Goal: Task Accomplishment & Management: Manage account settings

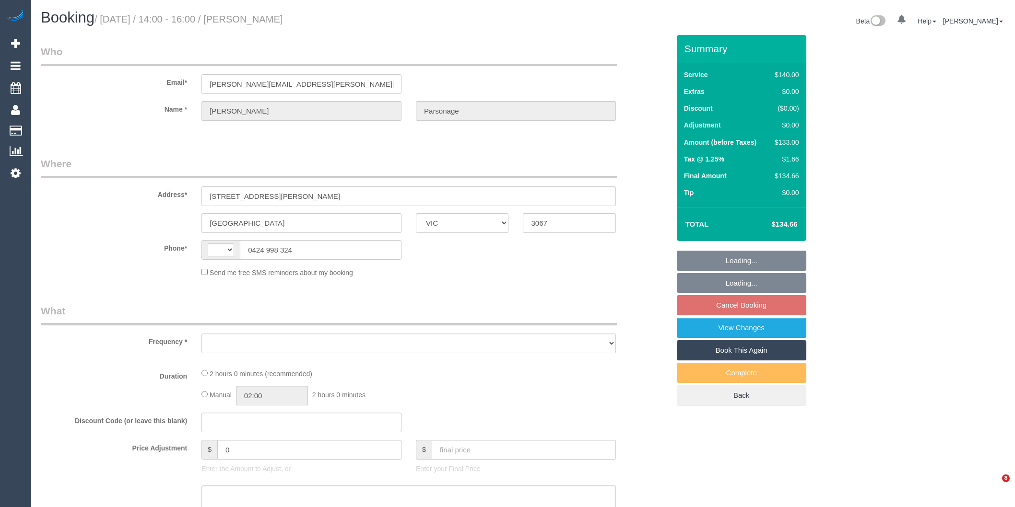
select select "VIC"
select select "string:AU"
select select "string:stripe-pm_1MMr022GScqysDRVkr1UT7vQ"
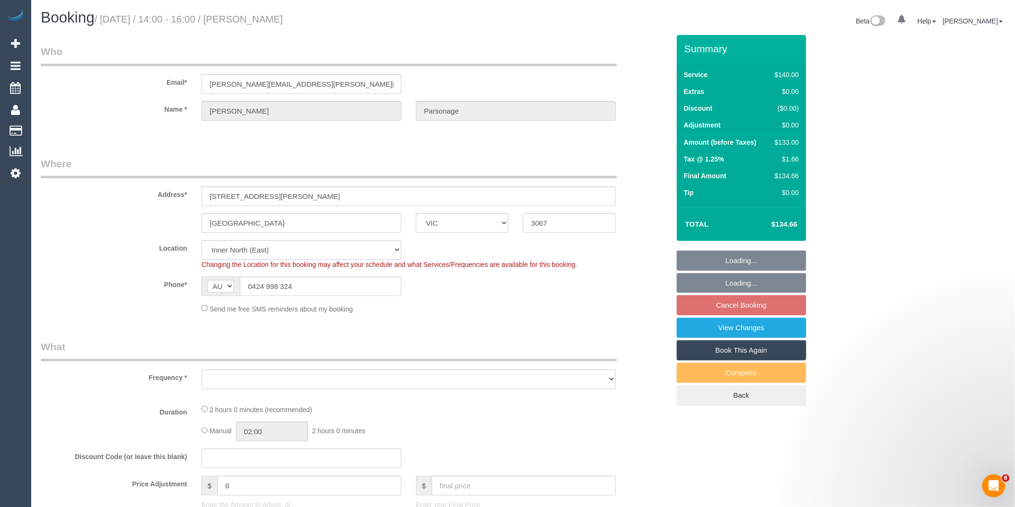
select select "number:28"
select select "object:1421"
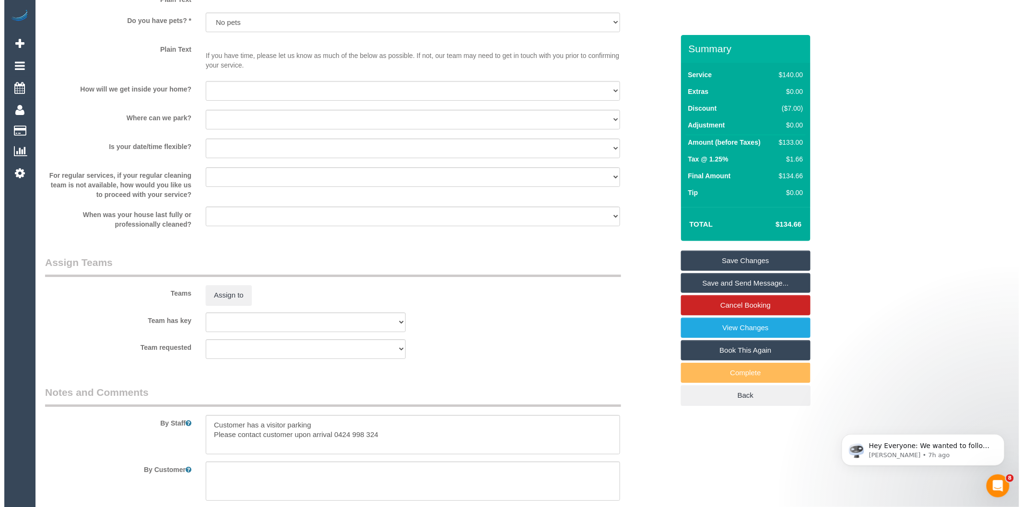
scroll to position [1278, 0]
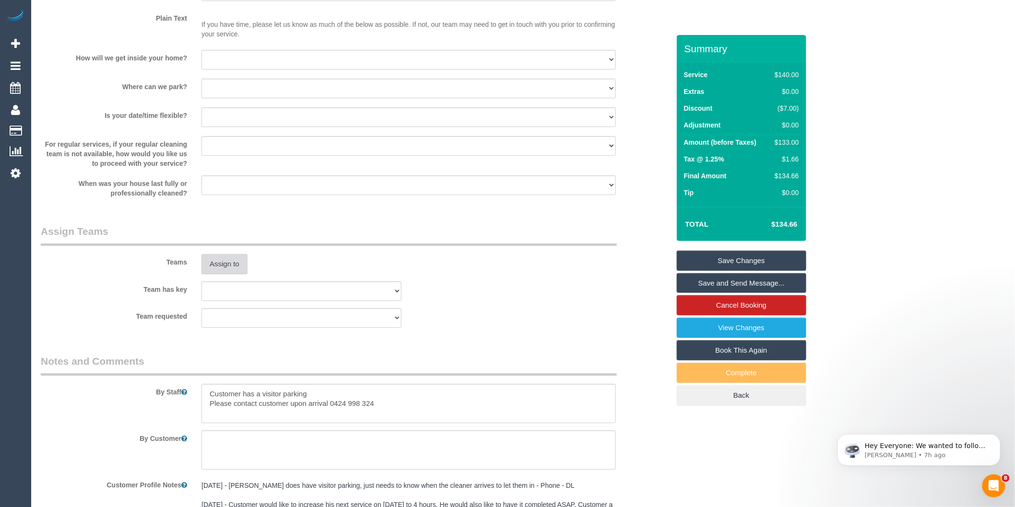
click at [222, 274] on button "Assign to" at bounding box center [224, 264] width 46 height 20
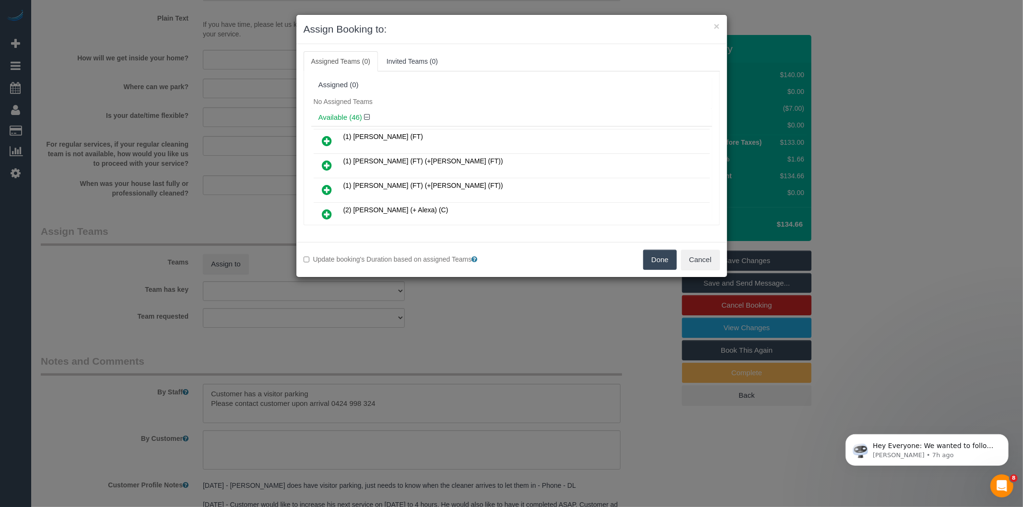
click at [480, 309] on div "× Assign Booking to: Assigned Teams (0) Invited Teams (0) Assigned (0) No Assig…" at bounding box center [511, 253] width 1023 height 507
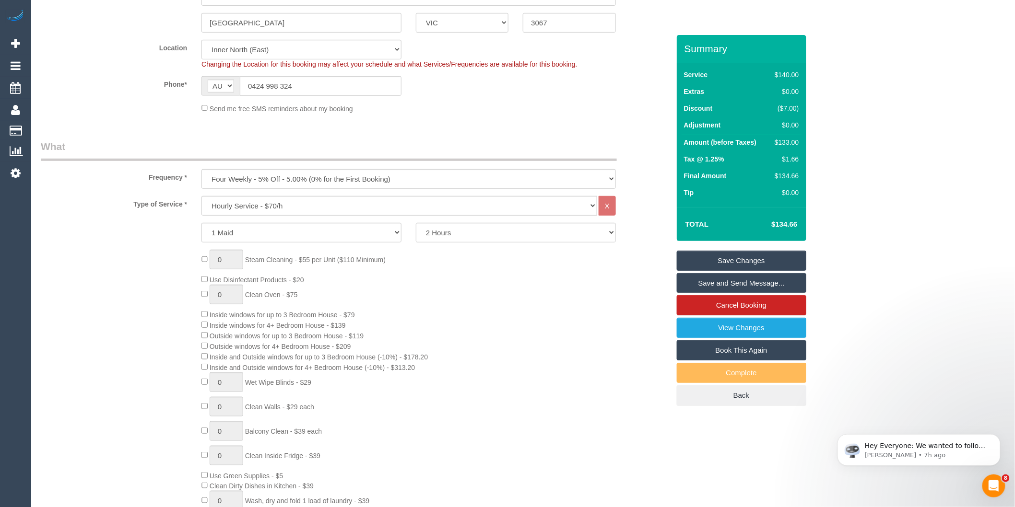
scroll to position [106, 0]
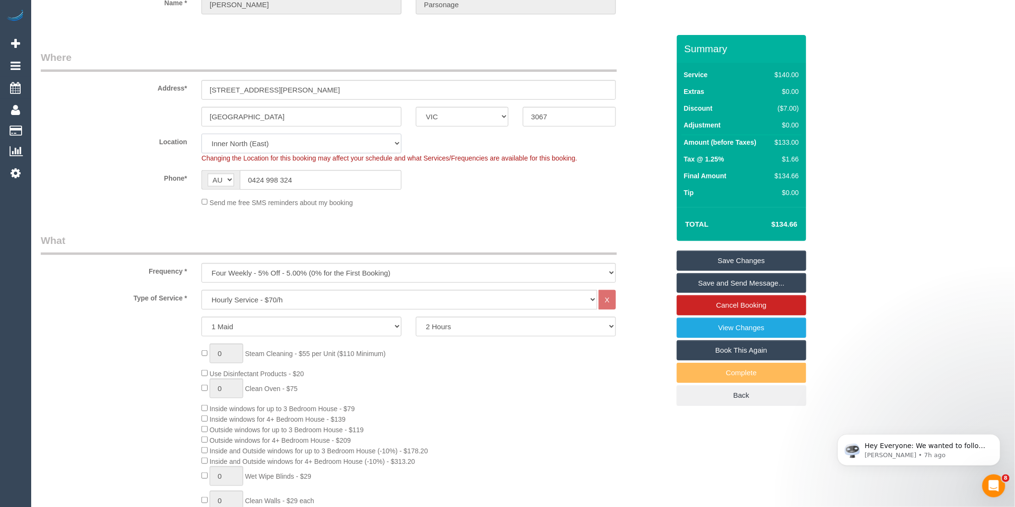
click at [263, 134] on select "Office City East (North) East (South) Inner East Inner North (East) Inner North…" at bounding box center [301, 144] width 200 height 20
select select "50"
click at [201, 134] on select "Office City East (North) East (South) Inner East Inner North (East) Inner North…" at bounding box center [301, 144] width 200 height 20
select select "object:4870"
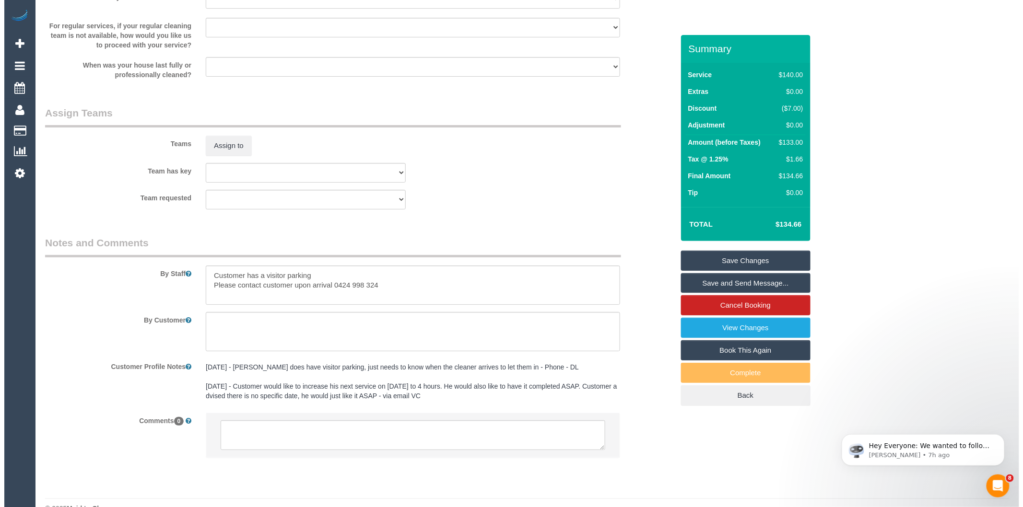
scroll to position [1426, 0]
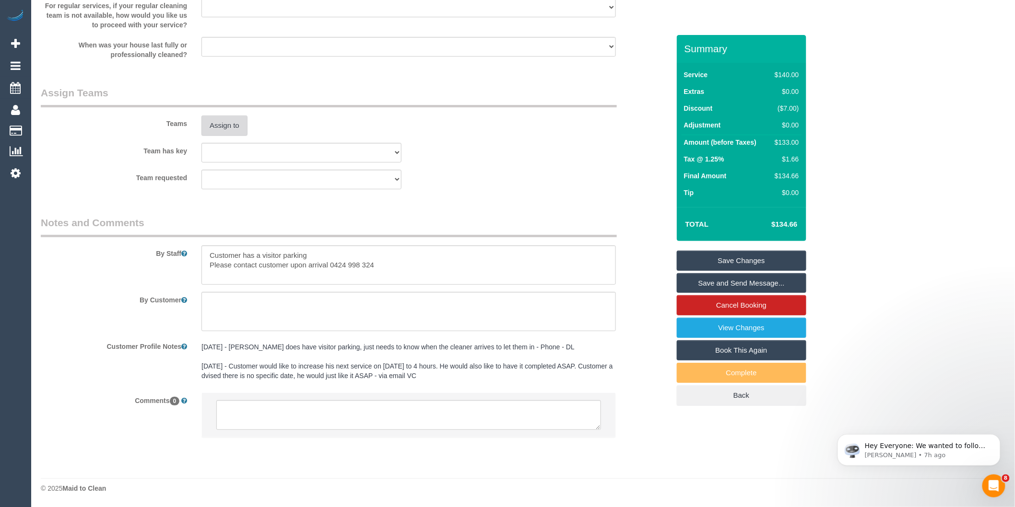
click at [218, 129] on button "Assign to" at bounding box center [224, 126] width 46 height 20
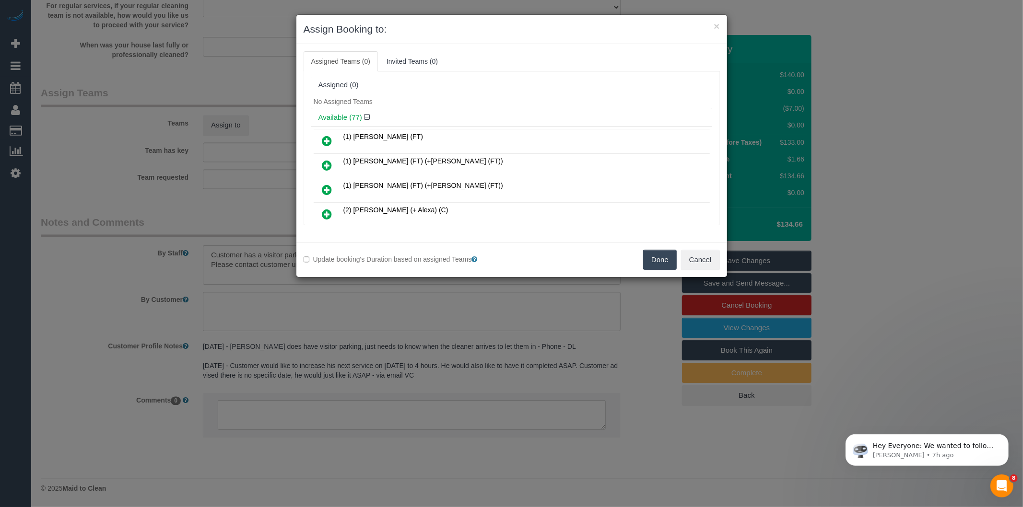
scroll to position [735, 0]
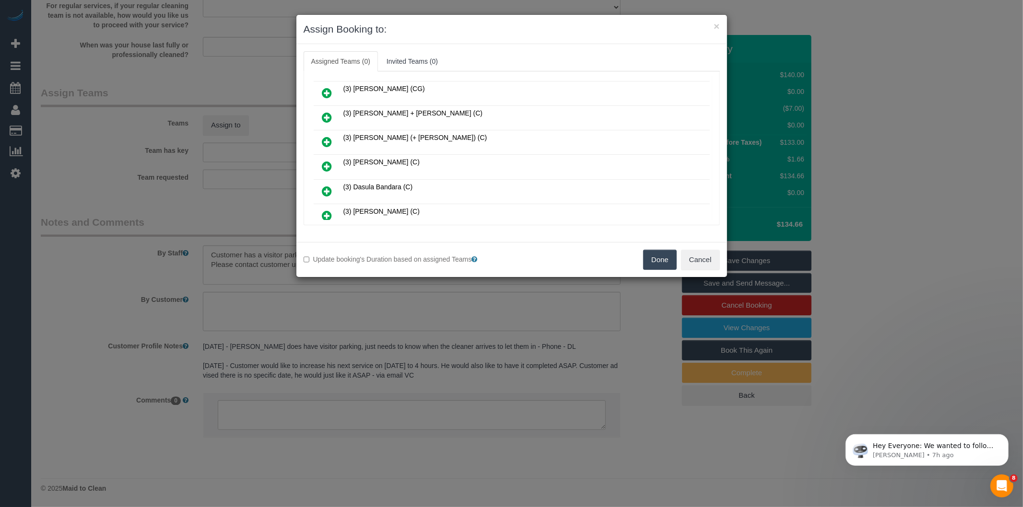
click at [325, 161] on icon at bounding box center [327, 167] width 10 height 12
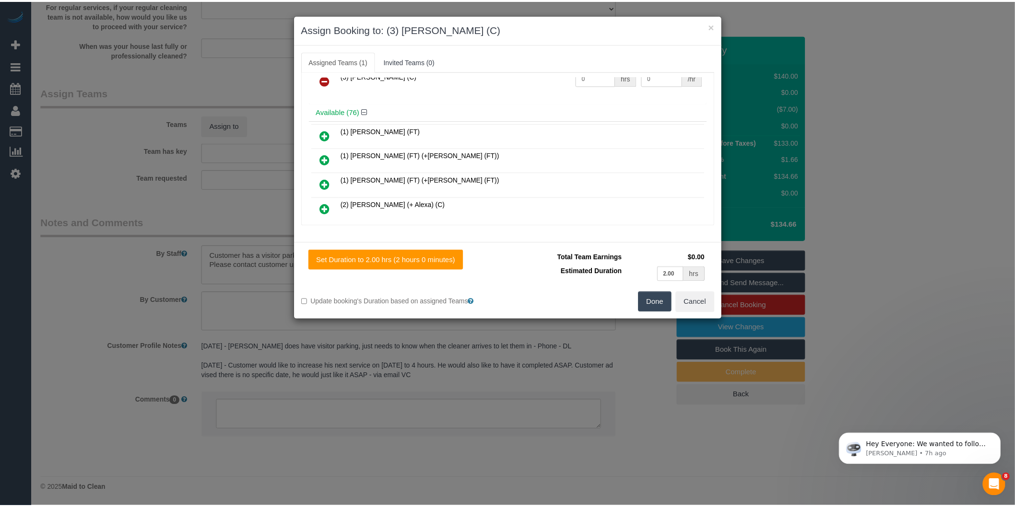
scroll to position [0, 0]
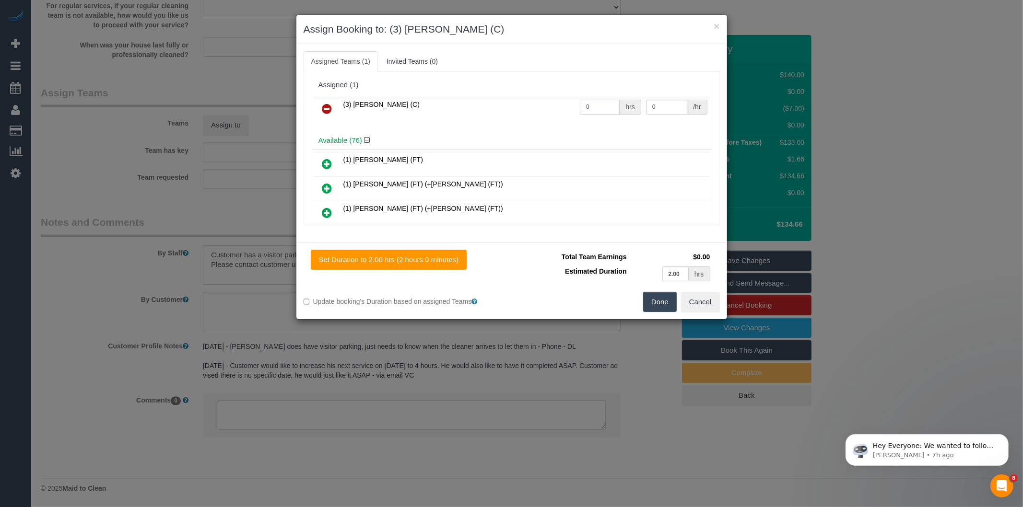
drag, startPoint x: 587, startPoint y: 113, endPoint x: 518, endPoint y: 114, distance: 69.1
click at [518, 114] on tr "(3) Danyal Ali (C) 0 hrs 0 /hr" at bounding box center [512, 109] width 396 height 24
type input "2"
type input "35"
click at [665, 298] on button "Done" at bounding box center [660, 302] width 34 height 20
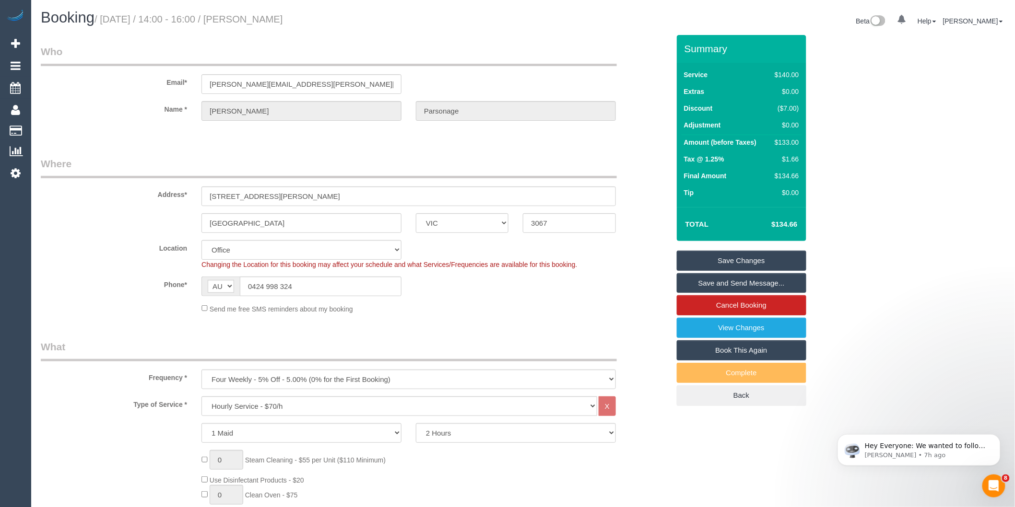
click at [708, 279] on link "Save and Send Message..." at bounding box center [741, 283] width 129 height 20
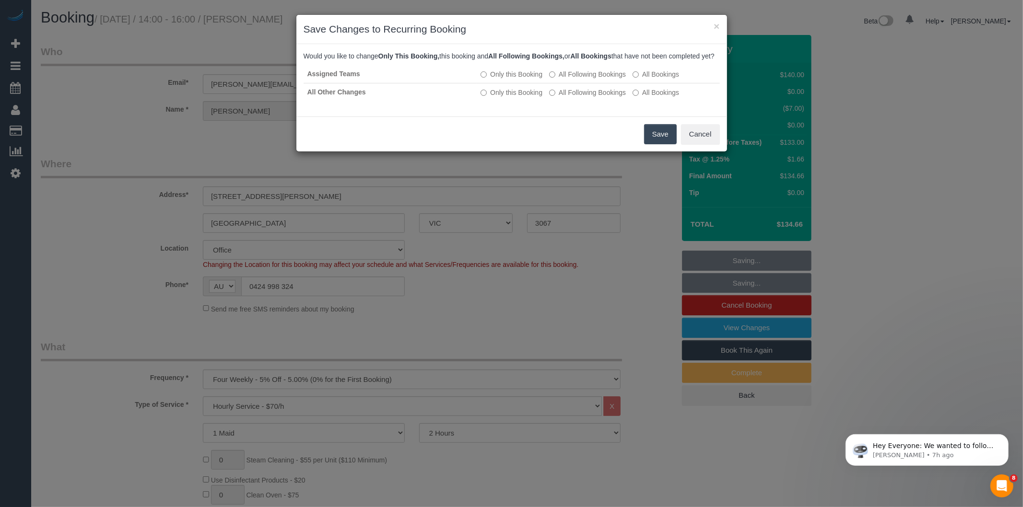
drag, startPoint x: 652, startPoint y: 143, endPoint x: 641, endPoint y: 149, distance: 12.7
click at [652, 143] on button "Save" at bounding box center [660, 134] width 33 height 20
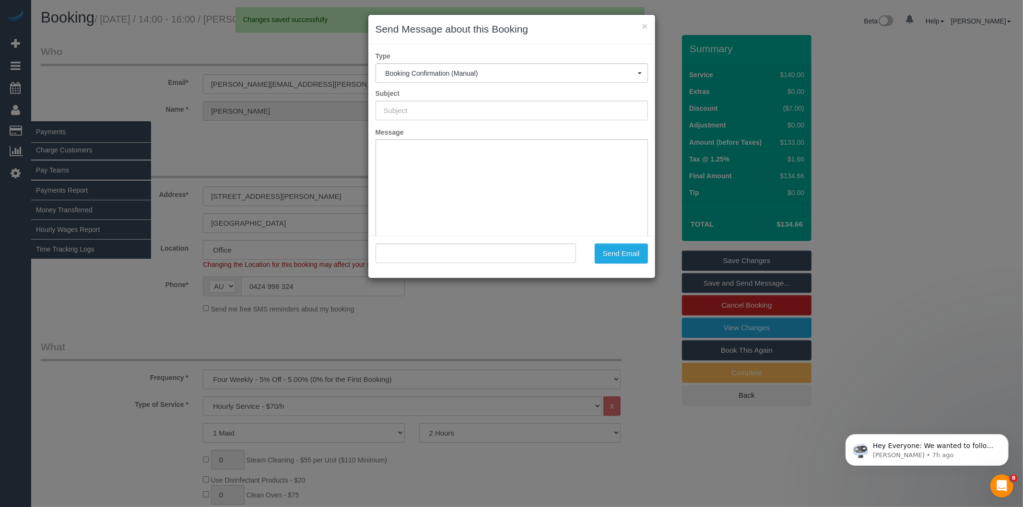
type input "Booking Confirmed"
type input ""Hugh Parsonage" <hugh.parsonage+maidtoclean@gmail.com>"
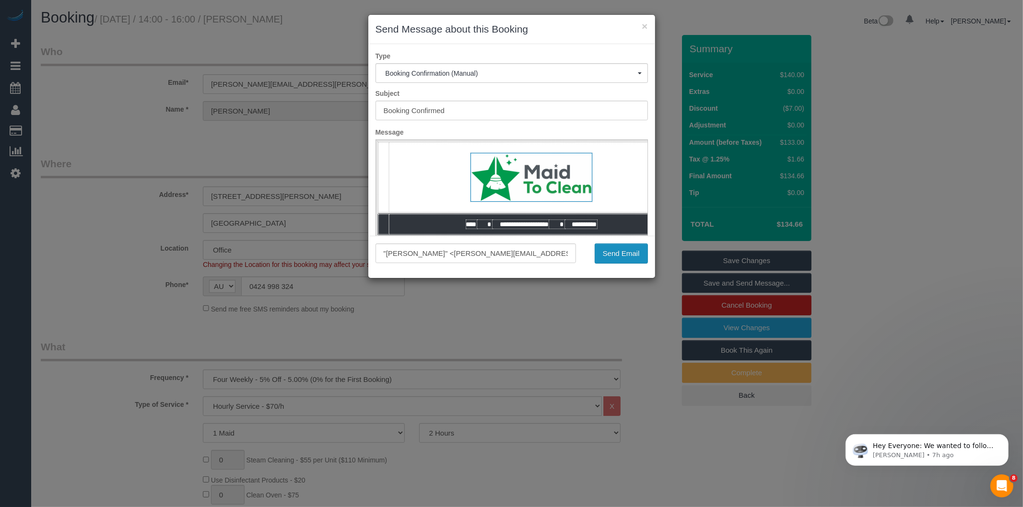
click at [627, 248] on button "Send Email" at bounding box center [621, 254] width 53 height 20
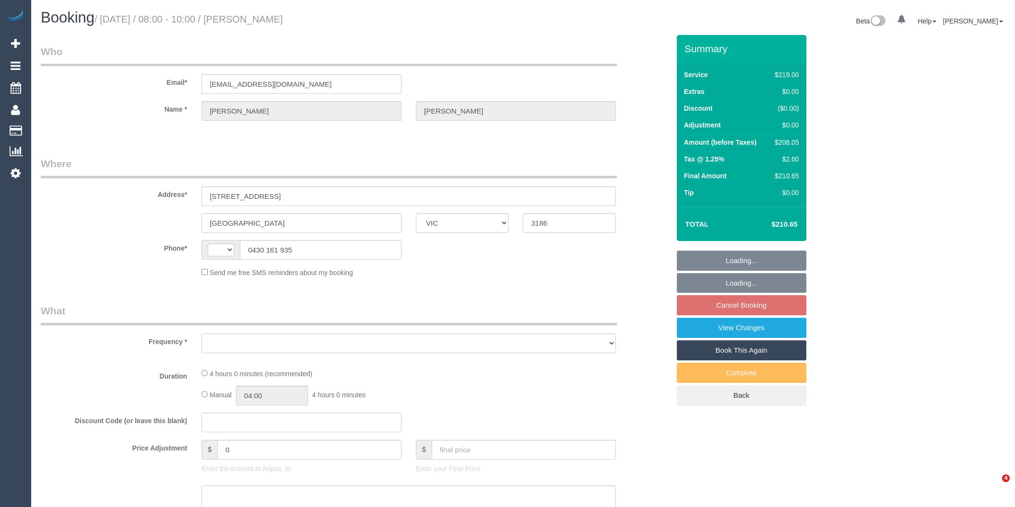
select select "VIC"
select select "string:stripe"
select select "string:AU"
select select "object:669"
select select "number:29"
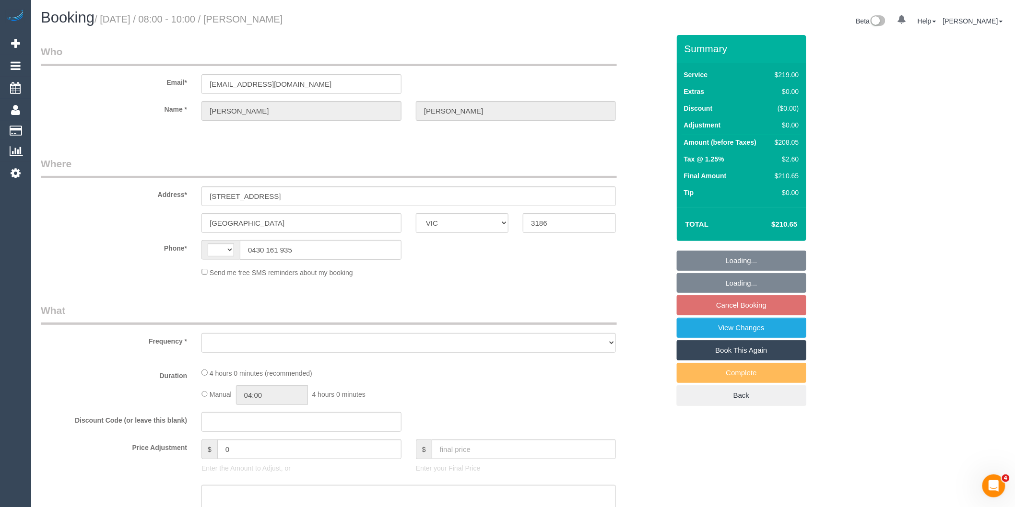
select select "number:15"
select select "number:19"
select select "number:22"
select select "number:26"
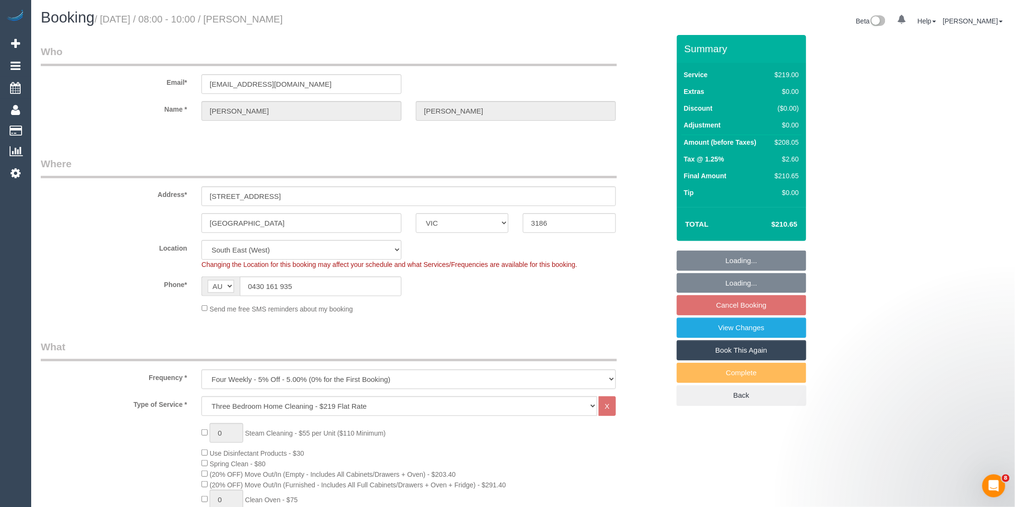
select select "object:778"
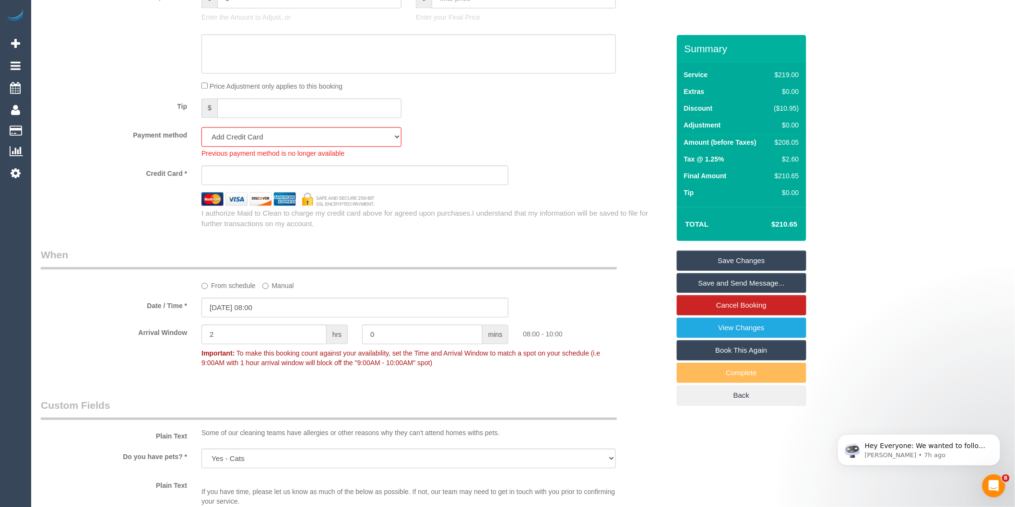
scroll to position [959, 0]
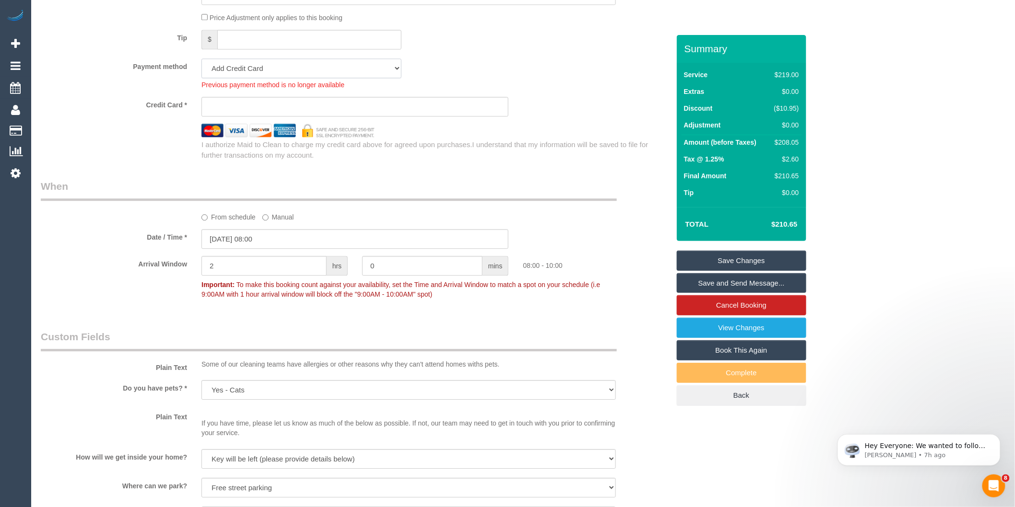
drag, startPoint x: 258, startPoint y: 78, endPoint x: 259, endPoint y: 83, distance: 5.5
click at [258, 78] on select "Visa - 1728 - 09/2029 (Default) Add Credit Card ─────────────── Cash Check Payp…" at bounding box center [301, 68] width 200 height 20
select select "string:stripe-pm_1S3yVT2GScqysDRVrV96zm6S"
click at [201, 71] on select "Visa - 1728 - 09/2029 (Default) Add Credit Card ─────────────── Cash Check Payp…" at bounding box center [301, 68] width 200 height 20
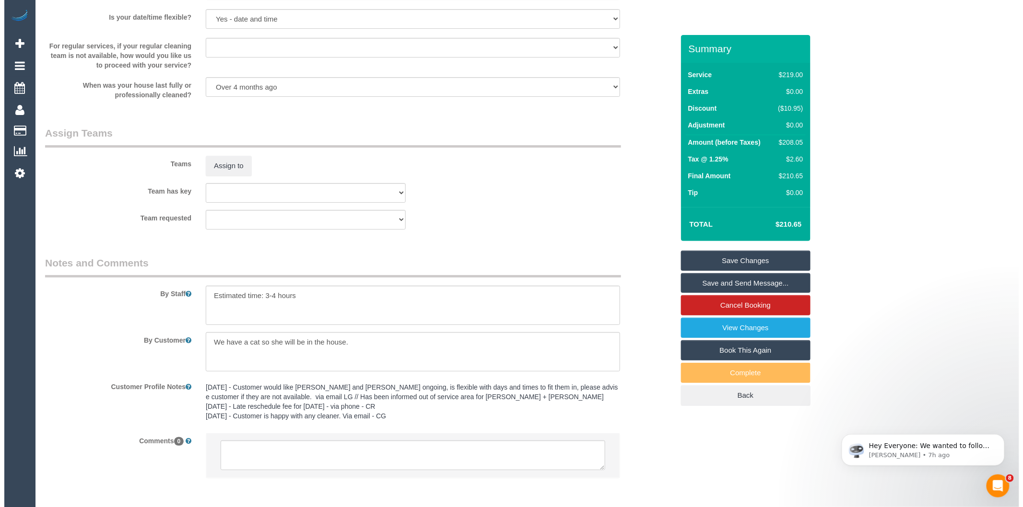
scroll to position [1274, 0]
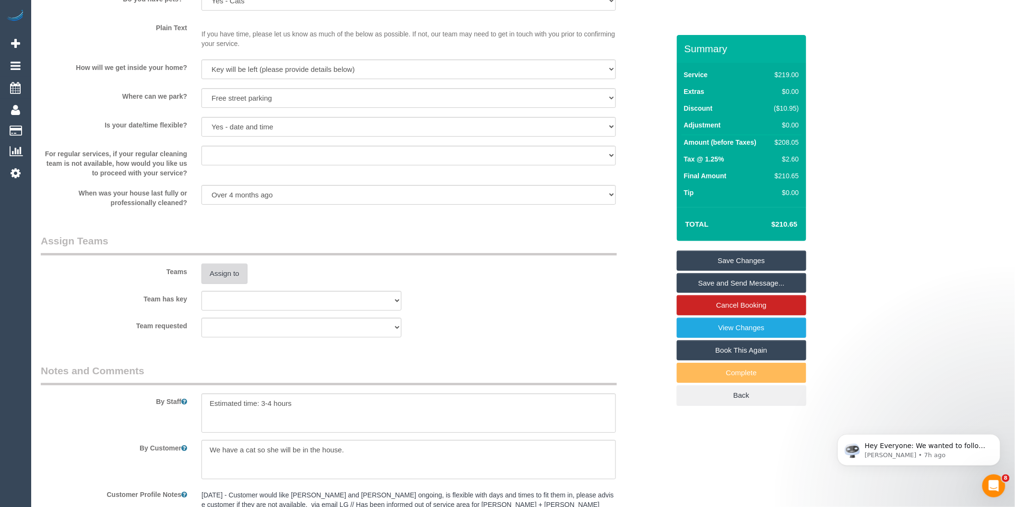
click at [223, 284] on button "Assign to" at bounding box center [224, 274] width 46 height 20
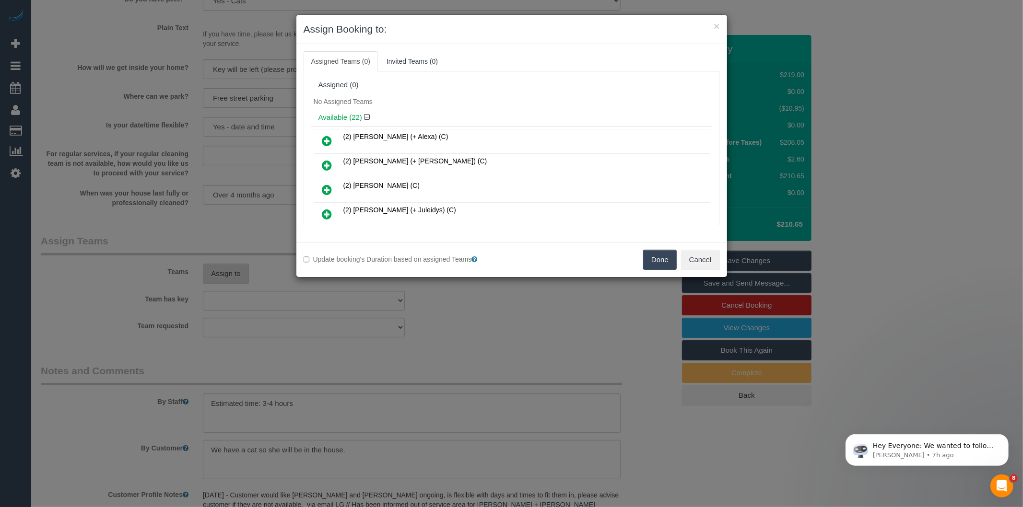
scroll to position [205, 0]
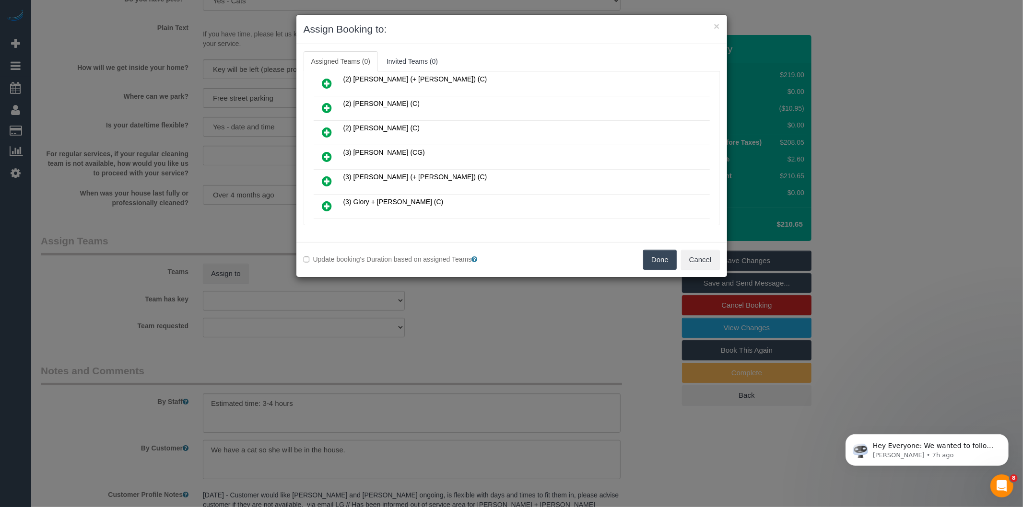
click at [331, 153] on icon at bounding box center [327, 157] width 10 height 12
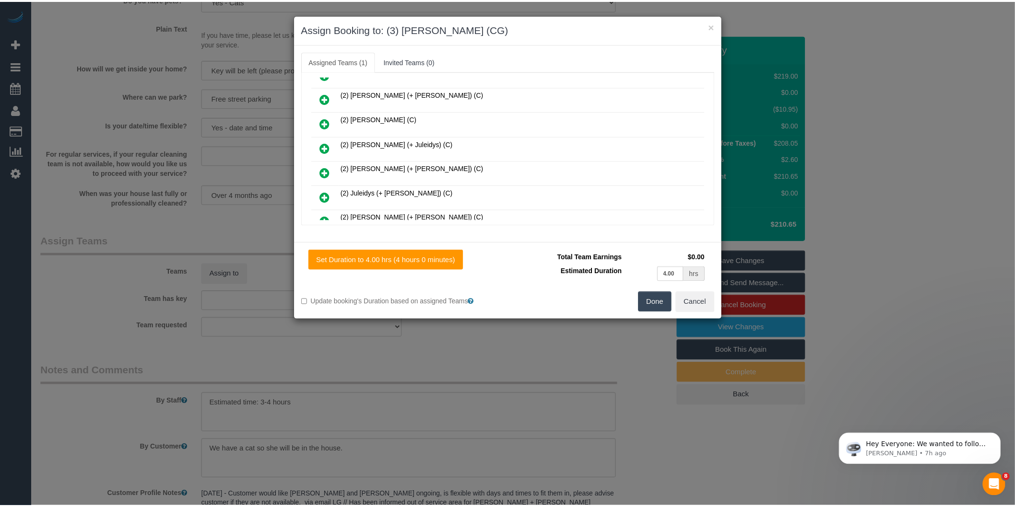
scroll to position [0, 0]
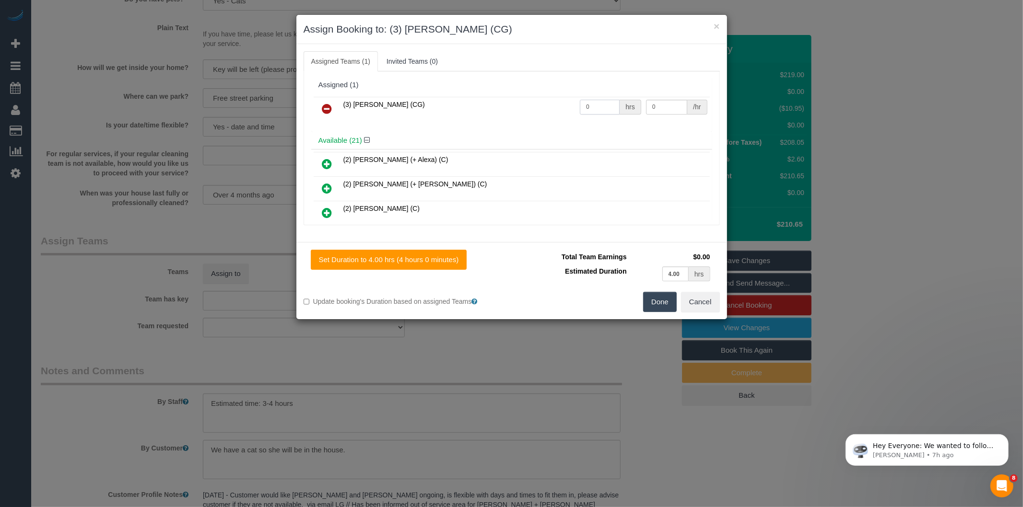
drag, startPoint x: 598, startPoint y: 112, endPoint x: 474, endPoint y: 110, distance: 124.7
click at [482, 119] on tr "(3) Ashish Patel (CG) 0 hrs 0 /hr" at bounding box center [512, 109] width 396 height 24
type input "1"
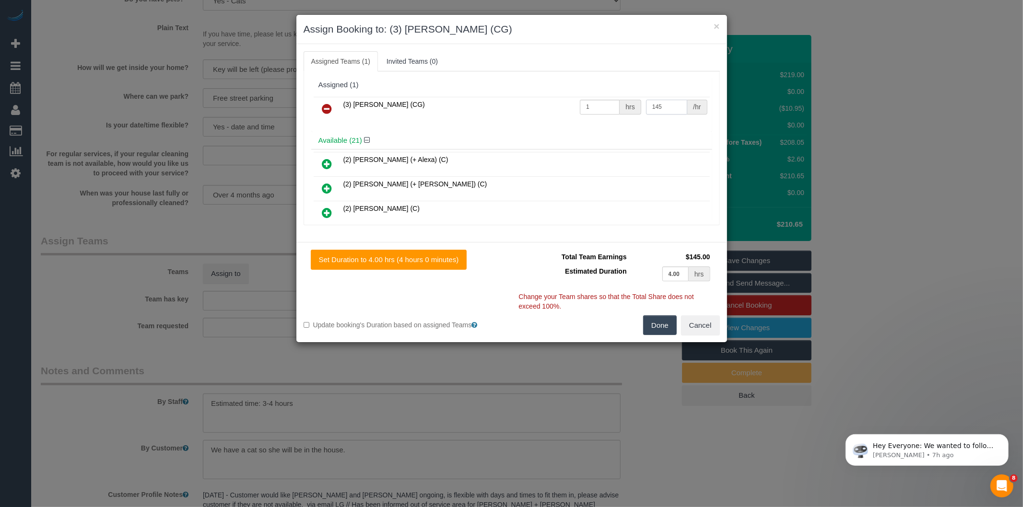
type input "145"
drag, startPoint x: 661, startPoint y: 328, endPoint x: 610, endPoint y: 325, distance: 50.9
click at [660, 327] on button "Done" at bounding box center [660, 326] width 34 height 20
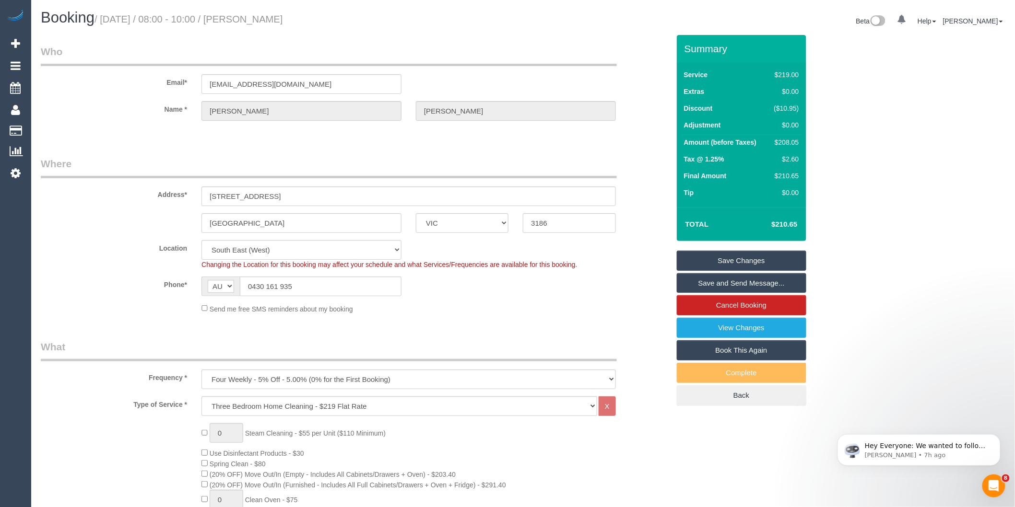
drag, startPoint x: 712, startPoint y: 282, endPoint x: 655, endPoint y: 282, distance: 56.6
click at [712, 282] on link "Save and Send Message..." at bounding box center [741, 283] width 129 height 20
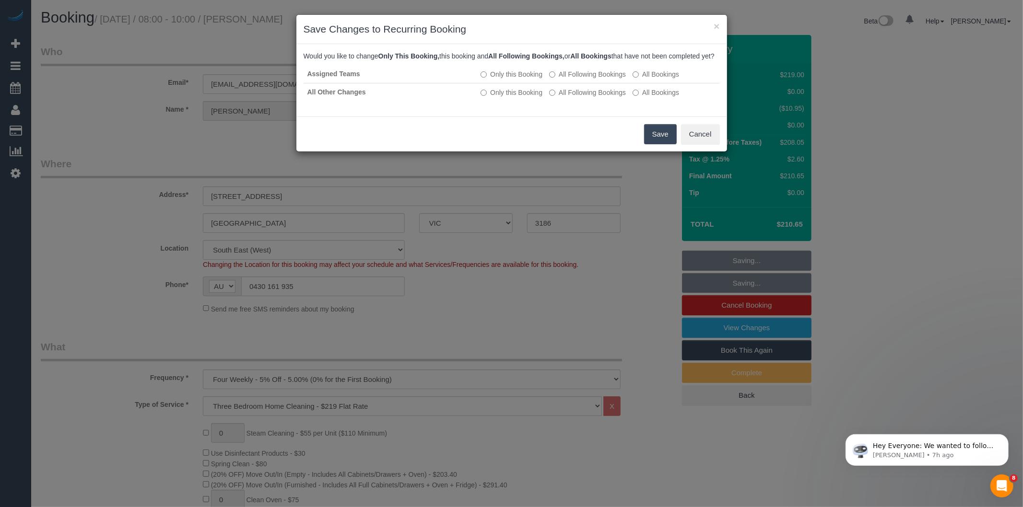
click at [657, 152] on div "Save Cancel" at bounding box center [511, 134] width 431 height 35
click at [655, 144] on button "Save" at bounding box center [660, 134] width 33 height 20
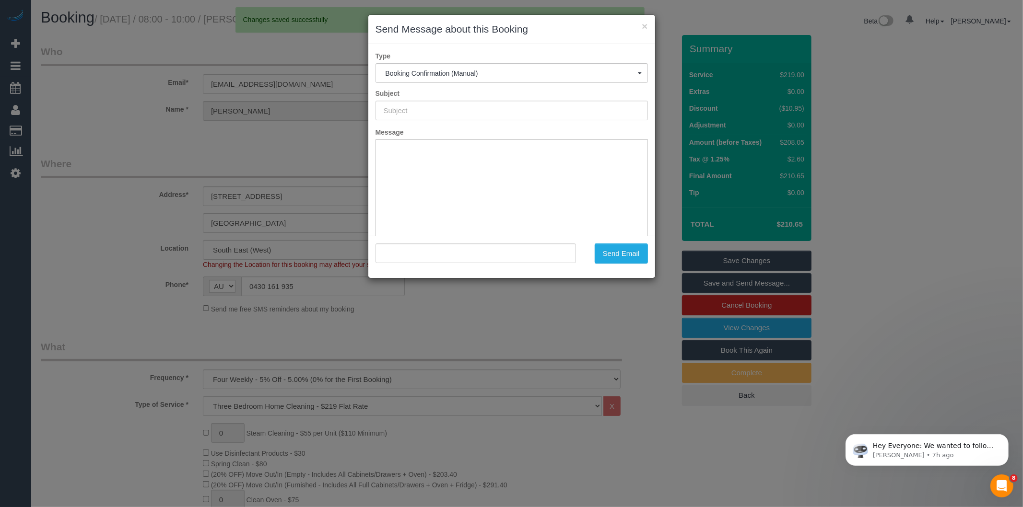
type input "Booking Confirmed"
type input ""James Beauchamp" <jsbeauchamp@hotmail.com>"
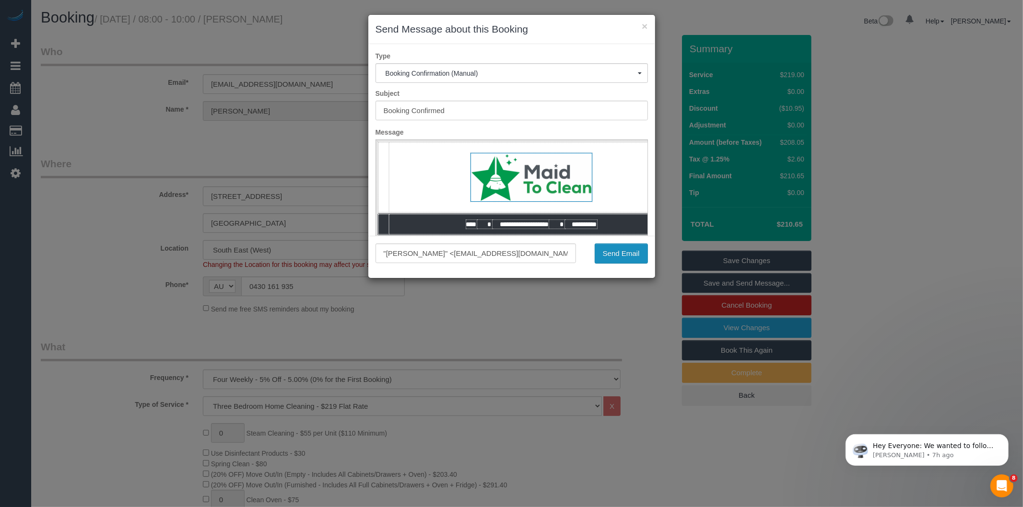
click at [629, 245] on button "Send Email" at bounding box center [621, 254] width 53 height 20
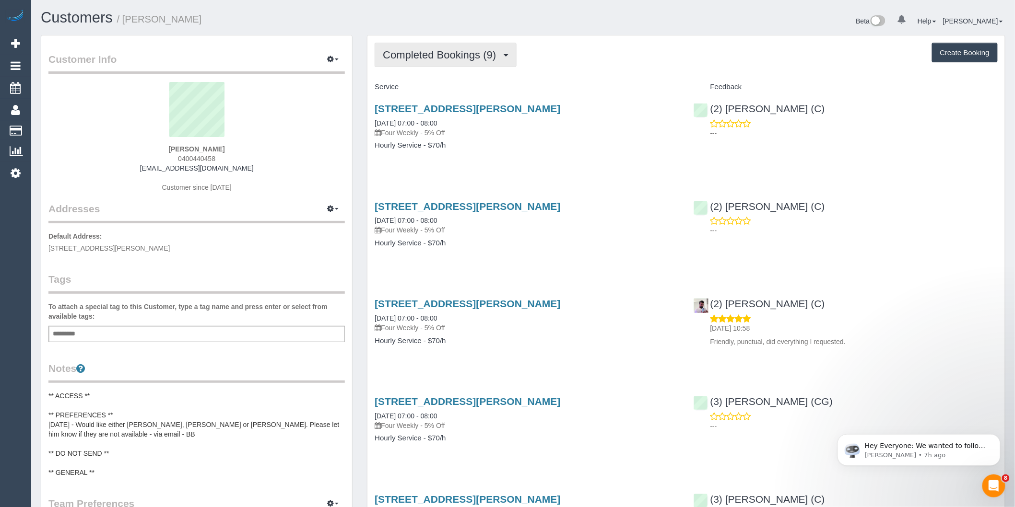
drag, startPoint x: 418, startPoint y: 59, endPoint x: 419, endPoint y: 66, distance: 6.7
click at [419, 61] on button "Completed Bookings (9)" at bounding box center [445, 55] width 142 height 24
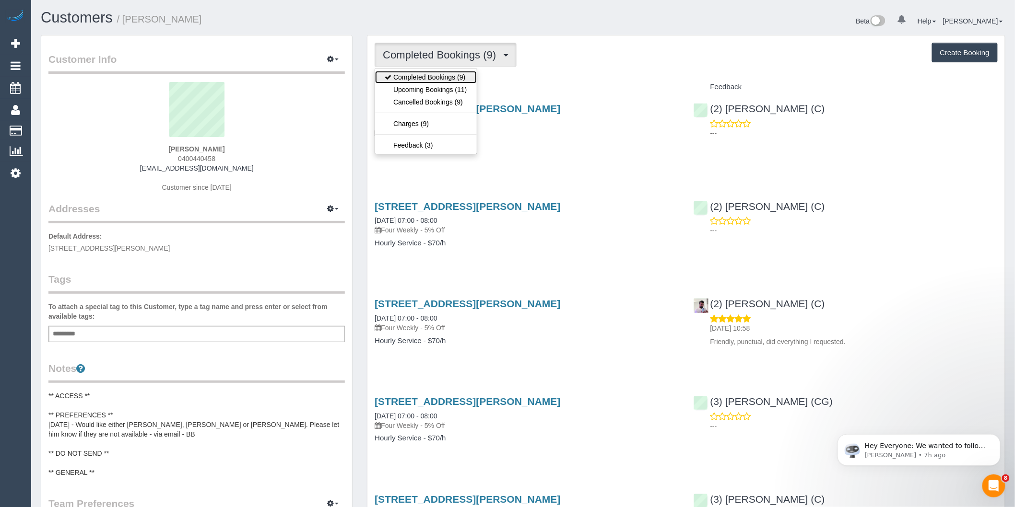
click at [421, 83] on link "Completed Bookings (9)" at bounding box center [425, 77] width 101 height 12
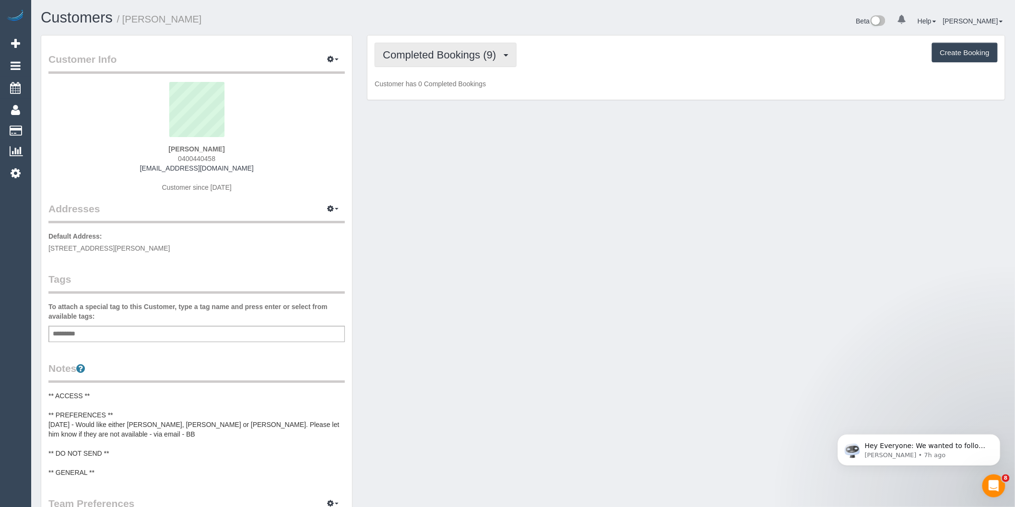
click at [410, 56] on span "Completed Bookings (9)" at bounding box center [442, 55] width 118 height 12
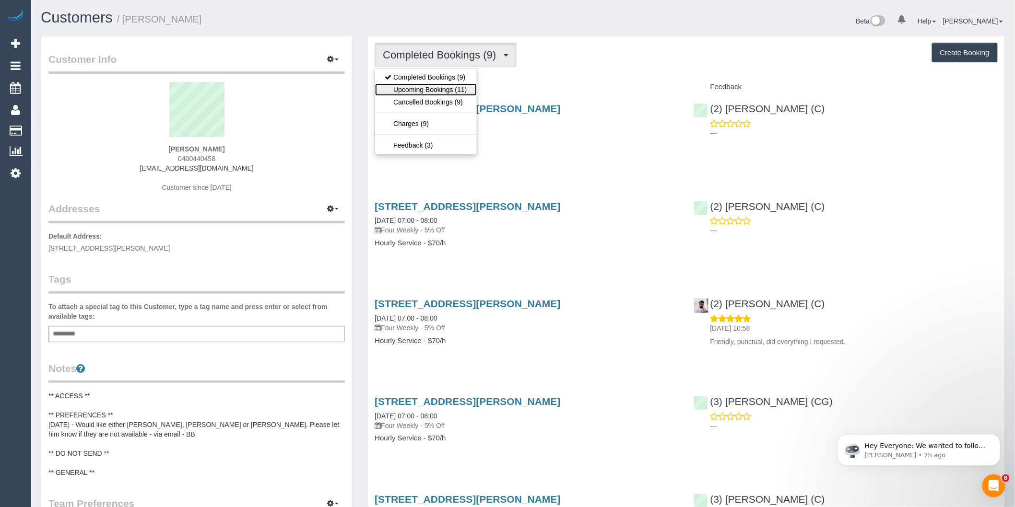
click at [414, 88] on link "Upcoming Bookings (11)" at bounding box center [425, 89] width 101 height 12
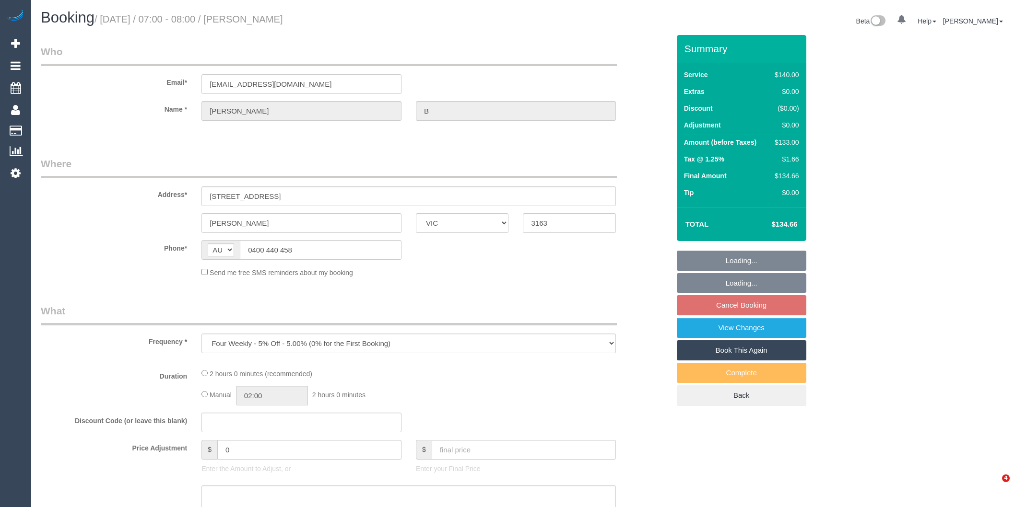
select select "VIC"
select select "number:29"
select select "number:14"
select select "number:19"
select select "number:25"
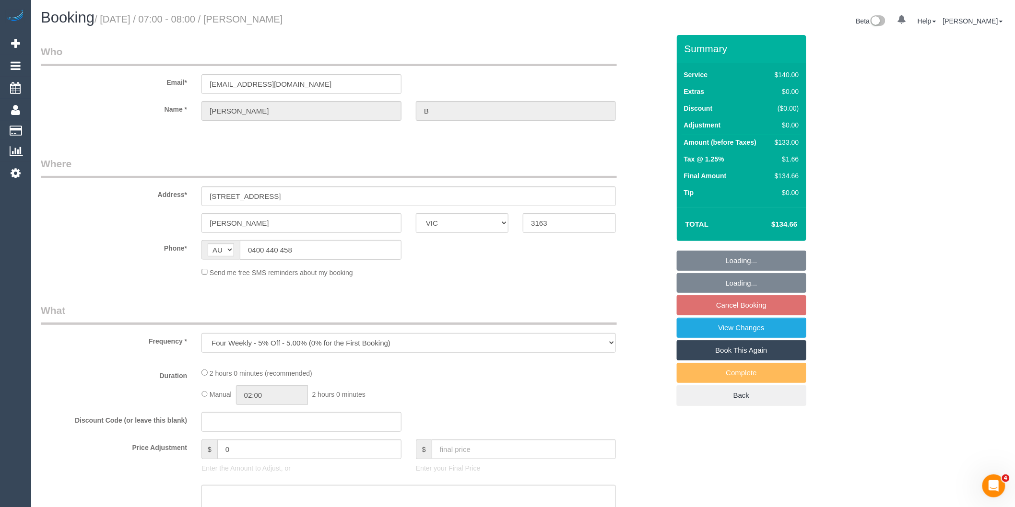
select select "number:35"
select select "number:26"
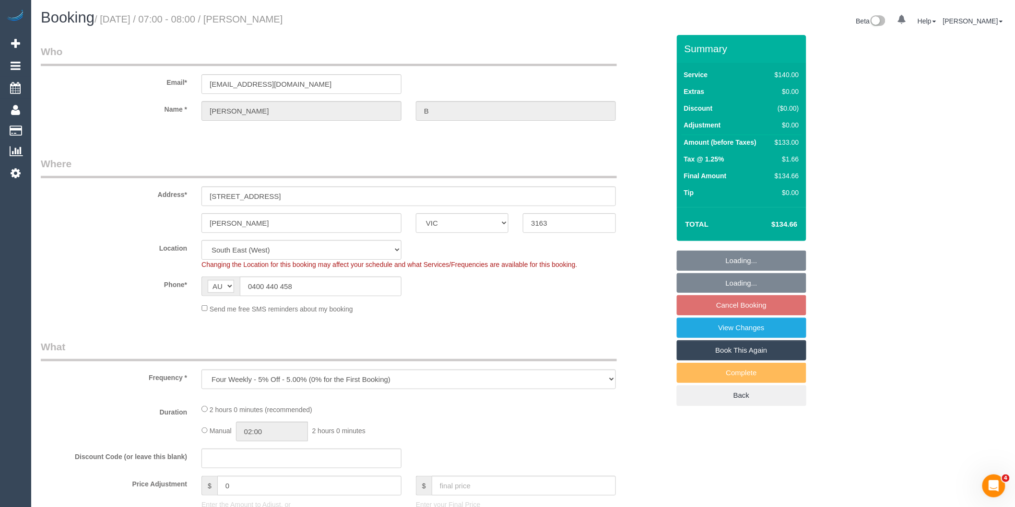
select select "object:702"
select select "string:stripe-pm_1RmBrF2GScqysDRV4tZEDxuA"
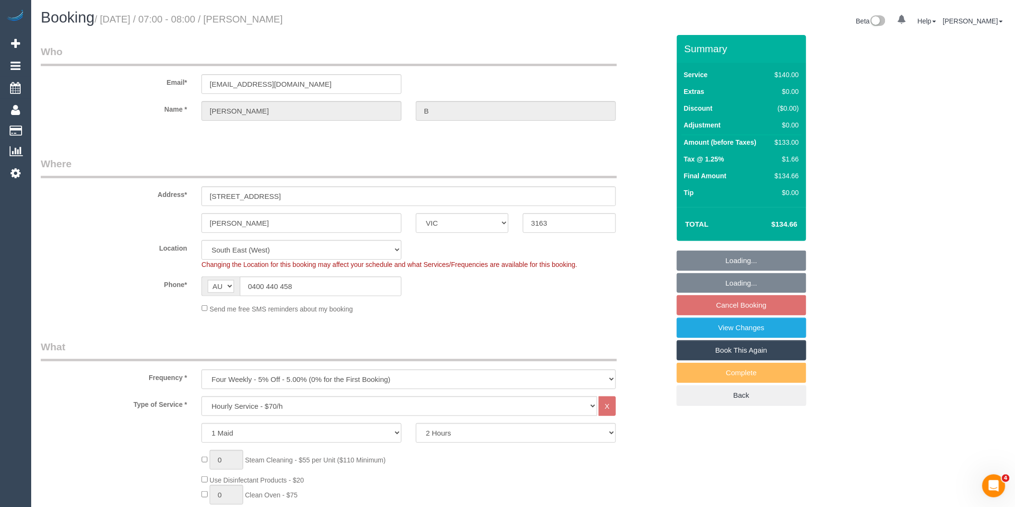
select select "spot1"
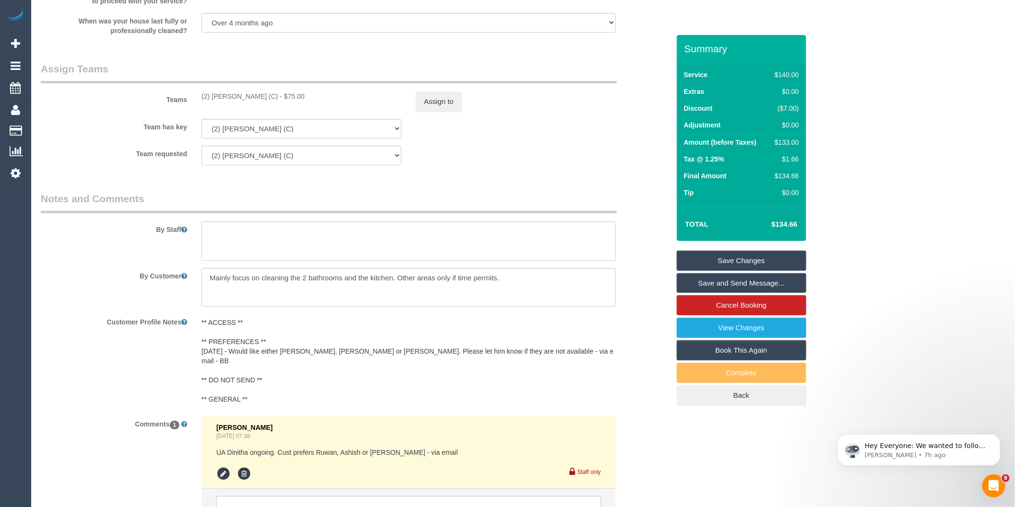
scroll to position [1438, 0]
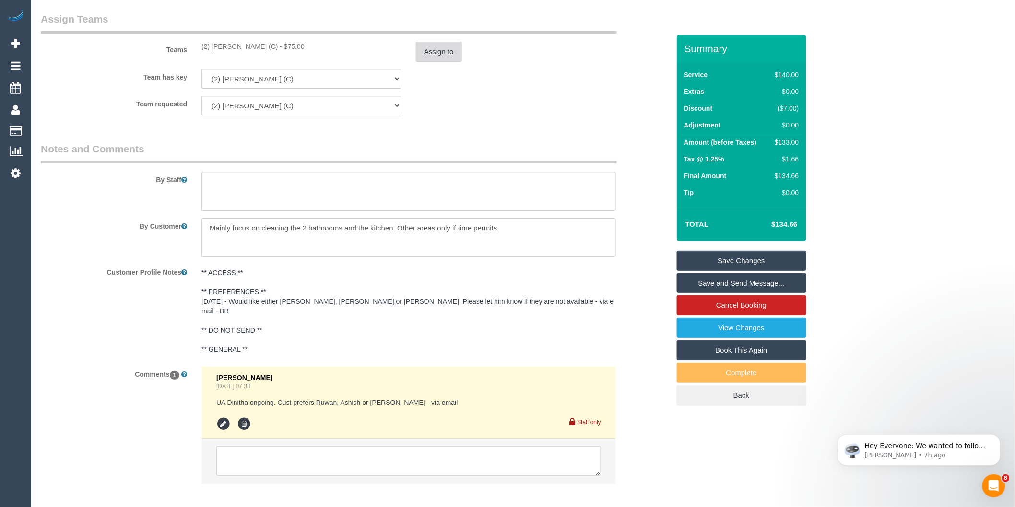
click at [444, 58] on button "Assign to" at bounding box center [439, 52] width 46 height 20
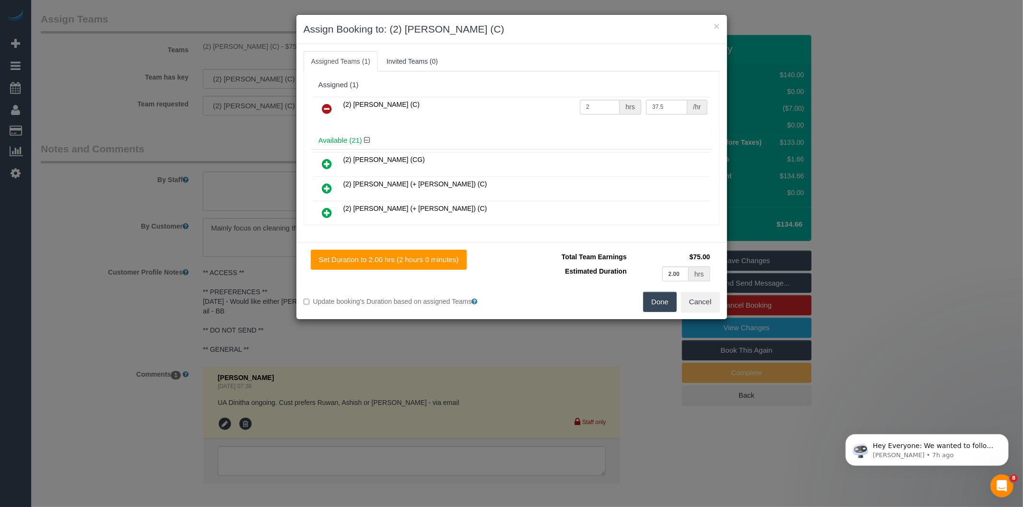
click at [332, 105] on icon at bounding box center [327, 109] width 10 height 12
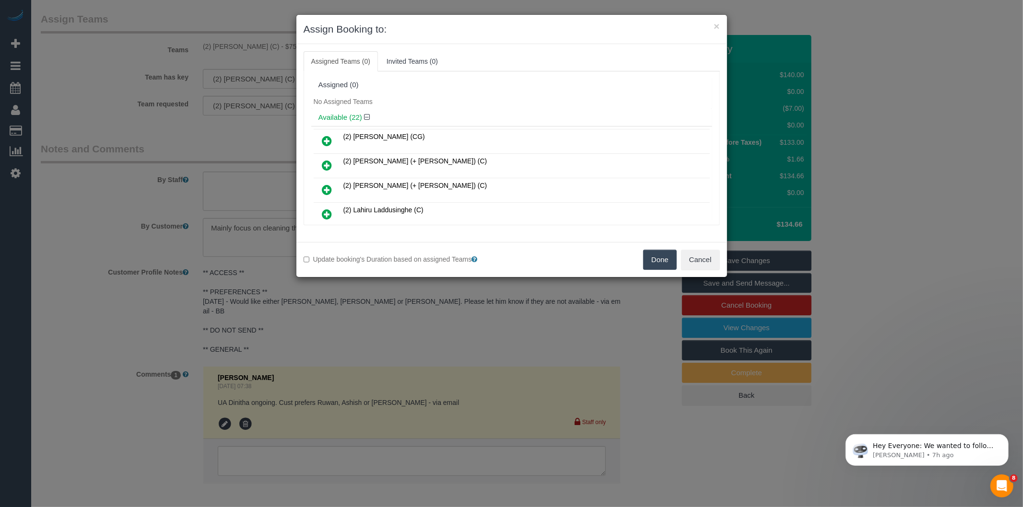
click at [646, 260] on button "Done" at bounding box center [660, 260] width 34 height 20
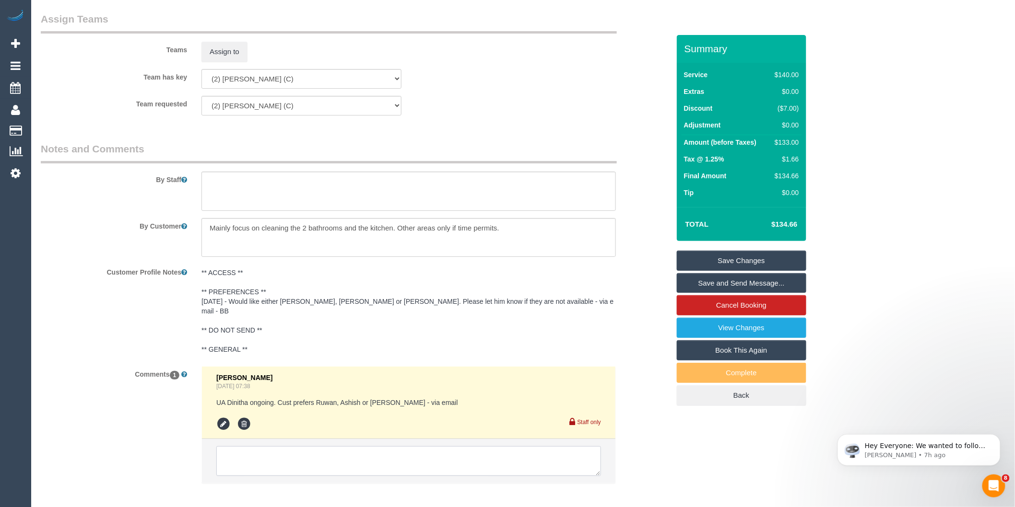
click at [332, 460] on textarea at bounding box center [408, 461] width 385 height 30
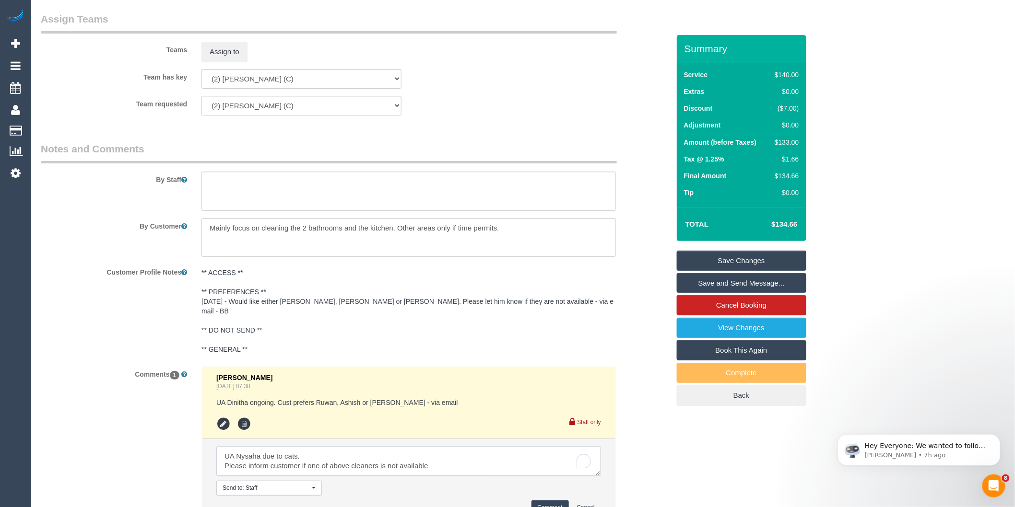
scroll to position [1492, 0]
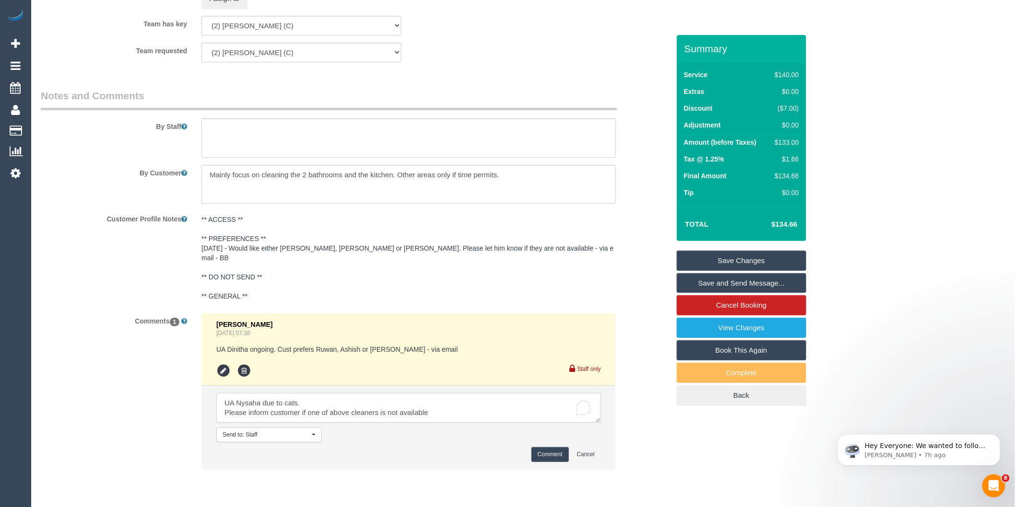
type textarea "UA Nysaha due to cats. Please inform customer if one of above cleaners is not a…"
click at [547, 456] on button "Comment" at bounding box center [549, 454] width 37 height 15
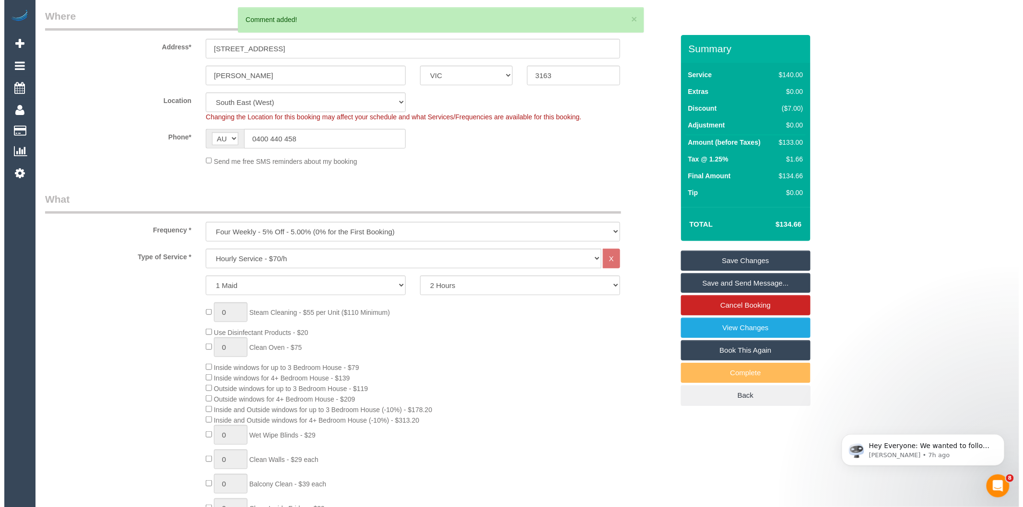
scroll to position [0, 0]
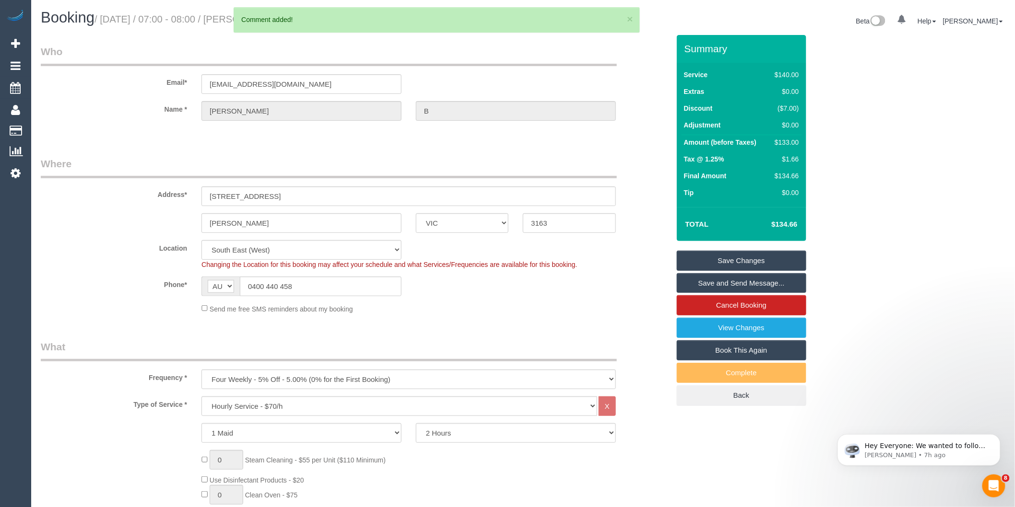
click at [716, 263] on link "Save Changes" at bounding box center [741, 261] width 129 height 20
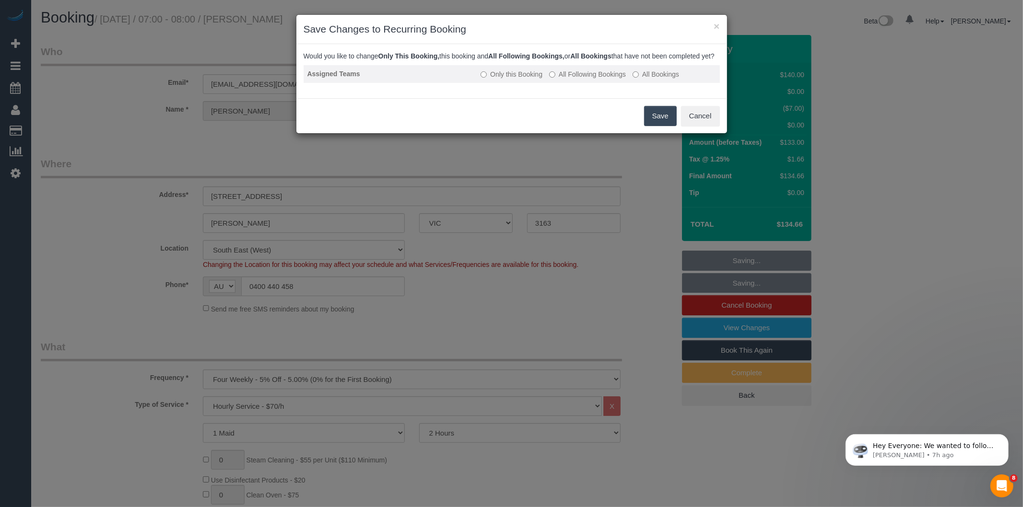
click at [556, 79] on label "All Following Bookings" at bounding box center [587, 75] width 77 height 10
click at [654, 126] on button "Save" at bounding box center [660, 116] width 33 height 20
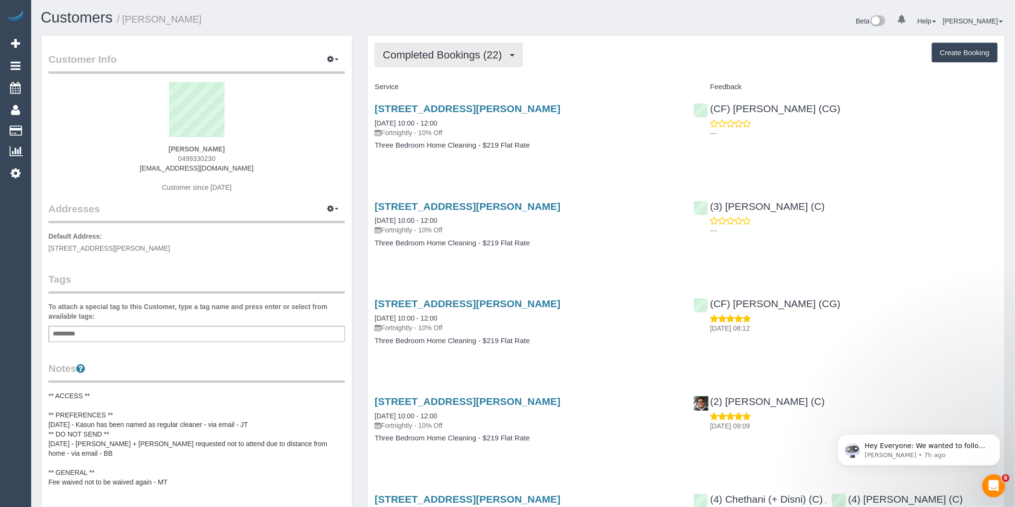
click at [439, 59] on span "Completed Bookings (22)" at bounding box center [445, 55] width 124 height 12
click at [443, 90] on link "Upcoming Bookings (11)" at bounding box center [427, 89] width 104 height 12
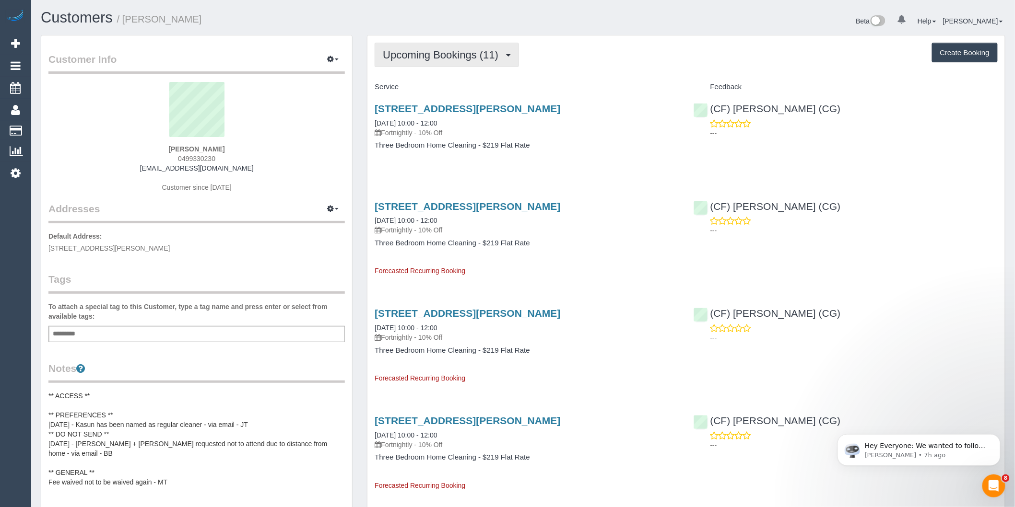
click at [458, 63] on button "Upcoming Bookings (11)" at bounding box center [446, 55] width 144 height 24
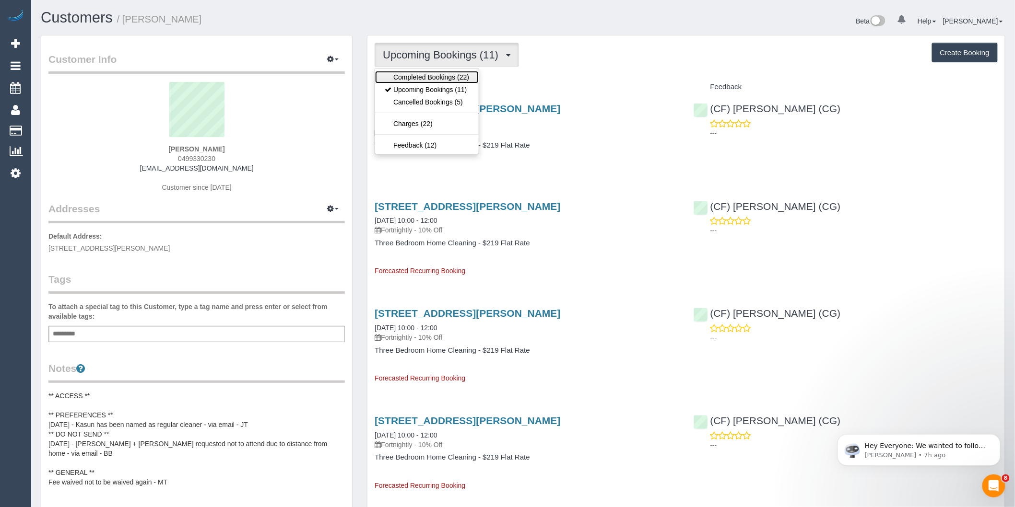
click at [454, 82] on link "Completed Bookings (22)" at bounding box center [427, 77] width 104 height 12
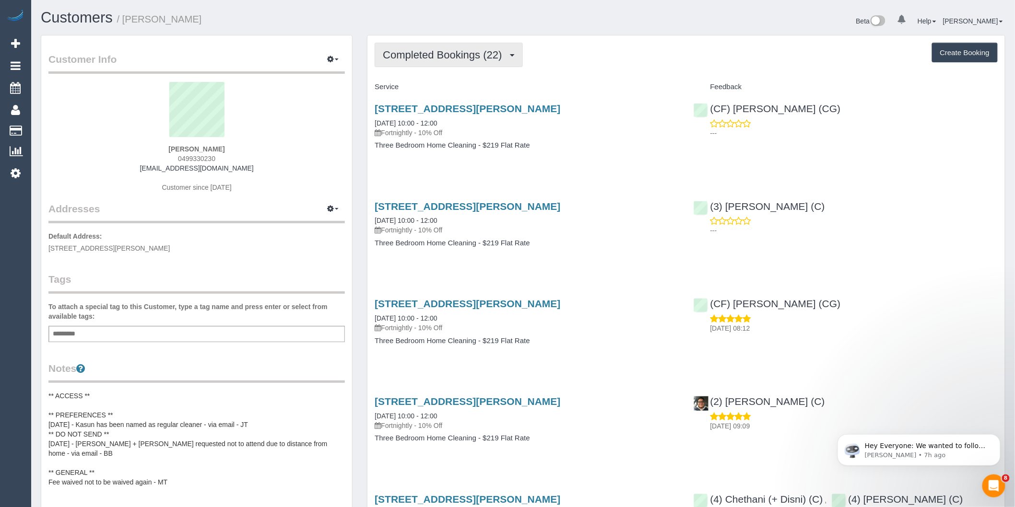
click at [449, 56] on span "Completed Bookings (22)" at bounding box center [445, 55] width 124 height 12
click at [459, 87] on link "Upcoming Bookings (11)" at bounding box center [427, 89] width 104 height 12
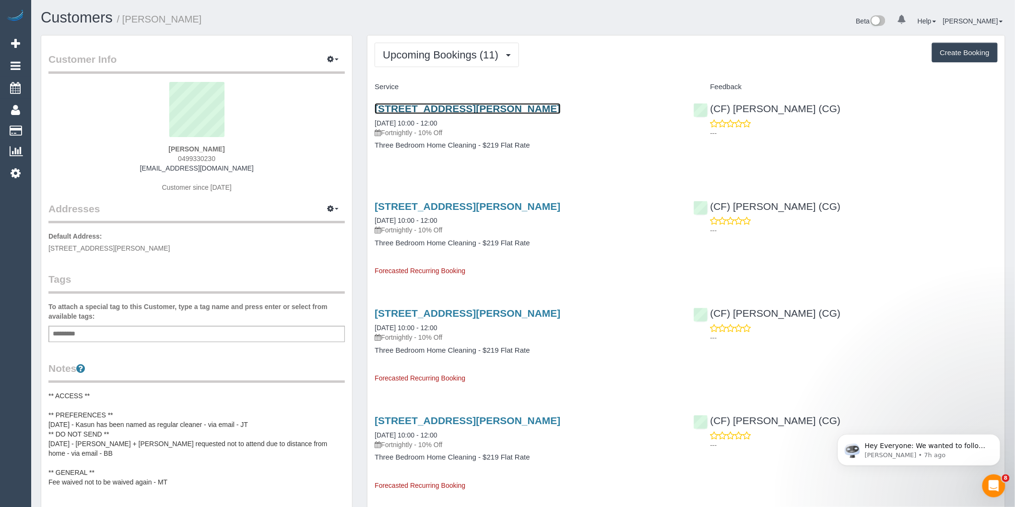
click at [519, 105] on link "35b Somers Street, Bentleigh, VIC 3204" at bounding box center [467, 108] width 186 height 11
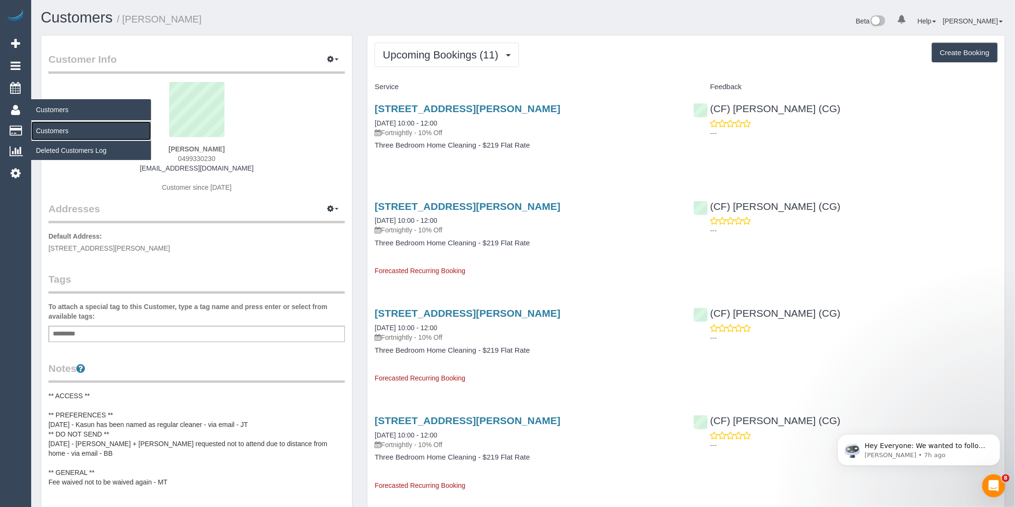
click at [60, 130] on link "Customers" at bounding box center [91, 130] width 120 height 19
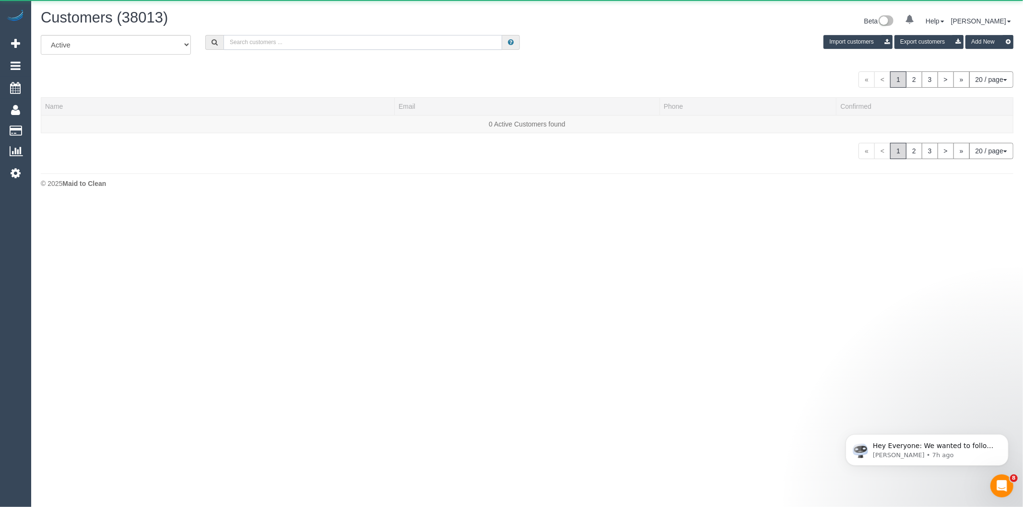
click at [324, 43] on input "text" at bounding box center [362, 42] width 279 height 15
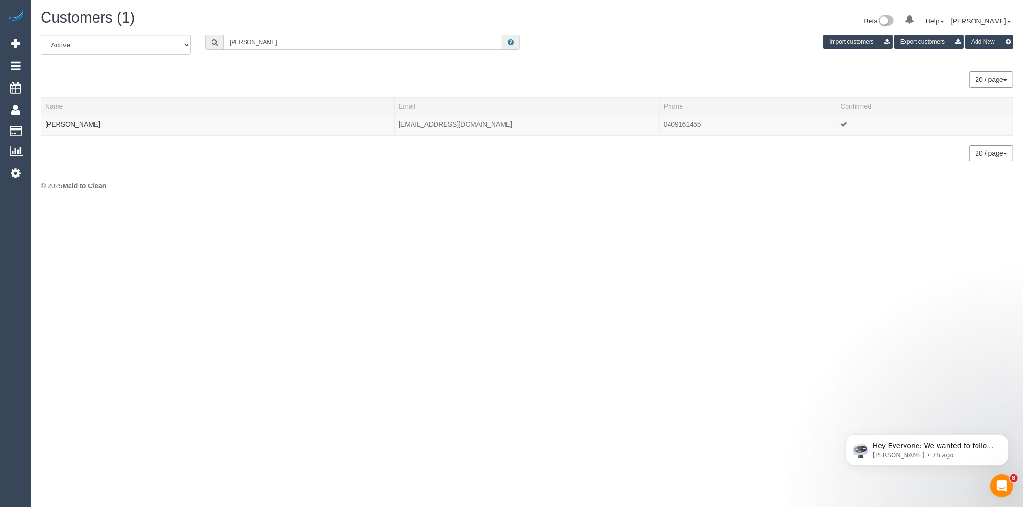
type input "Stu thomas"
click at [65, 125] on link "Stu Thomas" at bounding box center [72, 124] width 55 height 8
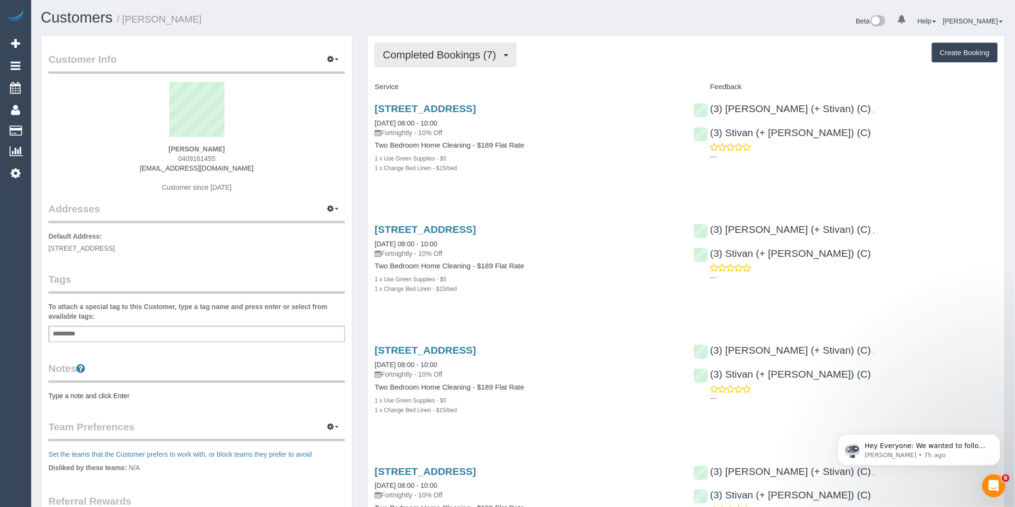
click at [479, 56] on span "Completed Bookings (7)" at bounding box center [442, 55] width 118 height 12
click at [455, 88] on link "Upcoming Bookings (13)" at bounding box center [425, 89] width 101 height 12
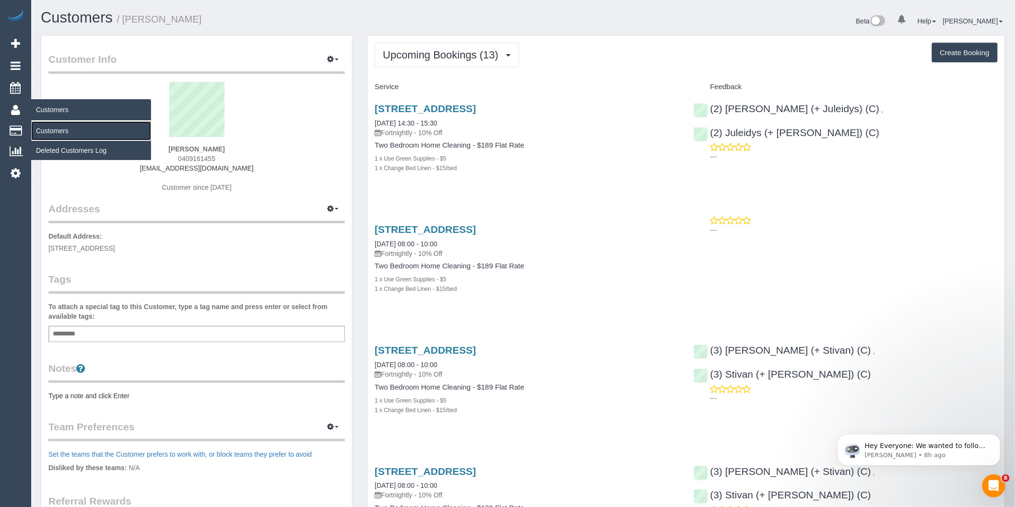
click at [69, 125] on link "Customers" at bounding box center [91, 130] width 120 height 19
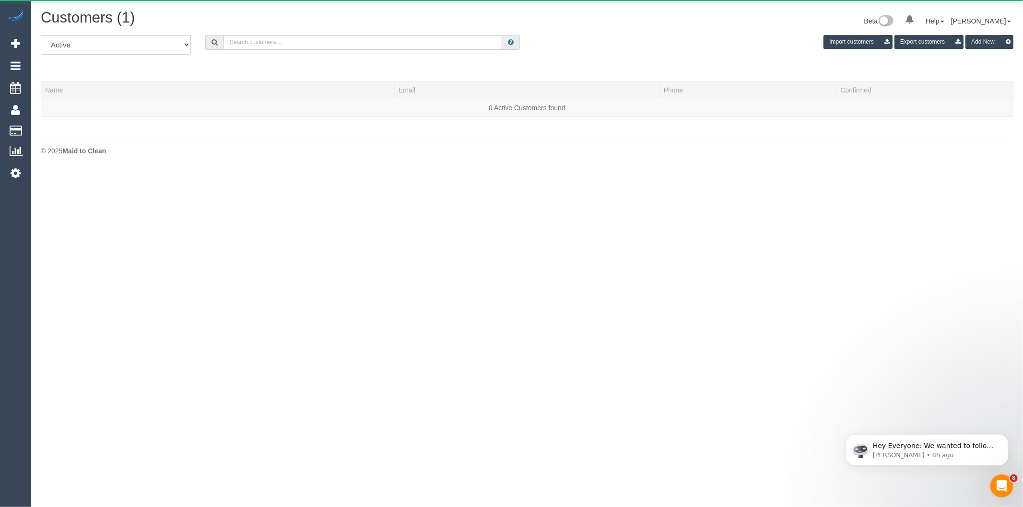
click at [269, 53] on div "All Active Archived Import customers Export customers Add New" at bounding box center [527, 48] width 987 height 27
drag, startPoint x: 270, startPoint y: 42, endPoint x: 295, endPoint y: 26, distance: 29.5
click at [270, 42] on input "text" at bounding box center [362, 42] width 279 height 15
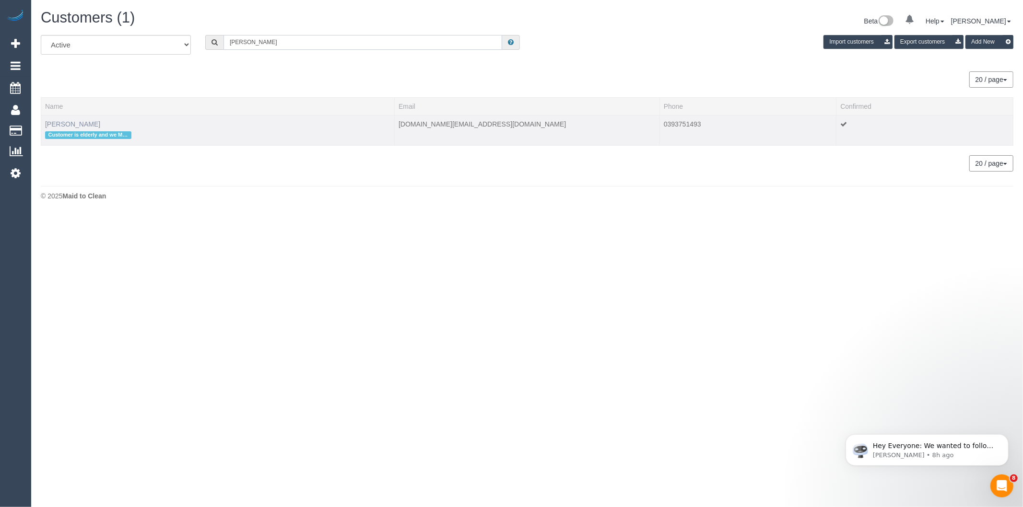
type input "Nancy d"
click at [82, 123] on link "Nancy De Pasquale" at bounding box center [72, 124] width 55 height 8
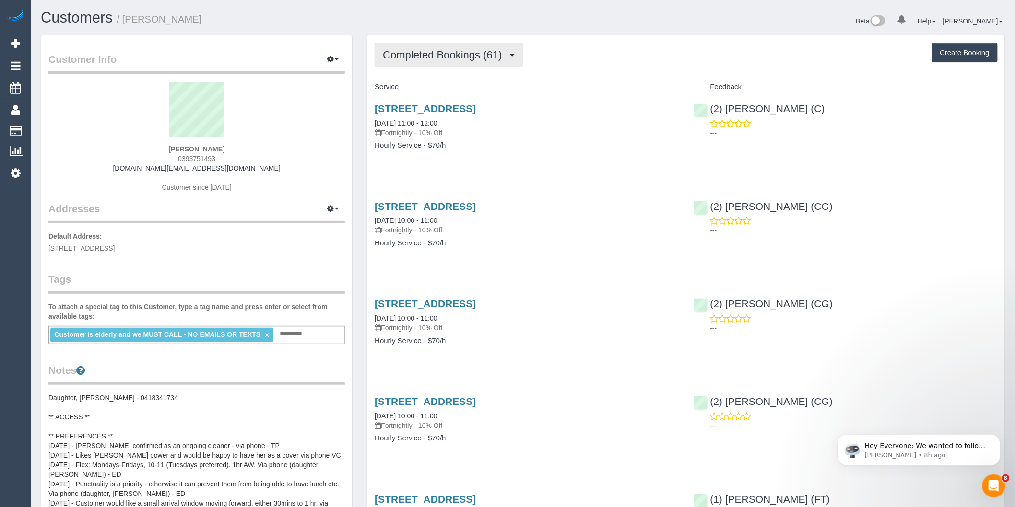
click at [492, 59] on span "Completed Bookings (61)" at bounding box center [445, 55] width 124 height 12
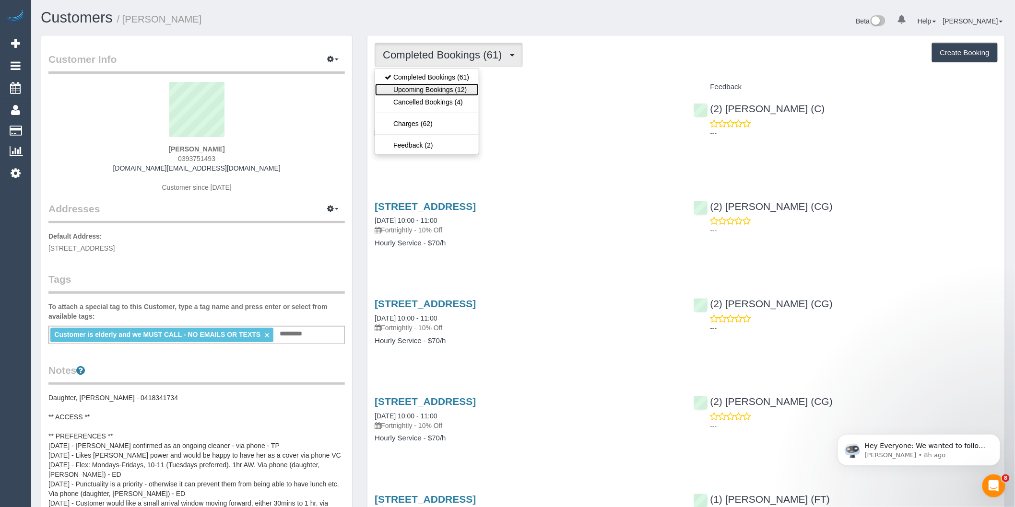
click at [464, 88] on link "Upcoming Bookings (12)" at bounding box center [427, 89] width 104 height 12
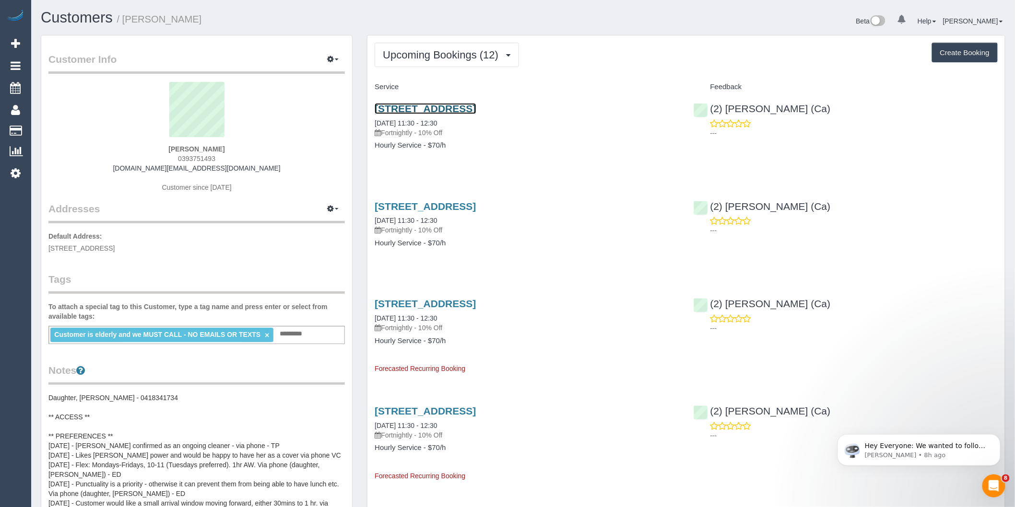
click at [476, 110] on link "34 Eglinton Street, Moonee Ponds, VIC 3039" at bounding box center [424, 108] width 101 height 11
click at [476, 107] on link "[STREET_ADDRESS]" at bounding box center [424, 108] width 101 height 11
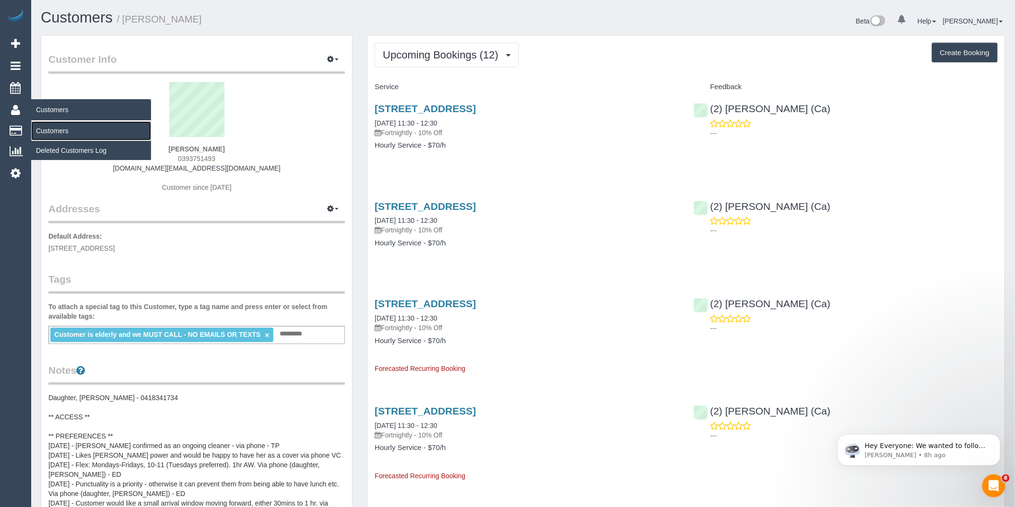
click at [60, 135] on link "Customers" at bounding box center [91, 130] width 120 height 19
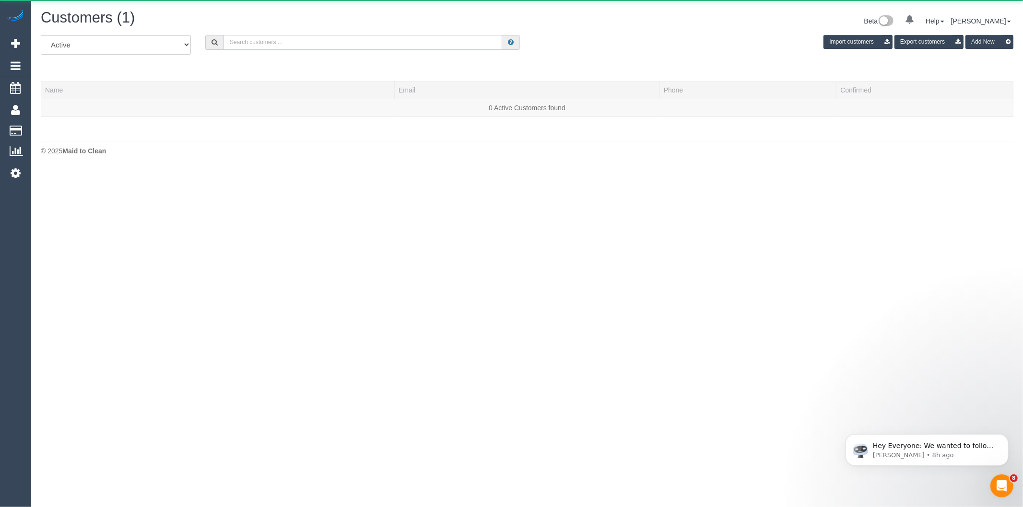
click at [256, 45] on input "text" at bounding box center [362, 42] width 279 height 15
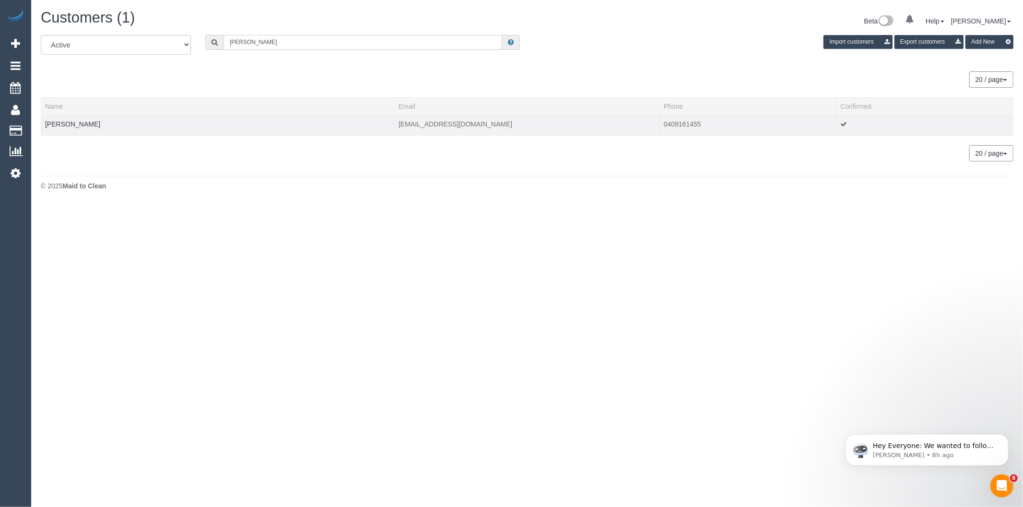
type input "Stu Thomas"
click at [71, 119] on td "Stu Thomas" at bounding box center [217, 125] width 353 height 20
click at [72, 122] on link "Stu Thomas" at bounding box center [72, 124] width 55 height 8
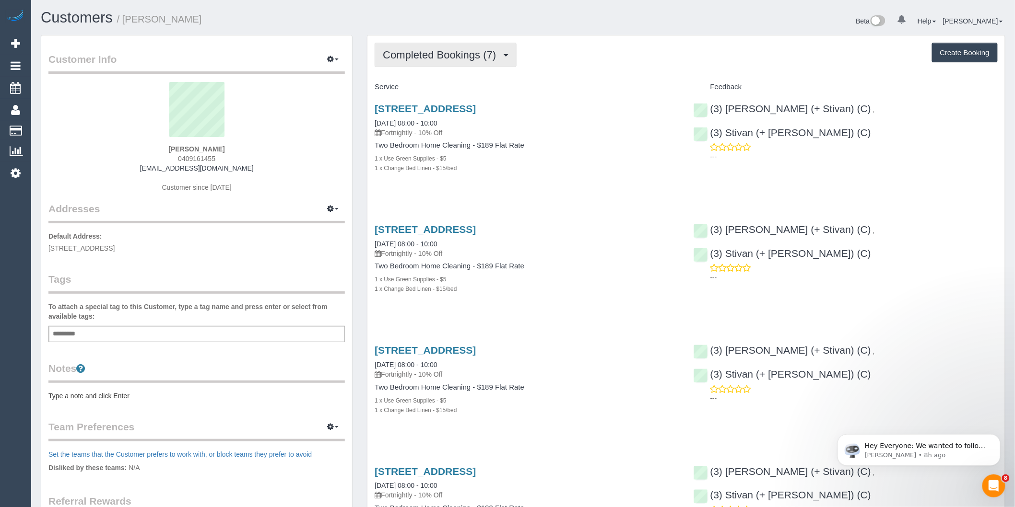
click at [485, 59] on span "Completed Bookings (7)" at bounding box center [442, 55] width 118 height 12
click at [462, 96] on link "Upcoming Bookings (13)" at bounding box center [425, 89] width 101 height 12
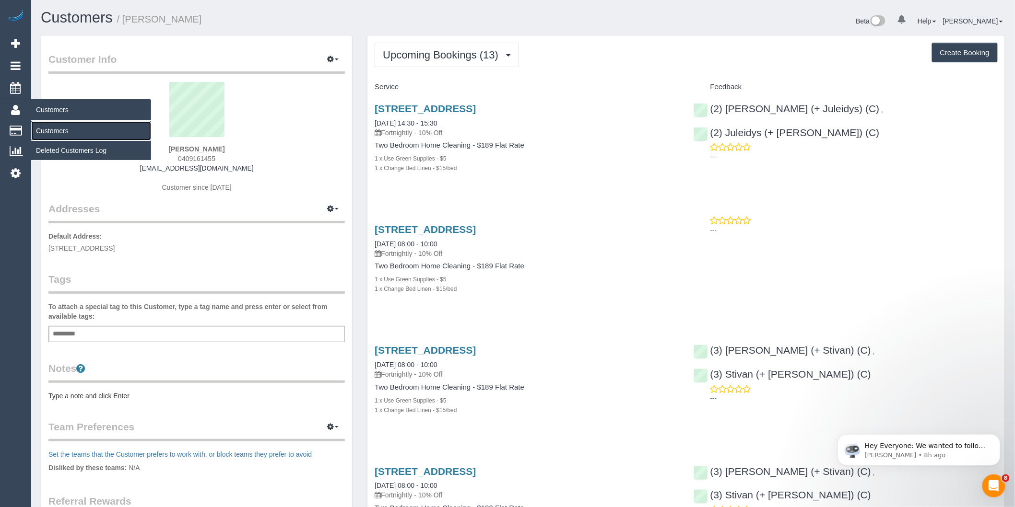
click at [60, 133] on link "Customers" at bounding box center [91, 130] width 120 height 19
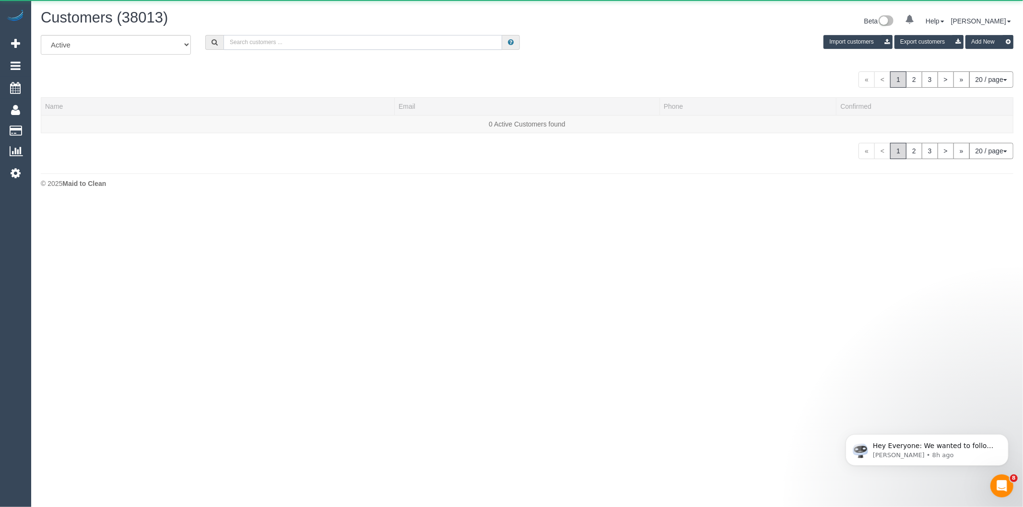
drag, startPoint x: 307, startPoint y: 43, endPoint x: 303, endPoint y: 29, distance: 14.7
click at [307, 43] on input "text" at bounding box center [362, 42] width 279 height 15
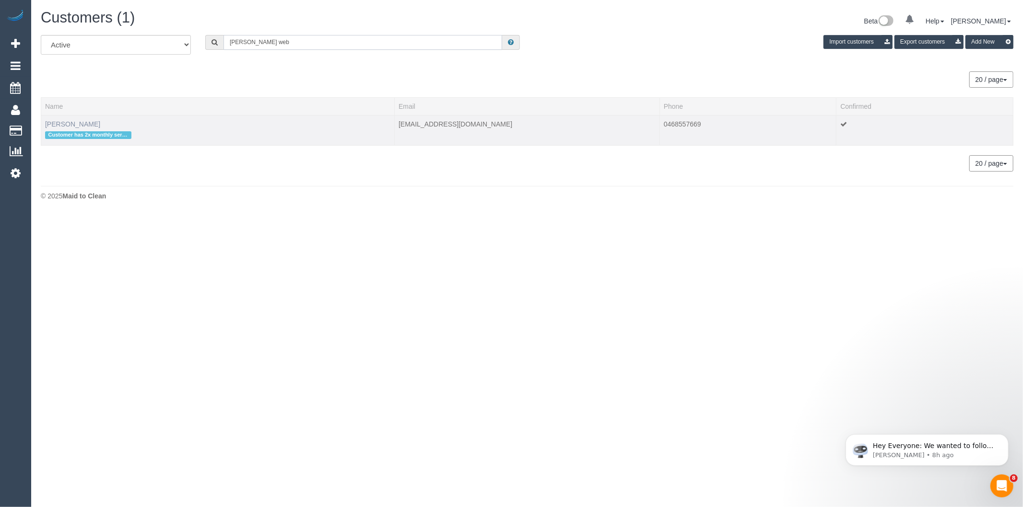
type input "Neil web"
click at [62, 121] on link "Neil Webb" at bounding box center [72, 124] width 55 height 8
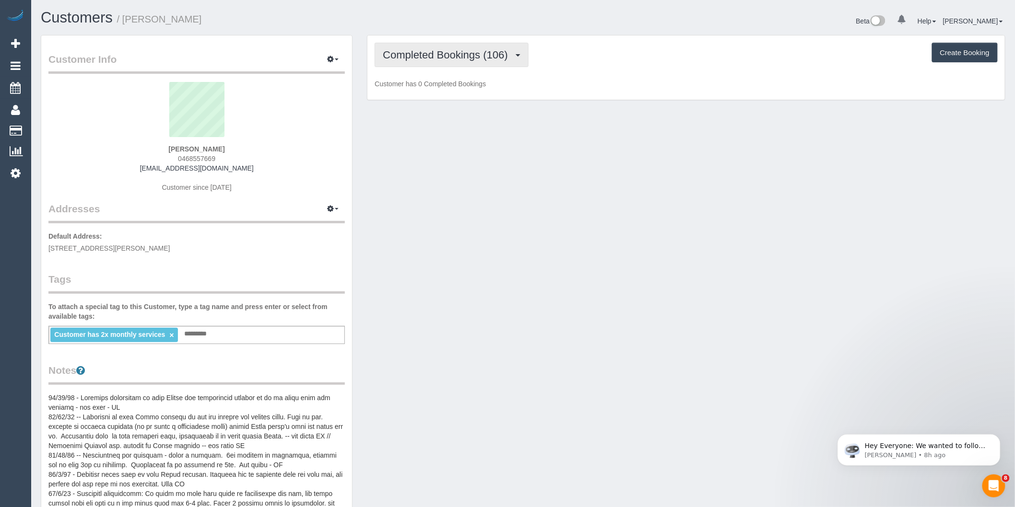
click at [460, 66] on button "Completed Bookings (106)" at bounding box center [451, 55] width 154 height 24
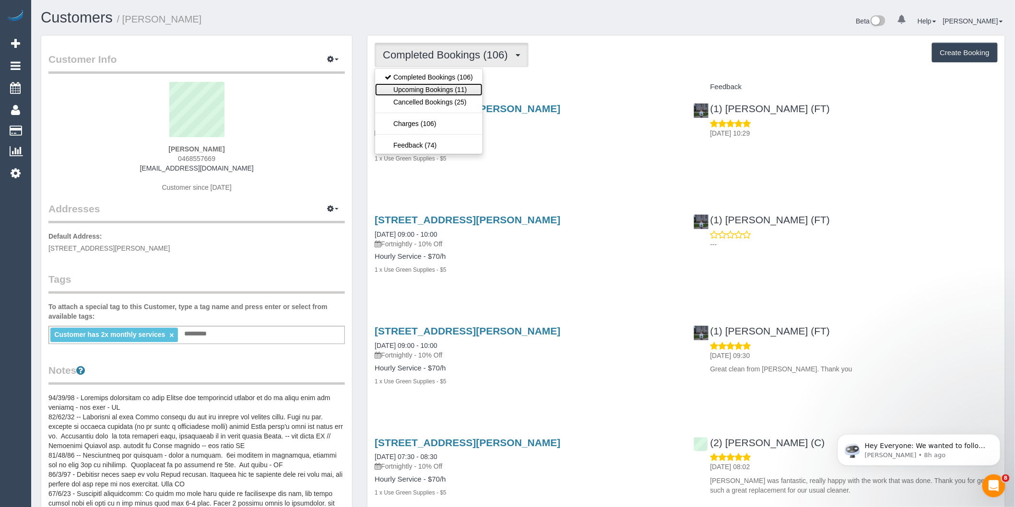
click at [462, 87] on link "Upcoming Bookings (11)" at bounding box center [428, 89] width 107 height 12
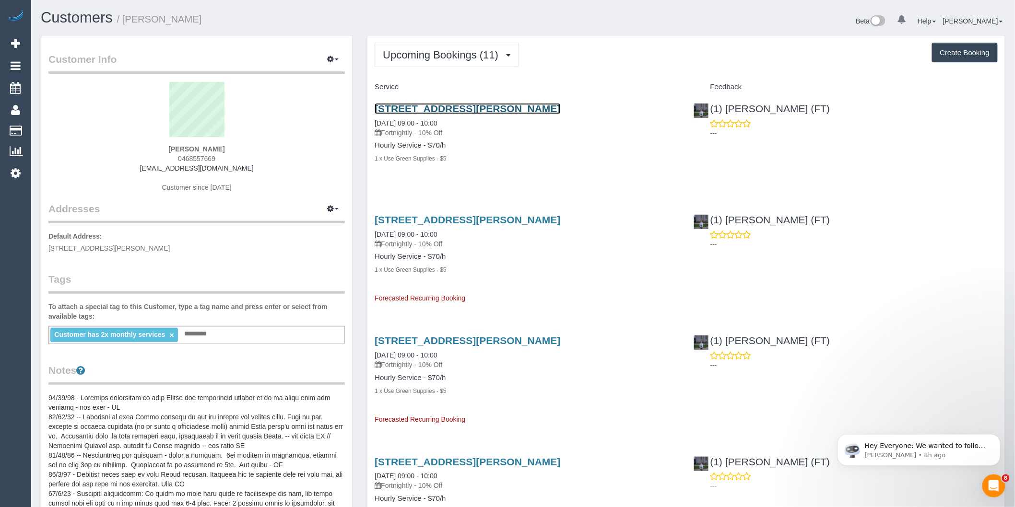
click at [491, 106] on link "2/17 Mciver Street, Ferntree Gully, VIC 3156" at bounding box center [467, 108] width 186 height 11
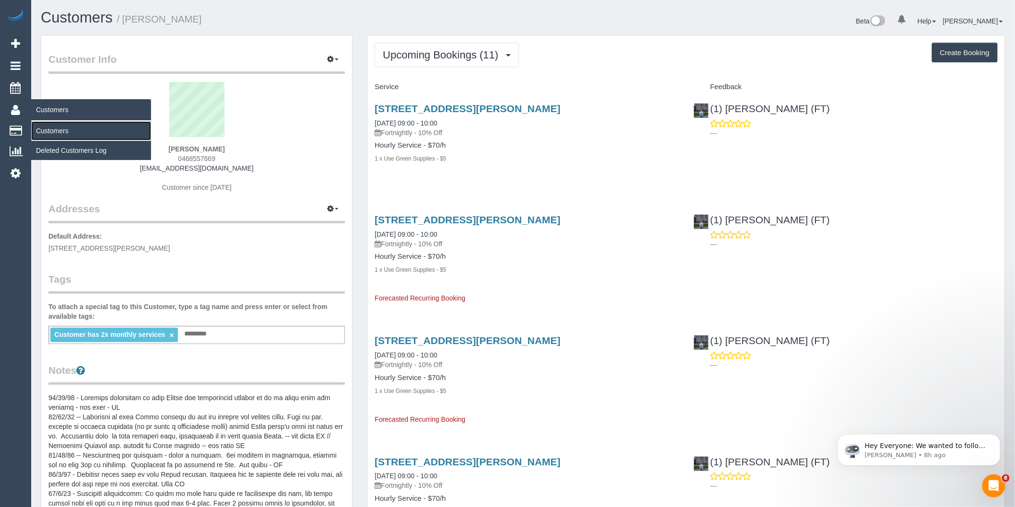
click at [66, 131] on link "Customers" at bounding box center [91, 130] width 120 height 19
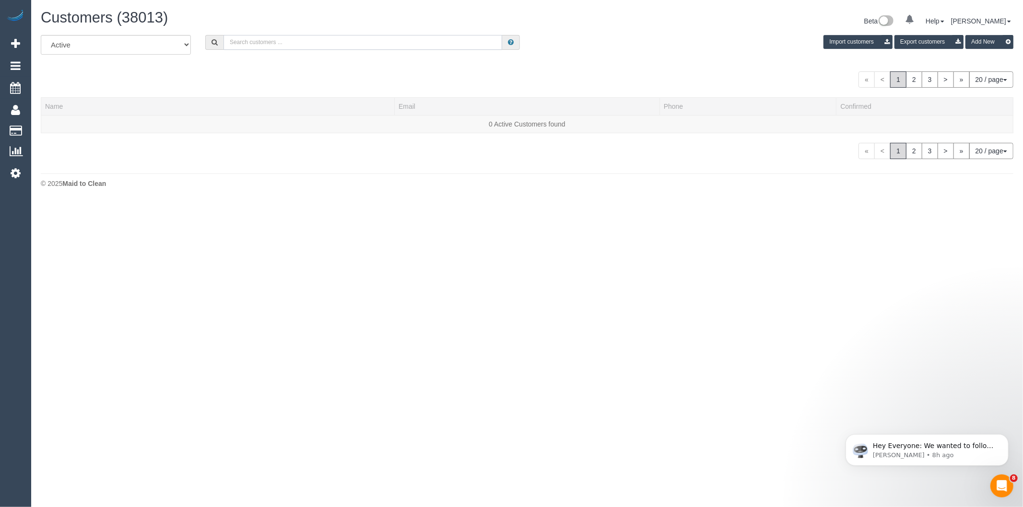
click at [243, 45] on input "text" at bounding box center [362, 42] width 279 height 15
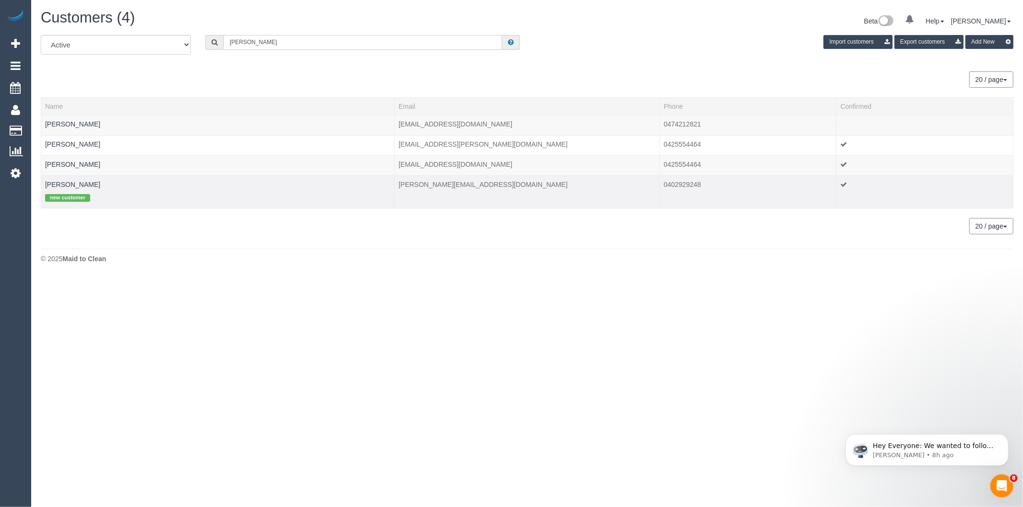
type input "Stephanie Ha"
click at [89, 180] on td "Stephanie Hazell new customer" at bounding box center [217, 191] width 353 height 33
click at [89, 185] on link "Stephanie Hazell" at bounding box center [72, 185] width 55 height 8
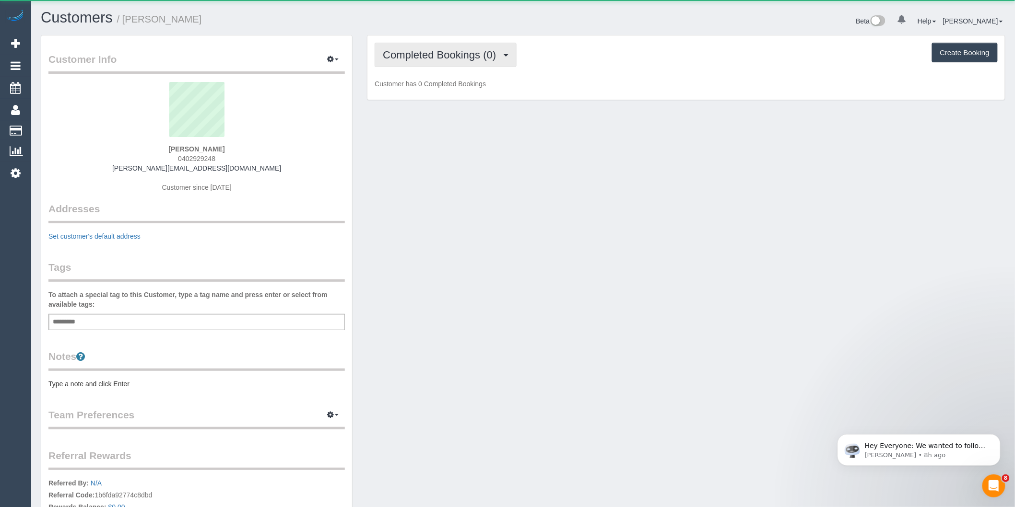
click at [482, 61] on button "Completed Bookings (0)" at bounding box center [445, 55] width 142 height 24
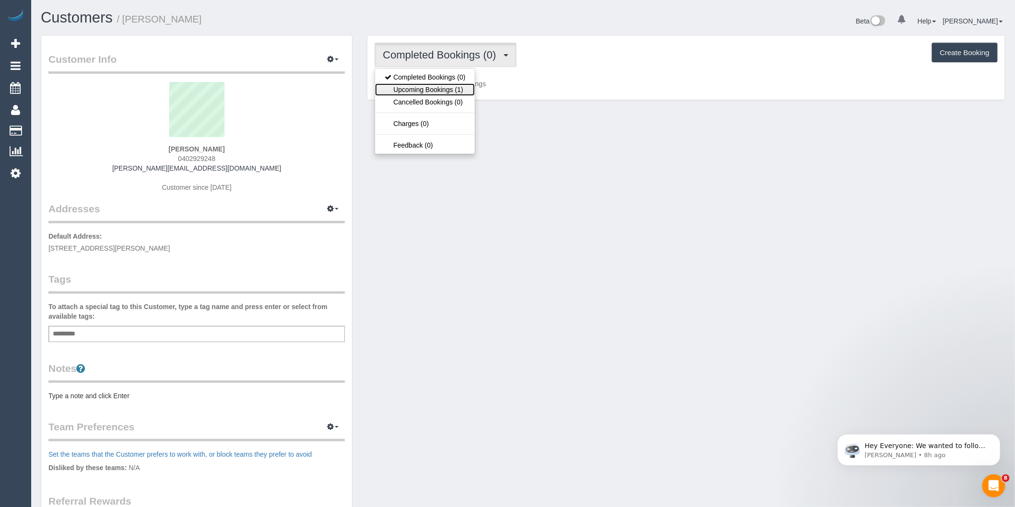
click at [469, 84] on link "Upcoming Bookings (1)" at bounding box center [425, 89] width 100 height 12
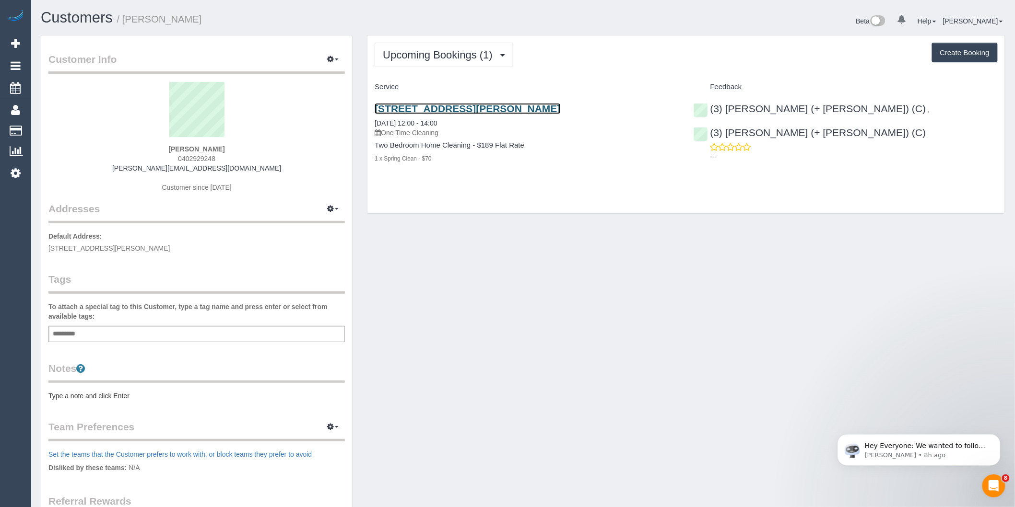
click at [477, 106] on link "3/60 Roberts Street, West Footscray, VIC 3012" at bounding box center [467, 108] width 186 height 11
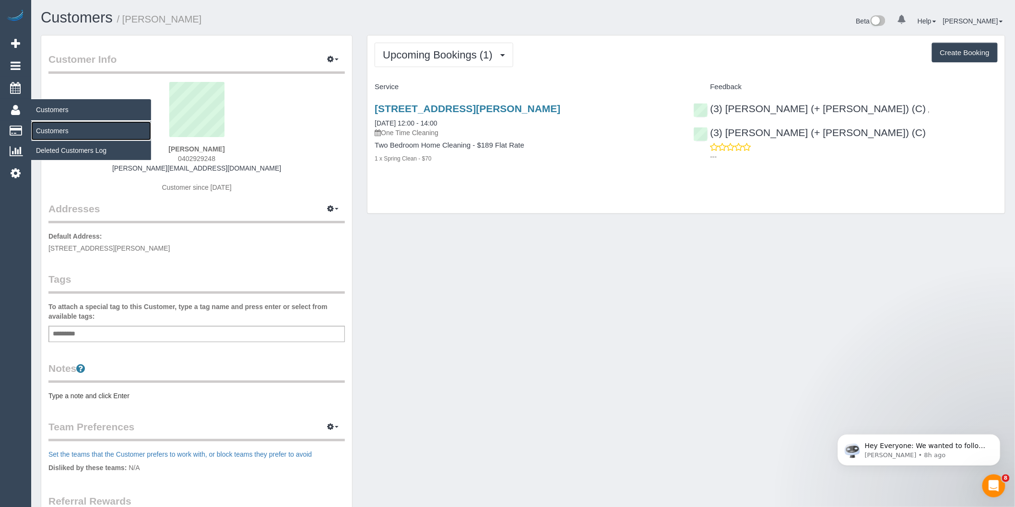
click at [58, 131] on link "Customers" at bounding box center [91, 130] width 120 height 19
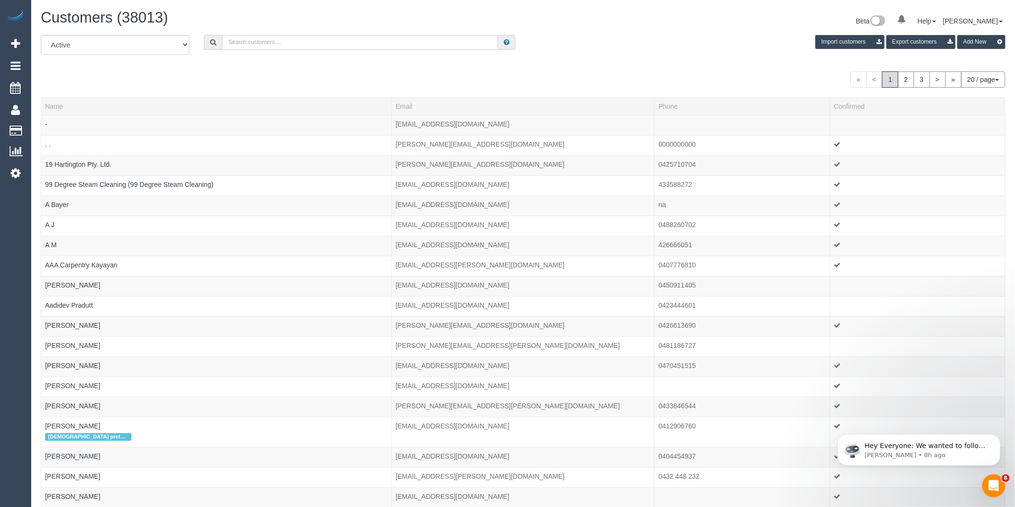
drag, startPoint x: 353, startPoint y: 40, endPoint x: 351, endPoint y: 30, distance: 10.9
click at [353, 40] on input "text" at bounding box center [360, 42] width 276 height 15
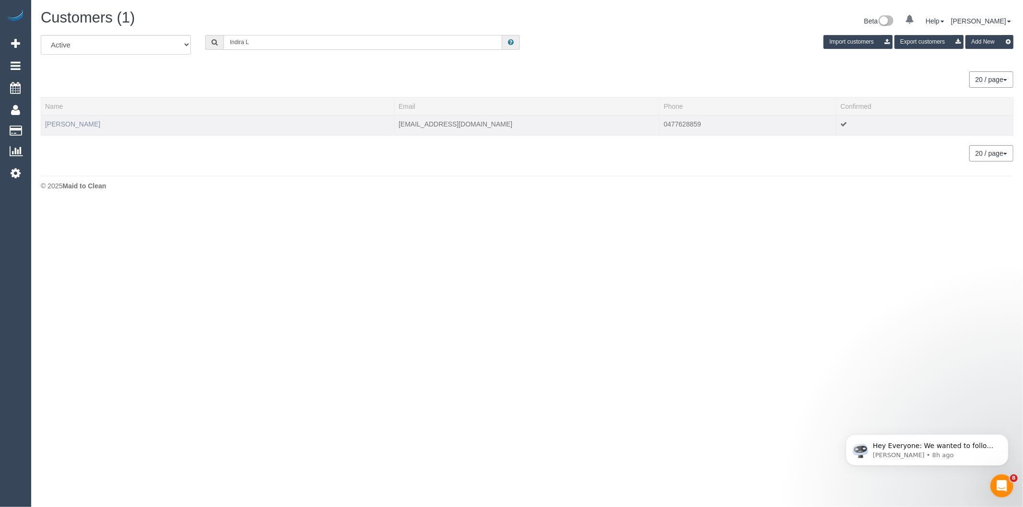
type input "Indira L"
click at [65, 126] on link "Indira Losada" at bounding box center [72, 124] width 55 height 8
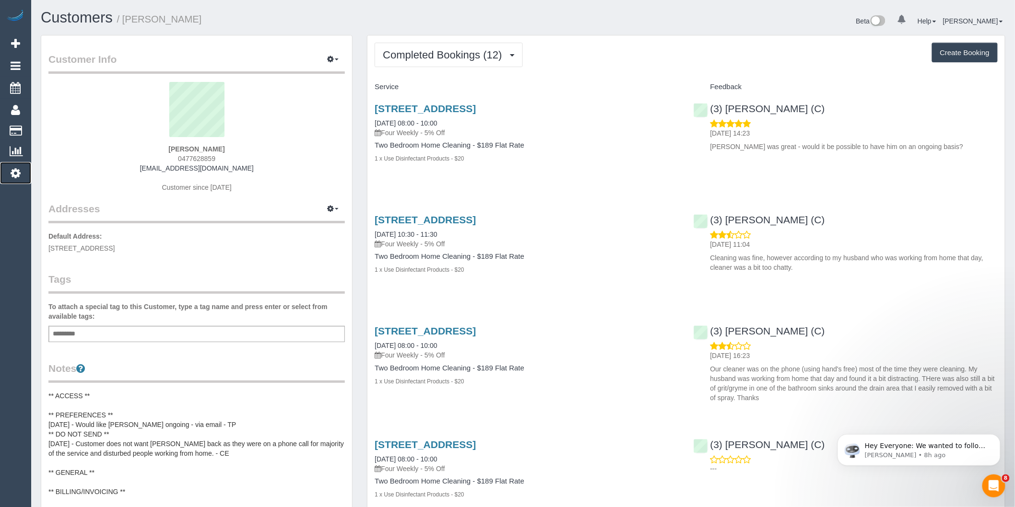
click at [21, 175] on link "Settings" at bounding box center [15, 173] width 31 height 22
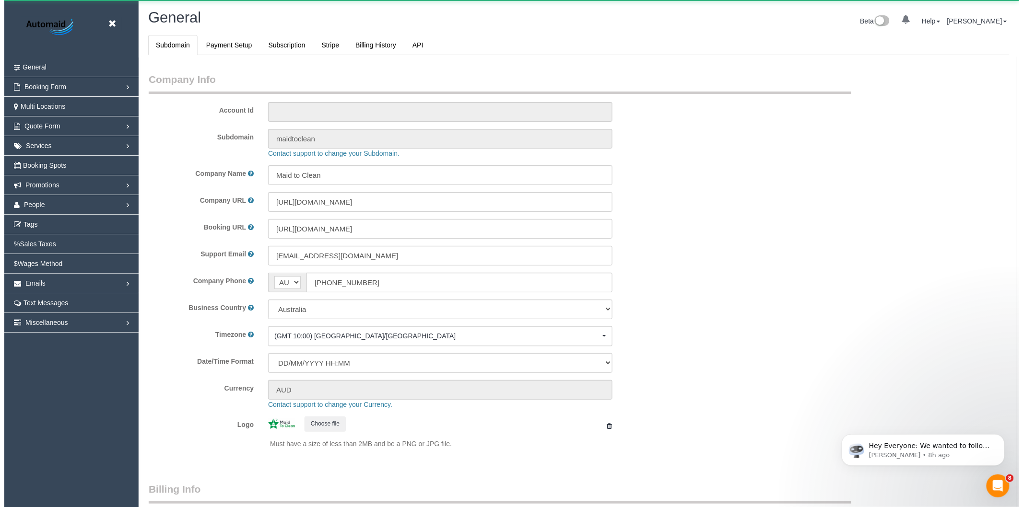
scroll to position [2160, 1015]
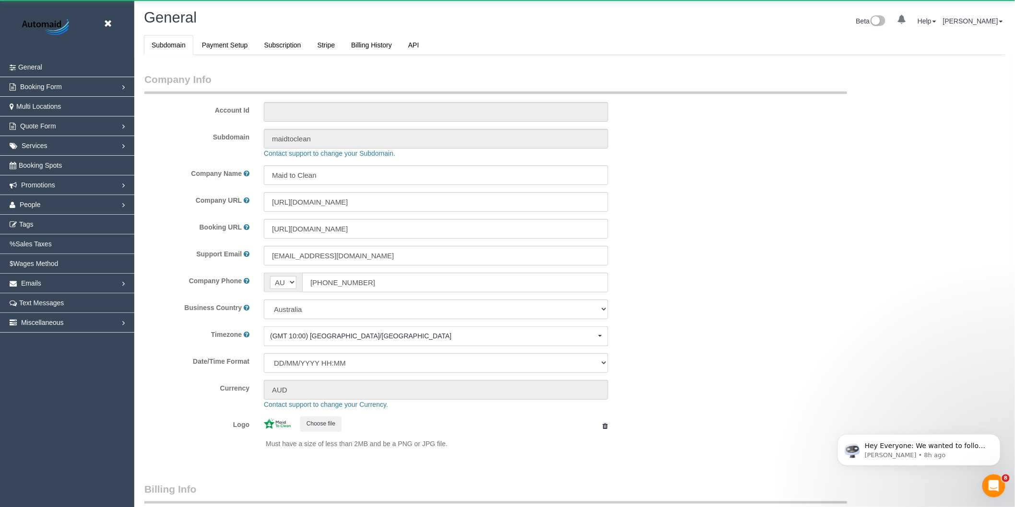
select select "1"
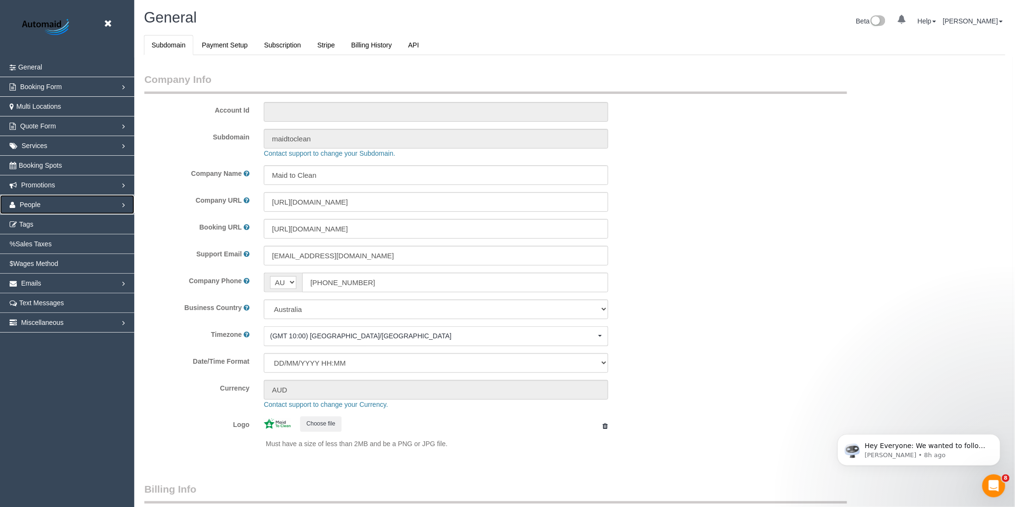
click at [50, 208] on link "People" at bounding box center [67, 204] width 134 height 19
click at [41, 260] on link "Team Availability" at bounding box center [67, 263] width 134 height 19
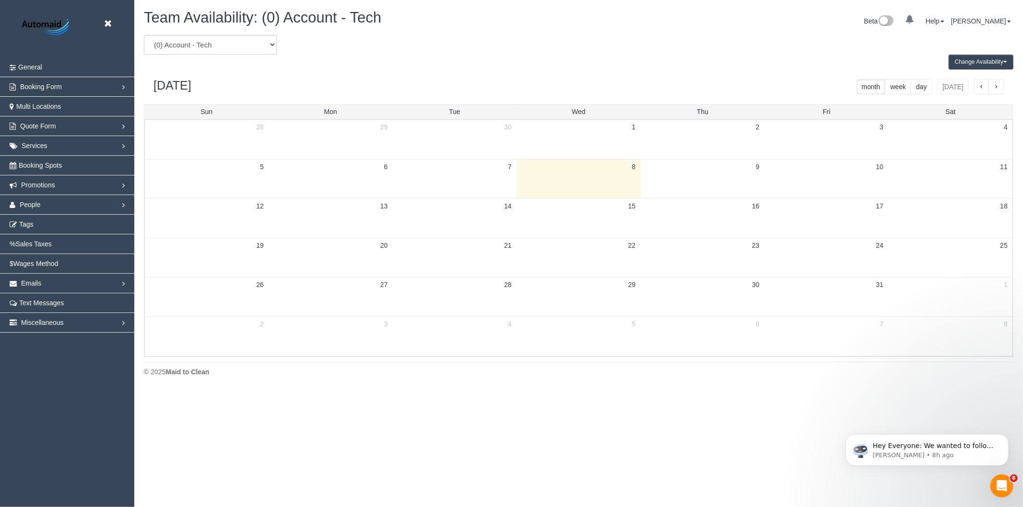
scroll to position [391, 1023]
click at [181, 60] on div "Change Availability Default Availability Specific Date Request Time Off Exclude…" at bounding box center [579, 62] width 884 height 15
click at [195, 51] on select "(0) Account - Tech (0) Office (0) Raunak Test Account (1) Debbie Brodjanac (FT)…" at bounding box center [210, 45] width 133 height 20
select select "number:33100"
click at [144, 35] on select "(0) Account - Tech (0) Office (0) Raunak Test Account (1) Debbie Brodjanac (FT)…" at bounding box center [210, 45] width 133 height 20
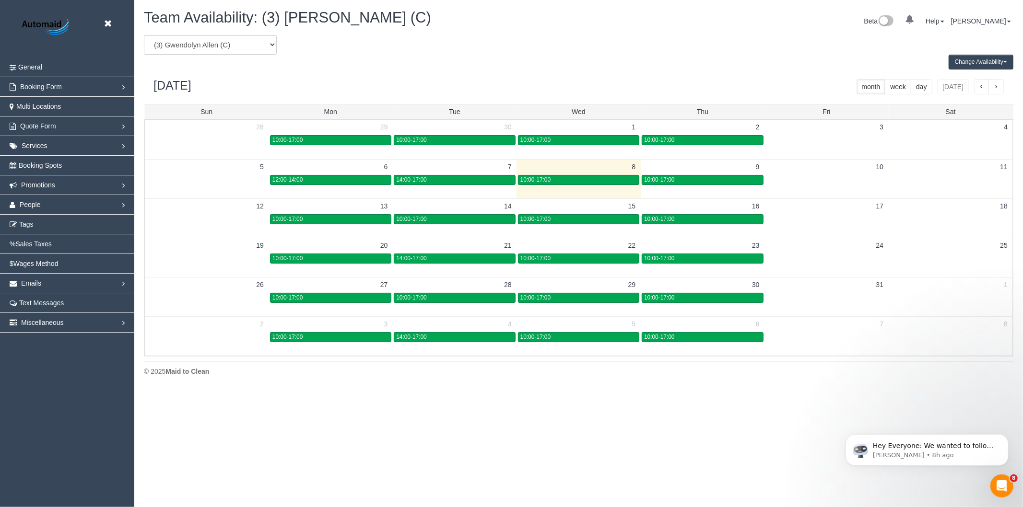
scroll to position [47558, 46926]
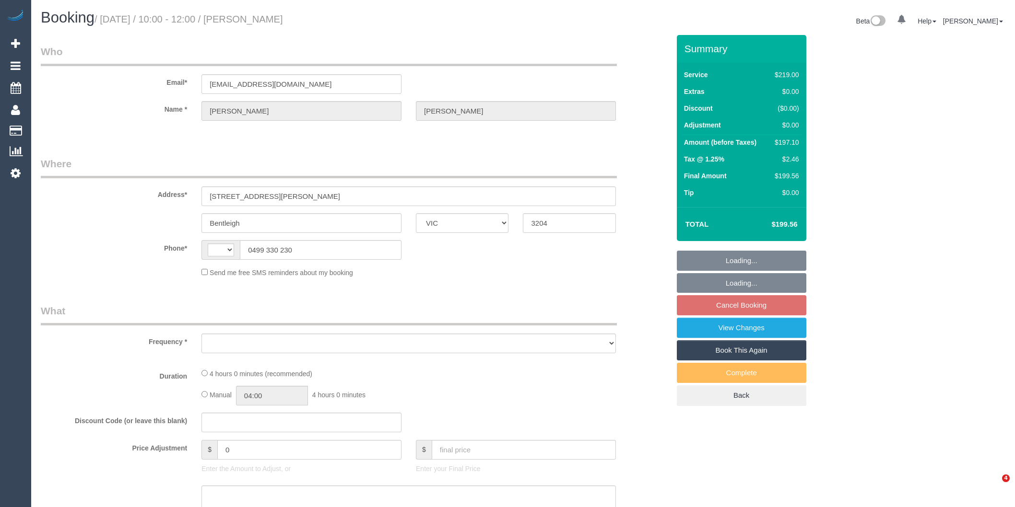
select select "VIC"
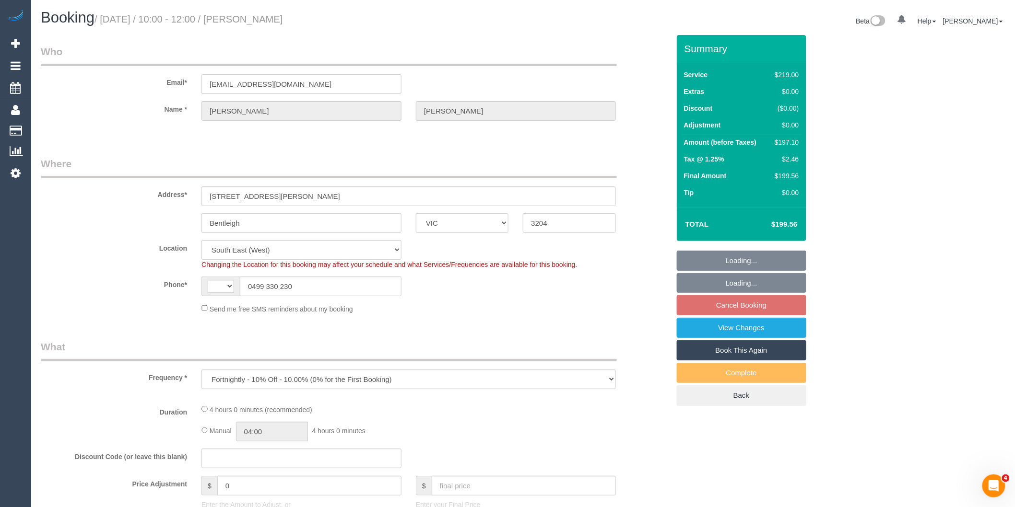
select select "object:783"
select select "string:AU"
select select "number:28"
select select "number:14"
select select "number:19"
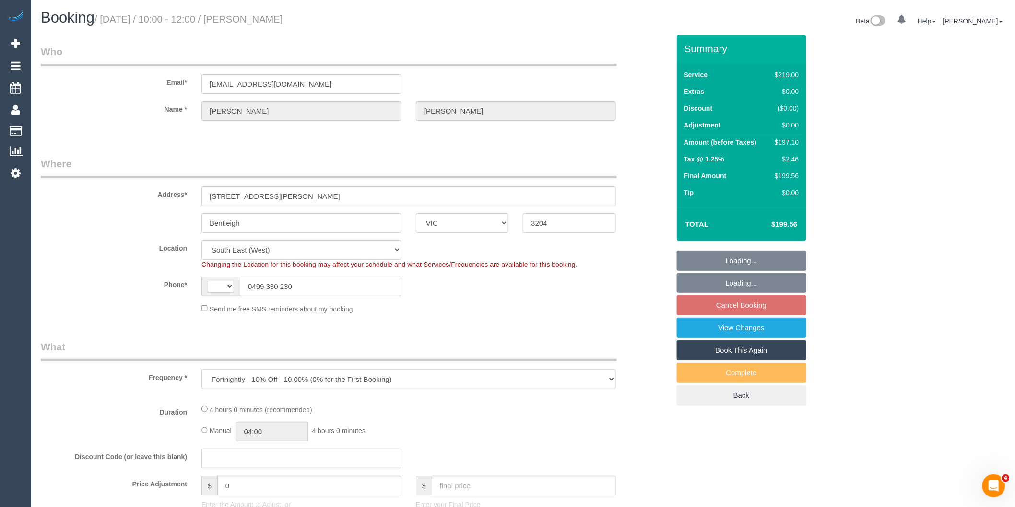
select select "number:22"
select select "number:34"
select select "number:12"
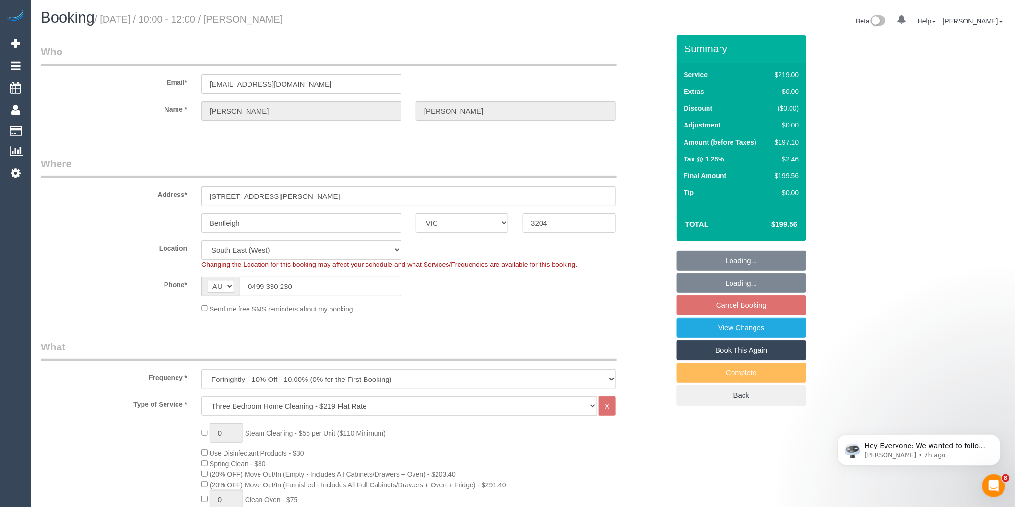
select select "string:stripe-pm_1Q0BjU2GScqysDRVMP7xVtap"
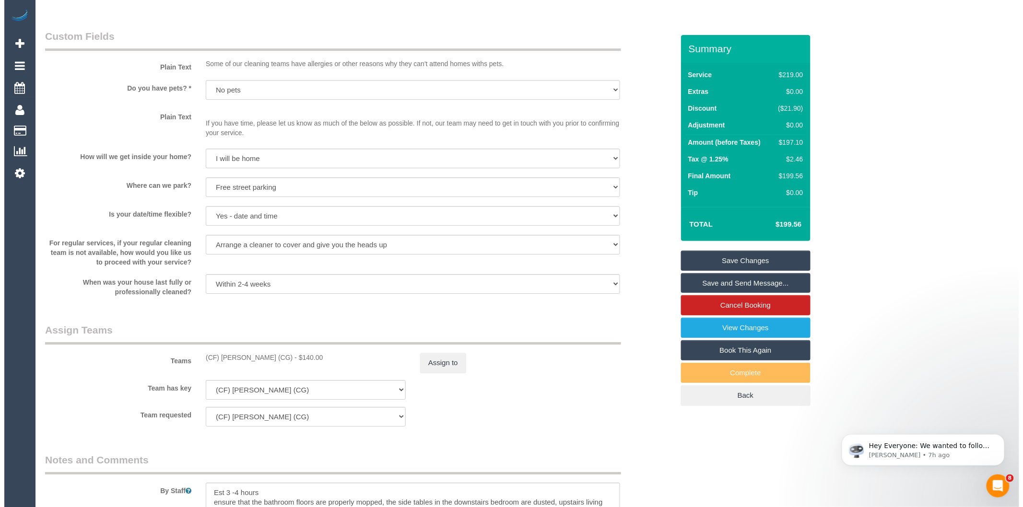
scroll to position [1332, 0]
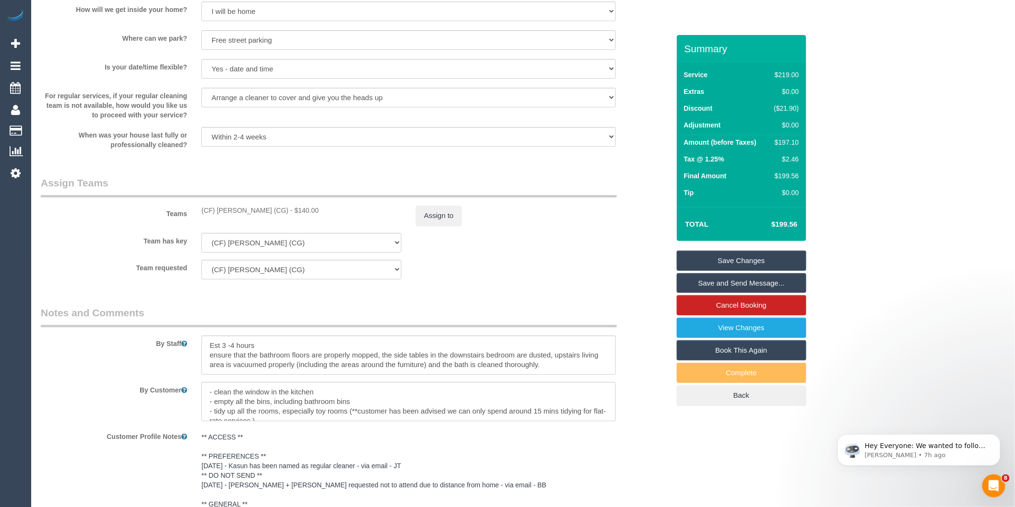
click at [702, 281] on link "Save and Send Message..." at bounding box center [741, 283] width 129 height 20
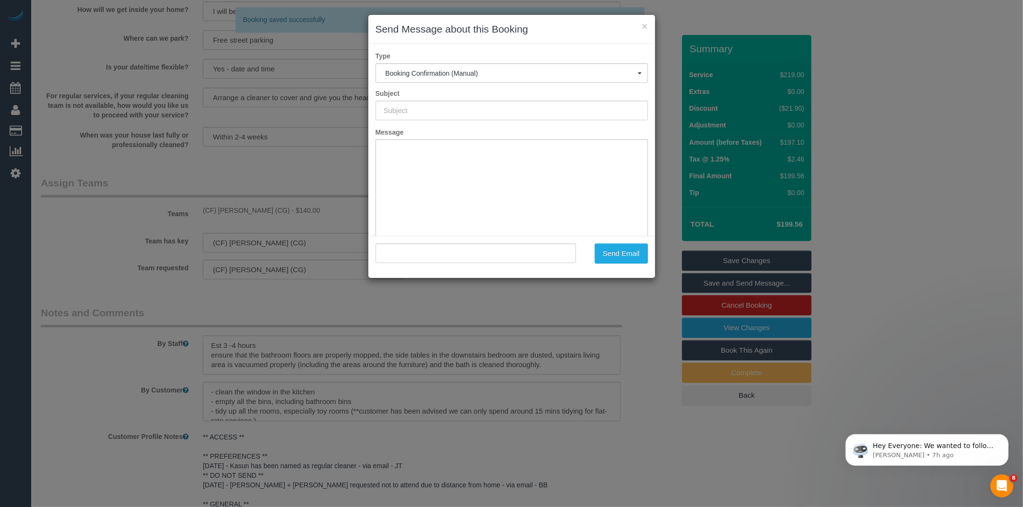
scroll to position [0, 0]
type input "Booking Confirmed"
type input ""[PERSON_NAME]" <[EMAIL_ADDRESS][DOMAIN_NAME]>"
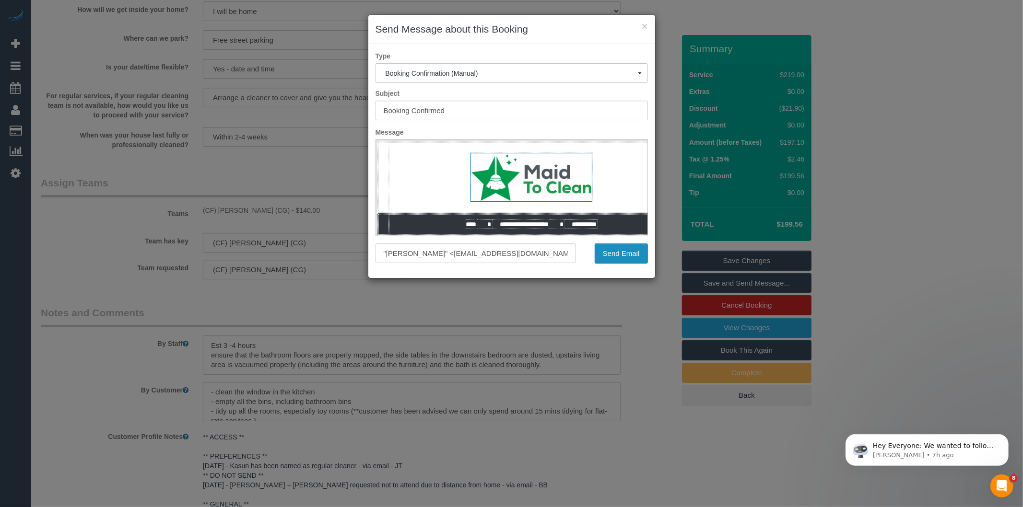
drag, startPoint x: 610, startPoint y: 249, endPoint x: 605, endPoint y: 249, distance: 5.8
click at [608, 249] on button "Send Email" at bounding box center [621, 254] width 53 height 20
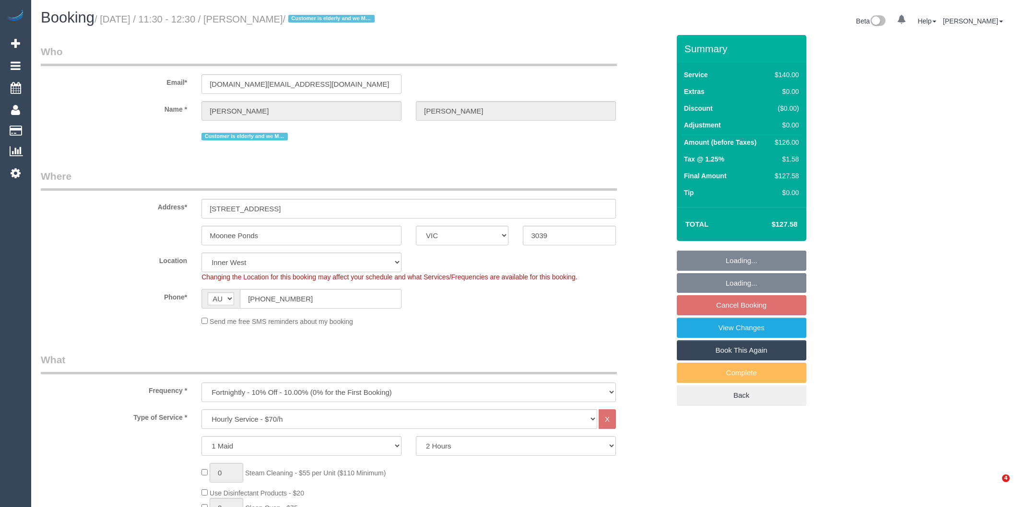
select select "VIC"
select select "number:28"
select select "number:14"
select select "number:19"
select select "number:24"
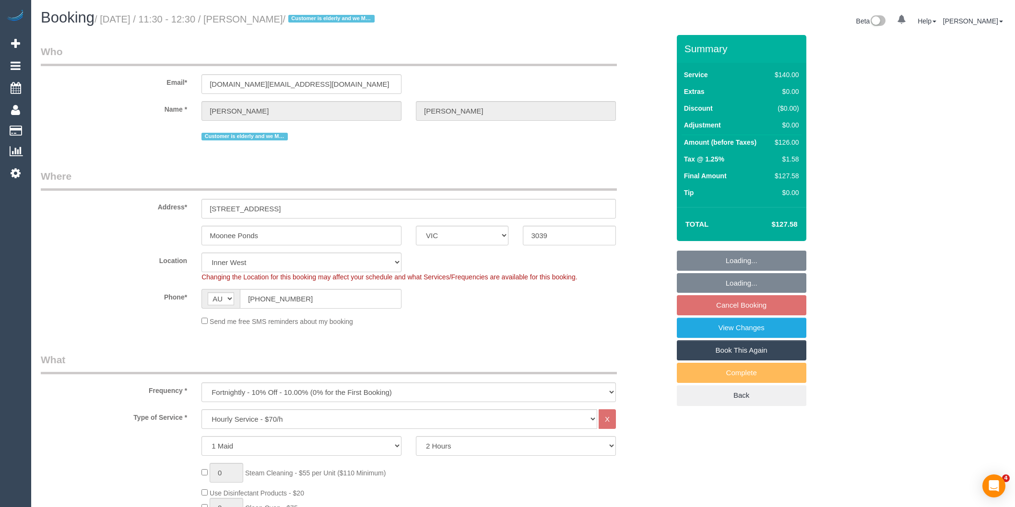
select select "VIC"
select select "number:28"
select select "number:14"
select select "number:19"
select select "number:24"
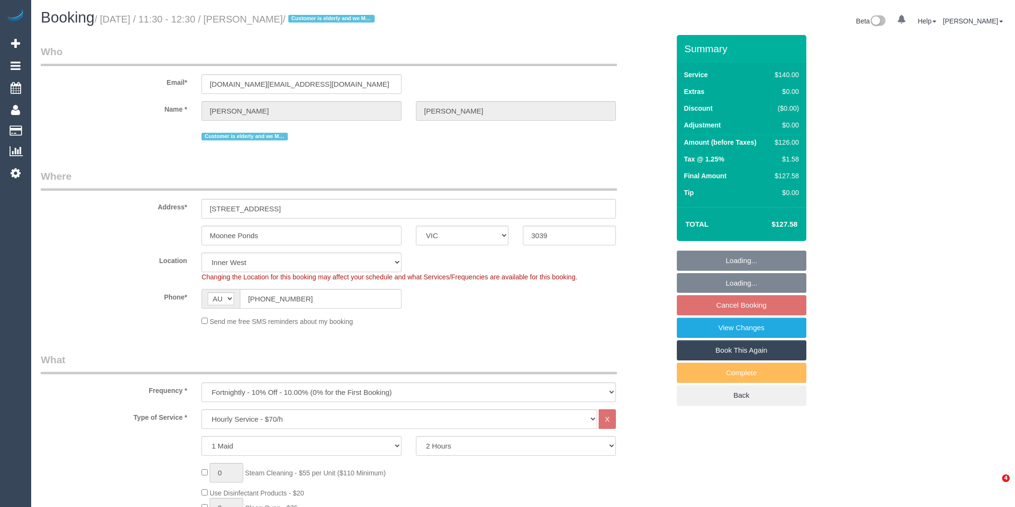
select select "object:1018"
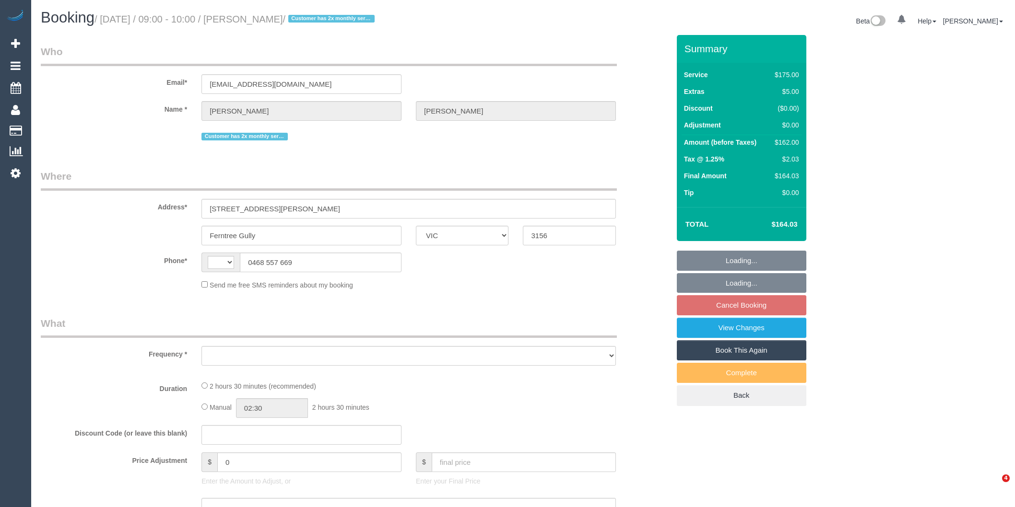
select select "VIC"
select select "string:stripe-pm_1NBxcV2GScqysDRVaL948daV"
select select "150"
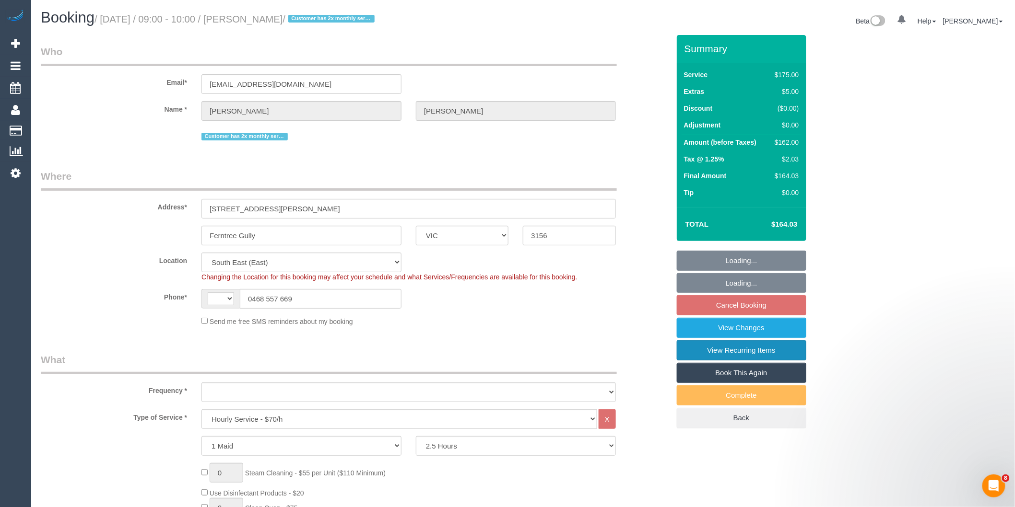
select select "string:AU"
select select "object:1277"
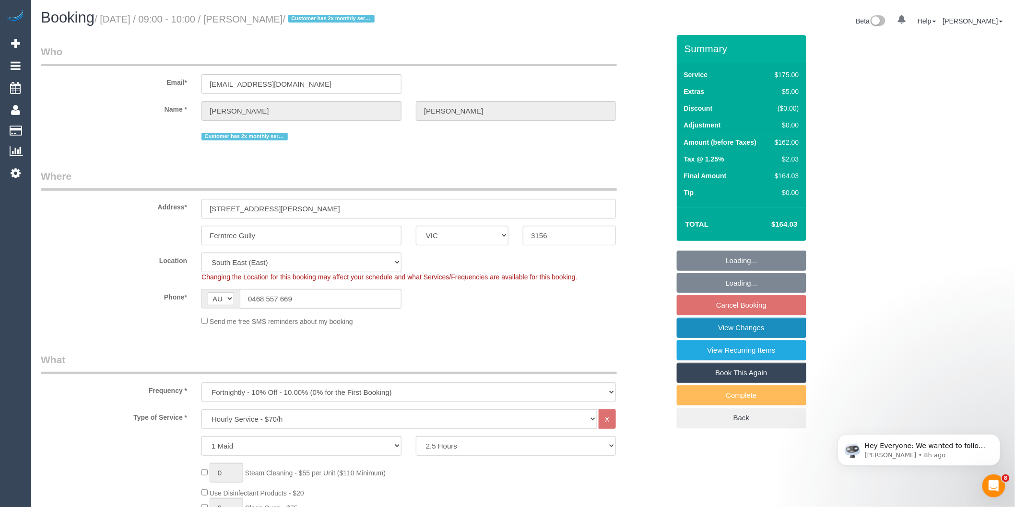
select select "number:27"
select select "number:14"
select select "number:18"
select select "number:22"
select select "number:12"
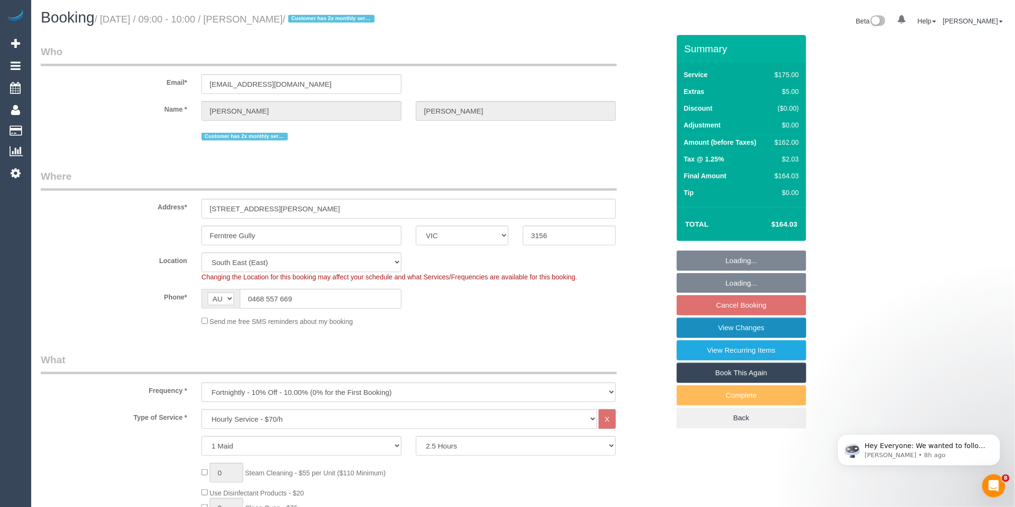
click at [732, 327] on link "View Changes" at bounding box center [741, 328] width 129 height 20
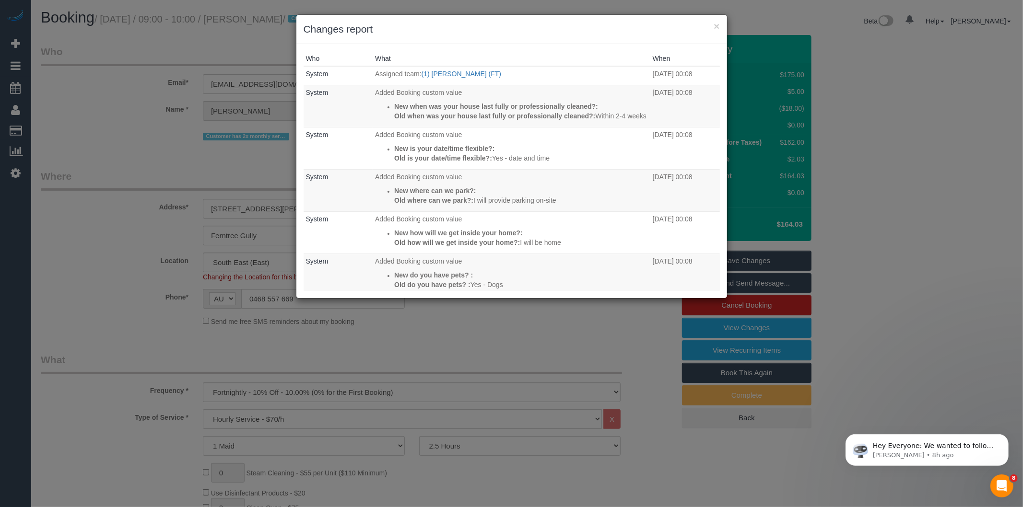
drag, startPoint x: 489, startPoint y: 345, endPoint x: 359, endPoint y: 336, distance: 130.8
click at [488, 345] on div "× Changes report Who What When System Assigned team: (1) [PERSON_NAME] (FT) [DA…" at bounding box center [511, 253] width 1023 height 507
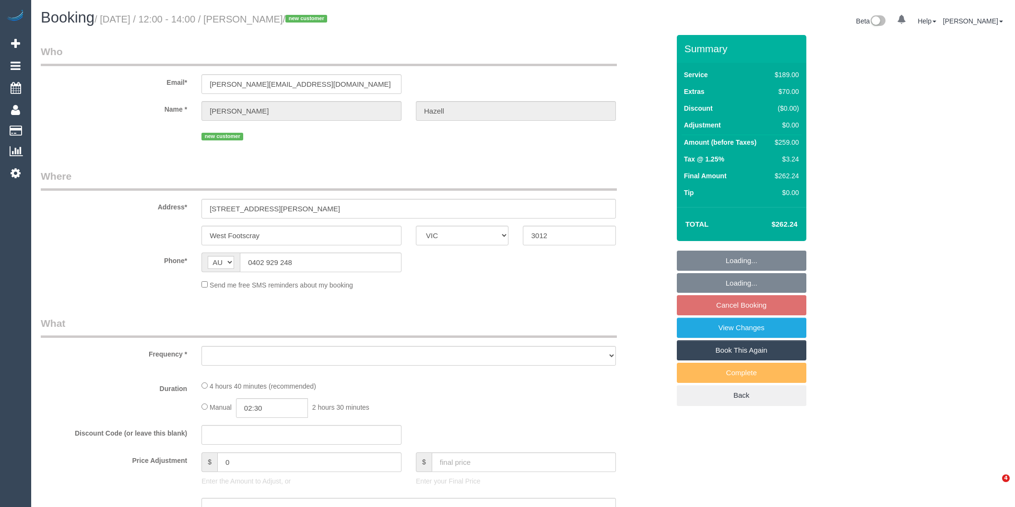
select select "VIC"
select select "string:stripe-pm_1SC9EQ2GScqysDRVbGU9n429"
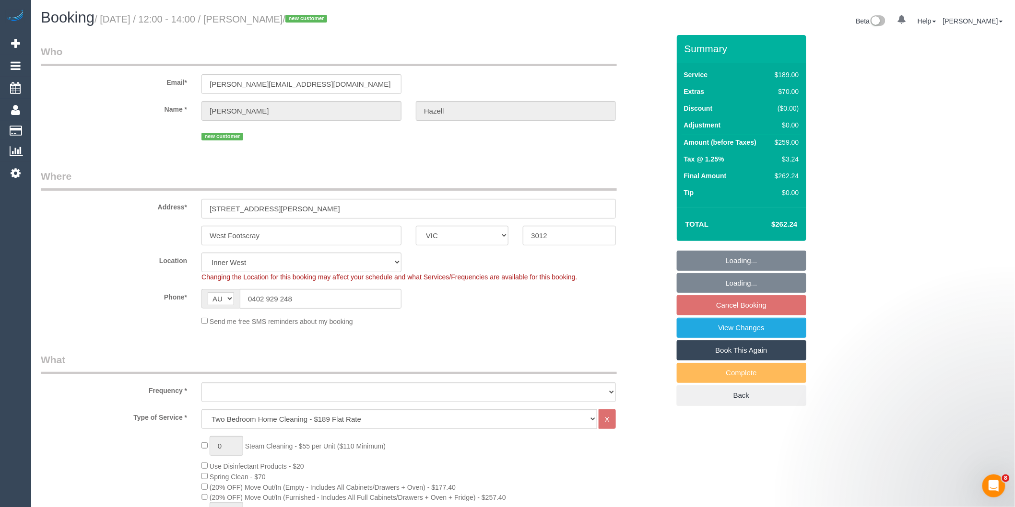
select select "object:725"
select select "spot1"
select select "number:29"
select select "number:14"
select select "number:19"
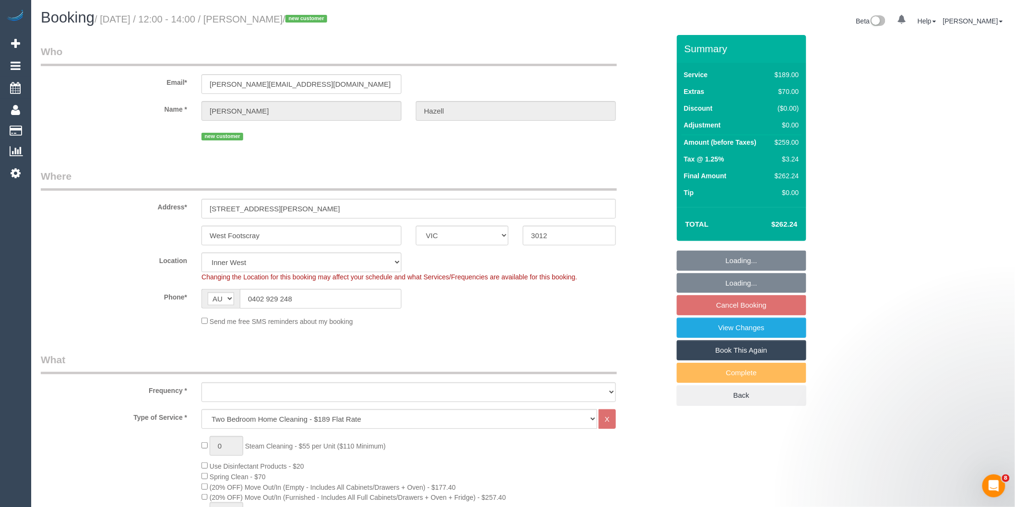
select select "number:24"
select select "number:26"
select select "object:1531"
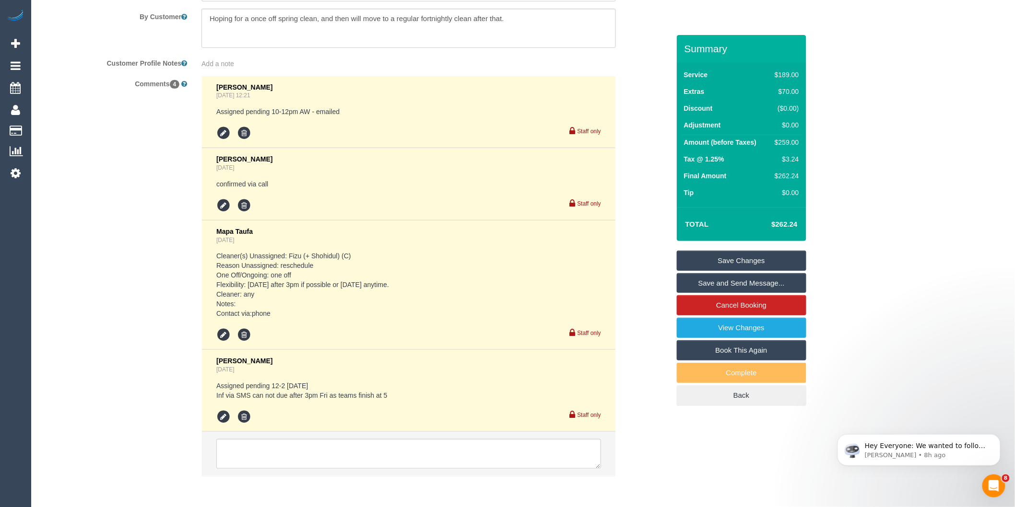
scroll to position [1715, 0]
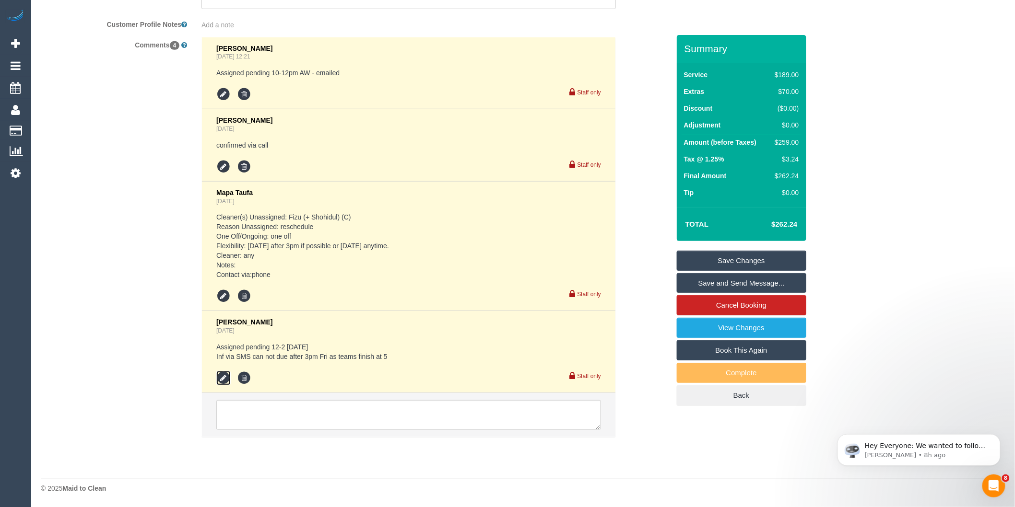
click at [229, 380] on icon at bounding box center [223, 378] width 14 height 14
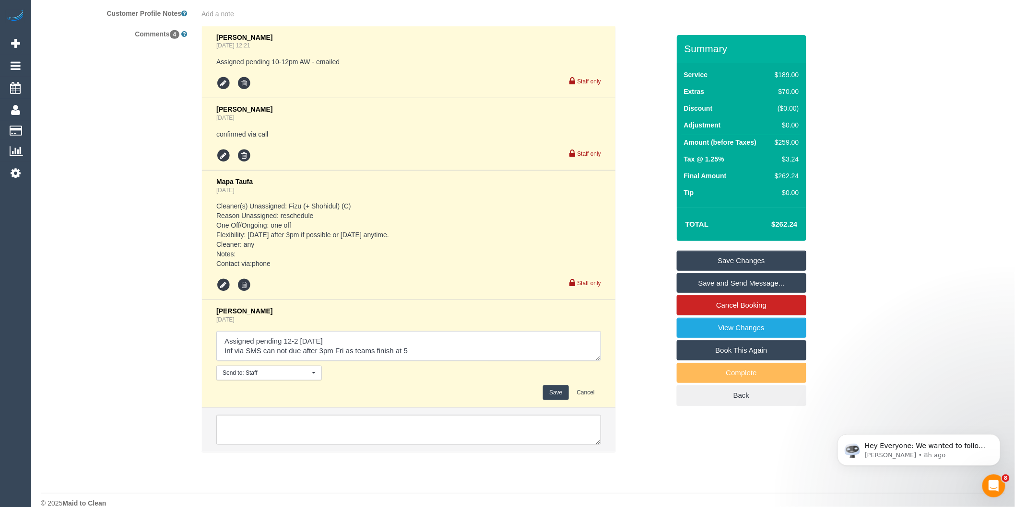
click at [362, 351] on textarea at bounding box center [408, 346] width 385 height 30
type textarea "Assigned pending 12-2 Sat 11/10 // confirmed Inf via SMS can not due after 3pm …"
click at [546, 400] on button "Save" at bounding box center [555, 393] width 25 height 15
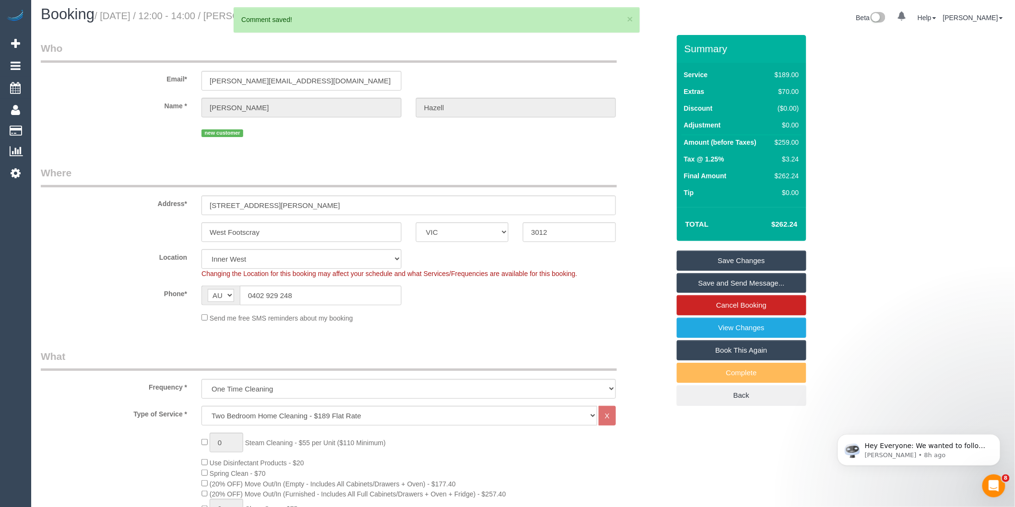
scroll to position [0, 0]
click at [696, 287] on link "Save and Send Message..." at bounding box center [741, 283] width 129 height 20
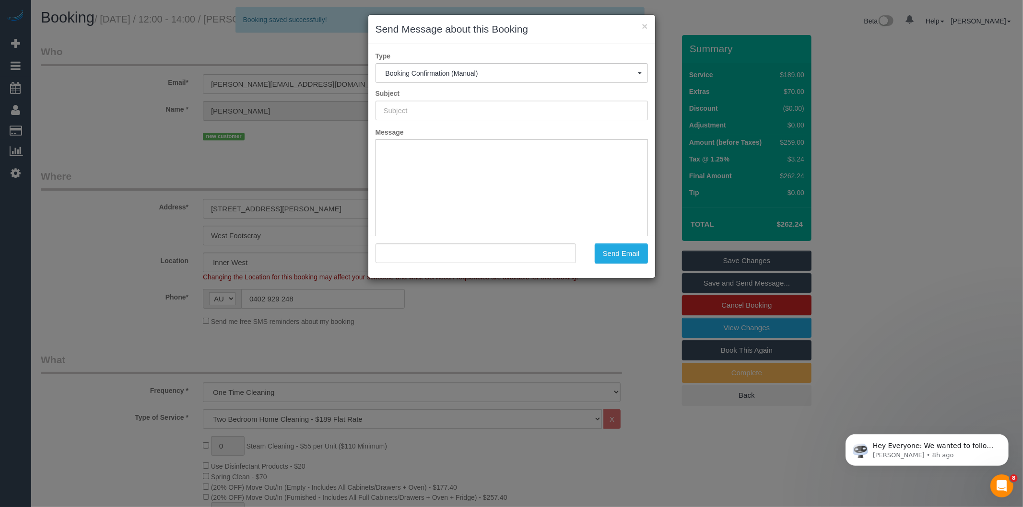
type input "Booking Confirmed"
type input ""Stephanie Hazell" <s.hazell@live.com>"
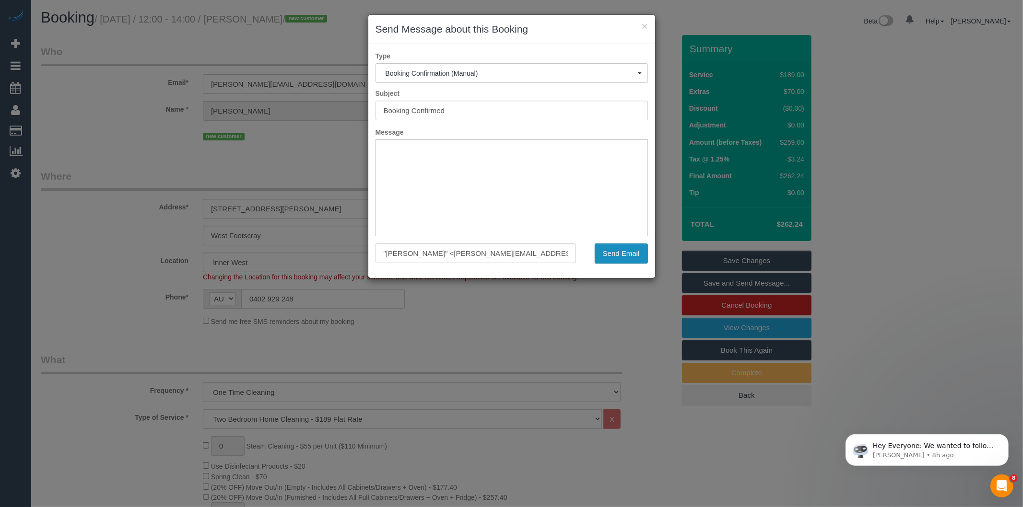
click at [637, 254] on button "Send Email" at bounding box center [621, 254] width 53 height 20
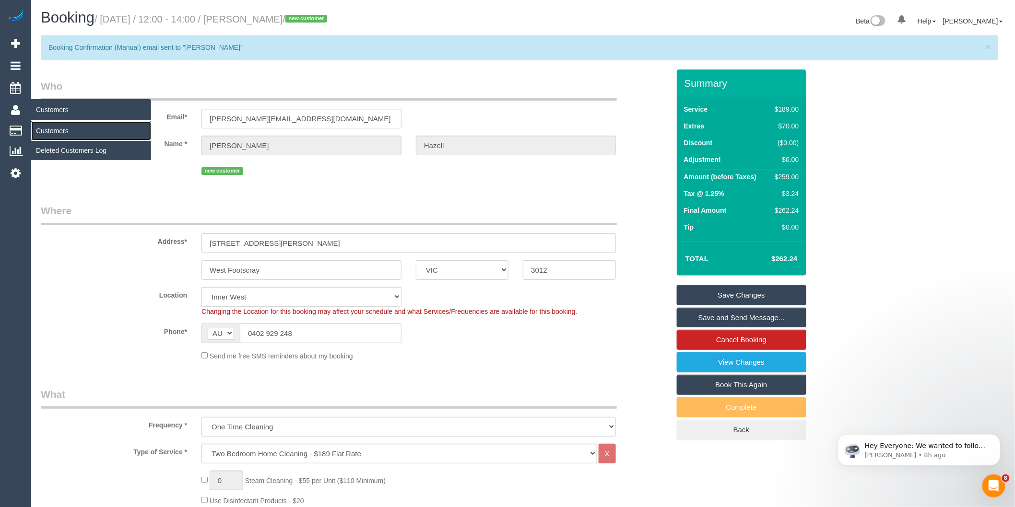
click at [46, 132] on link "Customers" at bounding box center [91, 130] width 120 height 19
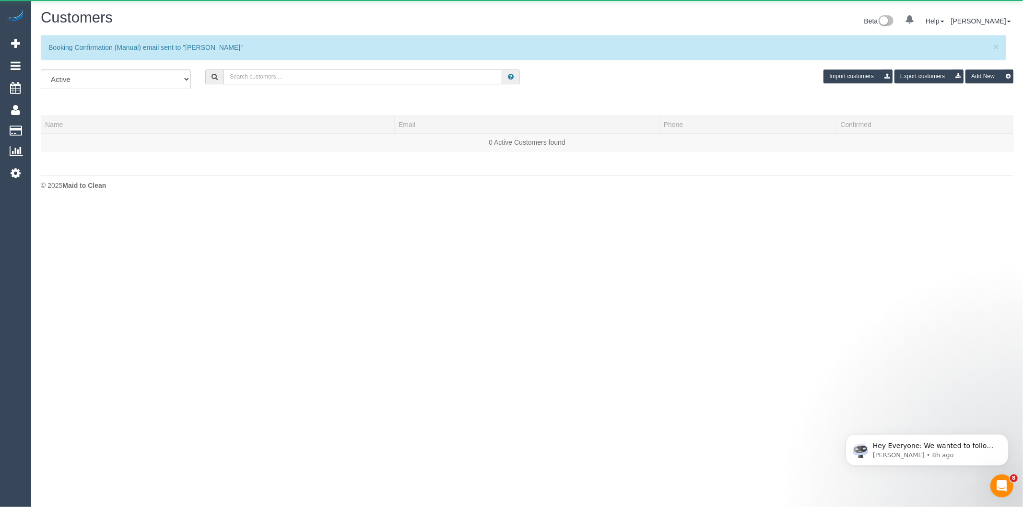
click at [283, 75] on input "text" at bounding box center [362, 77] width 279 height 15
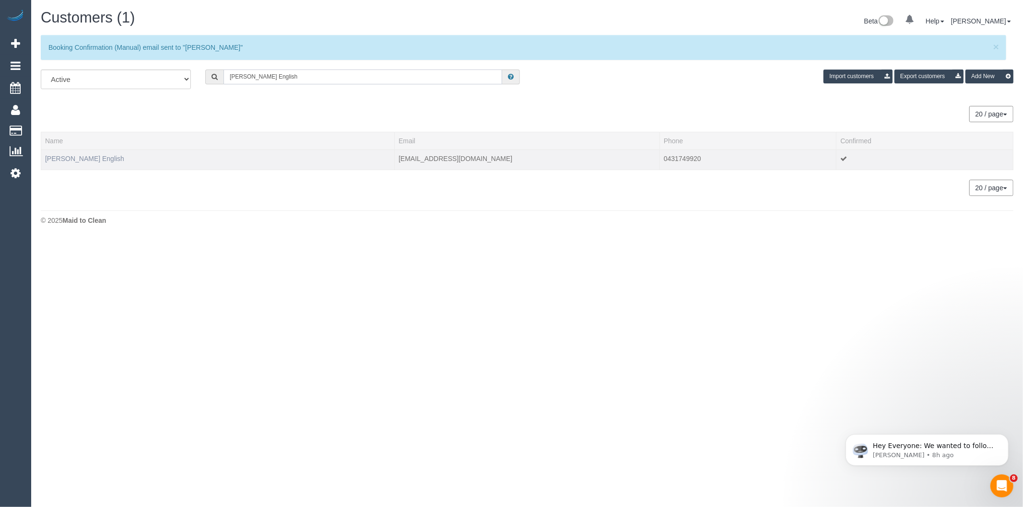
type input "Gale English"
click at [66, 158] on link "Gale English" at bounding box center [84, 159] width 79 height 8
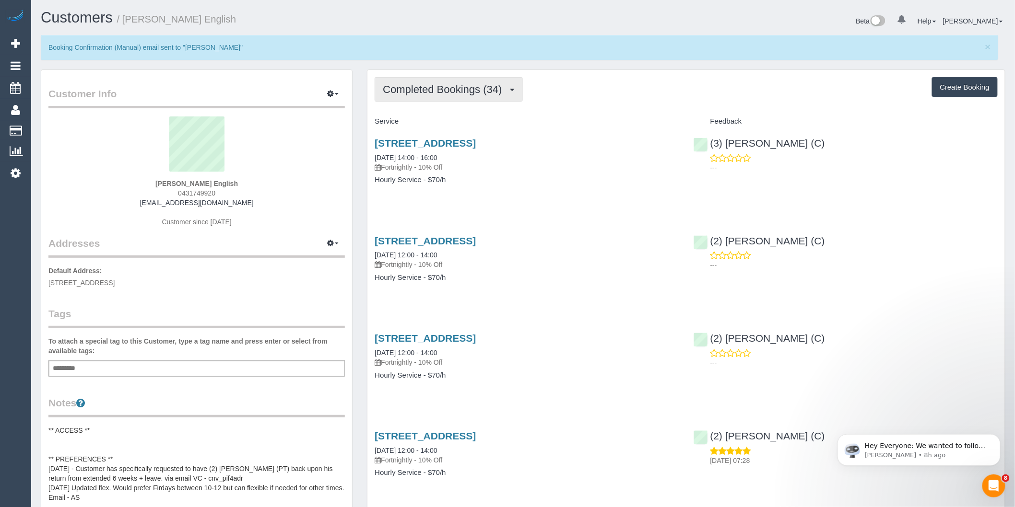
click at [429, 93] on span "Completed Bookings (34)" at bounding box center [445, 89] width 124 height 12
drag, startPoint x: 427, startPoint y: 126, endPoint x: 433, endPoint y: 147, distance: 22.0
click at [427, 126] on link "Upcoming Bookings (12)" at bounding box center [427, 124] width 104 height 12
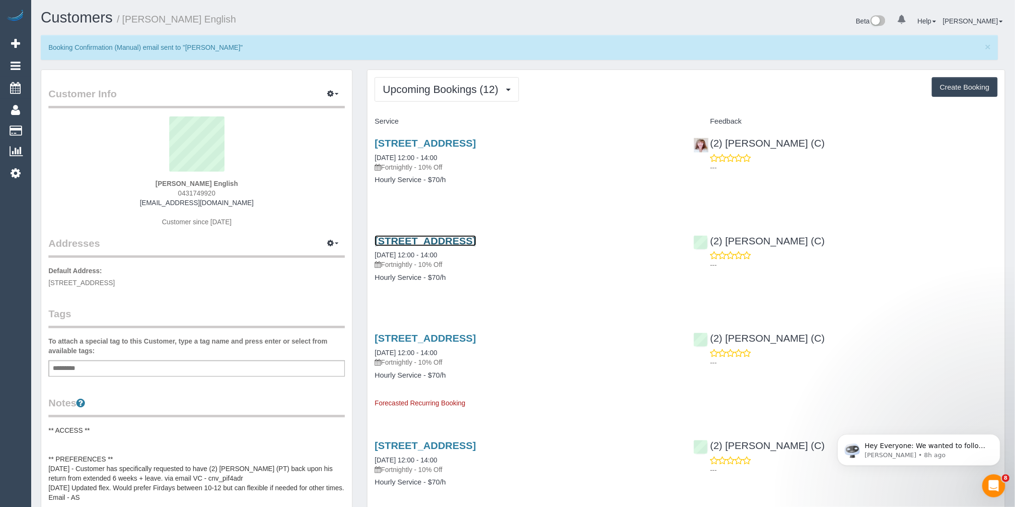
click at [476, 245] on link "2603 36 La Trobe Street, Melbourne, VIC 3000" at bounding box center [424, 240] width 101 height 11
click at [444, 96] on button "Upcoming Bookings (12)" at bounding box center [446, 89] width 144 height 24
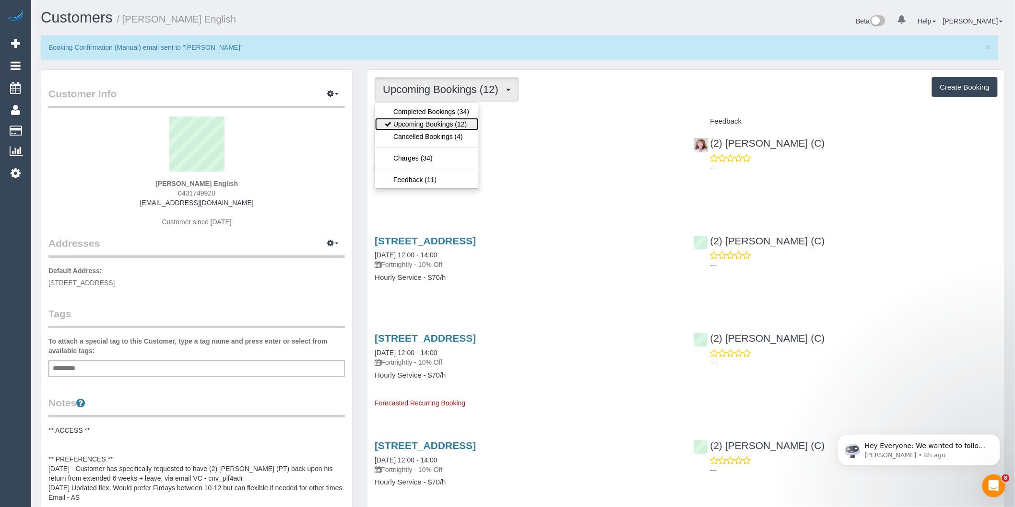
click at [448, 124] on link "Upcoming Bookings (12)" at bounding box center [427, 124] width 104 height 12
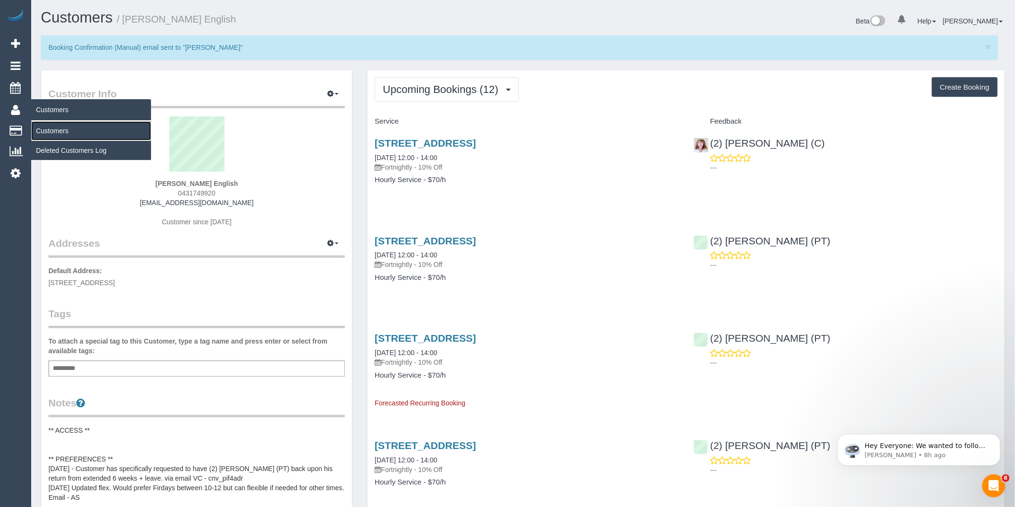
click at [47, 128] on link "Customers" at bounding box center [91, 130] width 120 height 19
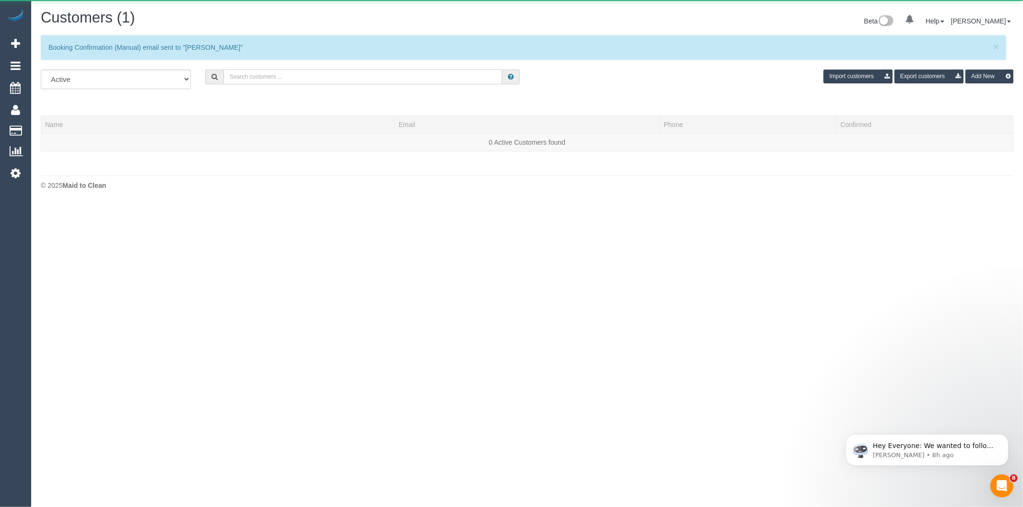
click at [326, 82] on input "text" at bounding box center [362, 77] width 279 height 15
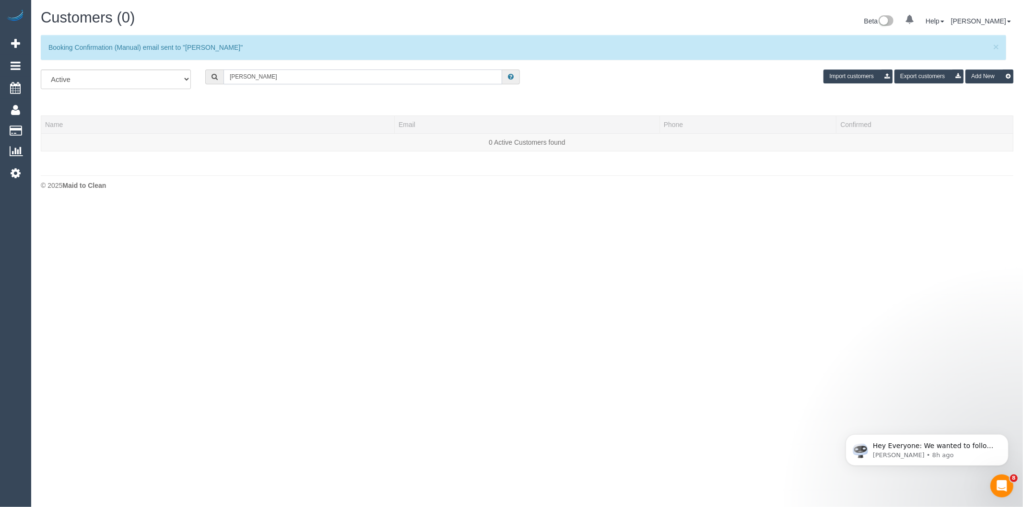
drag, startPoint x: 241, startPoint y: 78, endPoint x: 152, endPoint y: 79, distance: 88.7
click at [152, 79] on div "All Active Archived Allison rus Import customers Export customers Add New" at bounding box center [527, 83] width 987 height 27
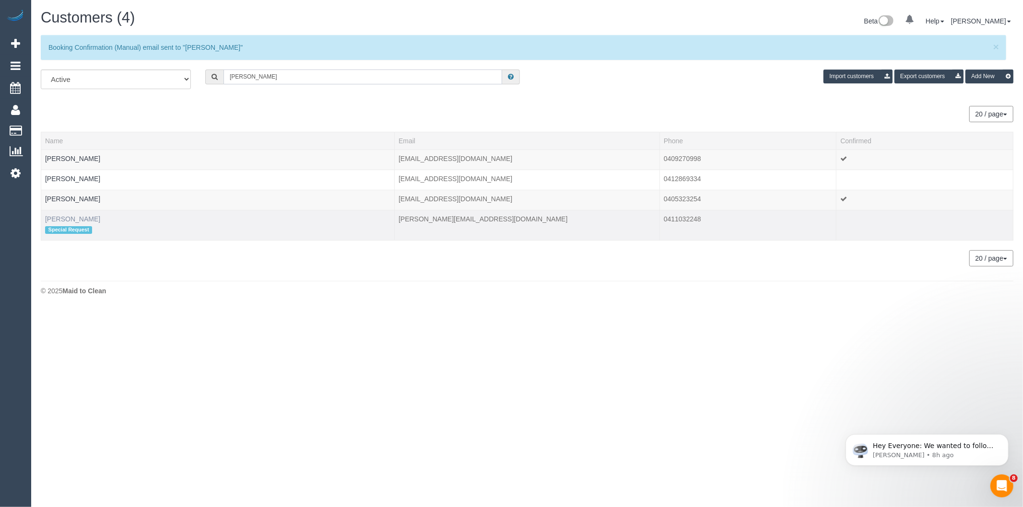
type input "Alison R"
click at [78, 216] on link "Alison Russell" at bounding box center [72, 219] width 55 height 8
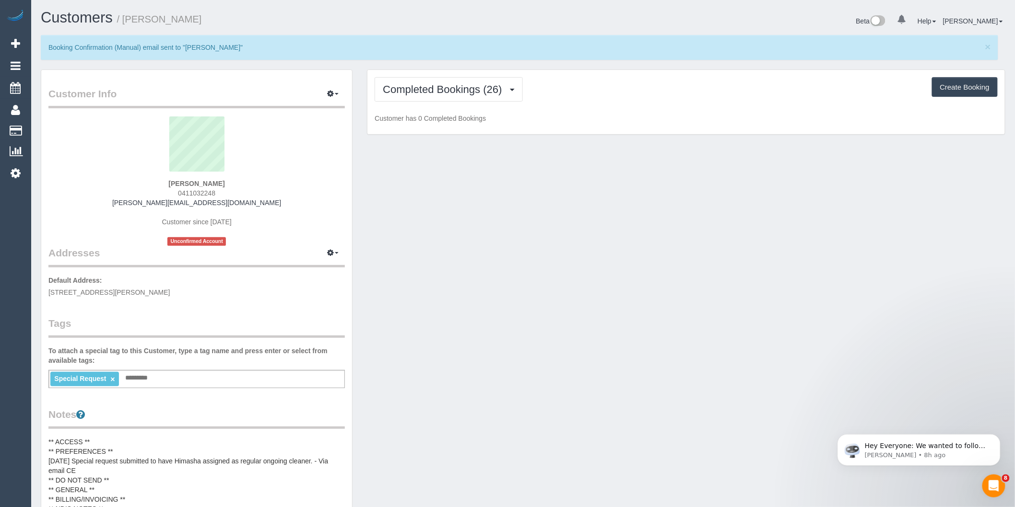
click at [110, 380] on ng-include "Special Request ×" at bounding box center [84, 379] width 60 height 8
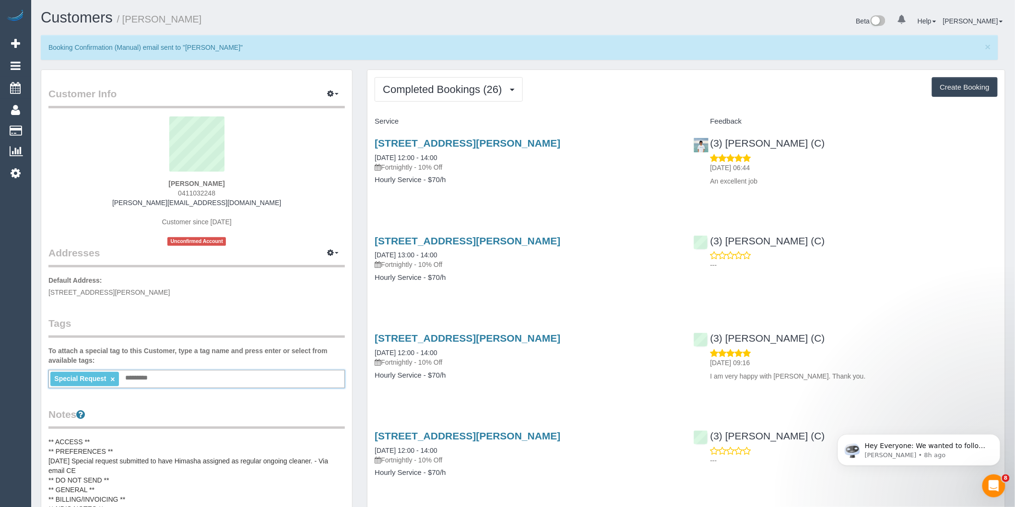
click at [112, 379] on link "×" at bounding box center [112, 379] width 4 height 8
click at [491, 88] on span "Completed Bookings (26)" at bounding box center [445, 89] width 124 height 12
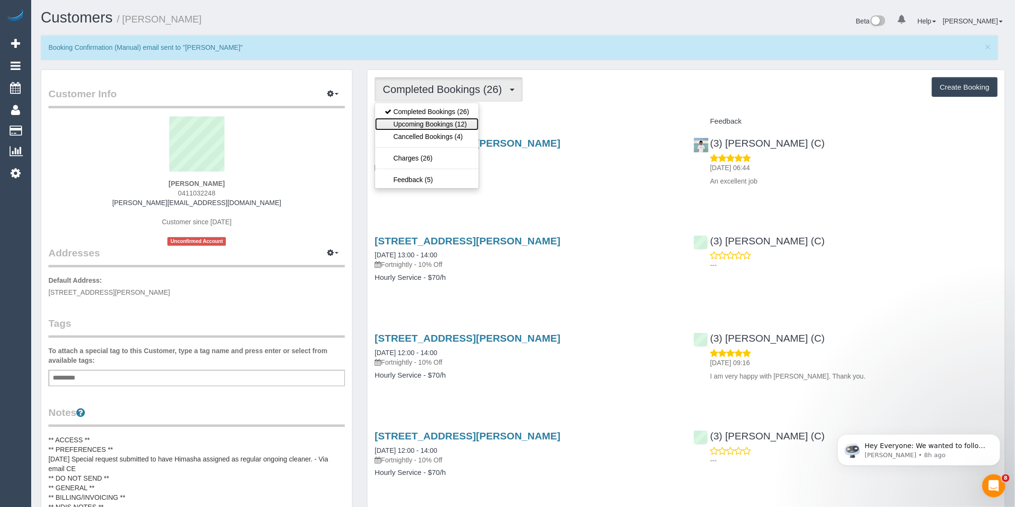
click at [470, 127] on link "Upcoming Bookings (12)" at bounding box center [427, 124] width 104 height 12
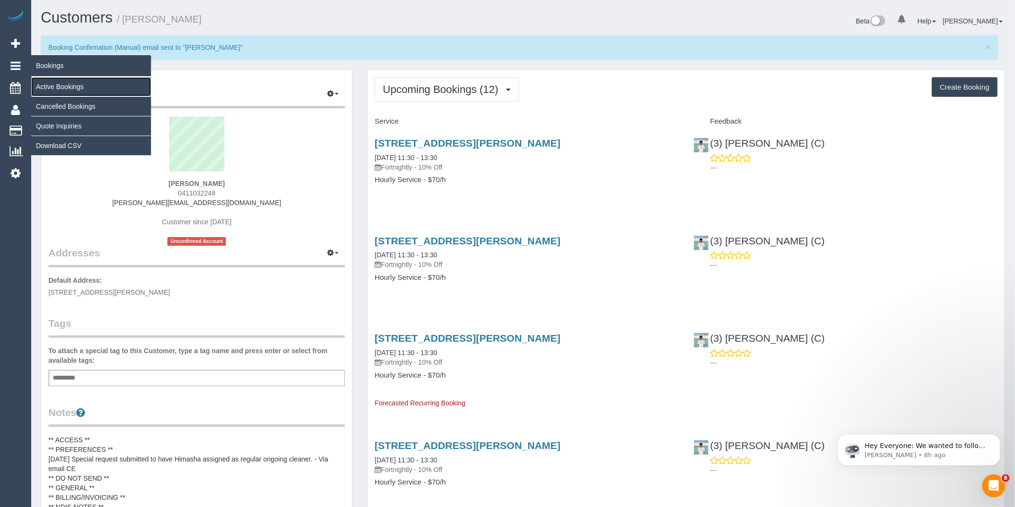
click at [59, 85] on link "Active Bookings" at bounding box center [91, 86] width 120 height 19
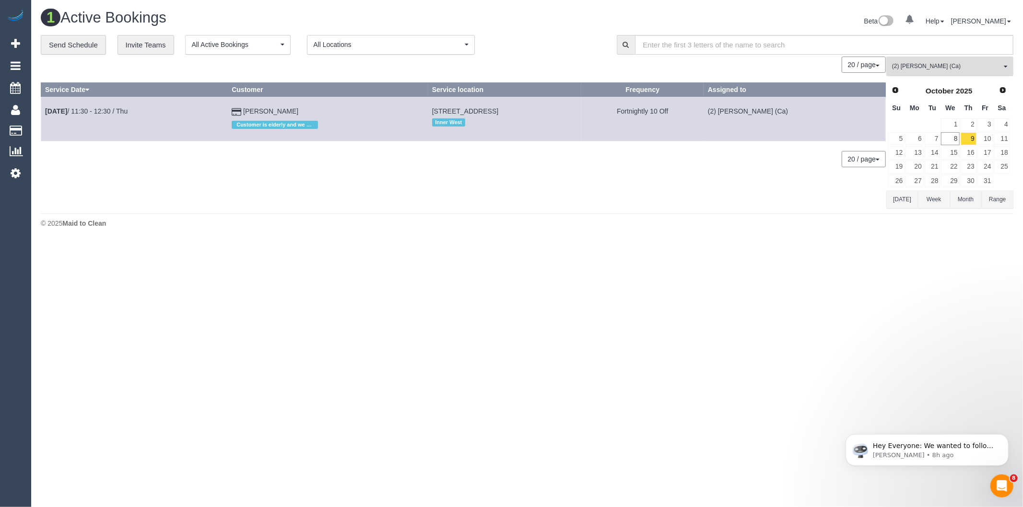
click at [950, 69] on span "(2) [PERSON_NAME] (Ca)" at bounding box center [946, 66] width 109 height 8
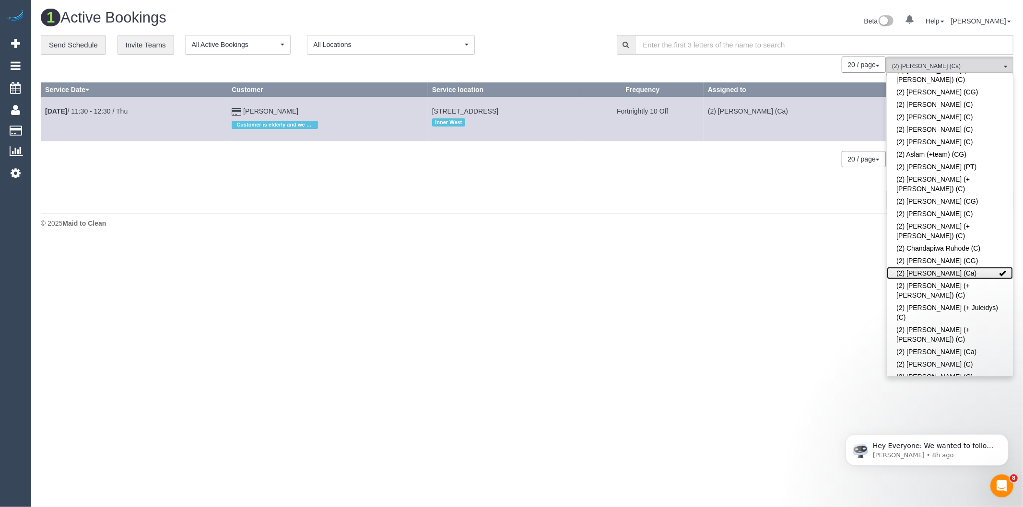
click at [965, 267] on link "(2) Cheree Jordan (Ca)" at bounding box center [950, 273] width 126 height 12
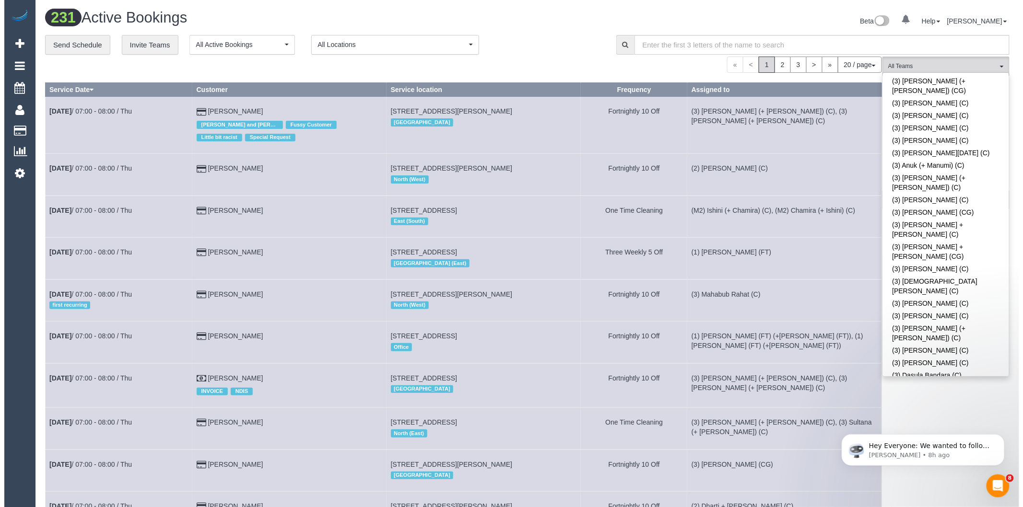
scroll to position [1345, 0]
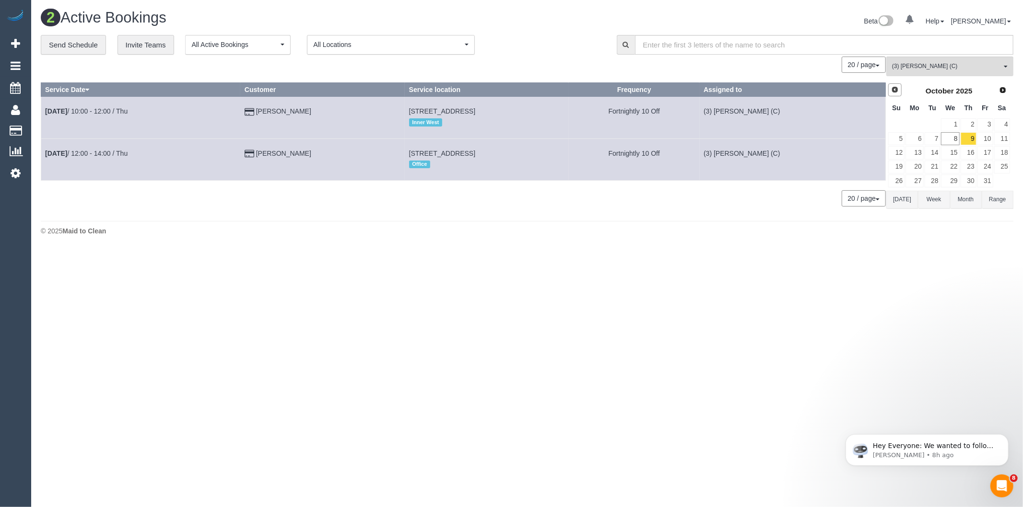
click at [894, 94] on span "Prev" at bounding box center [895, 90] width 8 height 8
click at [1007, 90] on link "Next" at bounding box center [1002, 89] width 13 height 13
click at [972, 138] on link "9" at bounding box center [968, 138] width 16 height 13
click at [932, 156] on link "14" at bounding box center [932, 152] width 16 height 13
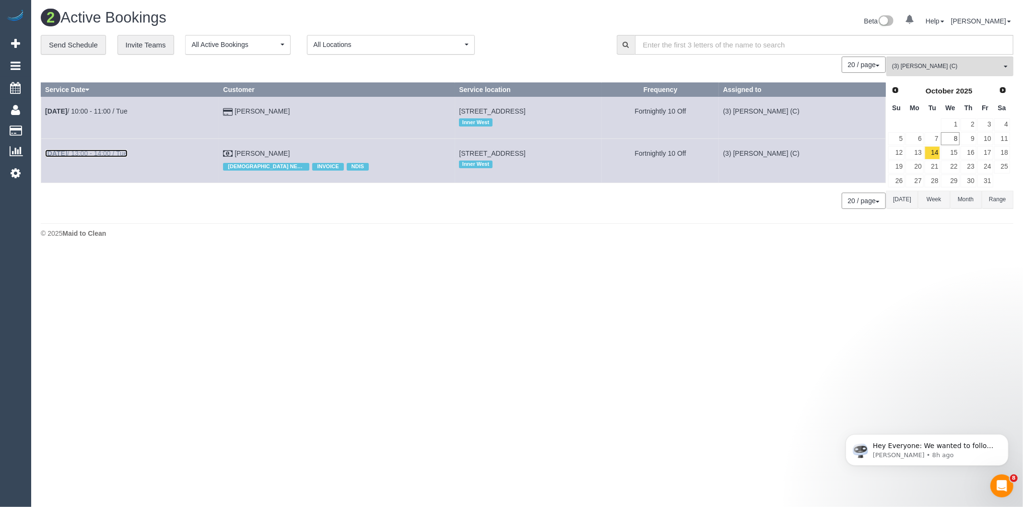
click at [96, 151] on link "Oct 14th / 13:00 - 14:00 / Tue" at bounding box center [86, 154] width 82 height 8
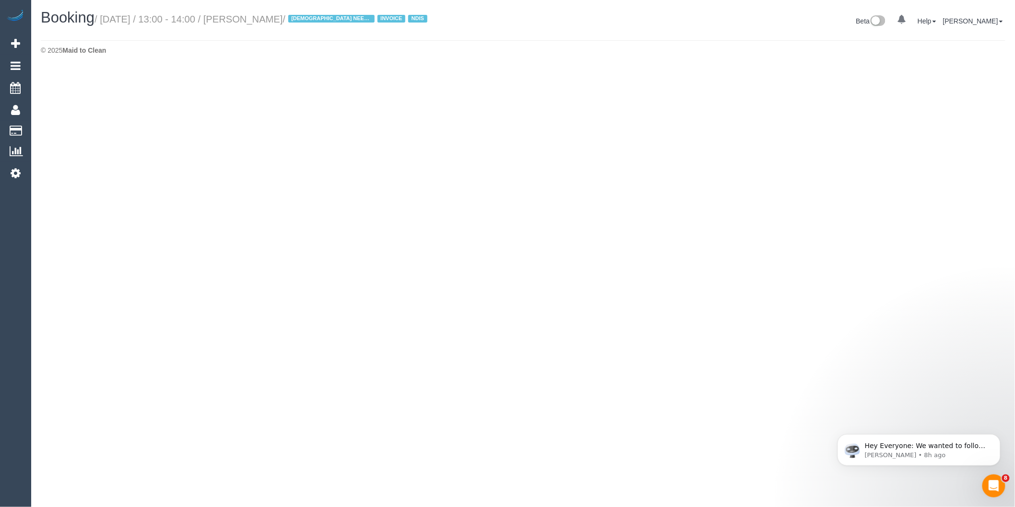
select select "VIC"
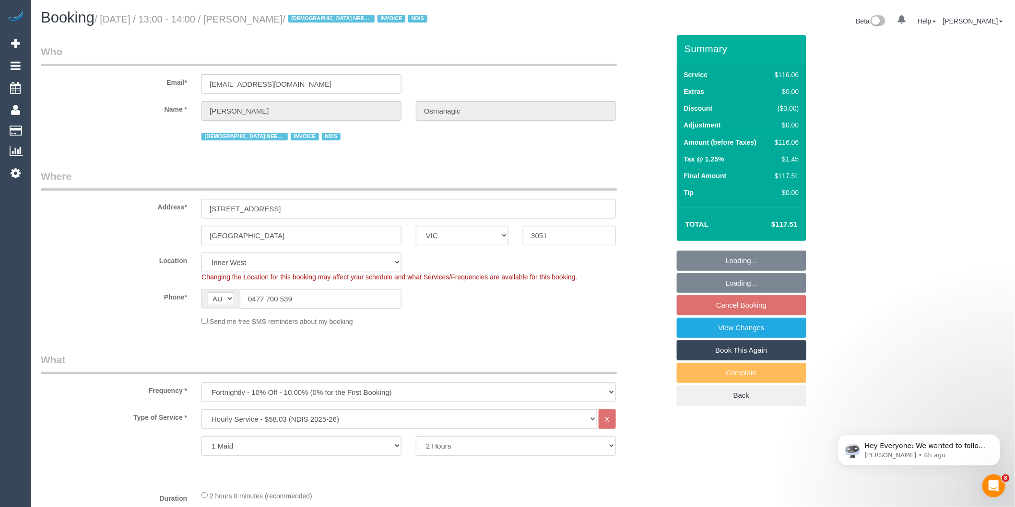
select select "object:8151"
select select "number:28"
select select "number:14"
select select "number:19"
select select "number:25"
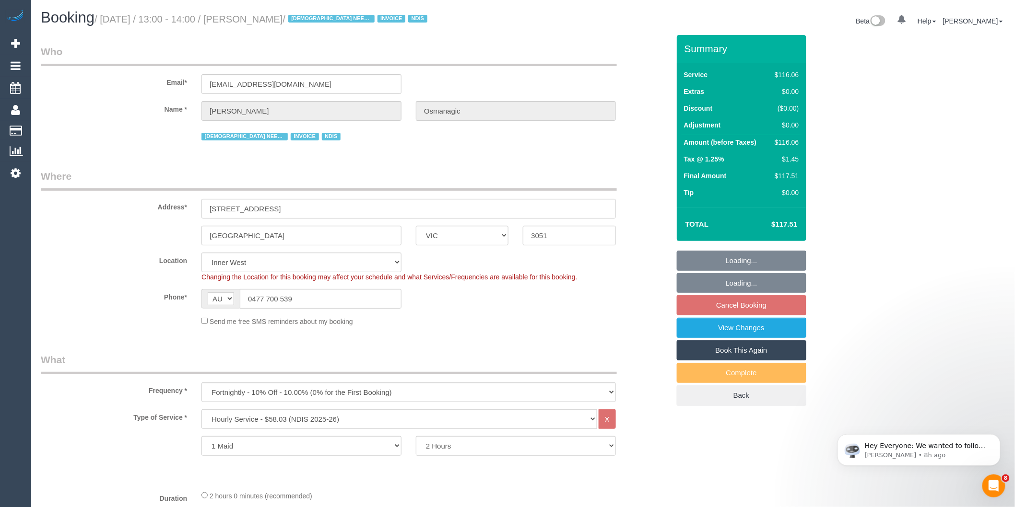
select select "number:35"
select select "number:13"
select select "object:8316"
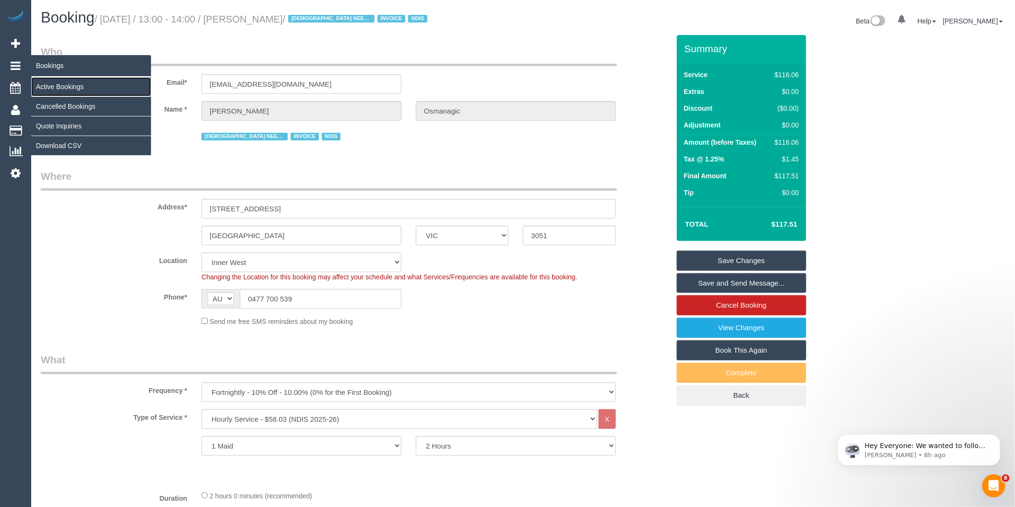
click at [56, 83] on link "Active Bookings" at bounding box center [91, 86] width 120 height 19
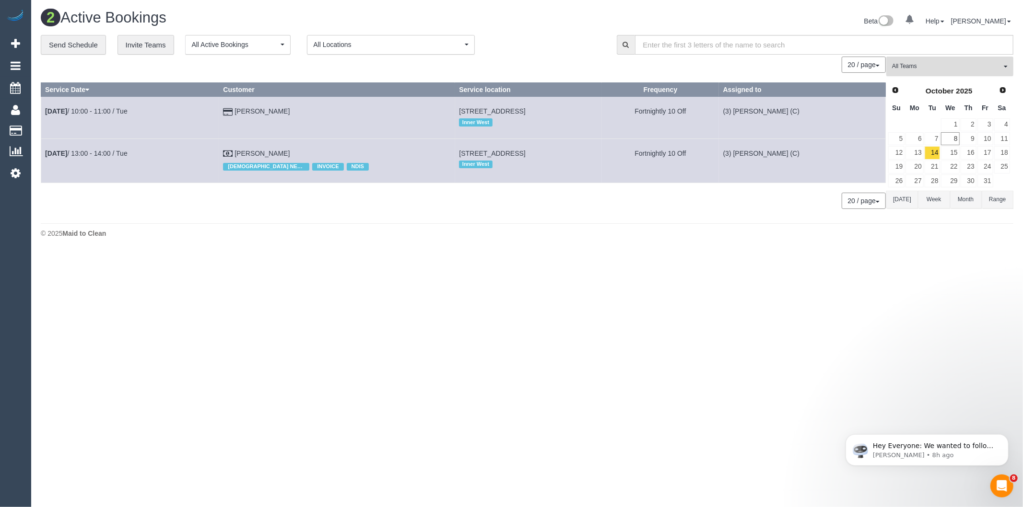
click at [920, 72] on button "All Teams" at bounding box center [949, 67] width 127 height 20
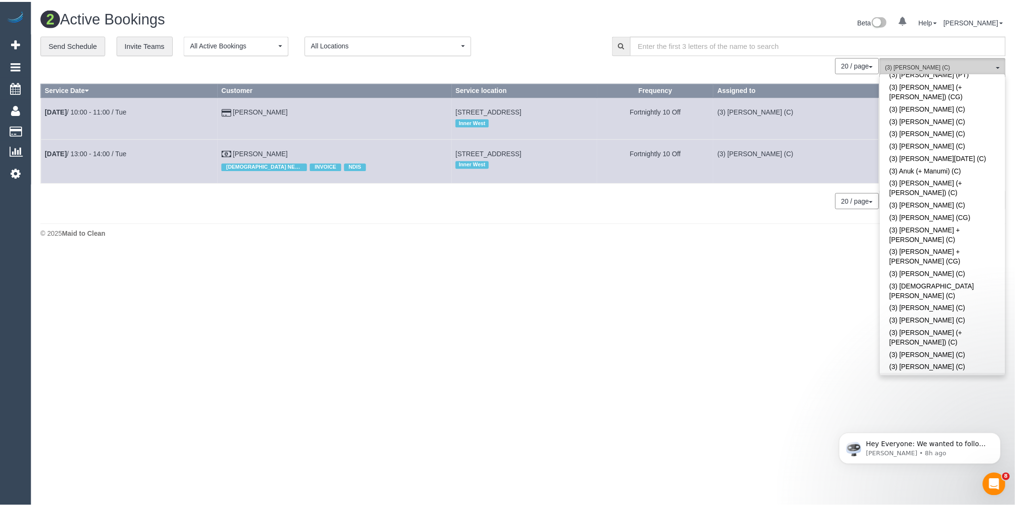
scroll to position [1278, 0]
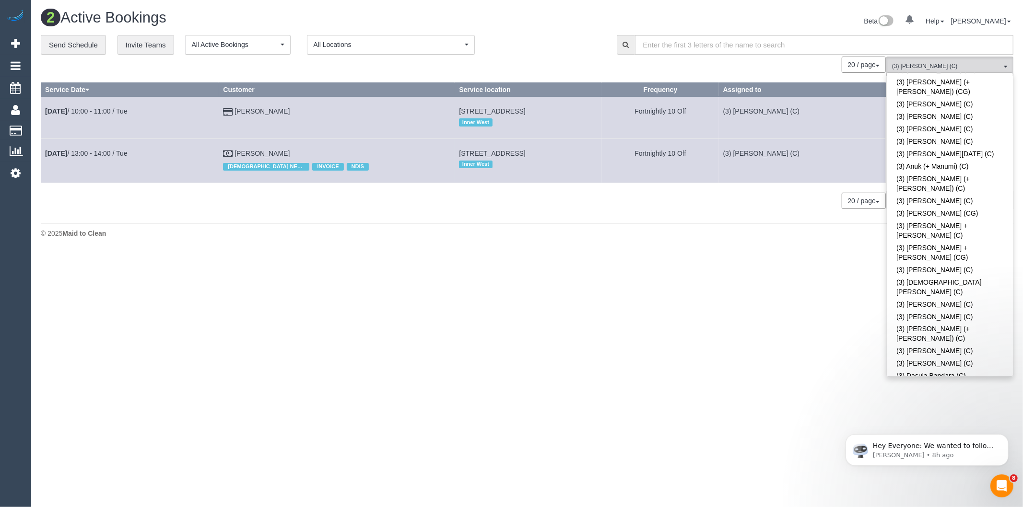
click at [757, 344] on body "0 Beta Your Notifications You have 0 alerts Add Booking Bookings Active Booking…" at bounding box center [511, 253] width 1023 height 507
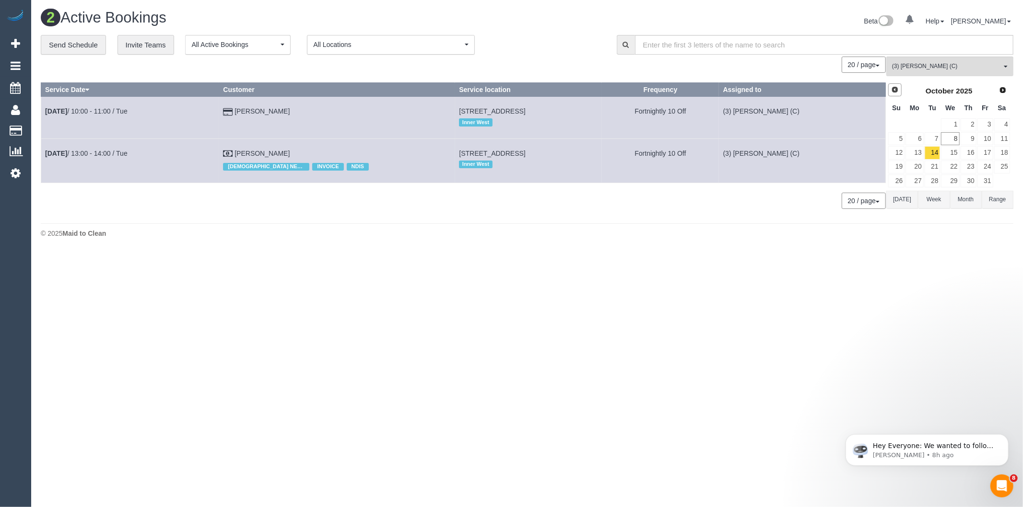
click at [892, 94] on span "Prev" at bounding box center [895, 90] width 8 height 8
click at [933, 178] on link "30" at bounding box center [932, 181] width 16 height 13
click at [1002, 92] on span "Next" at bounding box center [1003, 90] width 8 height 8
click at [936, 150] on link "14" at bounding box center [932, 152] width 16 height 13
click at [934, 179] on link "28" at bounding box center [932, 181] width 16 height 13
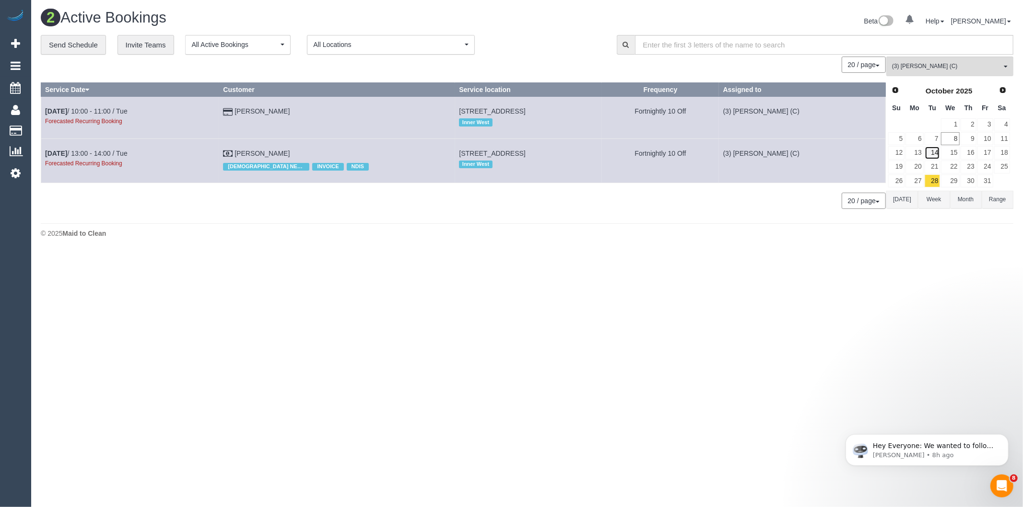
click at [936, 152] on link "14" at bounding box center [932, 152] width 16 height 13
click at [892, 90] on span "Prev" at bounding box center [895, 90] width 8 height 8
click at [934, 168] on link "23" at bounding box center [932, 167] width 16 height 13
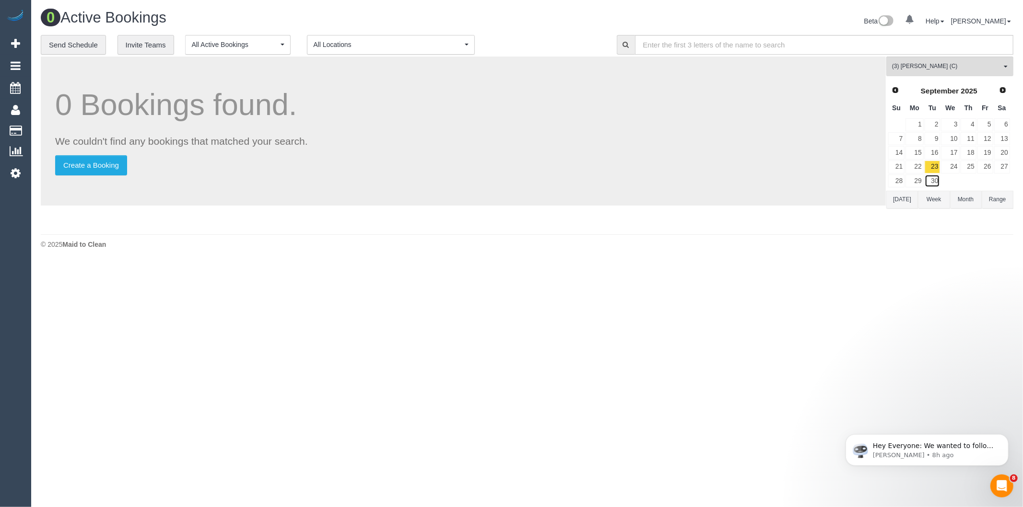
click at [927, 180] on link "30" at bounding box center [932, 181] width 16 height 13
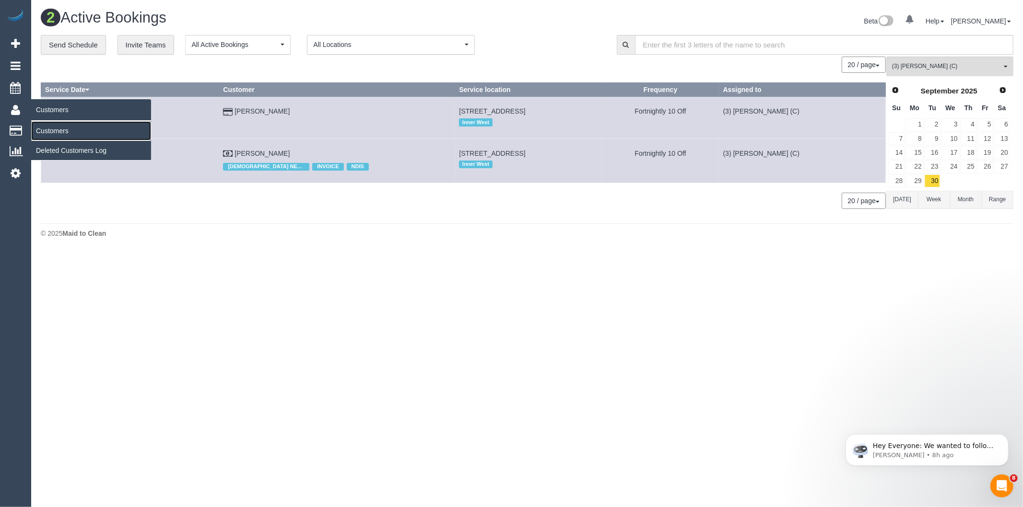
drag, startPoint x: 54, startPoint y: 135, endPoint x: 98, endPoint y: 132, distance: 44.2
click at [54, 135] on link "Customers" at bounding box center [91, 130] width 120 height 19
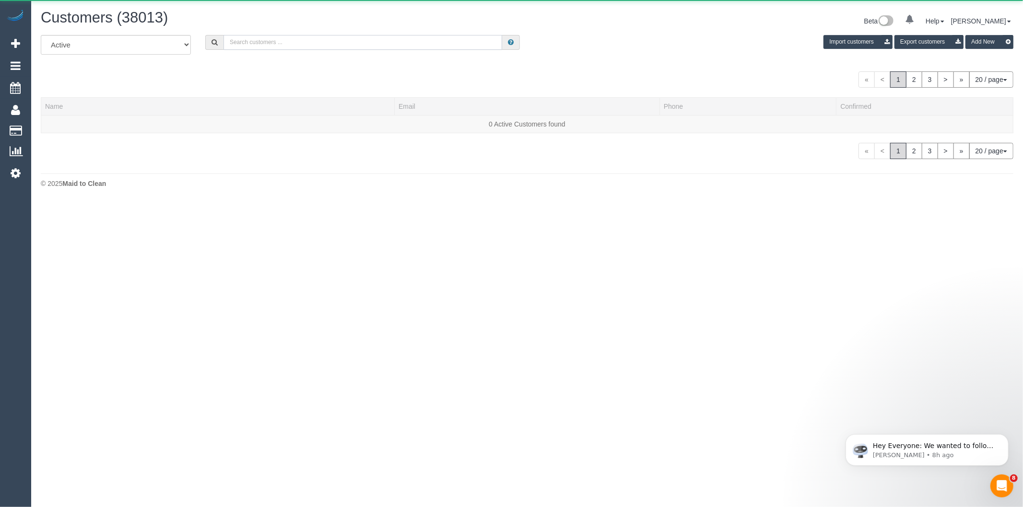
click at [257, 46] on input "text" at bounding box center [362, 42] width 279 height 15
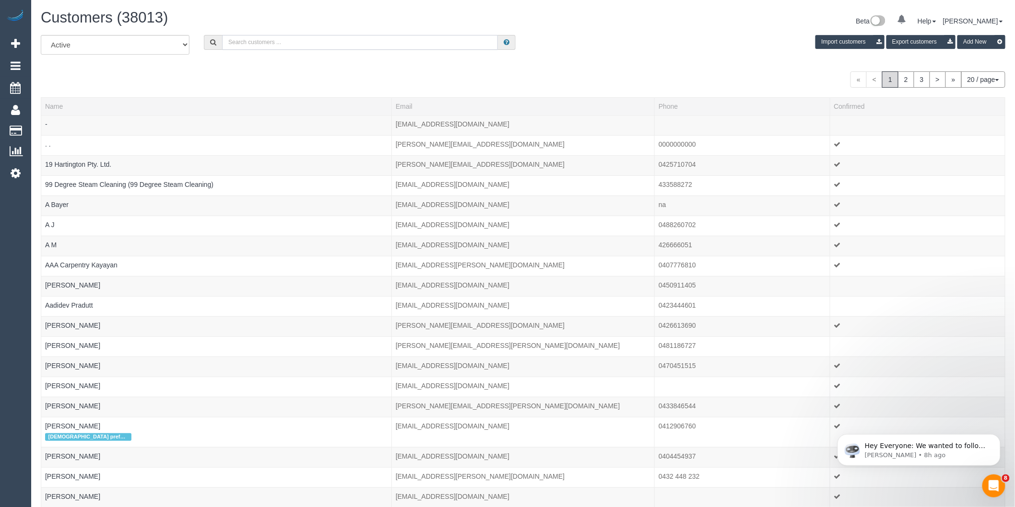
paste input "mikhail.barends@gmail.com"
click at [317, 44] on input "mikhail.barends@gmail.com" at bounding box center [360, 42] width 276 height 15
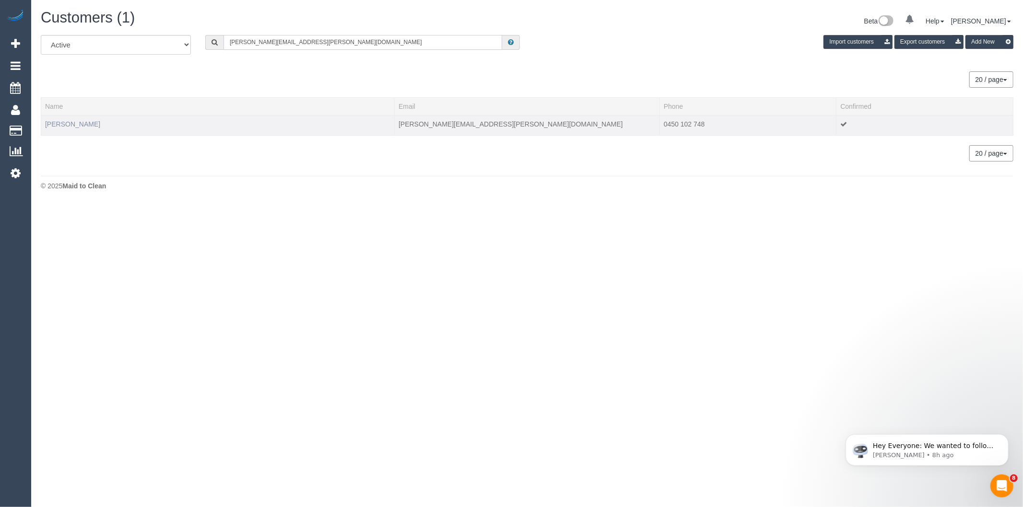
type input "mikhail.barends@gmail.com"
click at [64, 122] on link "Mikhail Barends" at bounding box center [72, 124] width 55 height 8
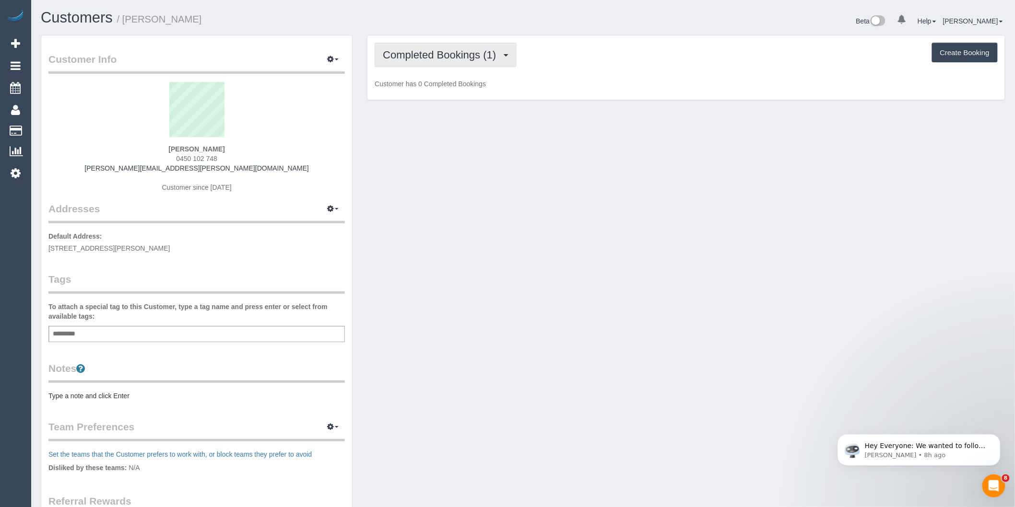
click at [468, 58] on span "Completed Bookings (1)" at bounding box center [442, 55] width 118 height 12
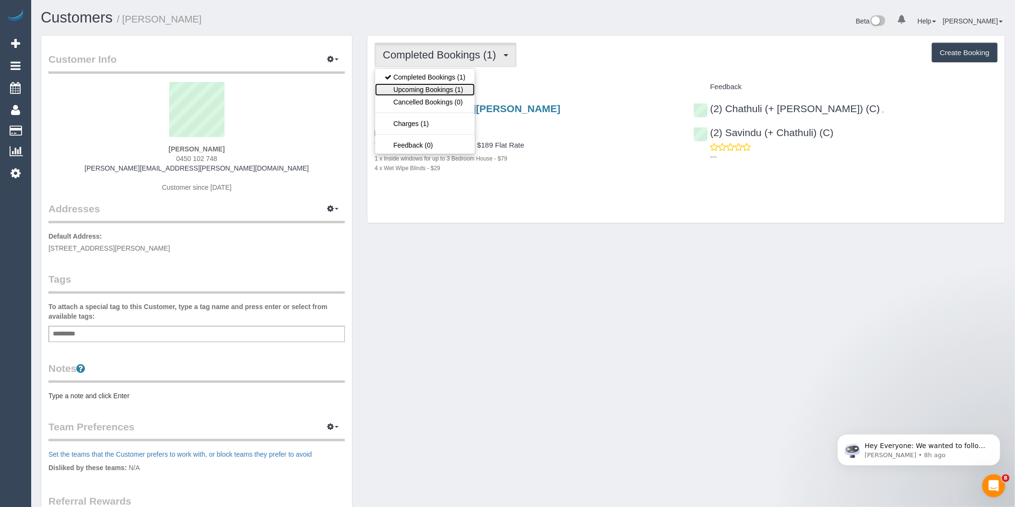
click at [466, 88] on link "Upcoming Bookings (1)" at bounding box center [425, 89] width 100 height 12
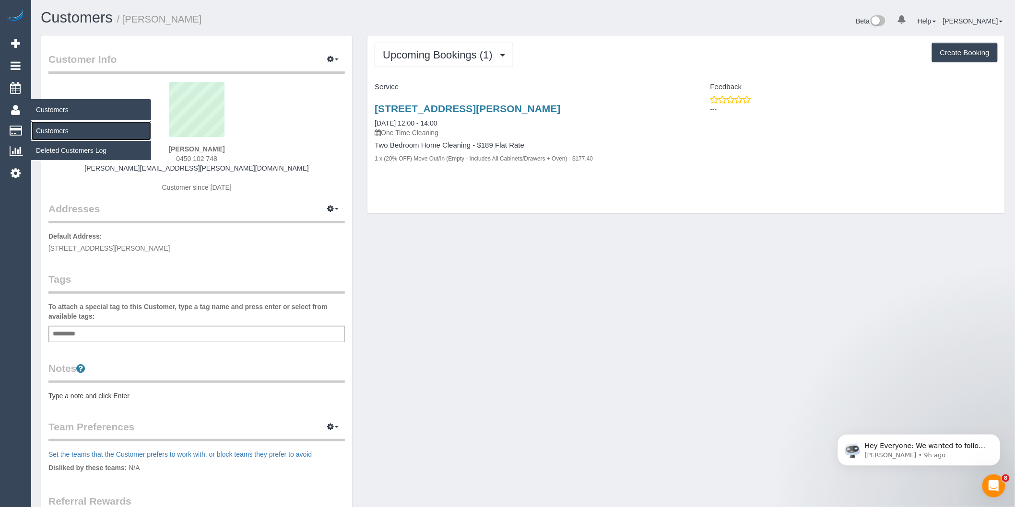
drag, startPoint x: 58, startPoint y: 136, endPoint x: 94, endPoint y: 137, distance: 35.5
click at [58, 136] on link "Customers" at bounding box center [91, 130] width 120 height 19
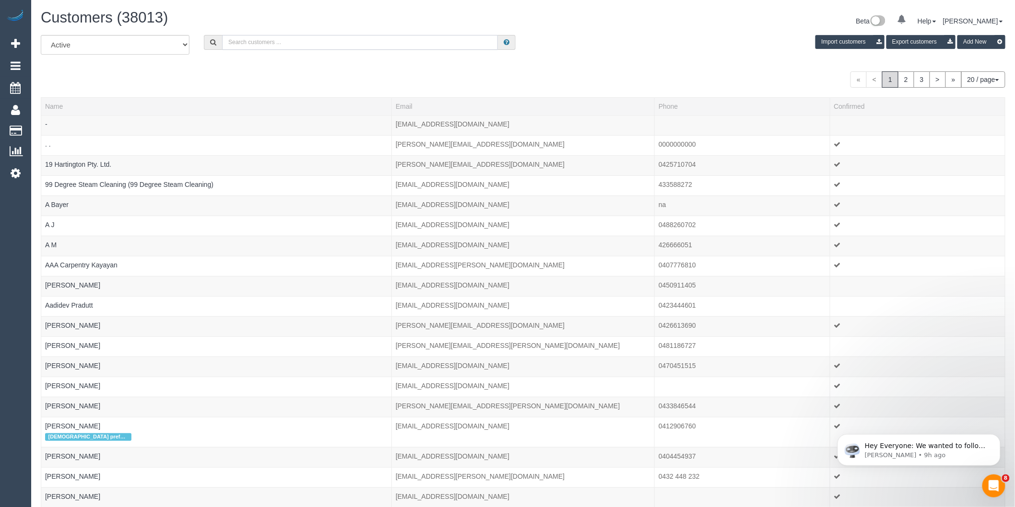
click at [348, 46] on input "text" at bounding box center [360, 42] width 276 height 15
paste input "lara.m_26@hotmail.com"
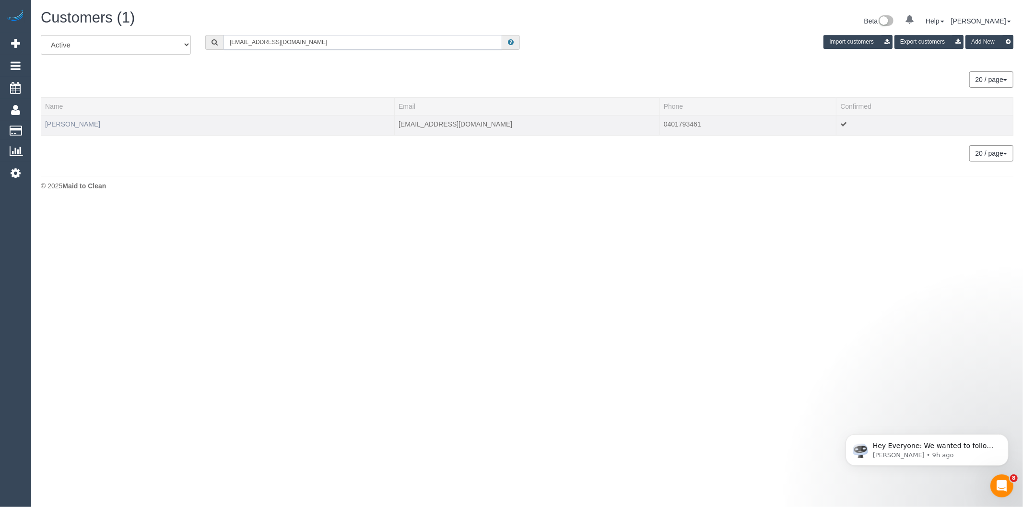
type input "lara.m_26@hotmail.com"
click at [56, 123] on link "Lara Foley" at bounding box center [72, 124] width 55 height 8
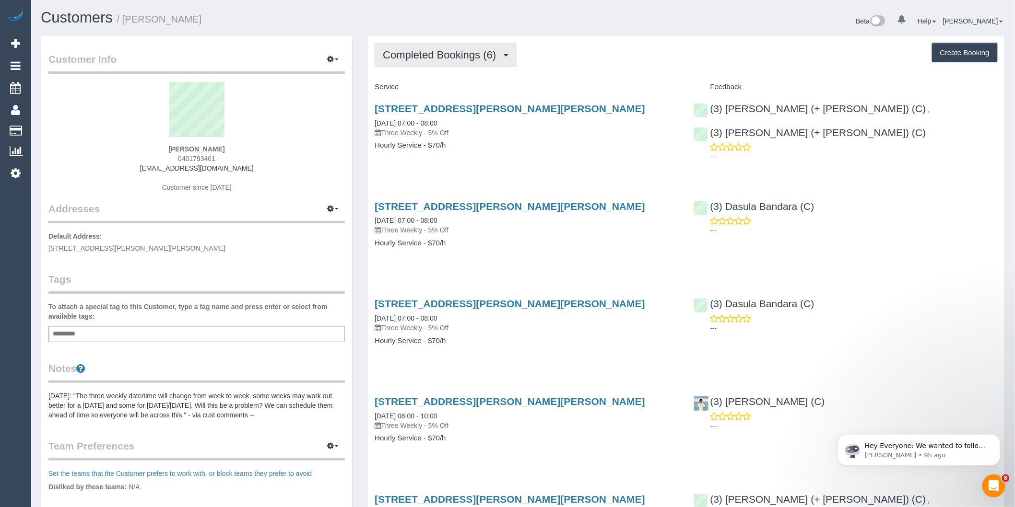
click at [472, 60] on span "Completed Bookings (6)" at bounding box center [442, 55] width 118 height 12
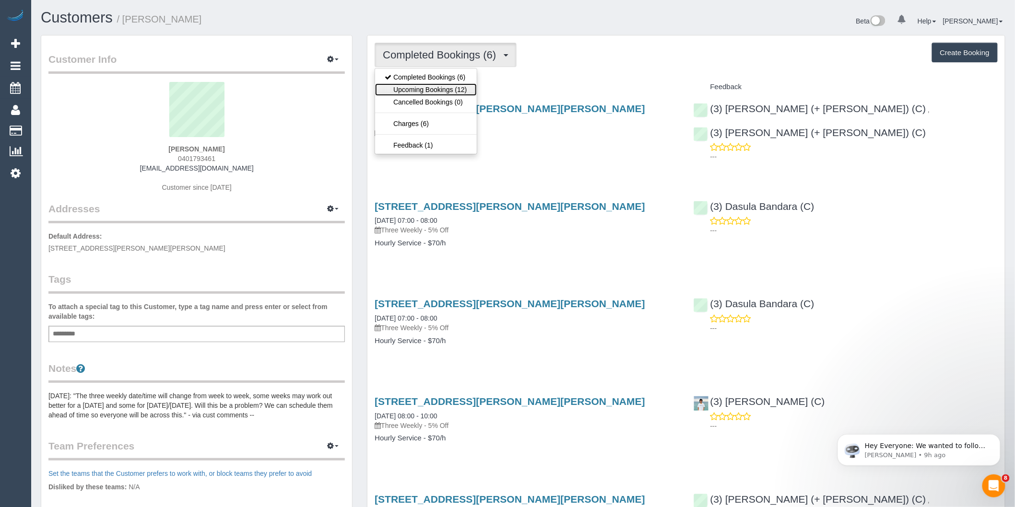
click at [459, 89] on link "Upcoming Bookings (12)" at bounding box center [425, 89] width 101 height 12
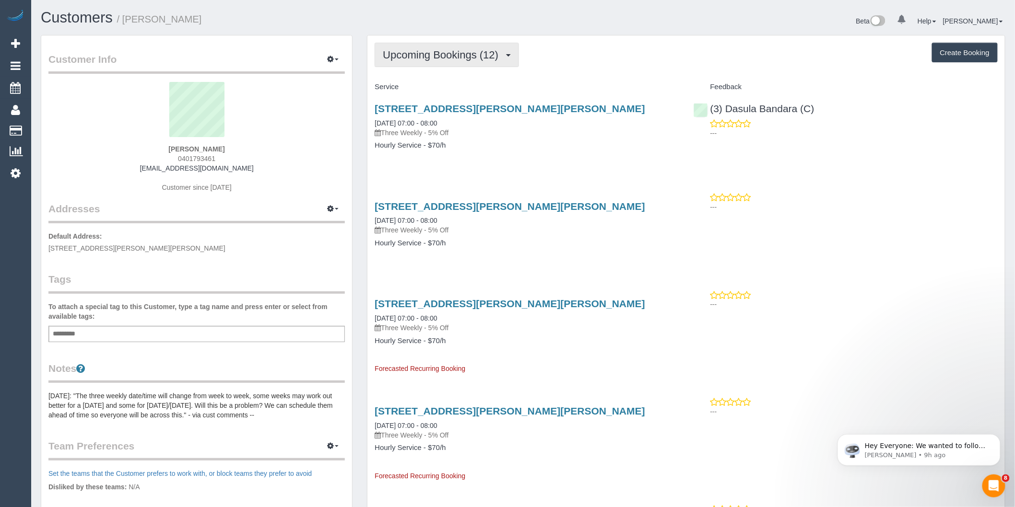
click at [501, 61] on button "Upcoming Bookings (12)" at bounding box center [446, 55] width 144 height 24
click at [535, 142] on h4 "Hourly Service - $70/h" at bounding box center [526, 145] width 304 height 8
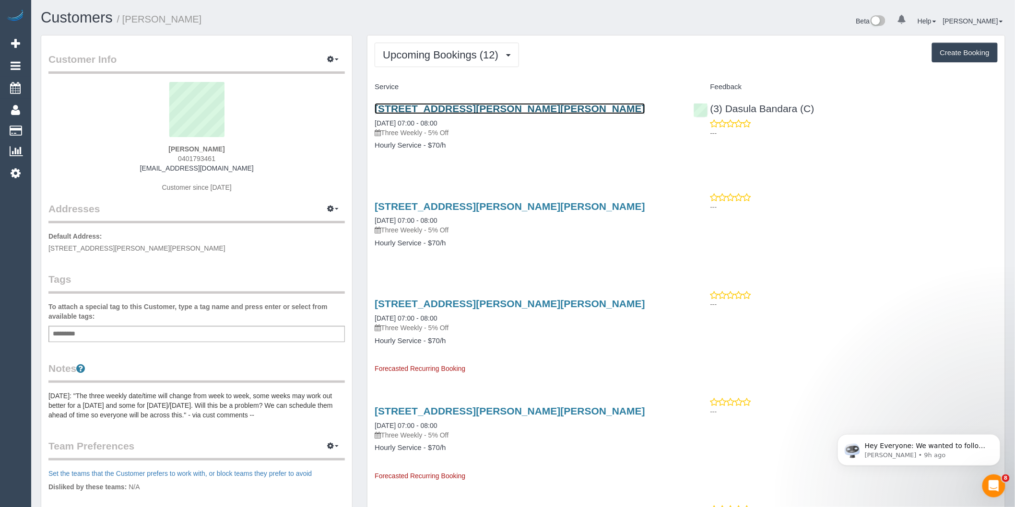
click at [483, 109] on link "2 Mitchell Road, Mont Albert North, VIC 3129" at bounding box center [509, 108] width 270 height 11
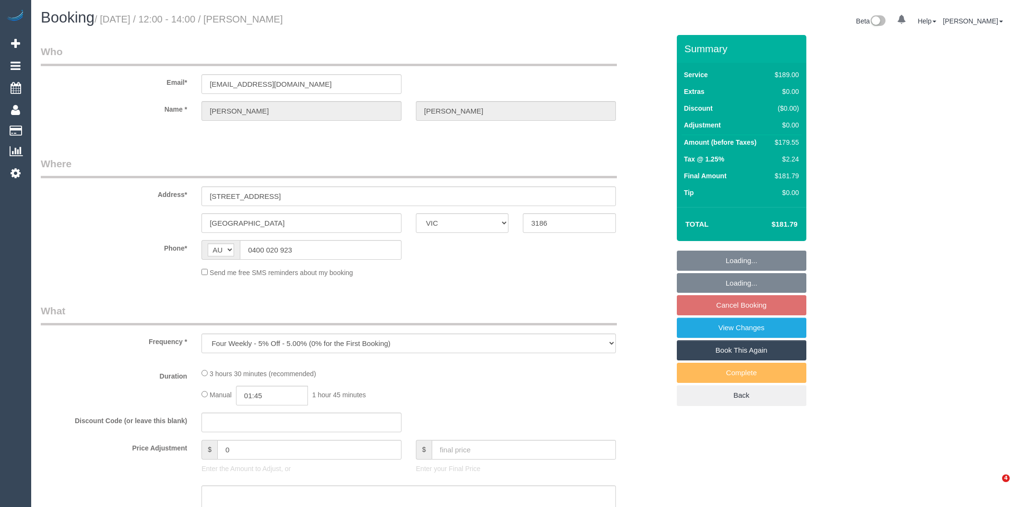
select select "VIC"
select select "number:29"
select select "number:14"
select select "number:19"
select select "number:22"
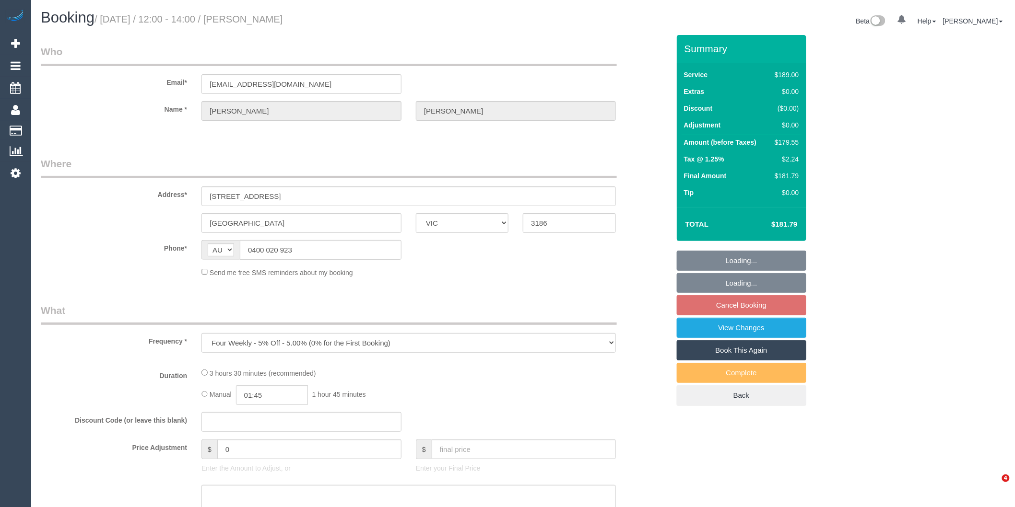
select select "number:33"
select select "number:26"
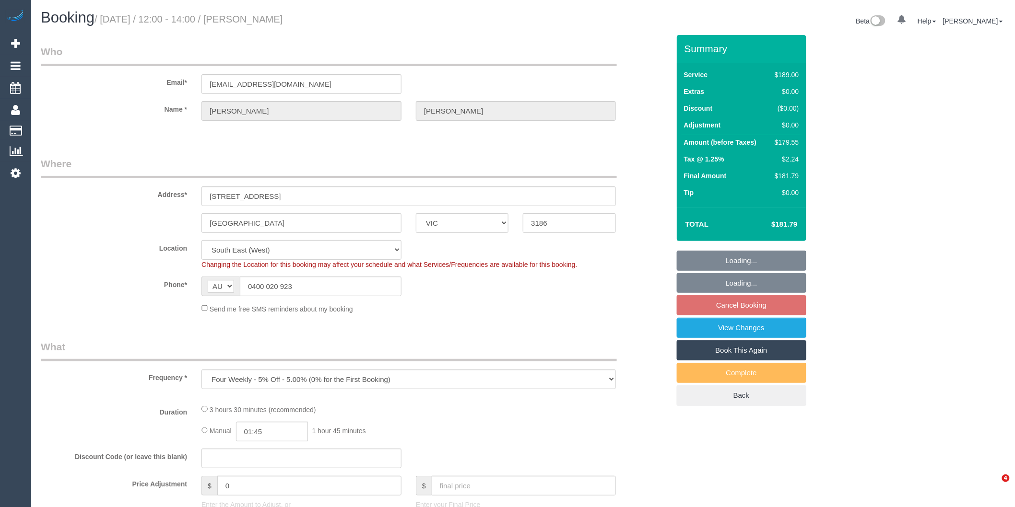
select select "object:1219"
select select "string:stripe-pm_1RQHZz2GScqysDRVkpudrWBv"
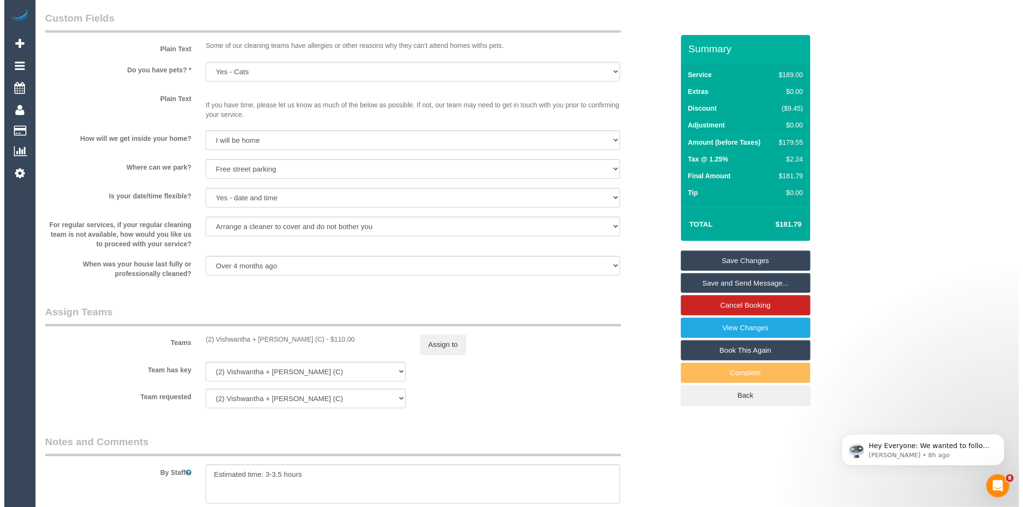
scroll to position [1417, 0]
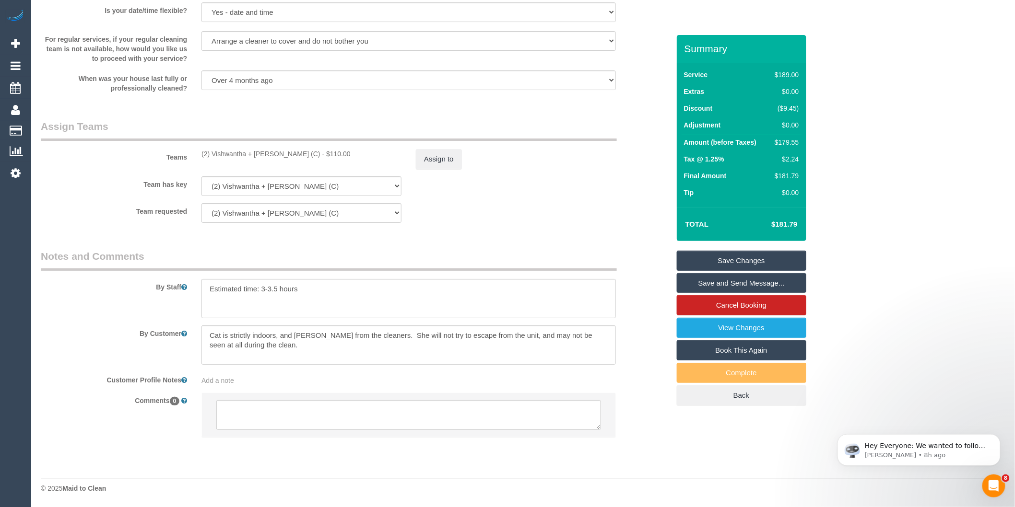
click at [759, 281] on link "Save and Send Message..." at bounding box center [741, 283] width 129 height 20
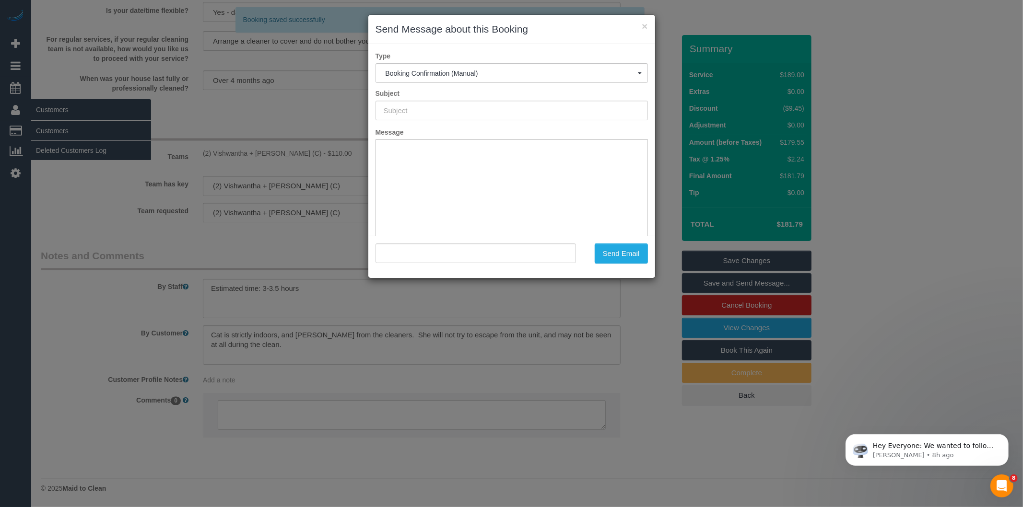
type input "Booking Confirmed"
type input ""Kenneth Jones" <jones_kacm@bigpond.com>"
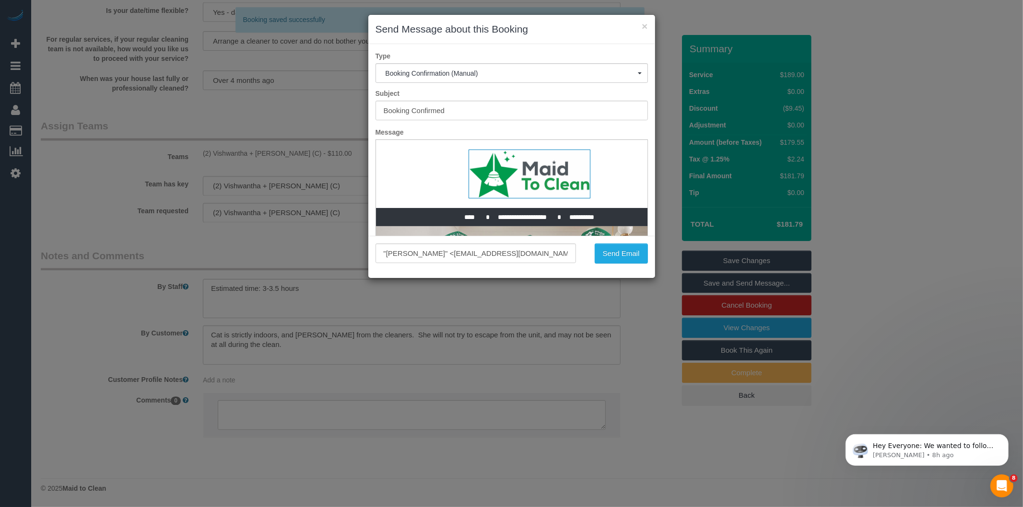
scroll to position [0, 0]
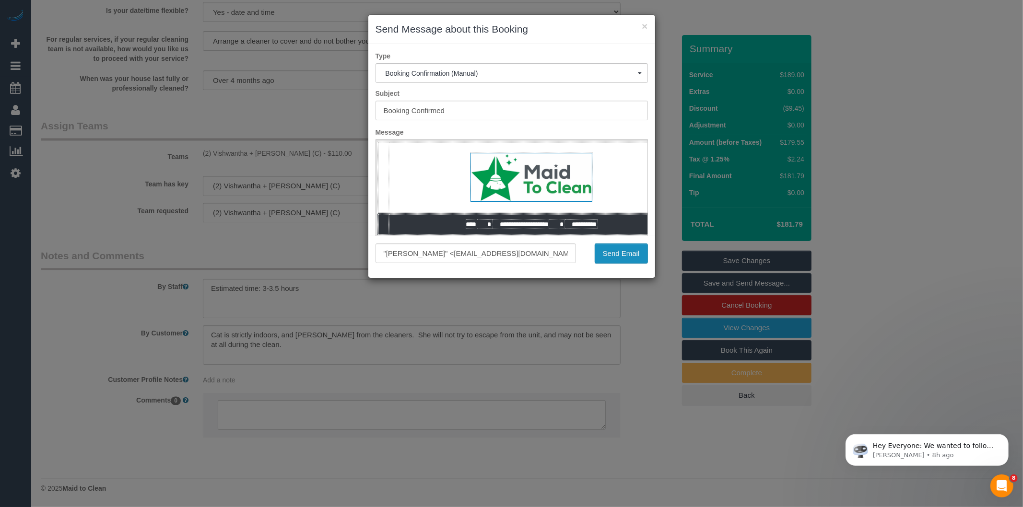
drag, startPoint x: 624, startPoint y: 257, endPoint x: 631, endPoint y: 266, distance: 11.9
click at [624, 257] on button "Send Email" at bounding box center [621, 254] width 53 height 20
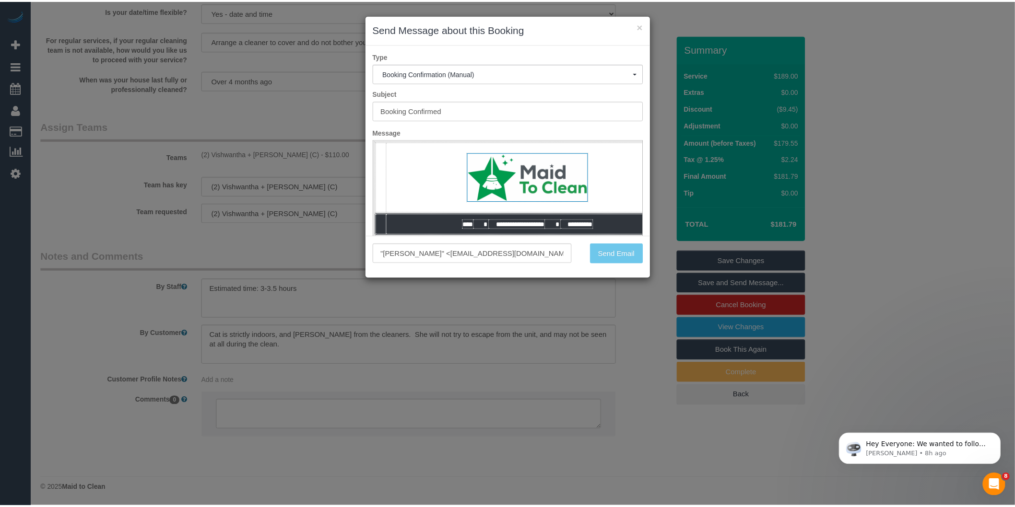
scroll to position [1451, 0]
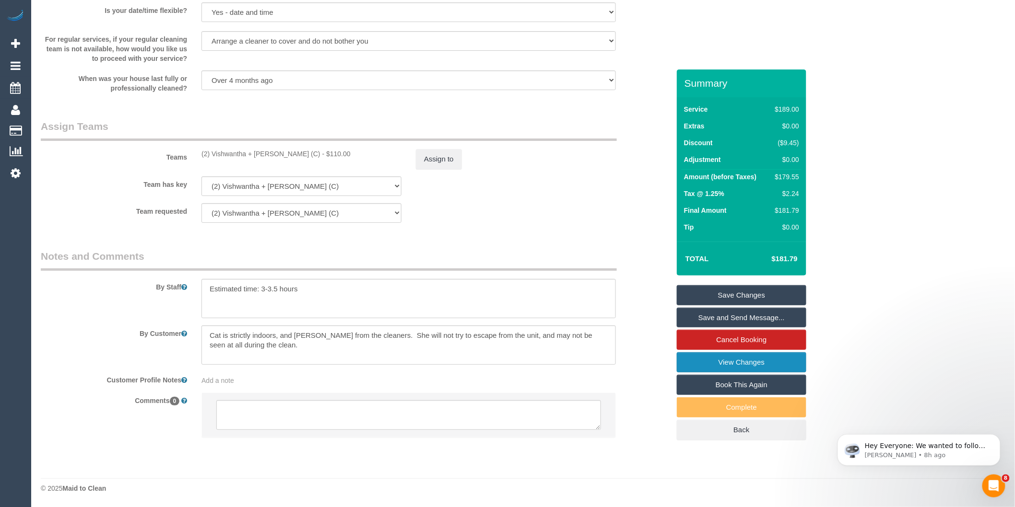
click at [764, 361] on link "View Changes" at bounding box center [741, 362] width 129 height 20
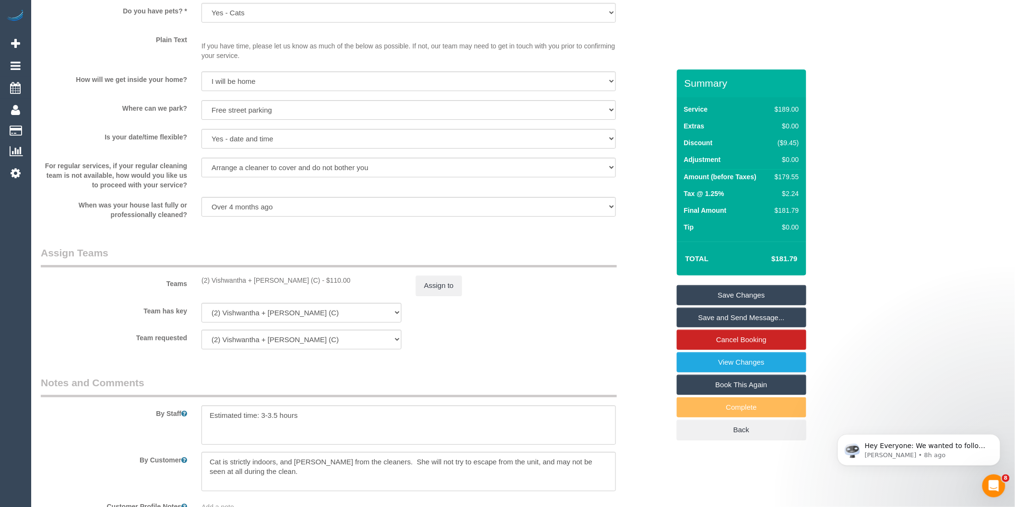
scroll to position [1292, 0]
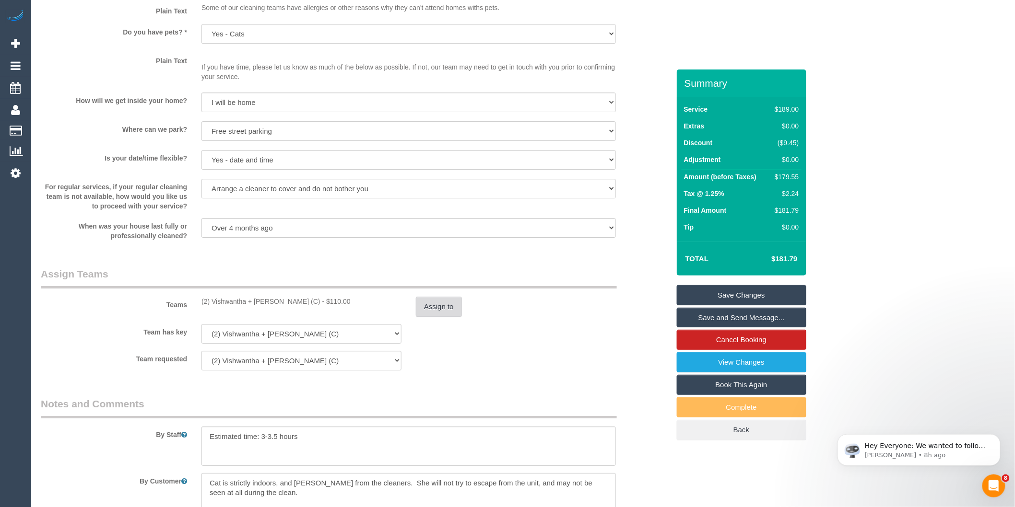
click at [453, 313] on button "Assign to" at bounding box center [439, 307] width 46 height 20
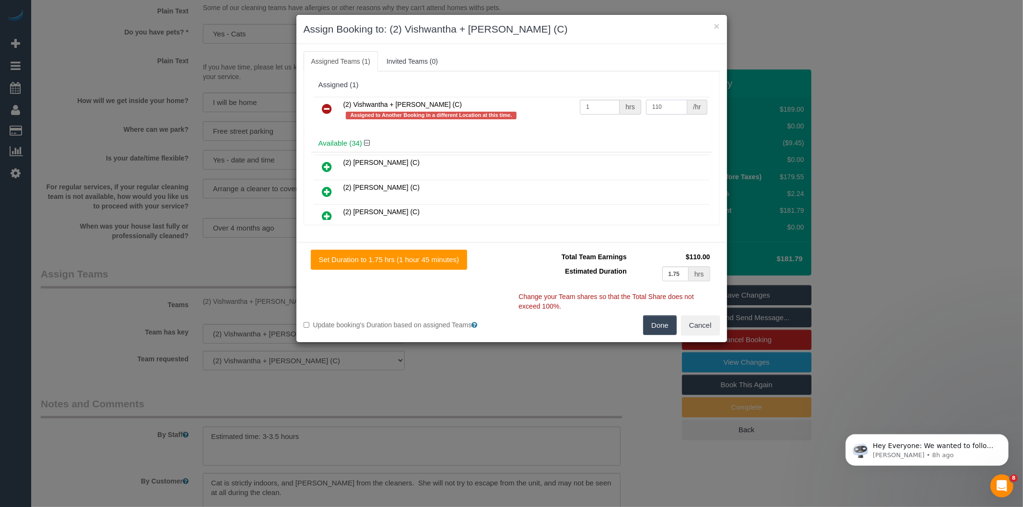
drag, startPoint x: 658, startPoint y: 108, endPoint x: 567, endPoint y: 121, distance: 91.5
click at [567, 121] on tr "(2) Vishwantha + Madhushika (C) Assigned to Another Booking in a different Loca…" at bounding box center [512, 110] width 396 height 27
type input "115"
click at [655, 316] on button "Done" at bounding box center [660, 326] width 34 height 20
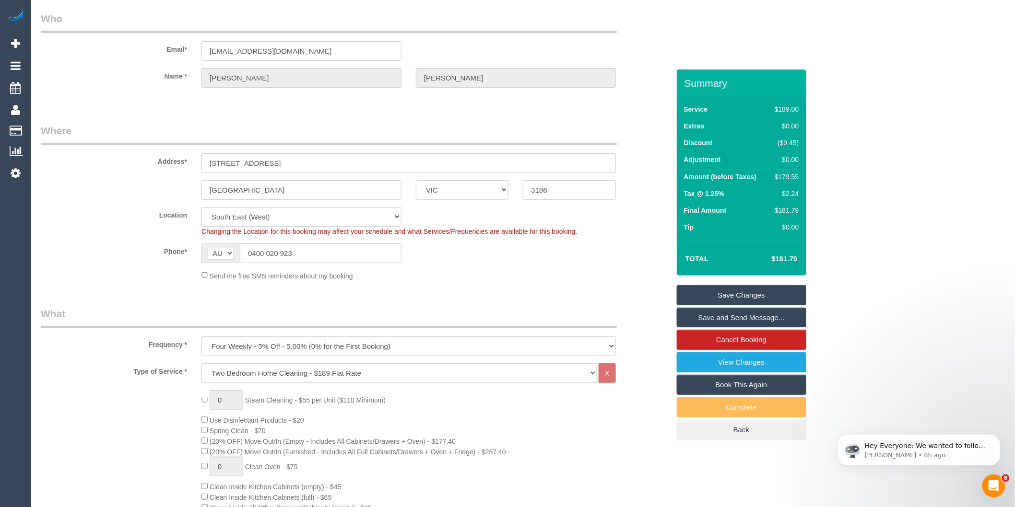
scroll to position [0, 0]
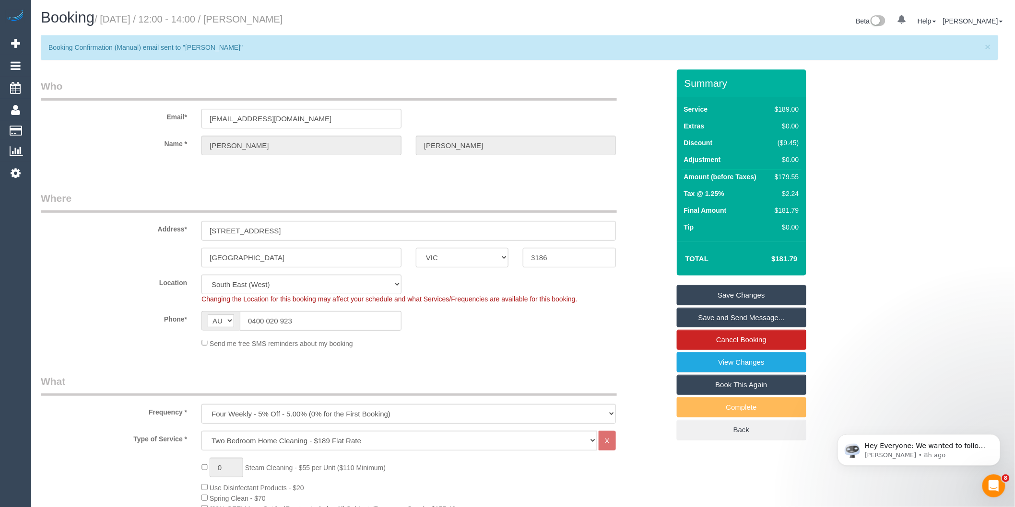
click at [714, 293] on link "Save Changes" at bounding box center [741, 295] width 129 height 20
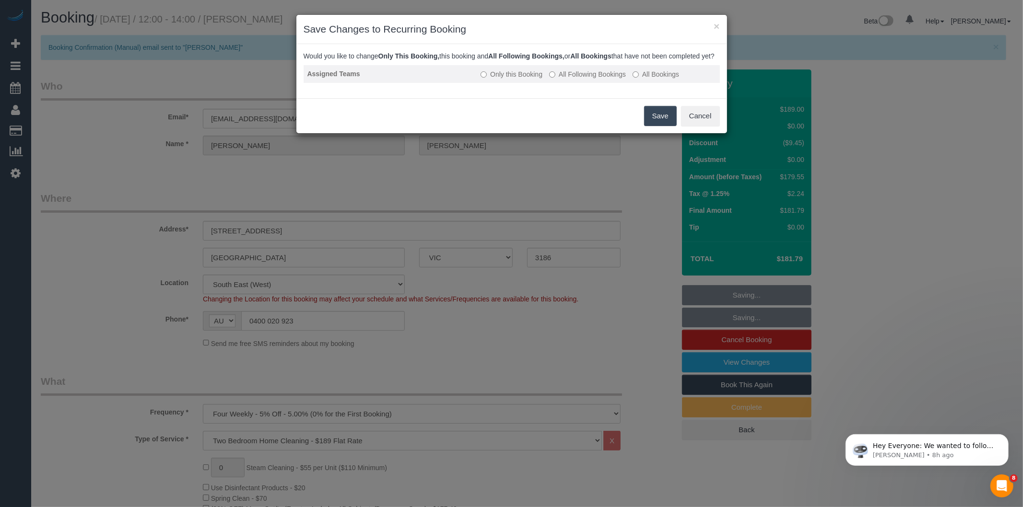
click at [563, 79] on label "All Following Bookings" at bounding box center [587, 75] width 77 height 10
click at [509, 79] on label "Only this Booking" at bounding box center [511, 75] width 62 height 10
click at [647, 121] on button "Save" at bounding box center [660, 116] width 33 height 20
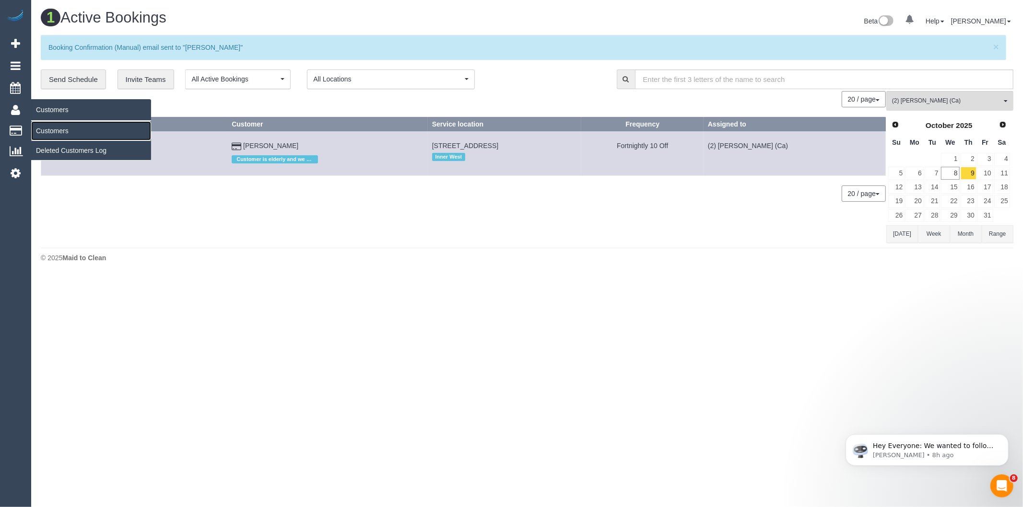
drag, startPoint x: 52, startPoint y: 130, endPoint x: 78, endPoint y: 125, distance: 26.9
click at [52, 130] on link "Customers" at bounding box center [91, 130] width 120 height 19
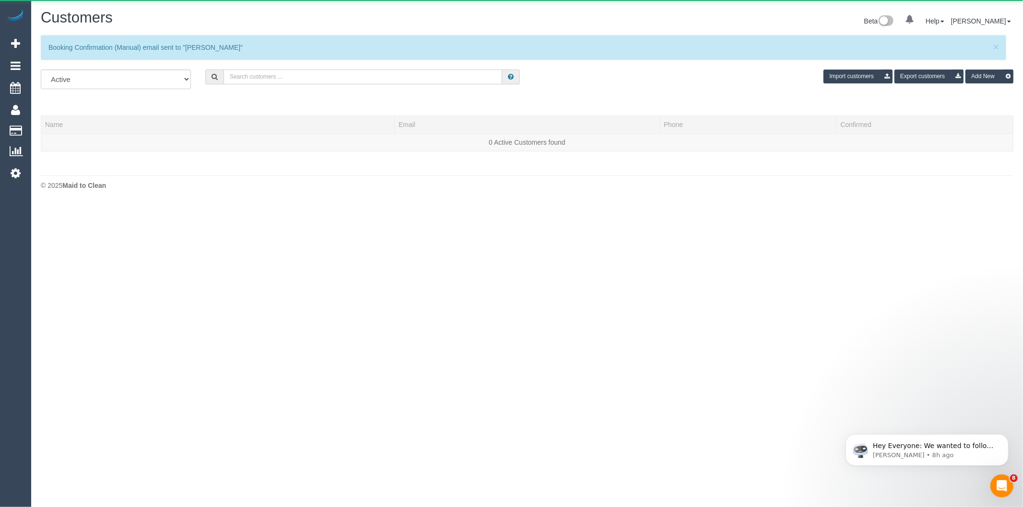
click at [265, 75] on input "text" at bounding box center [362, 77] width 279 height 15
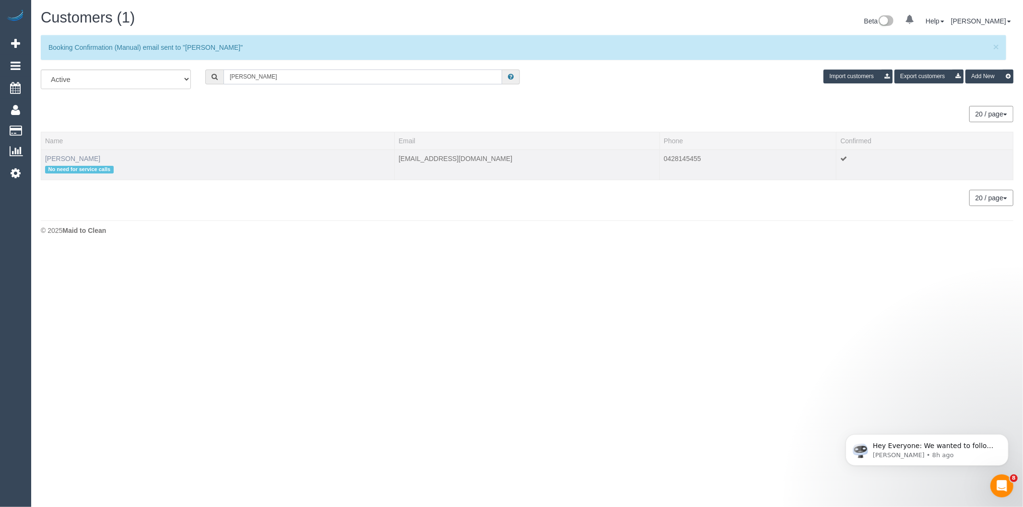
type input "Julie boo"
click at [70, 159] on link "Julie Booth" at bounding box center [72, 159] width 55 height 8
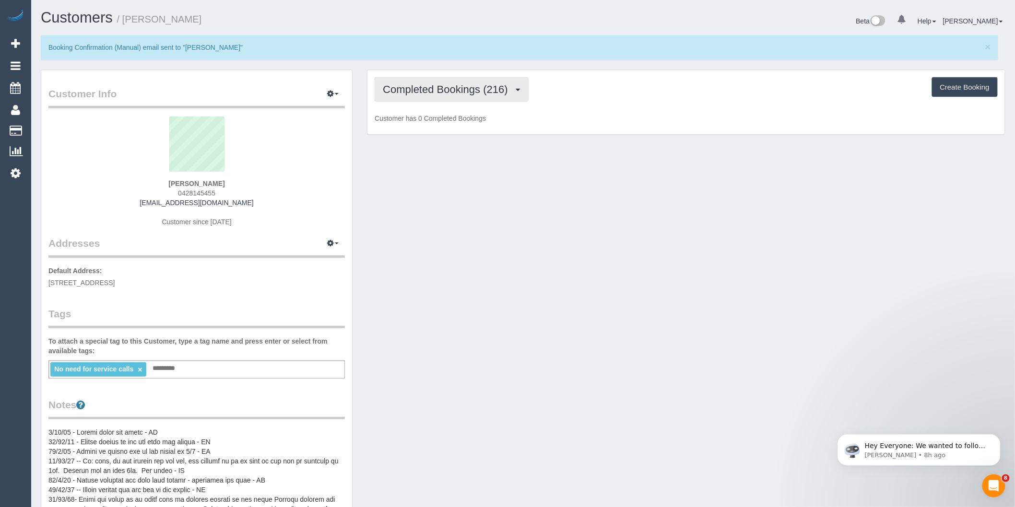
click at [461, 88] on span "Completed Bookings (216)" at bounding box center [447, 89] width 129 height 12
click at [461, 126] on link "Upcoming Bookings (11)" at bounding box center [428, 124] width 107 height 12
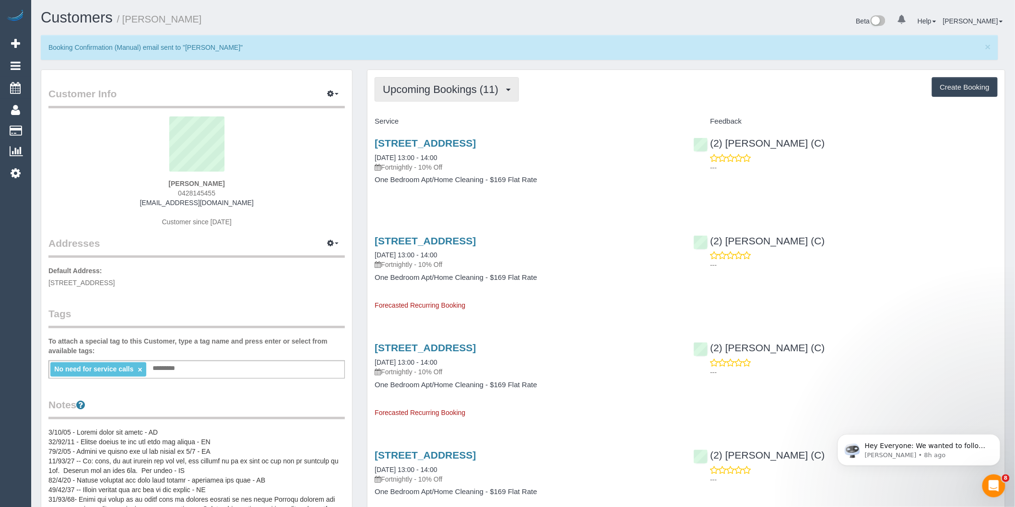
click at [429, 93] on span "Upcoming Bookings (11)" at bounding box center [443, 89] width 120 height 12
click at [429, 116] on link "Completed Bookings (216)" at bounding box center [428, 111] width 107 height 12
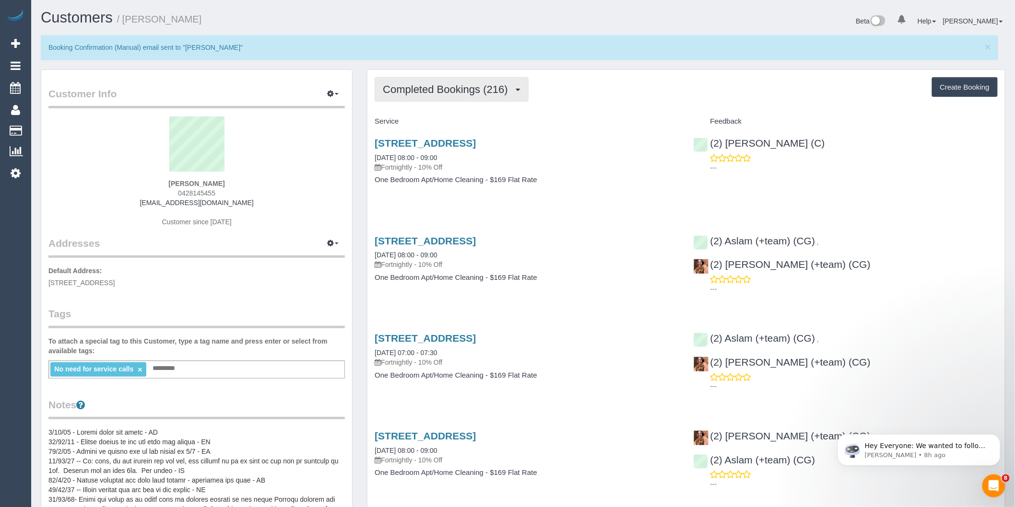
click at [432, 95] on span "Completed Bookings (216)" at bounding box center [447, 89] width 129 height 12
click at [433, 123] on link "Upcoming Bookings (11)" at bounding box center [428, 124] width 107 height 12
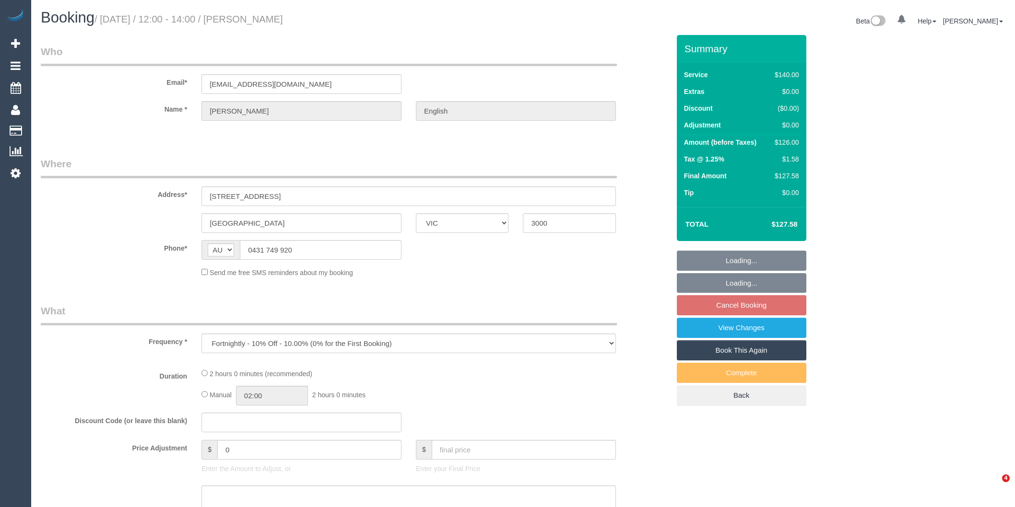
select select "VIC"
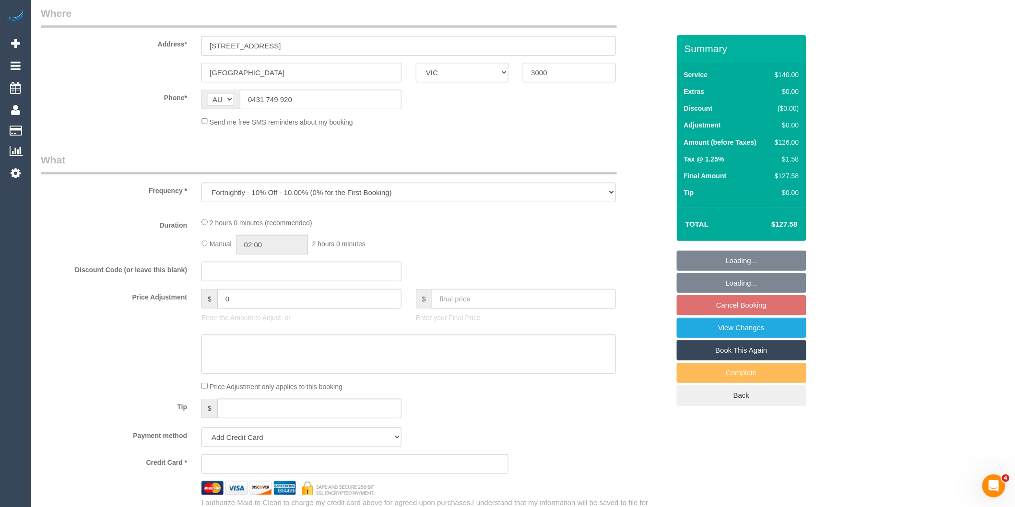
select select "string:stripe-pm_1PDe5J2GScqysDRVadcUNVKp"
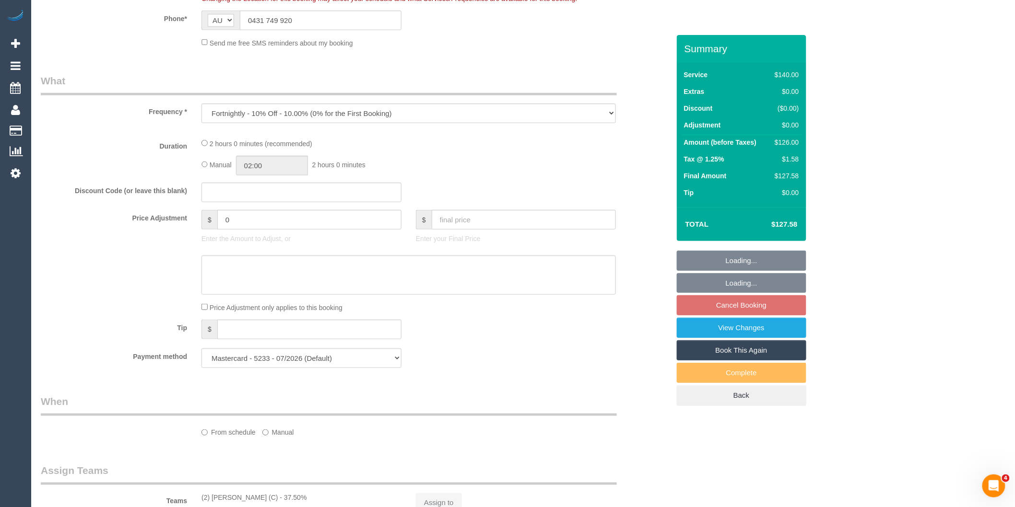
select select "object:535"
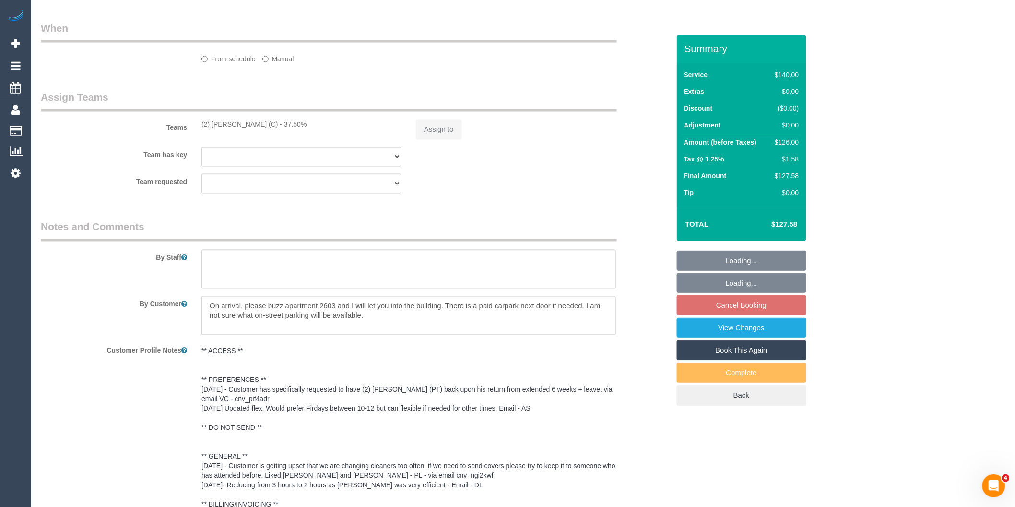
select select "number:28"
select select "number:14"
select select "number:21"
select select "number:25"
select select "number:34"
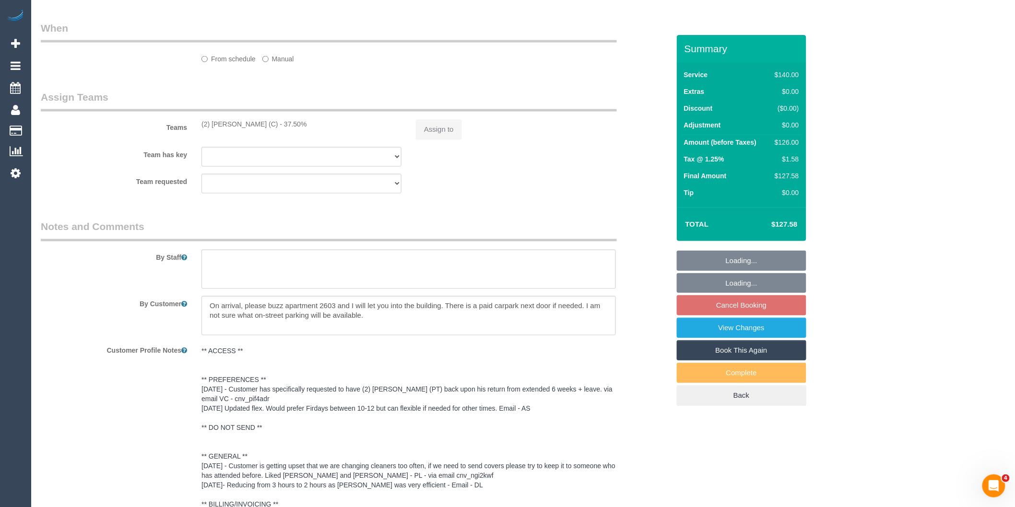
select select "number:11"
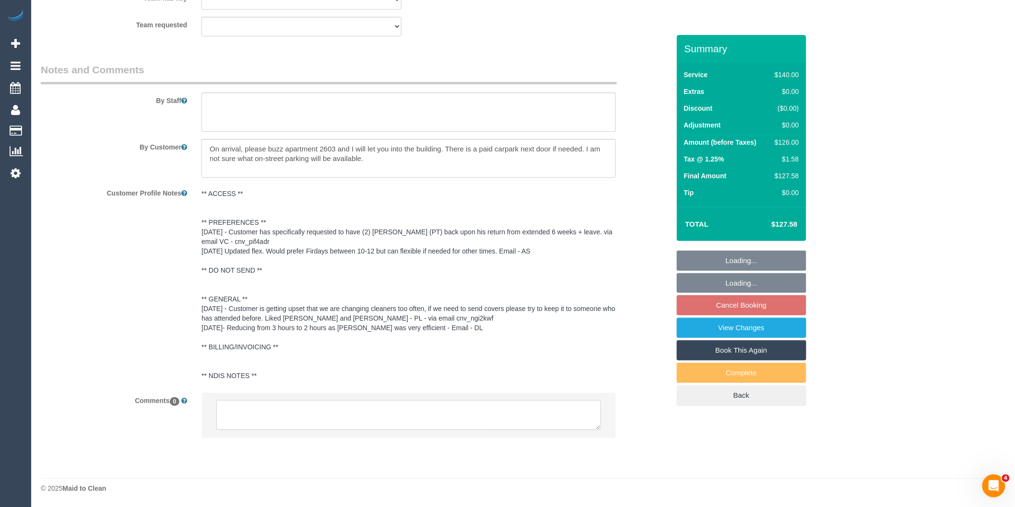
click at [282, 413] on textarea at bounding box center [408, 415] width 385 height 30
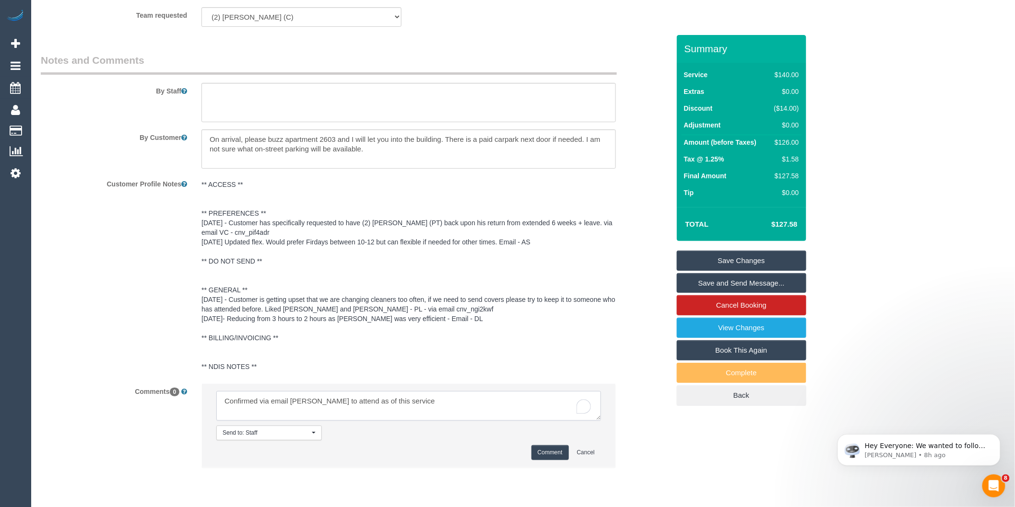
type textarea "Confirmed via email [PERSON_NAME] to attend as of this service"
click at [552, 460] on button "Comment" at bounding box center [549, 452] width 37 height 15
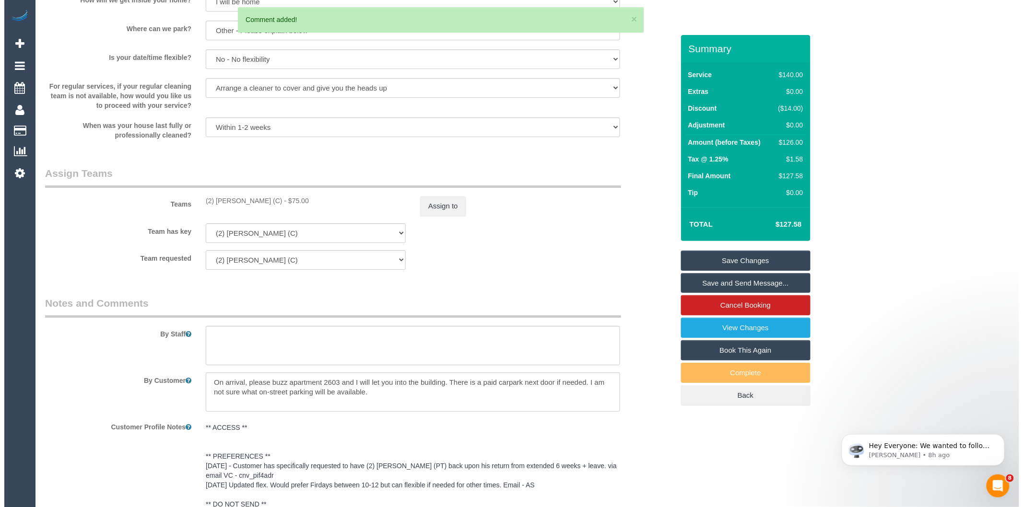
scroll to position [1206, 0]
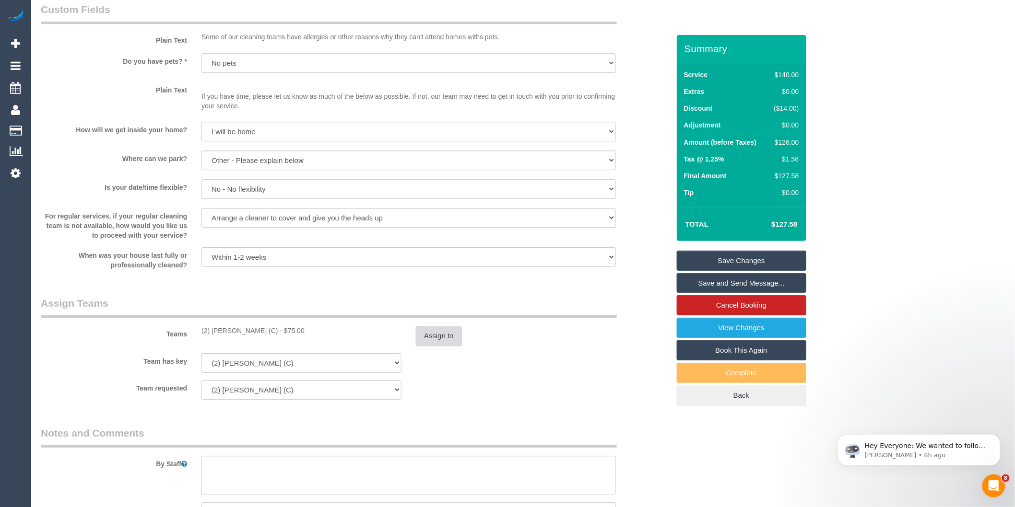
click at [438, 341] on button "Assign to" at bounding box center [439, 336] width 46 height 20
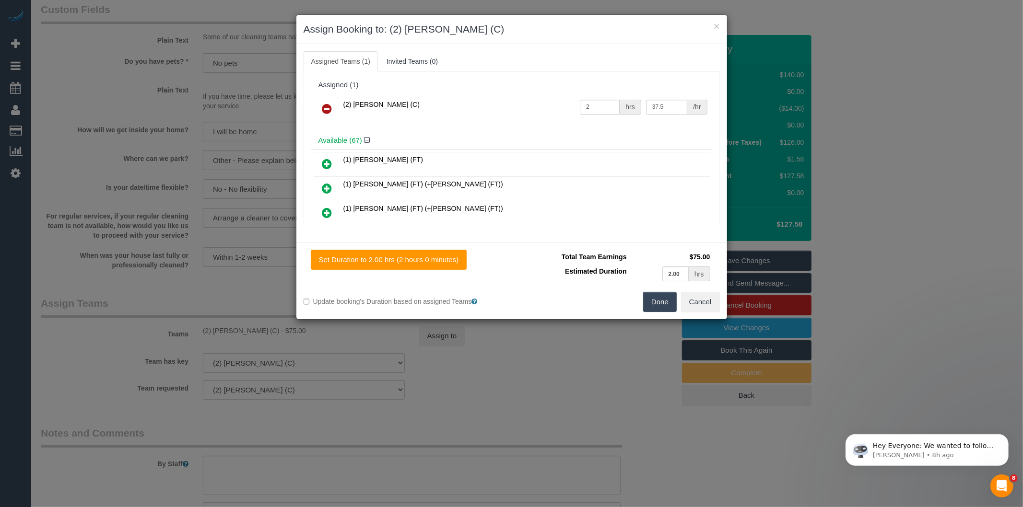
click at [327, 104] on icon at bounding box center [327, 109] width 10 height 12
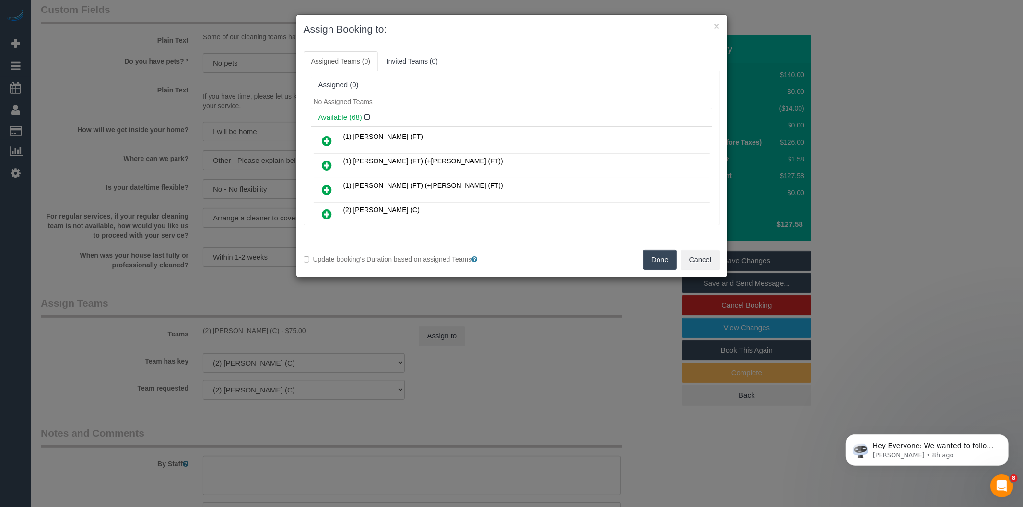
scroll to position [349, 0]
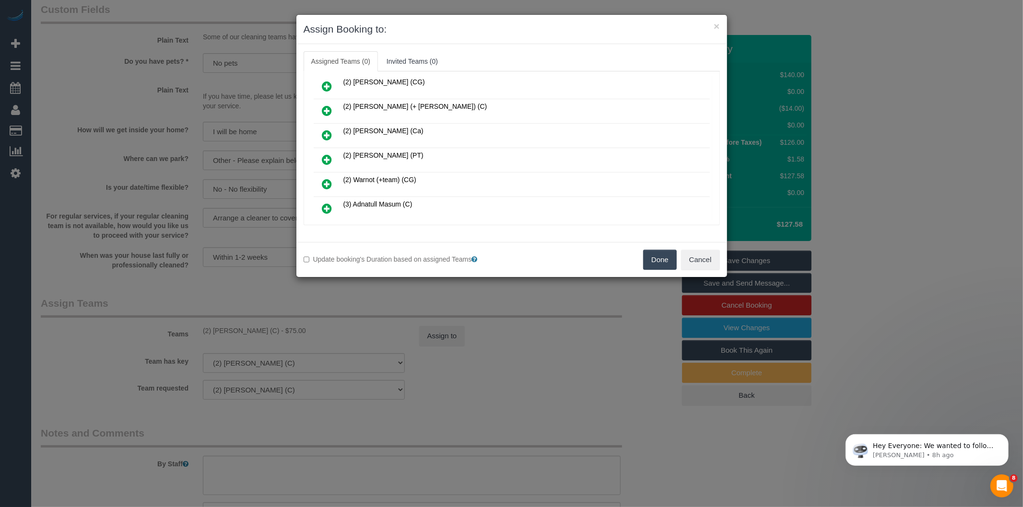
click at [328, 154] on icon at bounding box center [327, 160] width 10 height 12
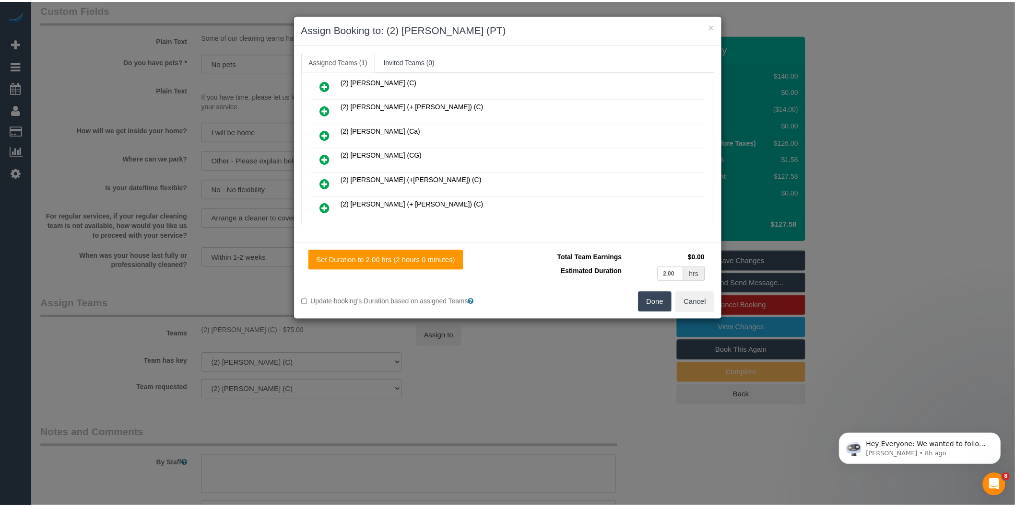
scroll to position [0, 0]
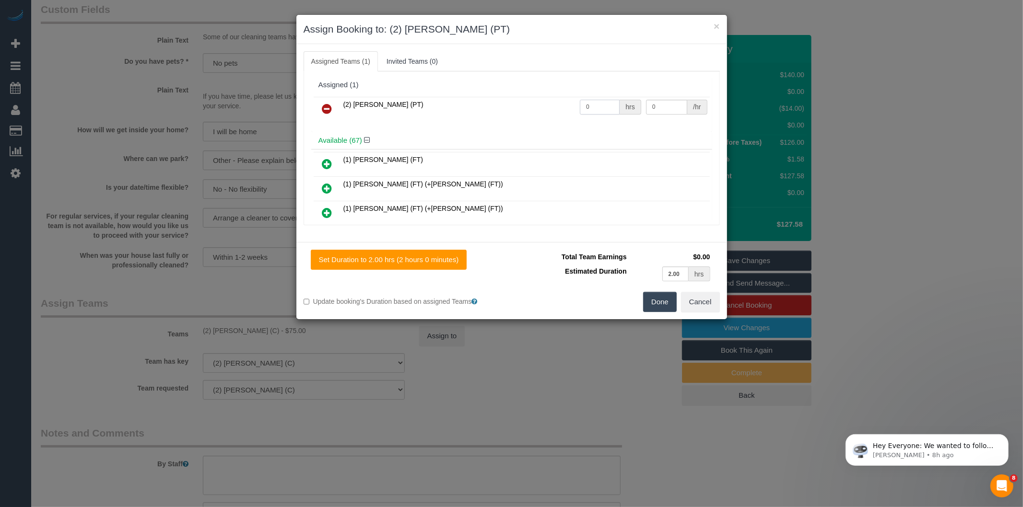
drag, startPoint x: 588, startPoint y: 103, endPoint x: 477, endPoint y: 109, distance: 110.9
click at [472, 114] on tr "(2) [PERSON_NAME] (PT) 0 hrs 0 /hr" at bounding box center [512, 109] width 396 height 24
type input "2"
type input "37.5"
click at [658, 299] on button "Done" at bounding box center [660, 302] width 34 height 20
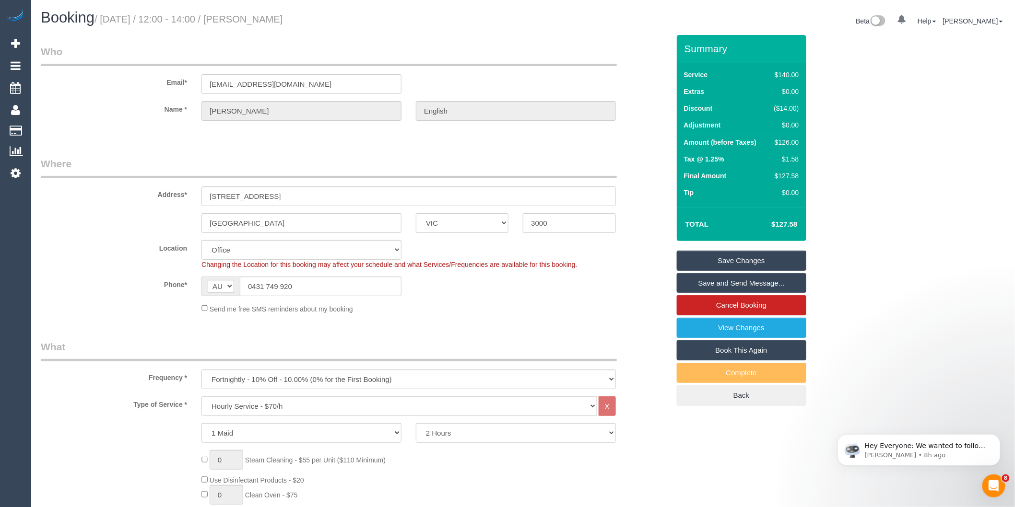
click at [715, 265] on link "Save Changes" at bounding box center [741, 261] width 129 height 20
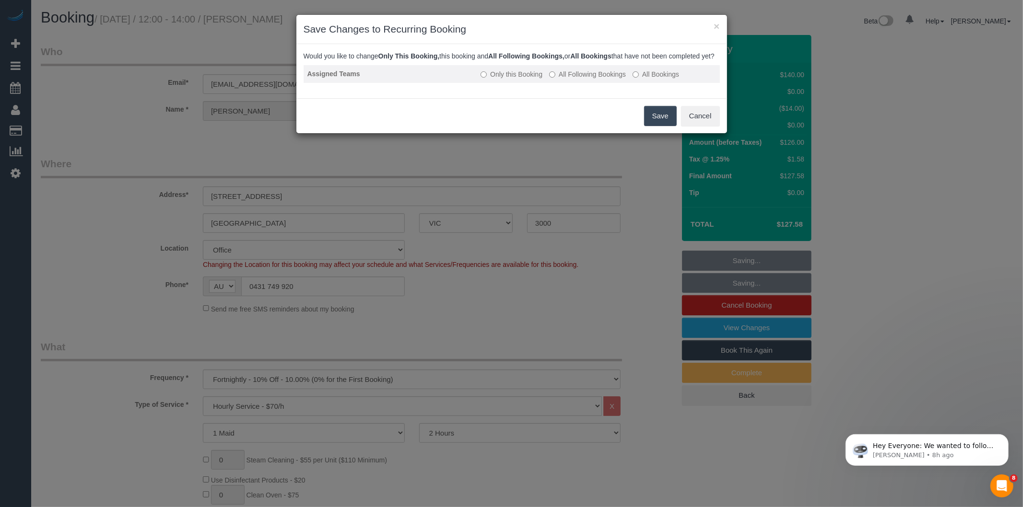
click at [582, 79] on label "All Following Bookings" at bounding box center [587, 75] width 77 height 10
click at [650, 126] on button "Save" at bounding box center [660, 116] width 33 height 20
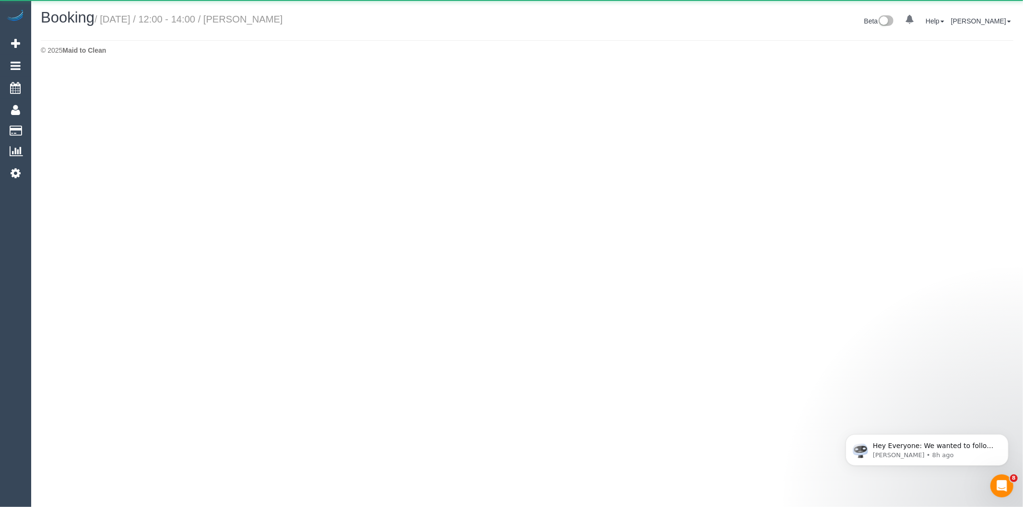
select select "VIC"
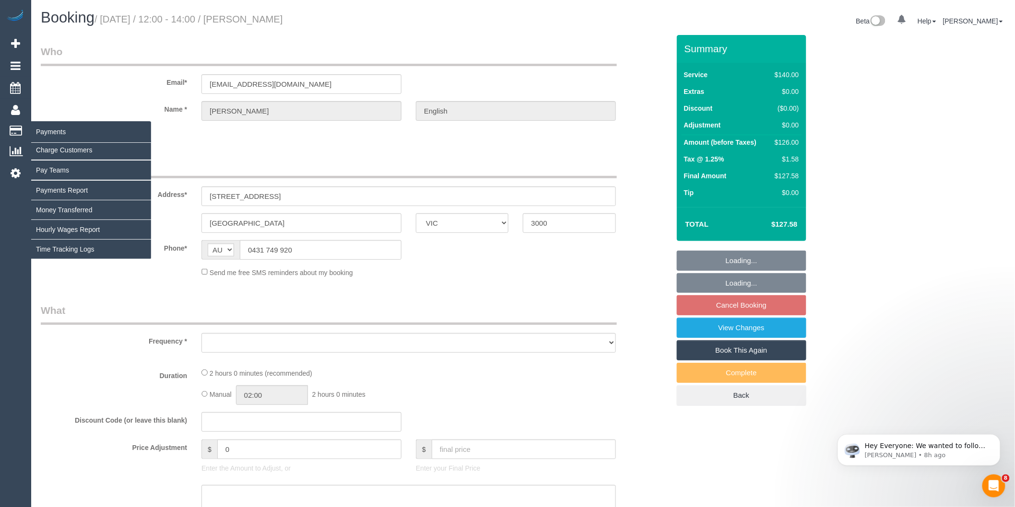
select select "object:8487"
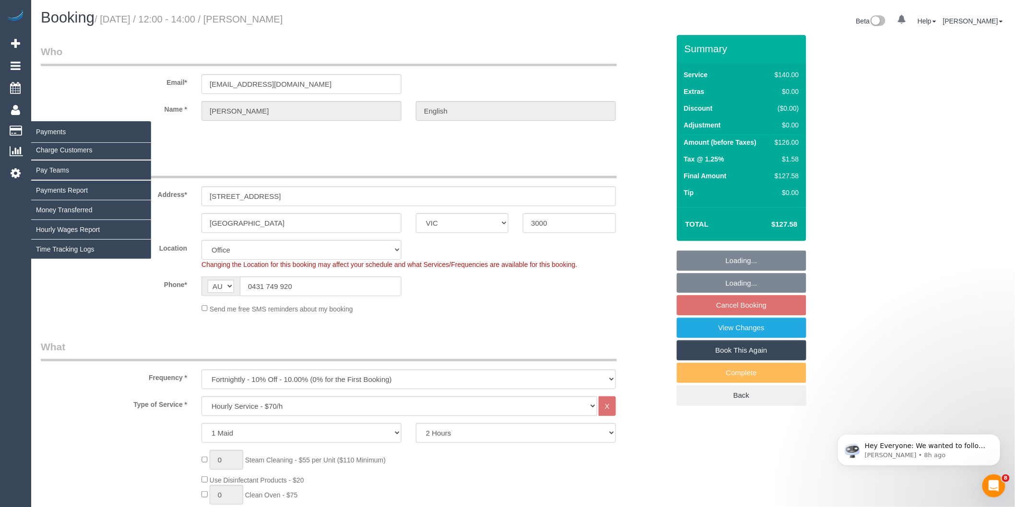
select select "string:stripe-pm_1PDe5J2GScqysDRVadcUNVKp"
select select "number:28"
select select "number:14"
select select "number:21"
select select "number:25"
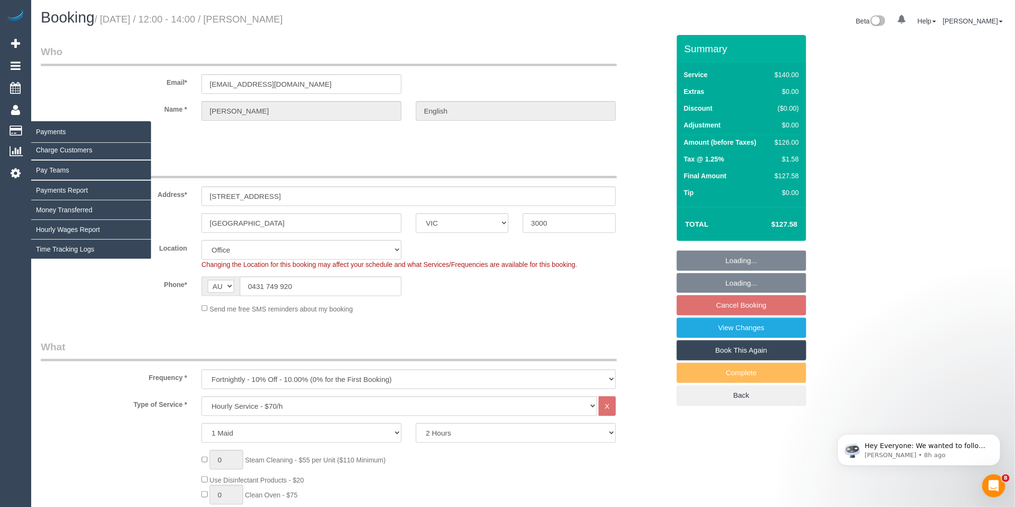
select select "number:34"
select select "number:11"
select select "object:8816"
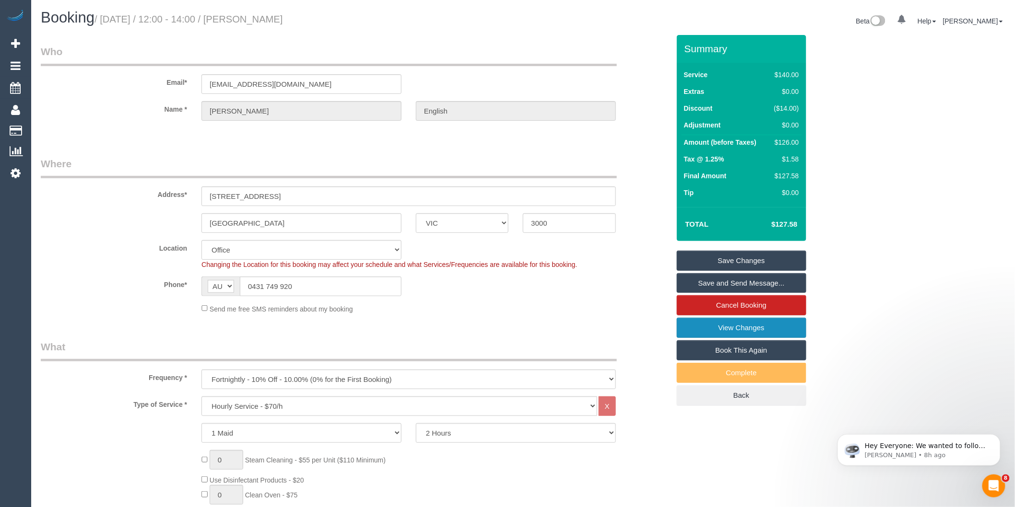
click at [729, 327] on link "View Changes" at bounding box center [741, 328] width 129 height 20
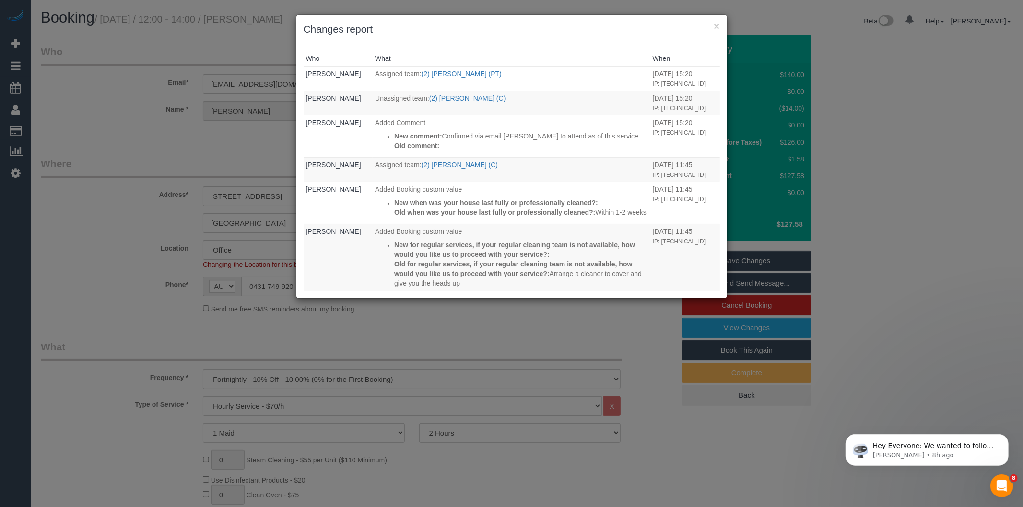
click at [389, 309] on div "× Changes report Who What When Bronie Bryant Assigned team: (2) Theo Rohmer (PT…" at bounding box center [511, 253] width 1023 height 507
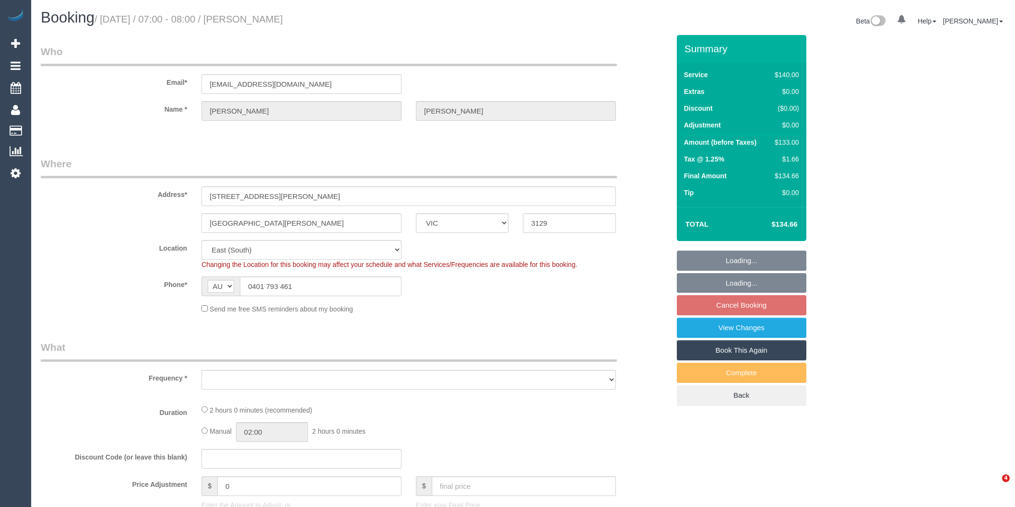
select select "VIC"
select select "object:727"
select select "string:stripe-pm_1RT1712GScqysDRVcK33iNVX"
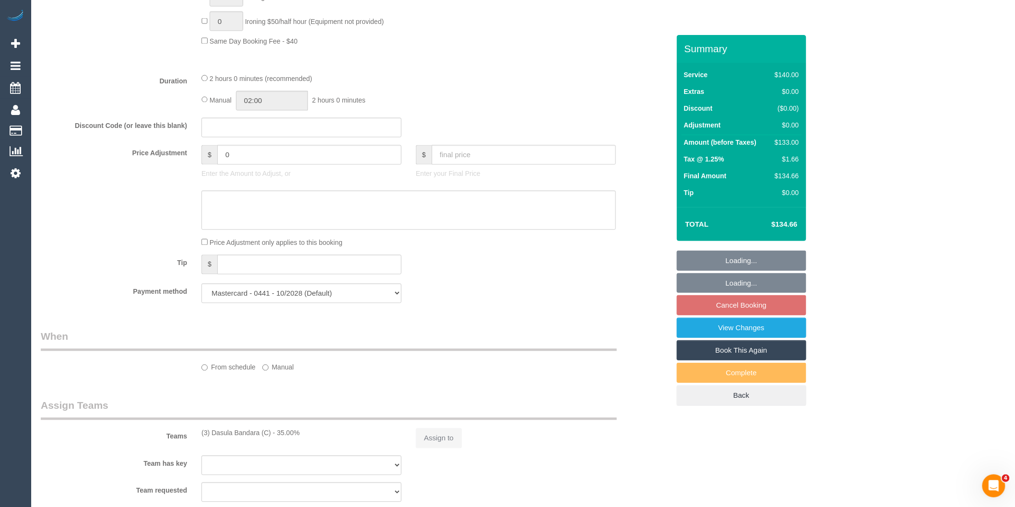
select select "number:28"
select select "number:14"
select select "number:19"
select select "number:24"
select select "number:34"
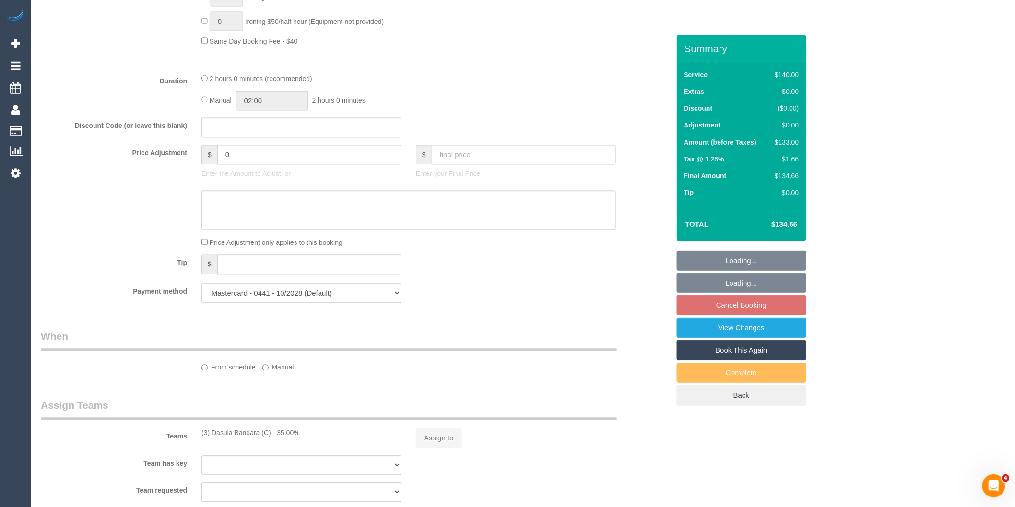
select select "number:13"
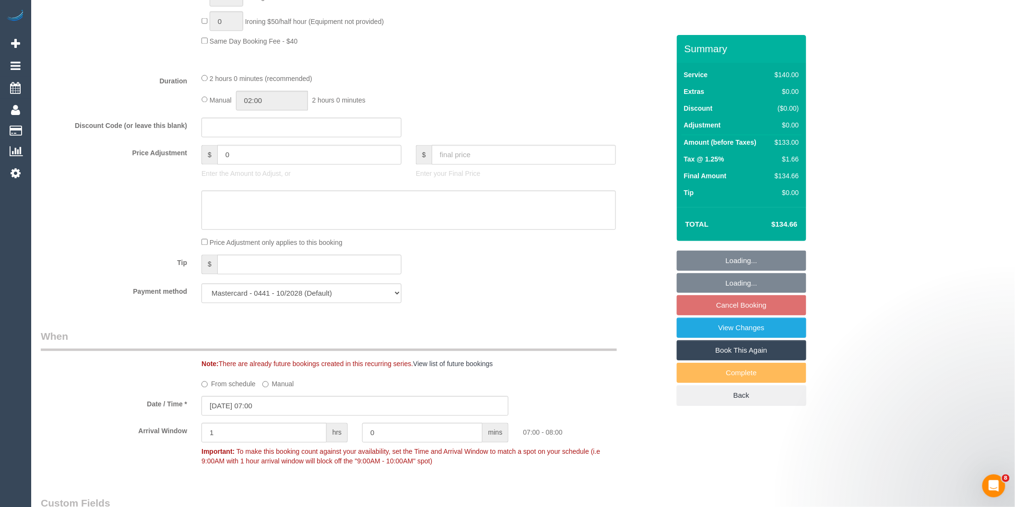
select select "object:1350"
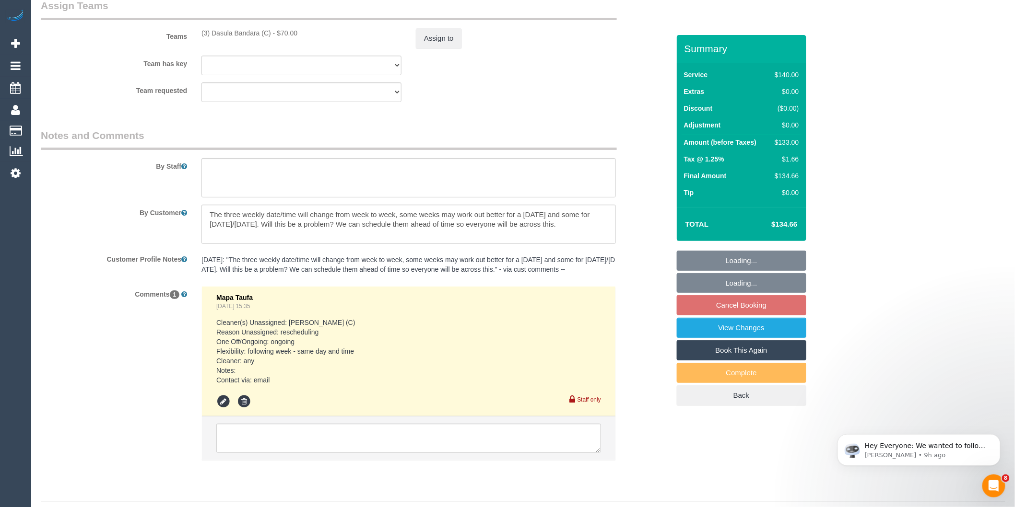
scroll to position [1554, 0]
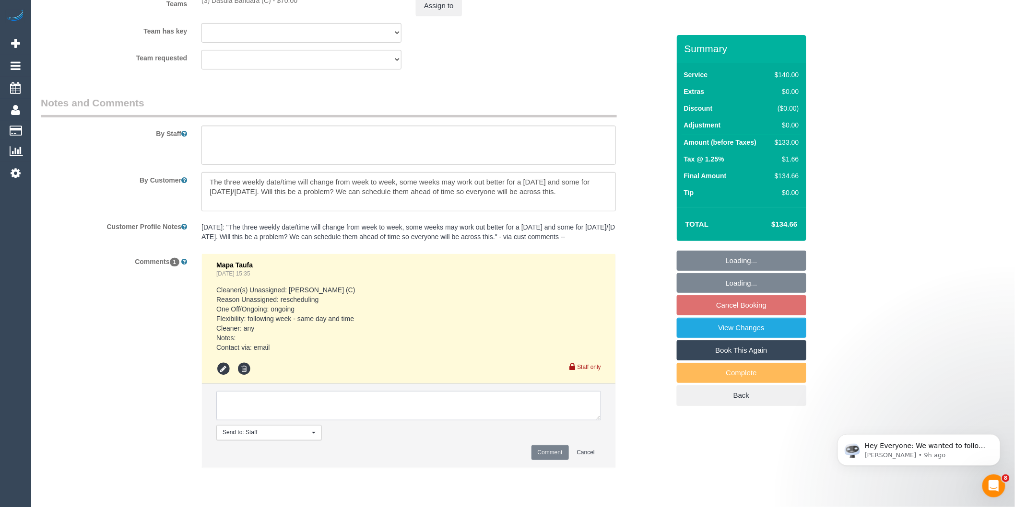
drag, startPoint x: 329, startPoint y: 413, endPoint x: 334, endPoint y: 416, distance: 5.9
click at [328, 413] on textarea at bounding box center [408, 406] width 385 height 30
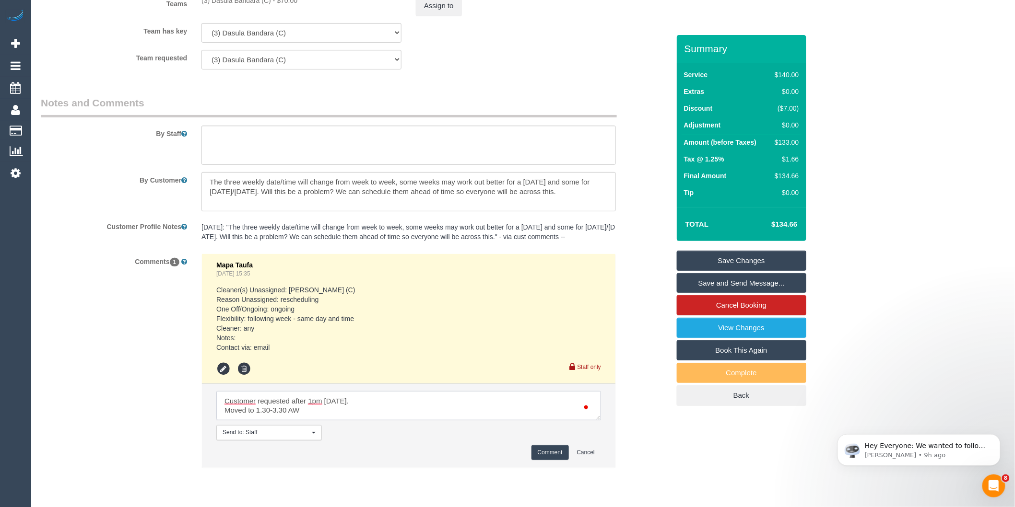
scroll to position [3, 0]
type textarea "Customer requested after 1pm [DATE]. Moved to 1.30-3.30 AW Conf via email"
click at [560, 460] on button "Comment" at bounding box center [549, 452] width 37 height 15
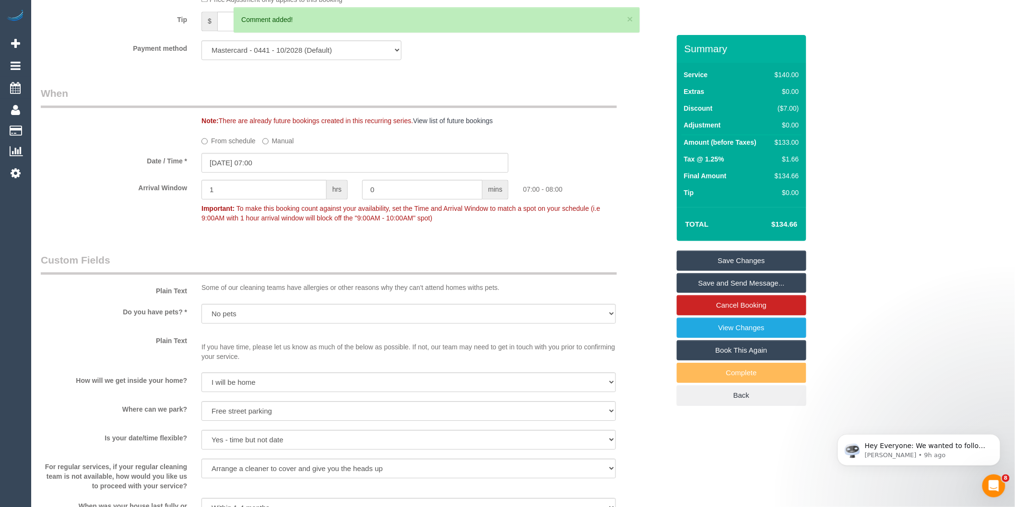
scroll to position [967, 0]
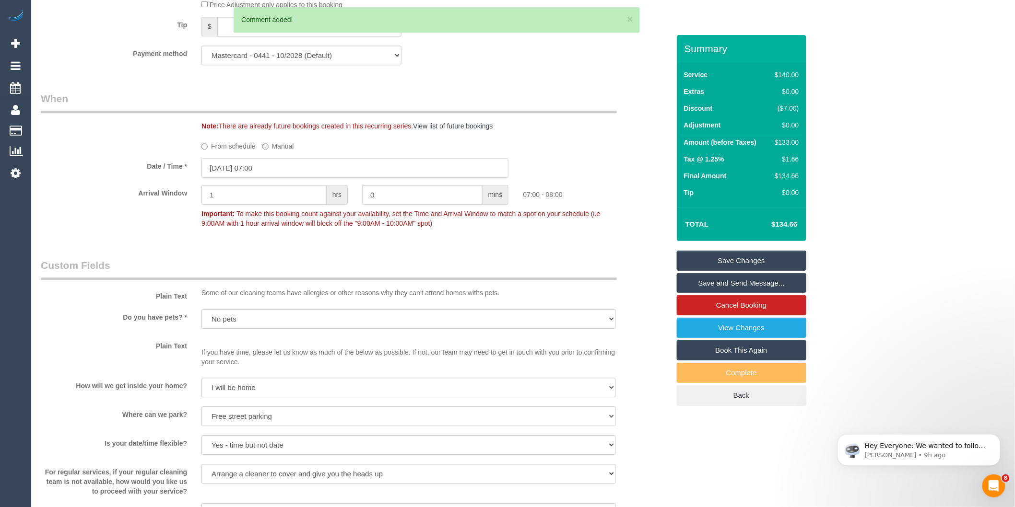
click at [270, 177] on input "[DATE] 07:00" at bounding box center [354, 168] width 307 height 20
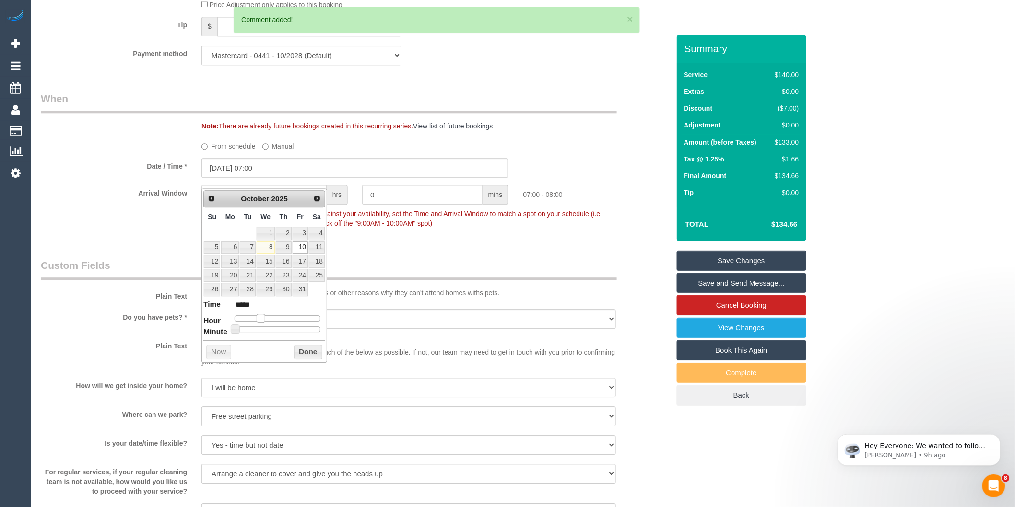
type input "[DATE] 08:00"
type input "*****"
type input "[DATE] 09:00"
type input "*****"
type input "[DATE] 10:00"
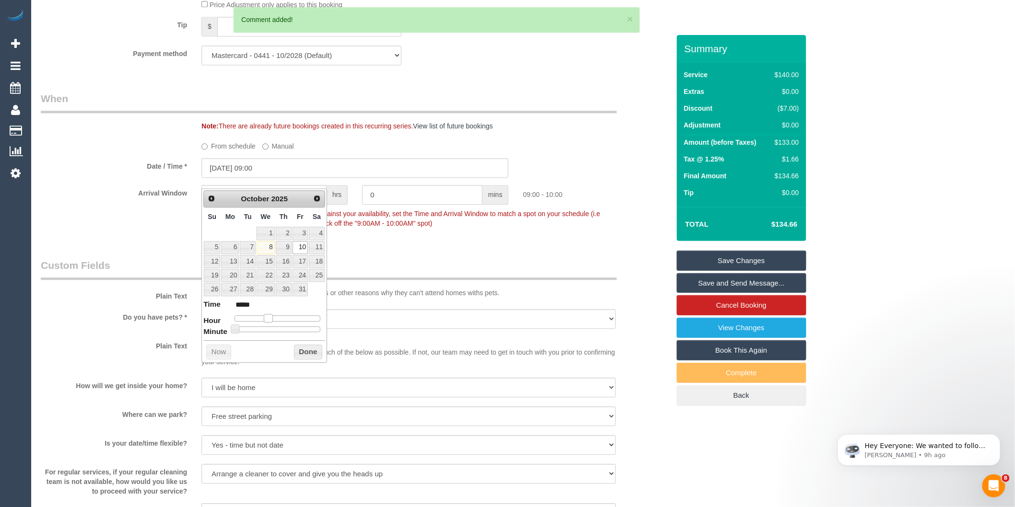
type input "*****"
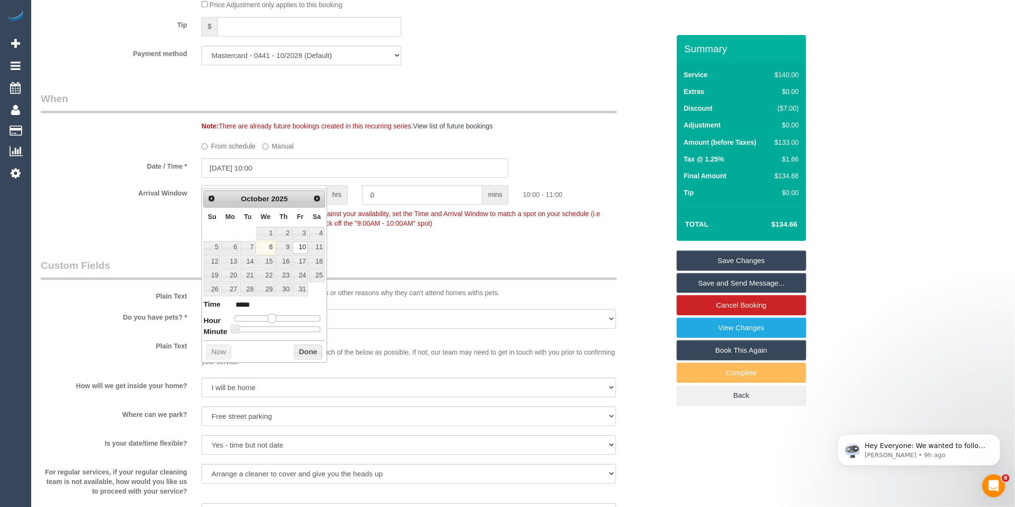
type input "[DATE] 11:00"
type input "*****"
type input "[DATE] 12:00"
type input "*****"
type input "[DATE] 13:00"
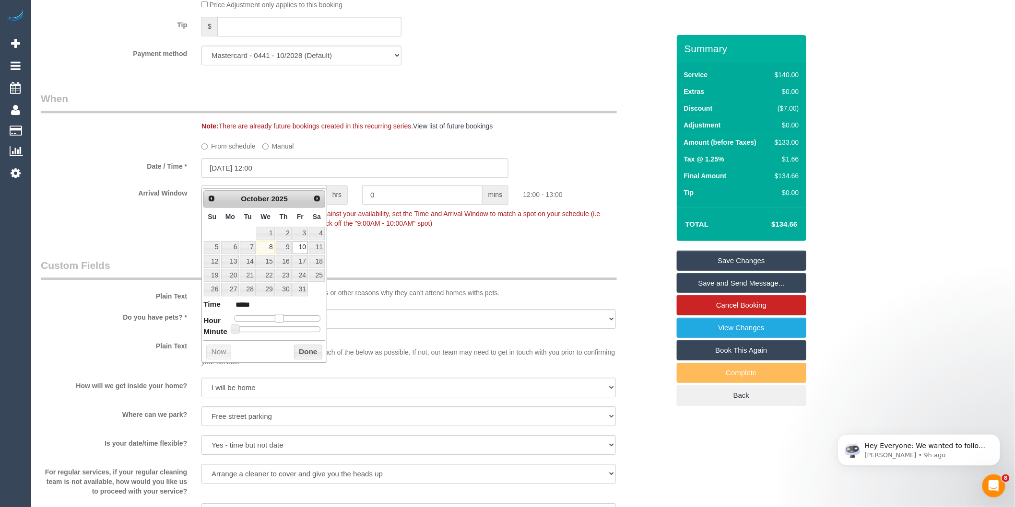
type input "*****"
drag, startPoint x: 261, startPoint y: 317, endPoint x: 273, endPoint y: 322, distance: 12.7
click at [284, 316] on span at bounding box center [283, 318] width 9 height 9
type input "10/10/2025 13:05"
type input "*****"
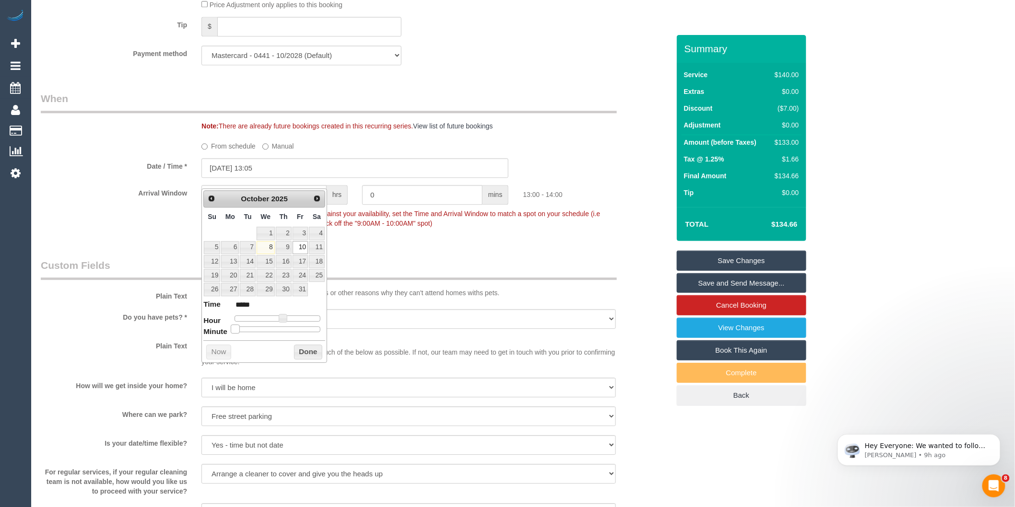
type input "10/10/2025 13:10"
type input "*****"
type input "10/10/2025 13:15"
type input "*****"
type input "10/10/2025 13:20"
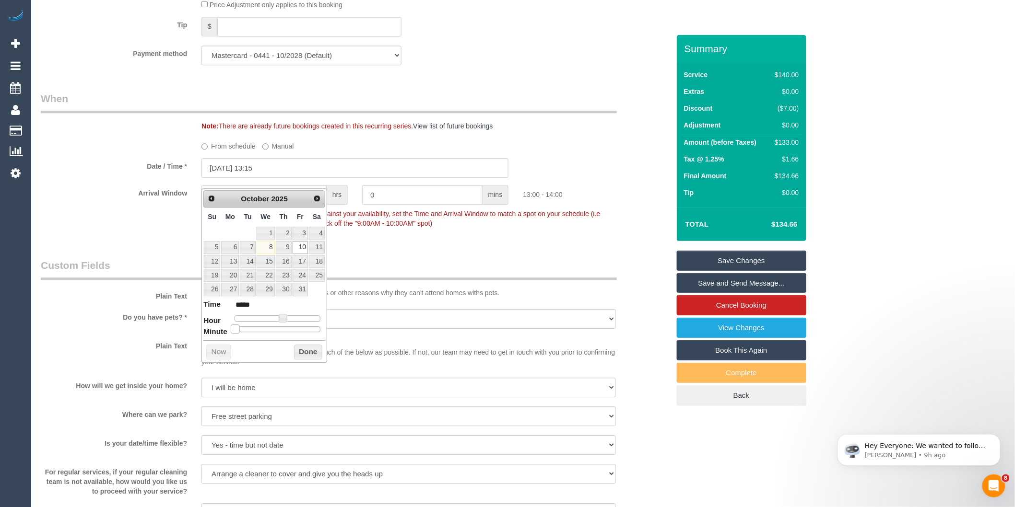
type input "*****"
type input "10/10/2025 13:25"
type input "*****"
type input "10/10/2025 13:30"
type input "*****"
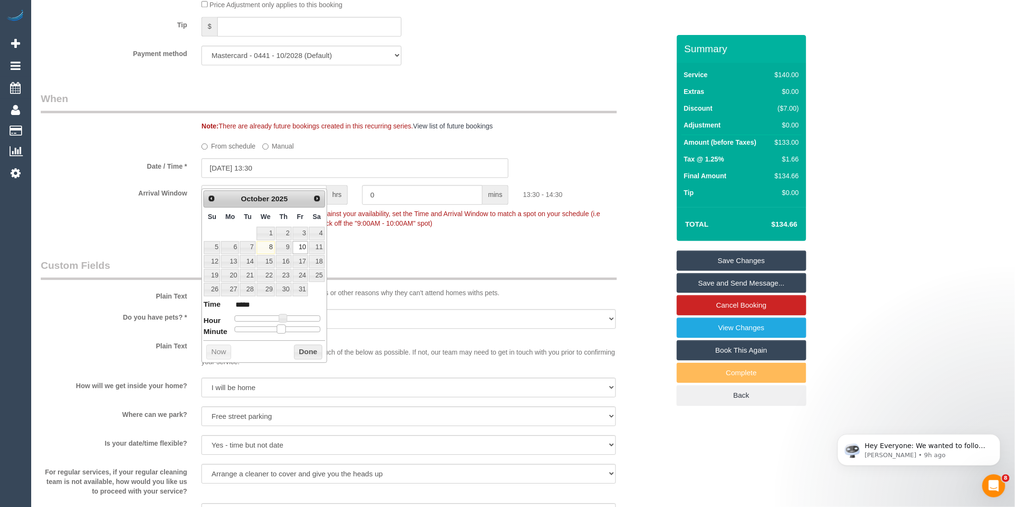
drag, startPoint x: 238, startPoint y: 329, endPoint x: 283, endPoint y: 328, distance: 45.1
click at [283, 328] on span at bounding box center [281, 329] width 9 height 9
click at [300, 349] on button "Done" at bounding box center [308, 352] width 28 height 15
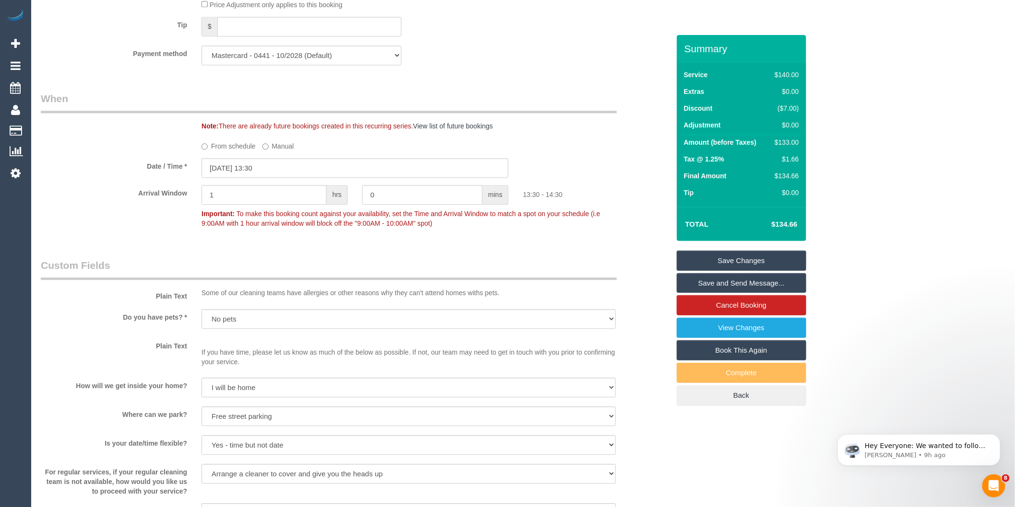
drag, startPoint x: 235, startPoint y: 216, endPoint x: 226, endPoint y: 214, distance: 8.8
click at [227, 207] on div "1 hrs" at bounding box center [274, 196] width 161 height 22
click at [107, 209] on div "Arrival Window 1 hrs 0 mins 13:30 - 14:30 Important: To make this booking count…" at bounding box center [355, 208] width 643 height 47
type input "2"
click at [255, 278] on legend "Custom Fields" at bounding box center [329, 269] width 576 height 22
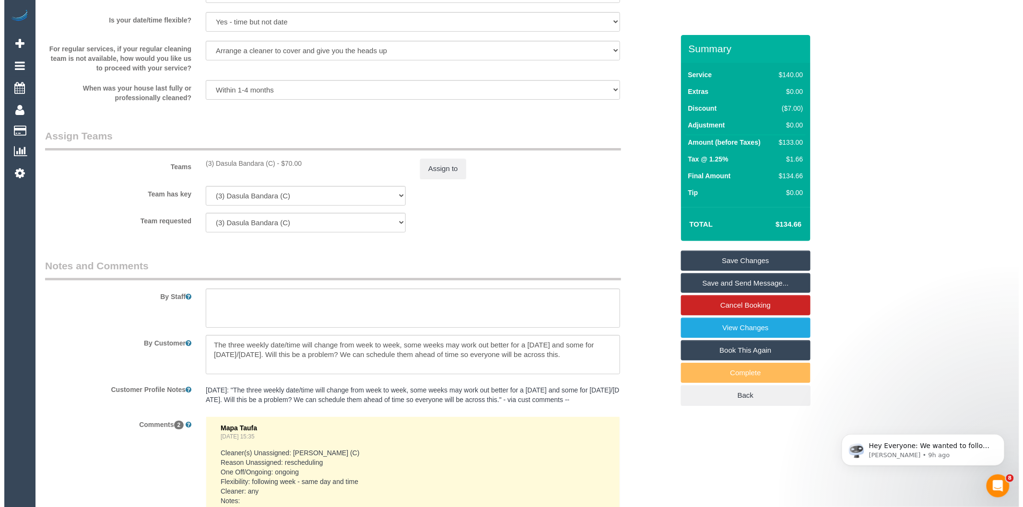
scroll to position [1393, 0]
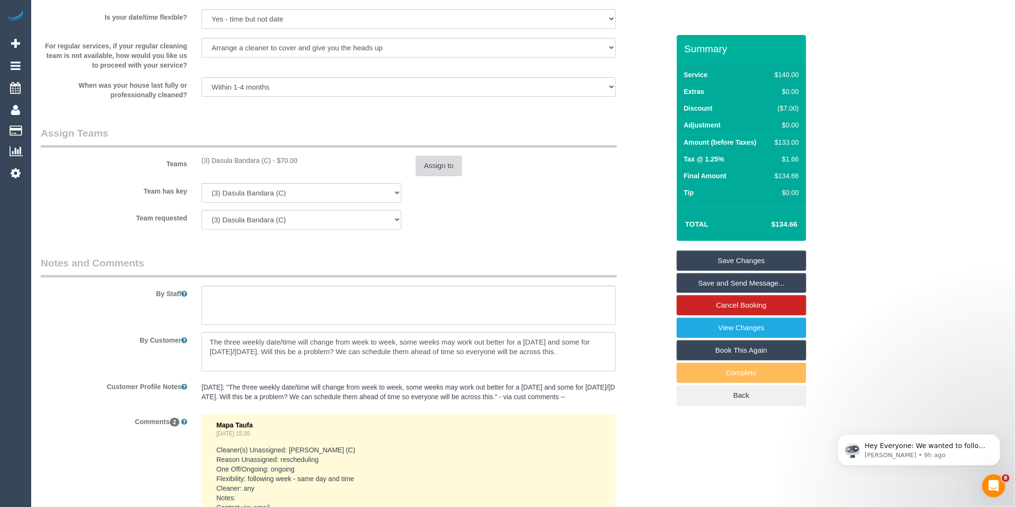
click at [434, 175] on button "Assign to" at bounding box center [439, 166] width 46 height 20
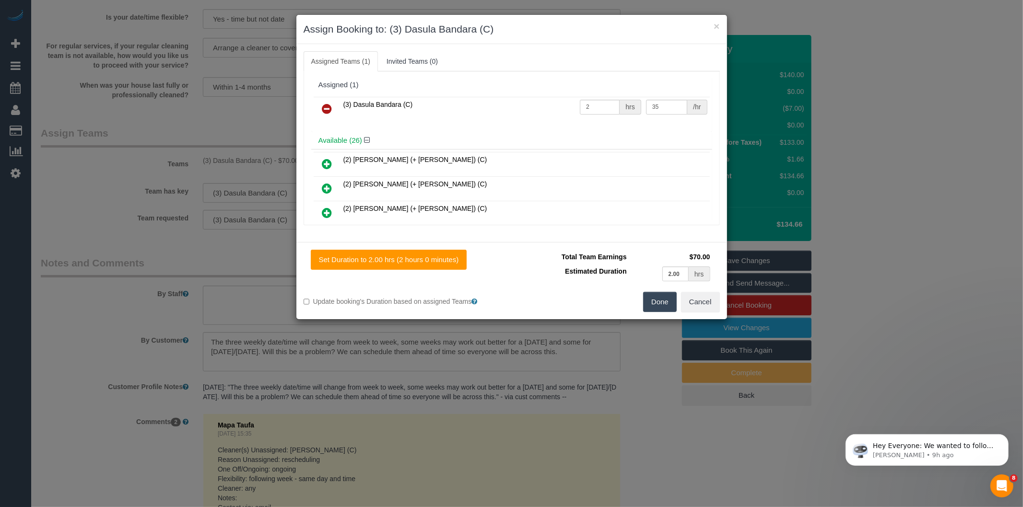
click at [330, 103] on icon at bounding box center [327, 109] width 10 height 12
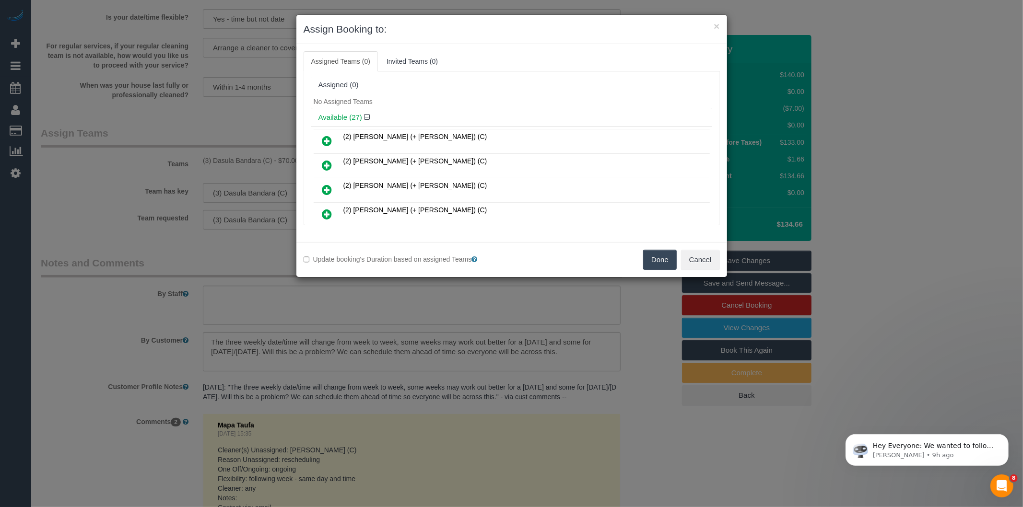
scroll to position [446, 0]
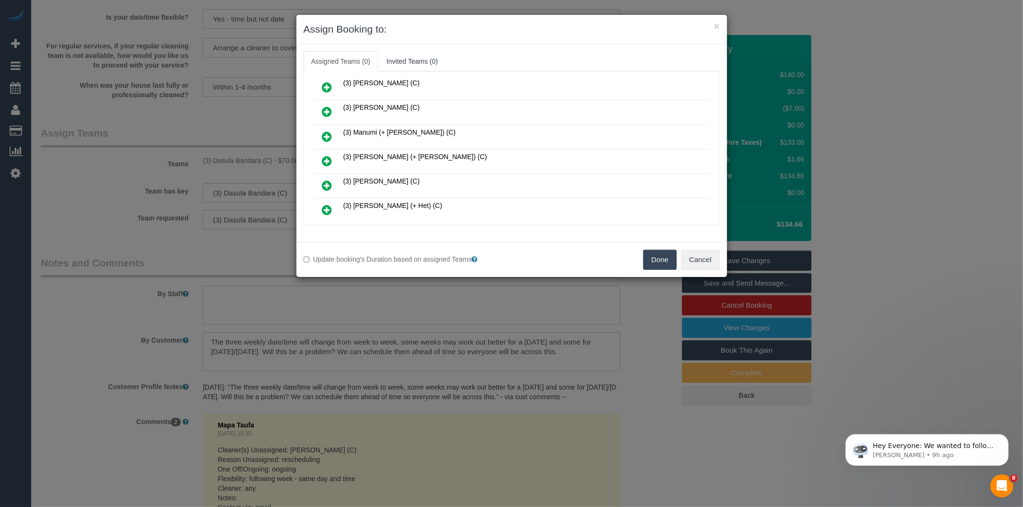
click at [328, 155] on icon at bounding box center [327, 161] width 10 height 12
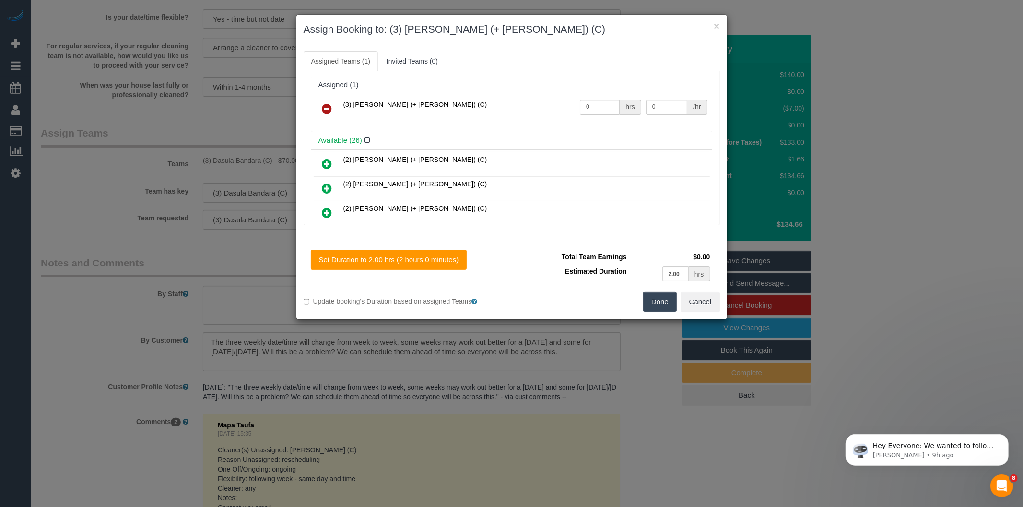
scroll to position [516, 0]
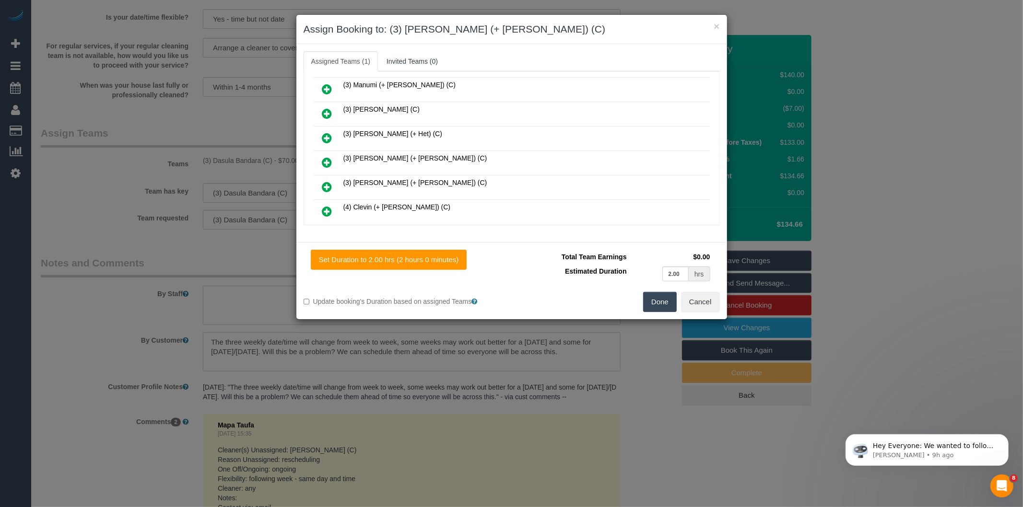
click at [328, 157] on icon at bounding box center [327, 163] width 10 height 12
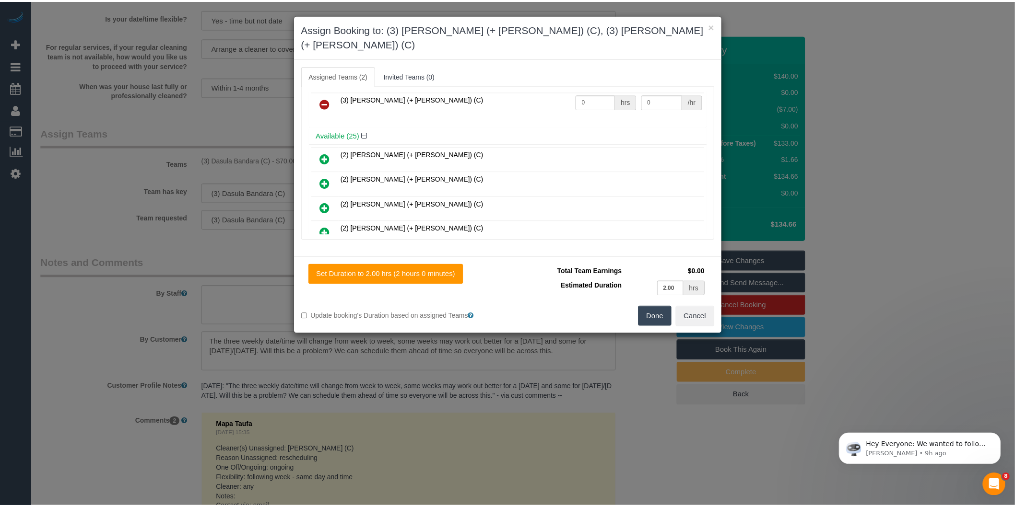
scroll to position [0, 0]
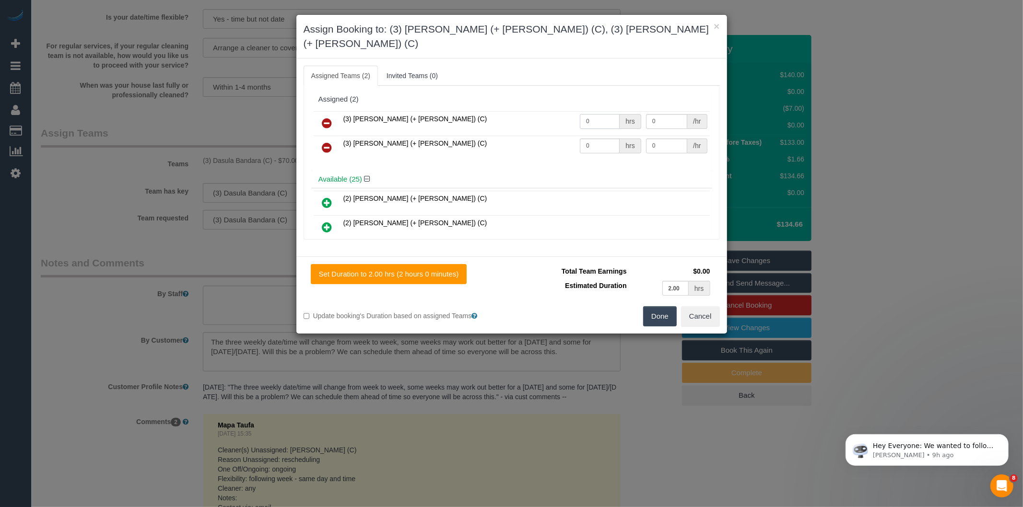
drag, startPoint x: 588, startPoint y: 106, endPoint x: 456, endPoint y: 111, distance: 131.5
click at [456, 111] on tr "(3) Melvin (+ Sahan) (C) 0 hrs 0 /hr" at bounding box center [512, 123] width 396 height 24
type input "1"
type input "35"
drag, startPoint x: 590, startPoint y: 130, endPoint x: 518, endPoint y: 128, distance: 71.5
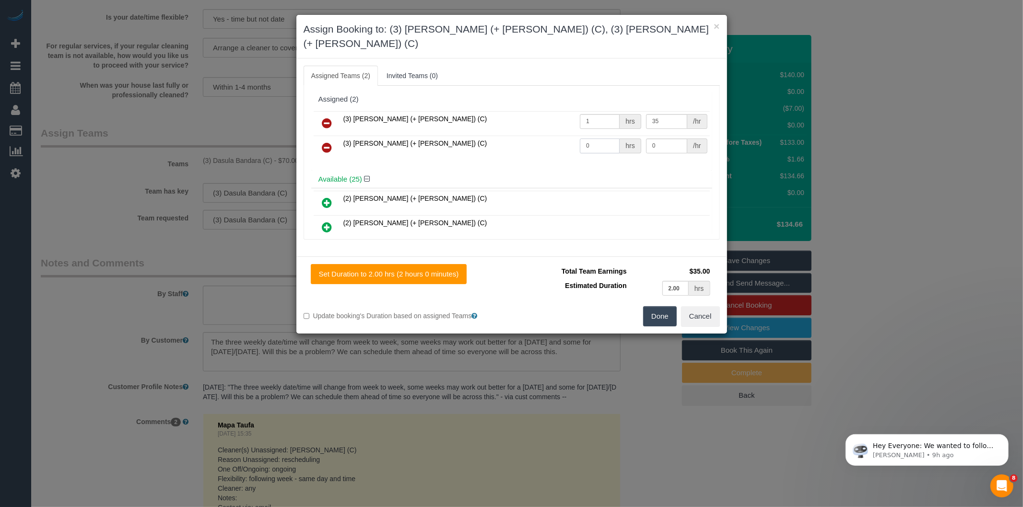
click at [516, 136] on tr "(3) Sahan (+ Melvin) (C) 0 hrs 0 /hr" at bounding box center [512, 148] width 396 height 24
type input "1"
type input "35"
click at [649, 306] on button "Done" at bounding box center [660, 316] width 34 height 20
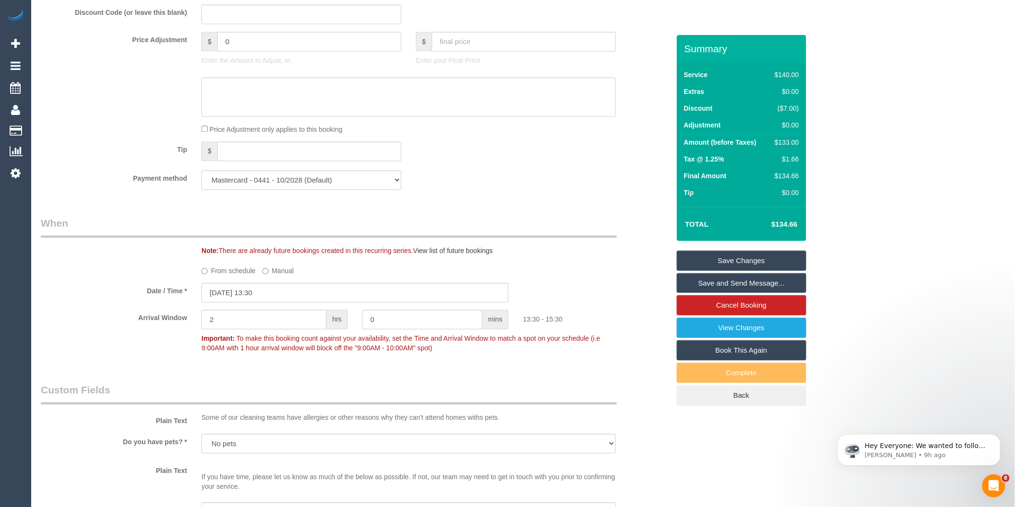
scroll to position [686, 0]
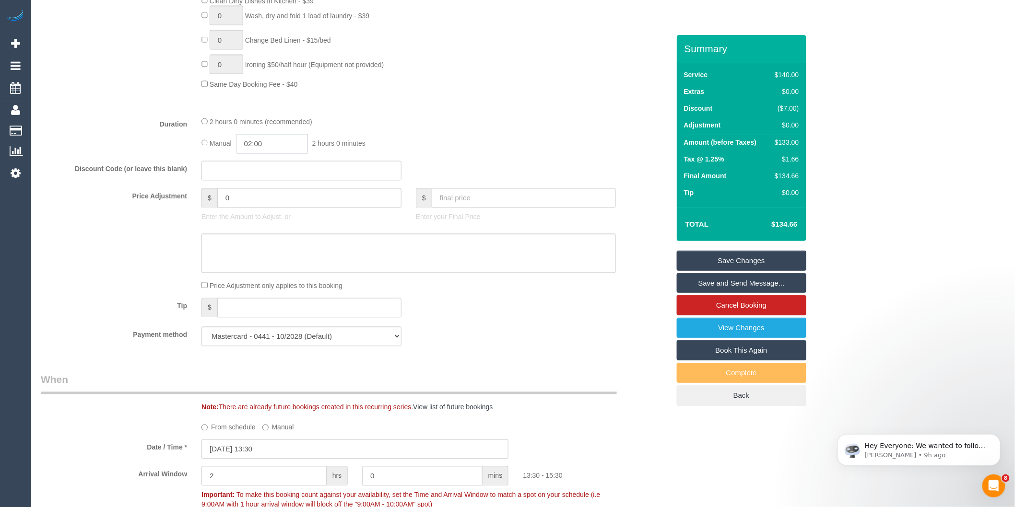
click at [261, 154] on input "02:00" at bounding box center [272, 144] width 72 height 20
type input "01:00"
click at [258, 174] on li "01:00" at bounding box center [261, 180] width 43 height 12
click at [394, 178] on input "text" at bounding box center [301, 171] width 200 height 20
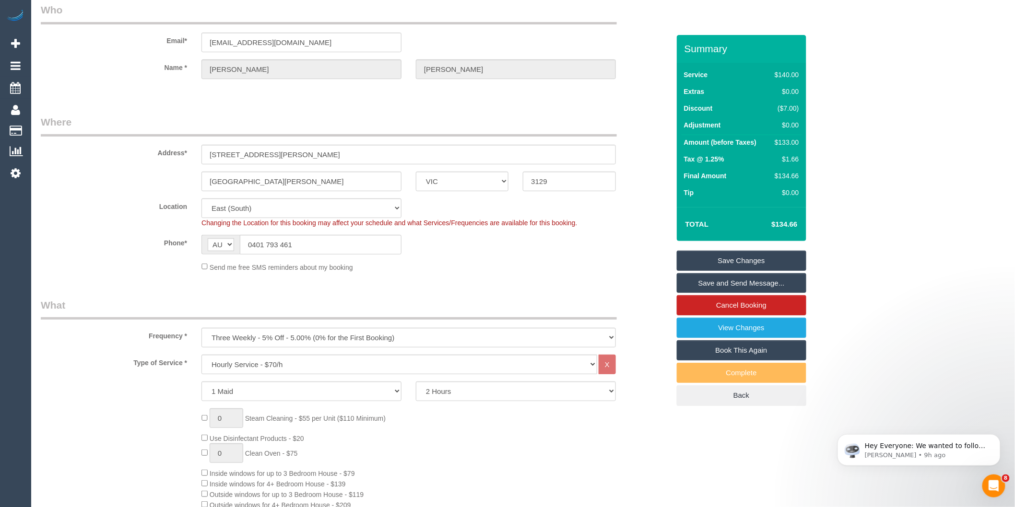
scroll to position [0, 0]
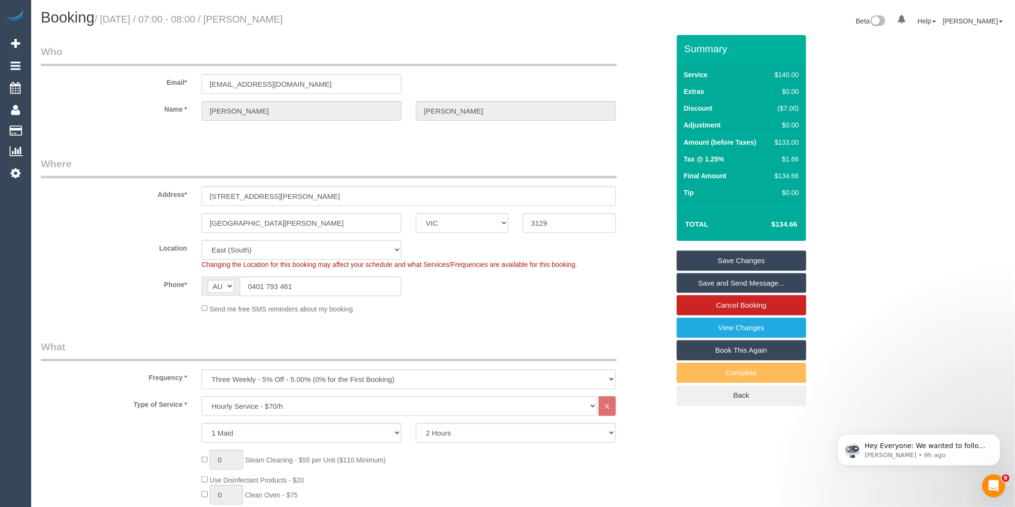
click at [692, 264] on link "Save Changes" at bounding box center [741, 261] width 129 height 20
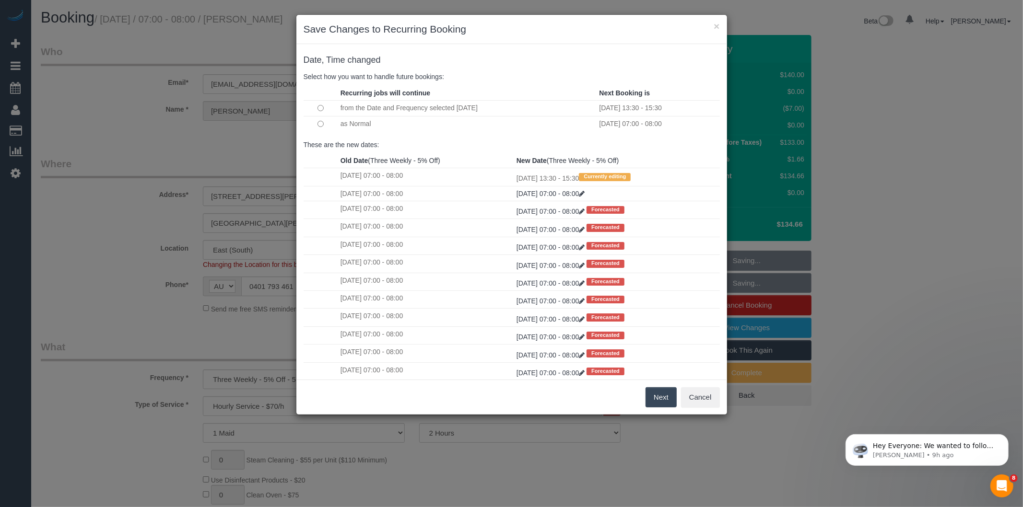
click at [661, 398] on button "Next" at bounding box center [660, 397] width 31 height 20
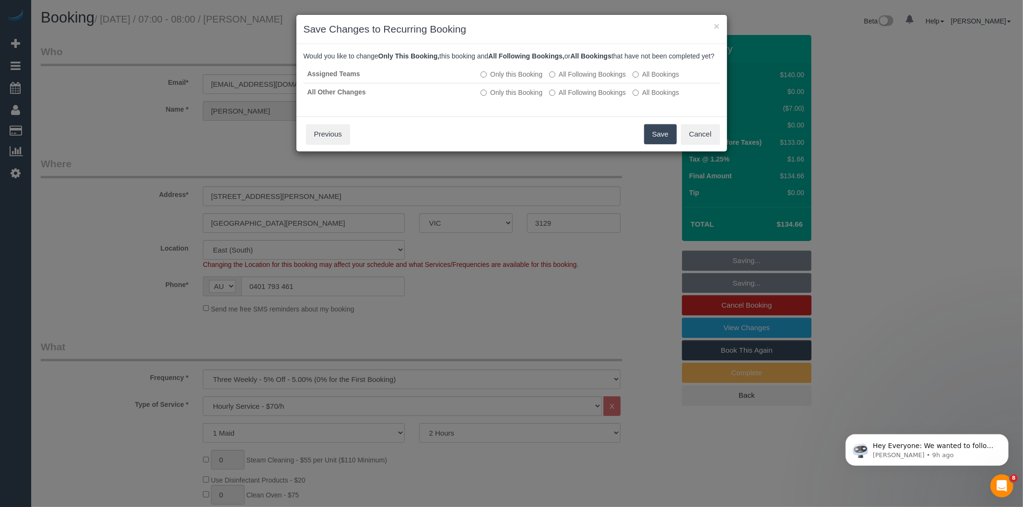
drag, startPoint x: 666, startPoint y: 150, endPoint x: 523, endPoint y: 87, distance: 156.3
click at [666, 144] on button "Save" at bounding box center [660, 134] width 33 height 20
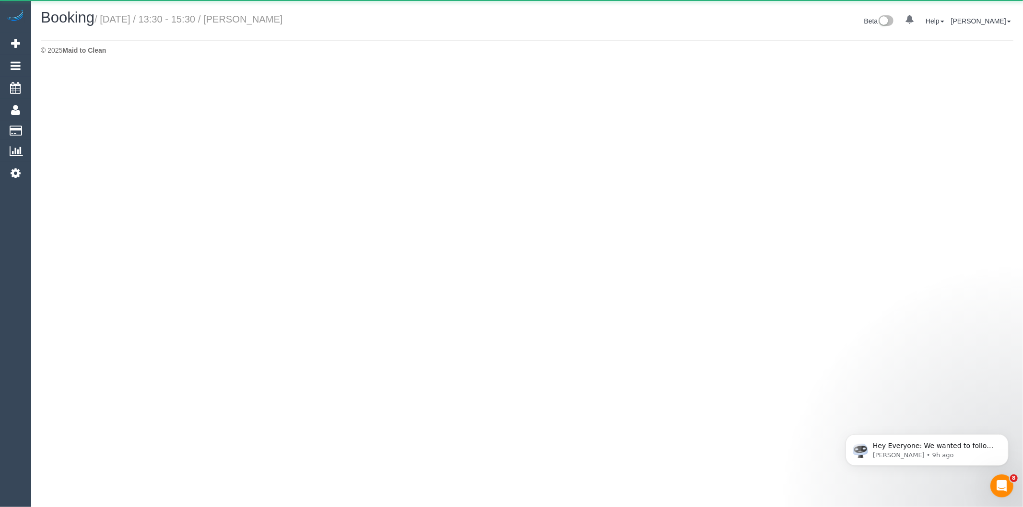
select select "VIC"
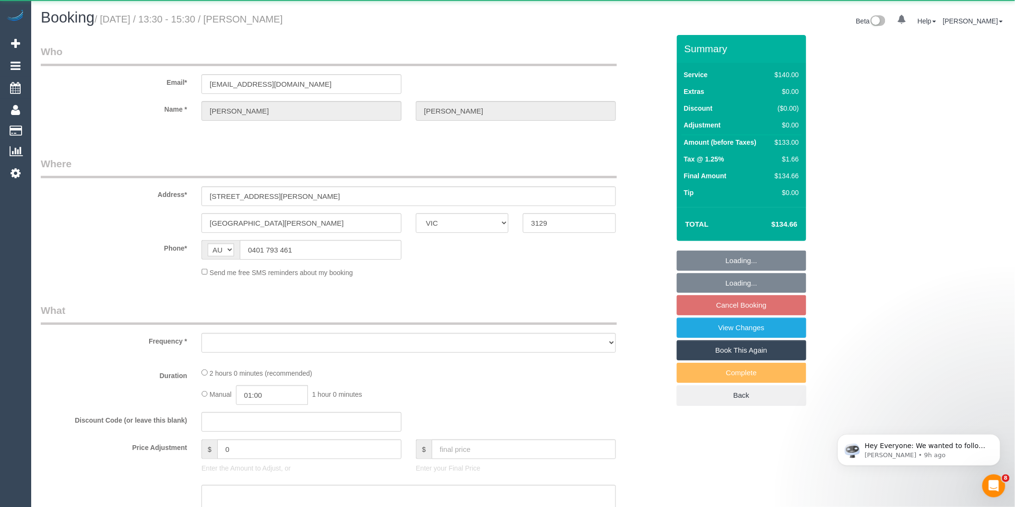
select select "object:5680"
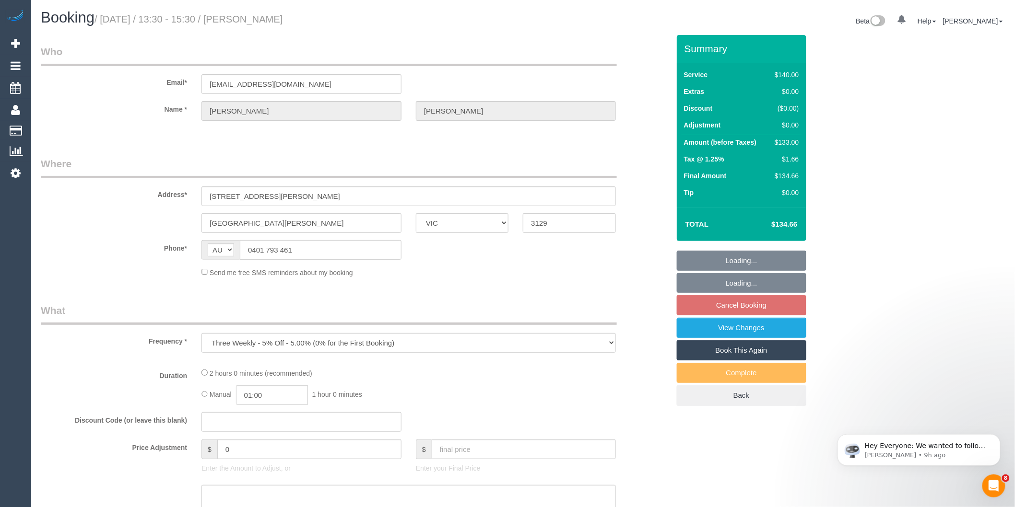
select select "string:stripe-pm_1RT1712GScqysDRVcK33iNVX"
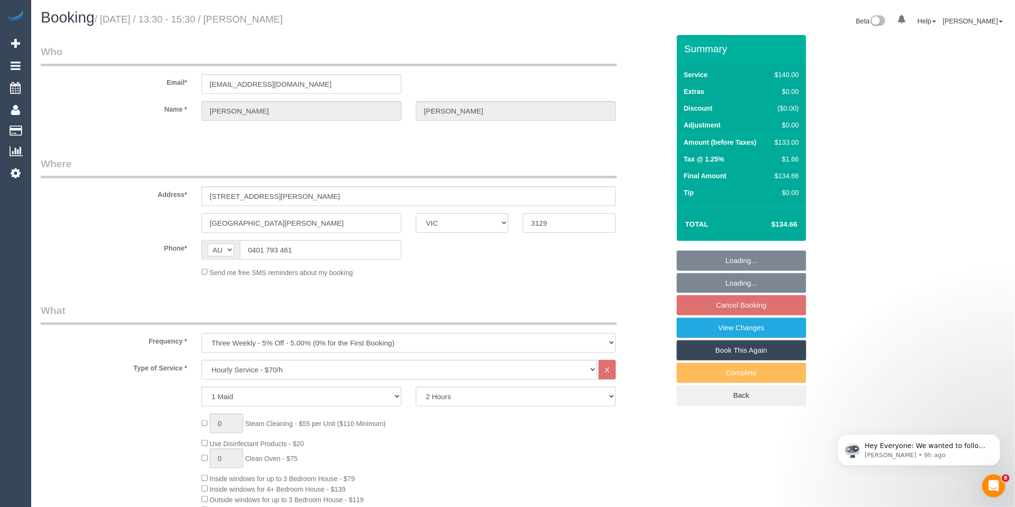
select select "number:28"
select select "number:14"
select select "number:19"
select select "number:24"
select select "number:34"
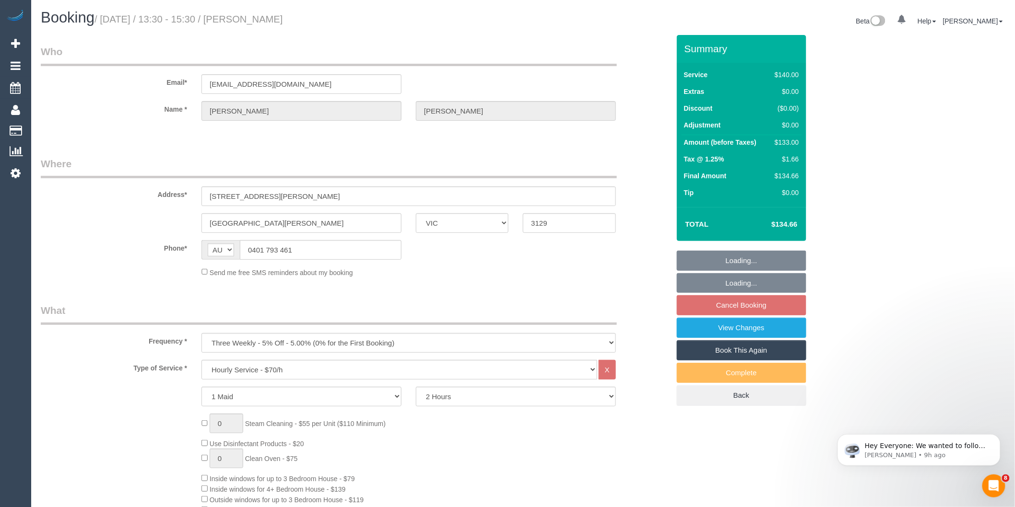
select select "number:13"
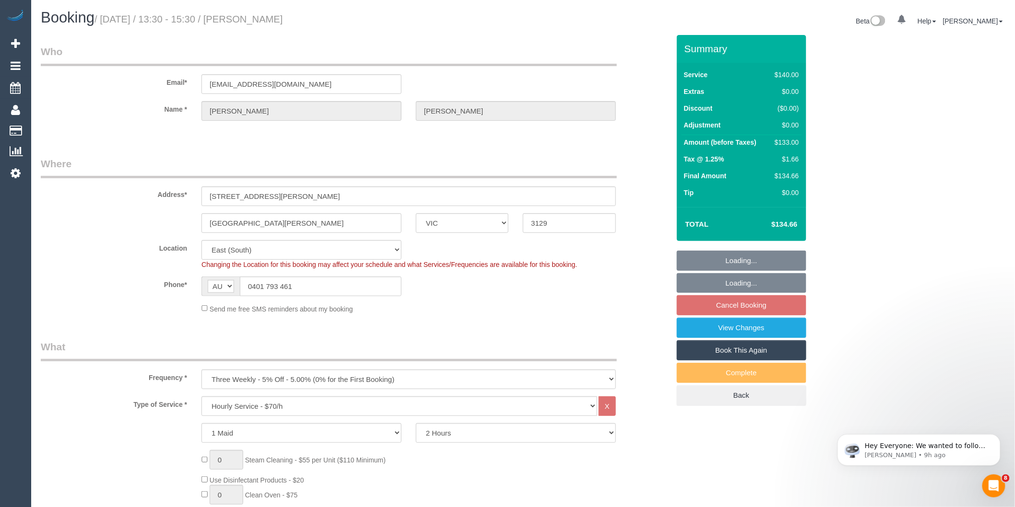
select select "object:6048"
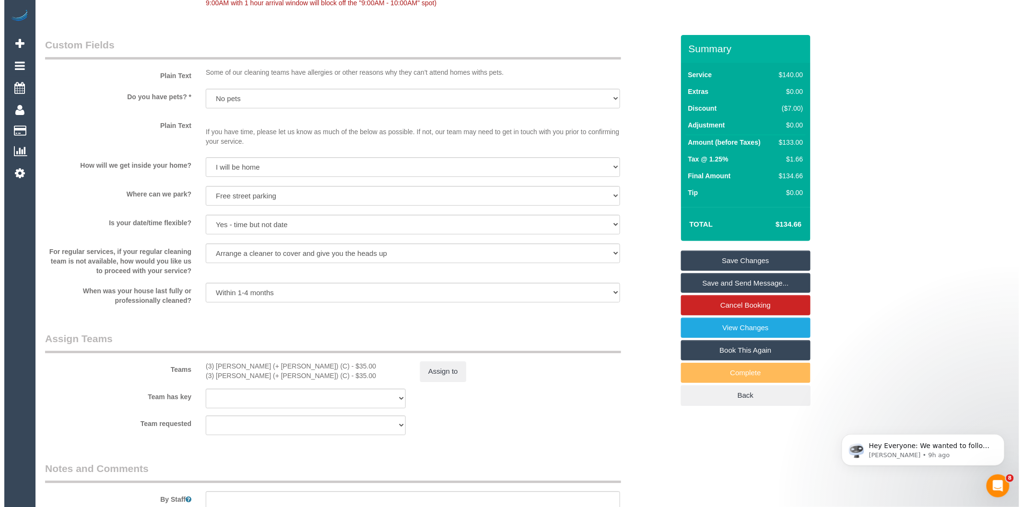
scroll to position [1225, 0]
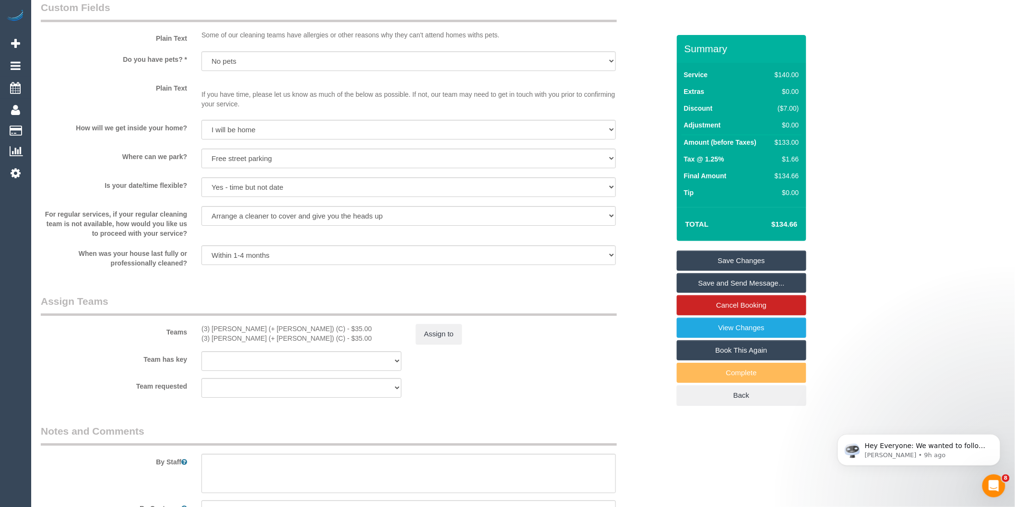
click at [731, 288] on link "Save and Send Message..." at bounding box center [741, 283] width 129 height 20
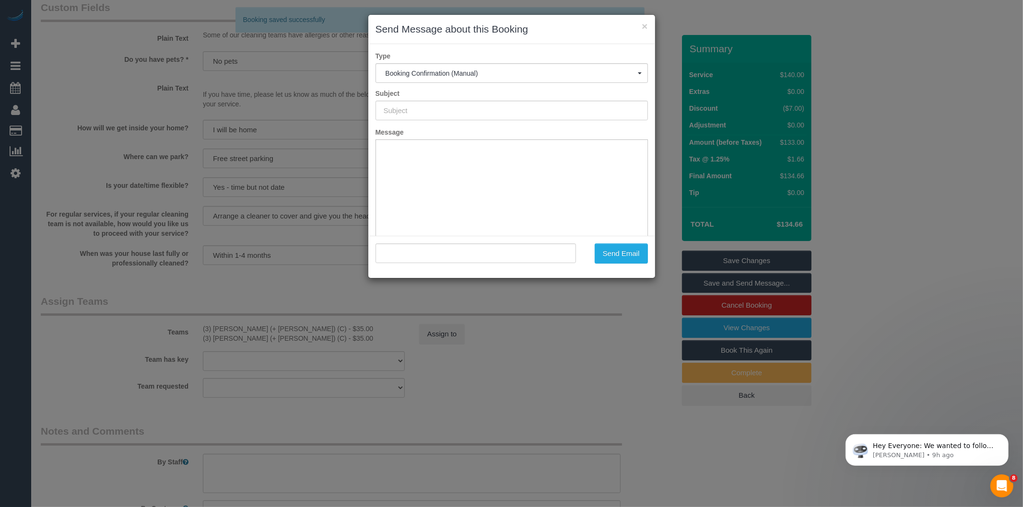
scroll to position [0, 0]
type input "Booking Confirmed"
type input ""Lara Foley" <lara.m_26@hotmail.com>"
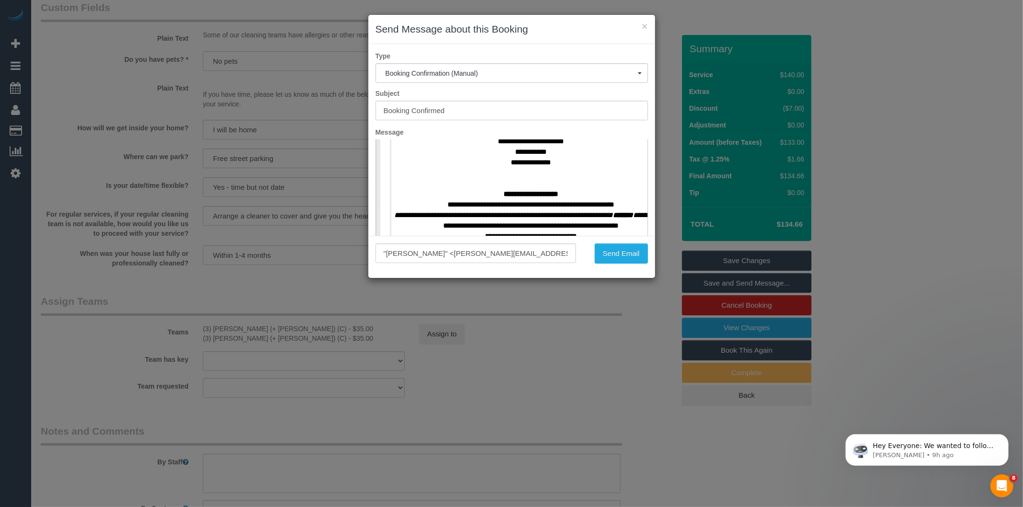
scroll to position [419, 0]
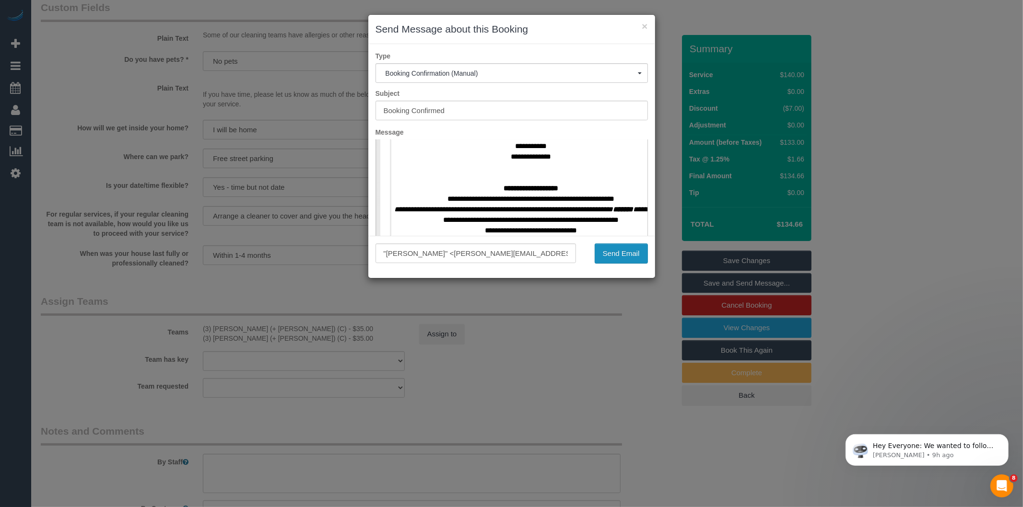
click at [615, 255] on button "Send Email" at bounding box center [621, 254] width 53 height 20
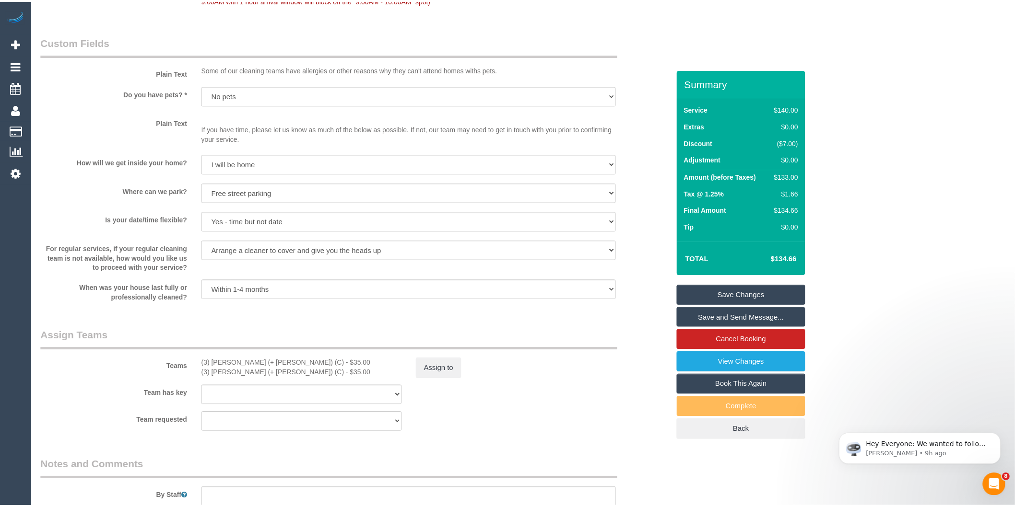
scroll to position [1260, 0]
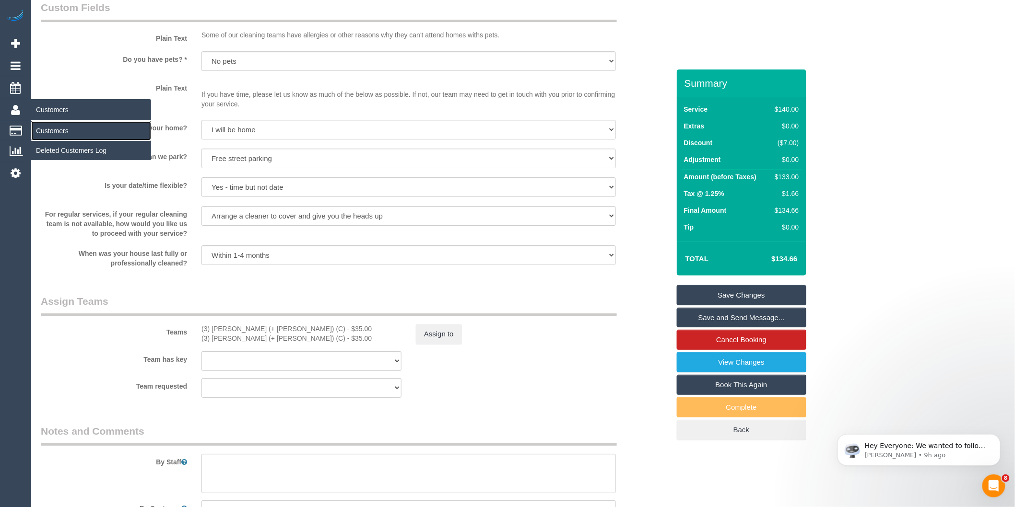
click at [56, 128] on link "Customers" at bounding box center [91, 130] width 120 height 19
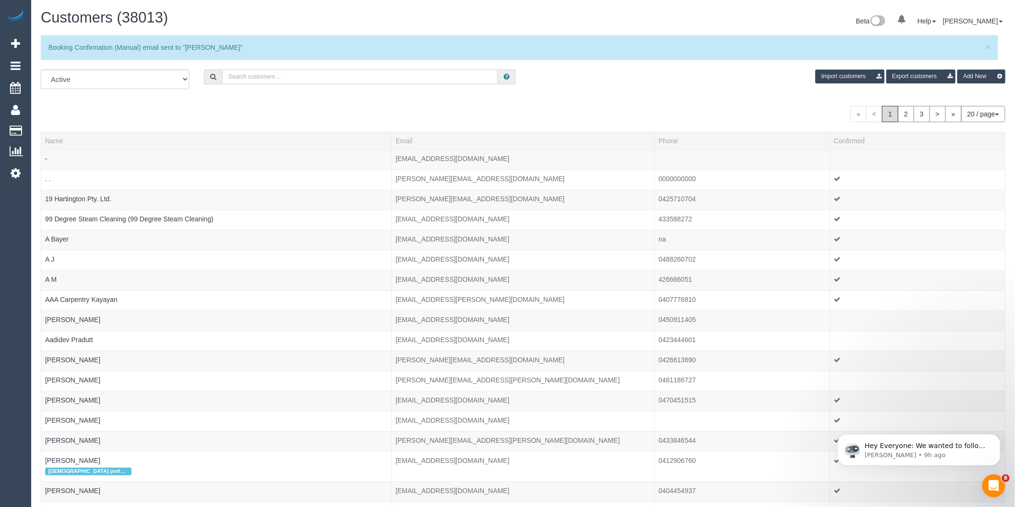
click at [256, 79] on input "text" at bounding box center [360, 77] width 276 height 15
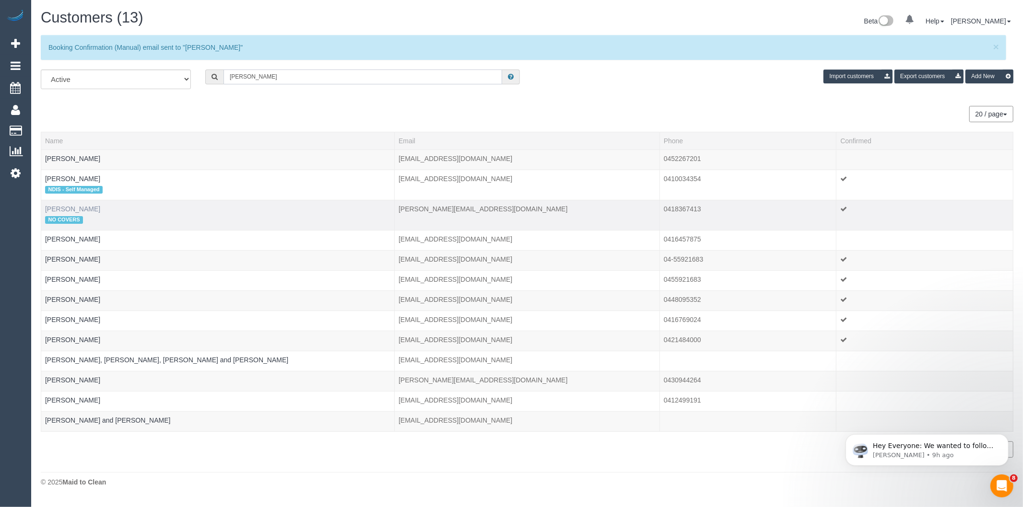
type input "[PERSON_NAME]"
click at [74, 207] on link "Felix Behan" at bounding box center [72, 209] width 55 height 8
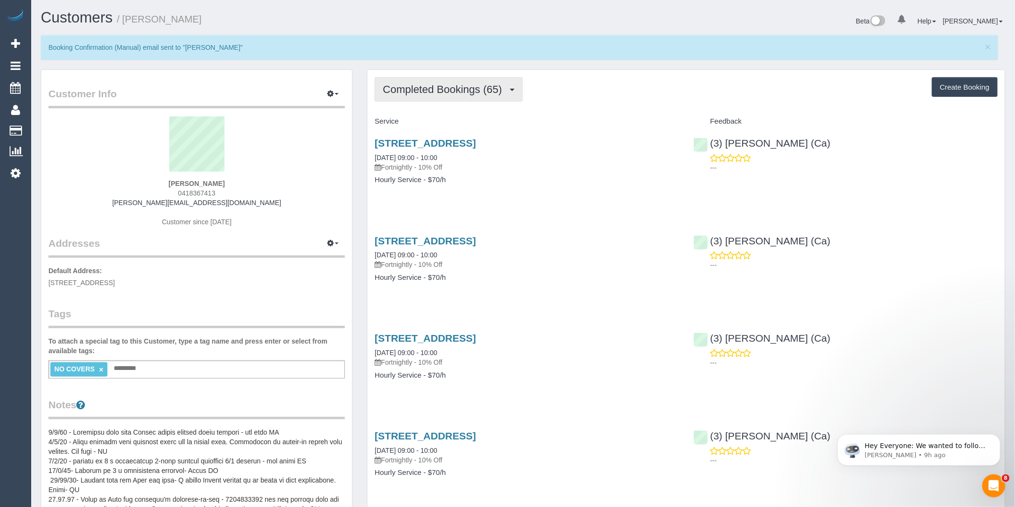
click at [485, 93] on span "Completed Bookings (65)" at bounding box center [445, 89] width 124 height 12
click at [464, 123] on link "Upcoming Bookings (11)" at bounding box center [427, 124] width 104 height 12
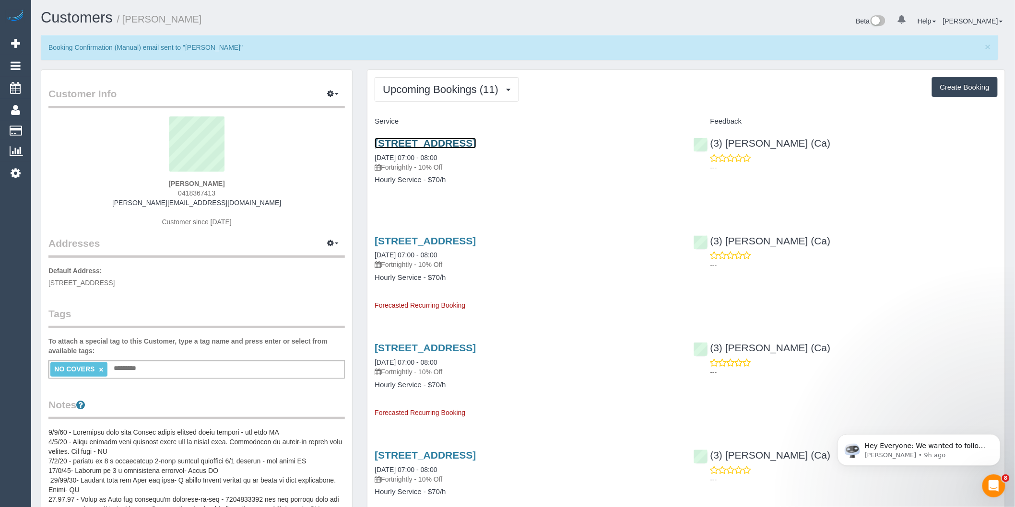
click at [476, 143] on link "[STREET_ADDRESS]" at bounding box center [424, 143] width 101 height 11
drag, startPoint x: 442, startPoint y: 76, endPoint x: 442, endPoint y: 82, distance: 6.7
click at [443, 87] on span "Upcoming Bookings (11)" at bounding box center [443, 89] width 120 height 12
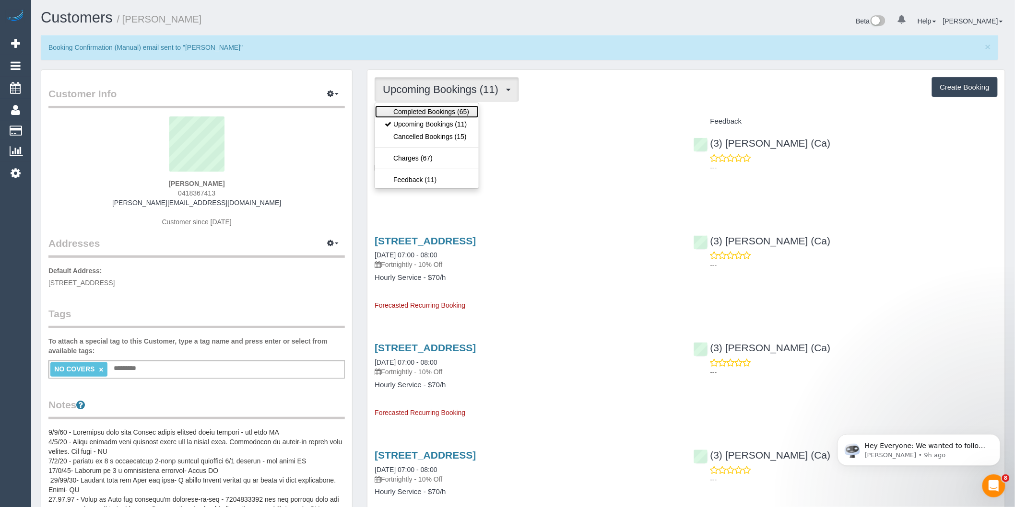
click at [428, 108] on link "Completed Bookings (65)" at bounding box center [427, 111] width 104 height 12
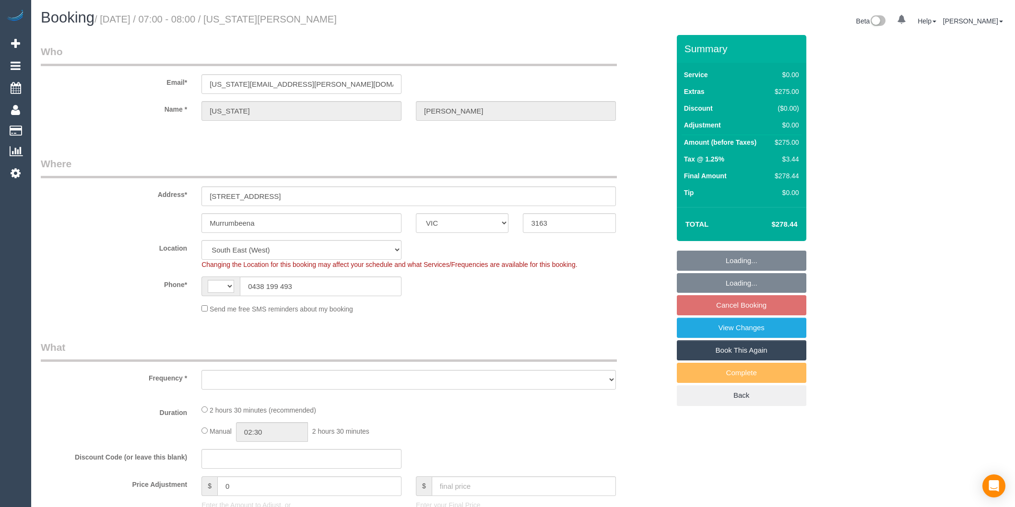
select select "VIC"
select select "string:AU"
select select "string:stripe-pm_1RNliZ2GScqysDRVkfa5YLTq"
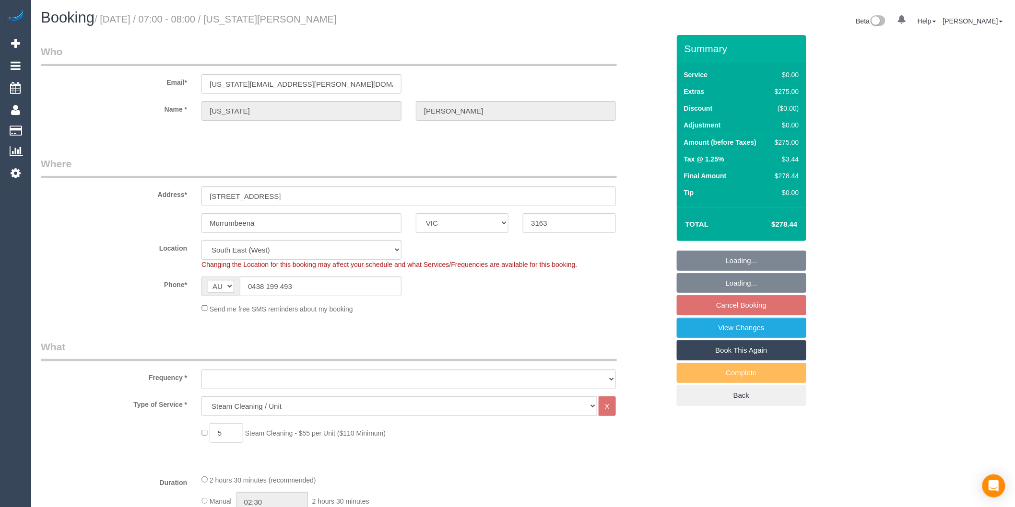
select select "object:568"
select select "number:27"
select select "number:14"
select select "number:19"
select select "number:36"
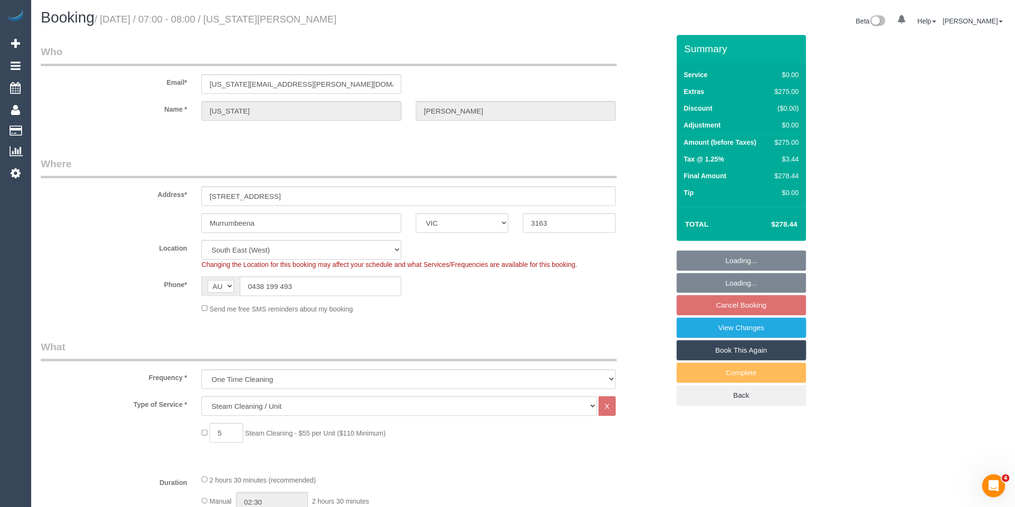
select select "object:1255"
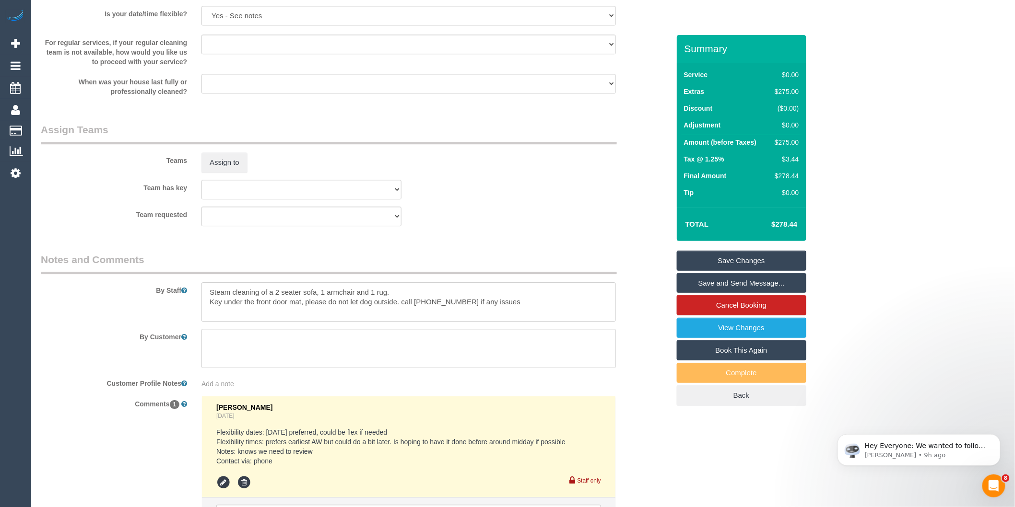
scroll to position [1157, 0]
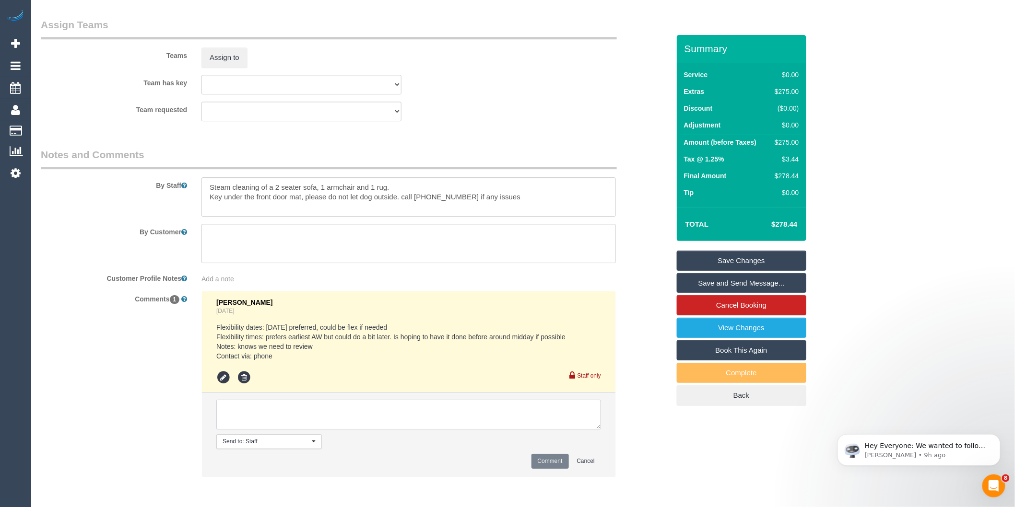
drag, startPoint x: 288, startPoint y: 413, endPoint x: 276, endPoint y: 399, distance: 18.4
click at [287, 413] on textarea at bounding box center [408, 415] width 385 height 30
type textarea "Assigned pending 8-9 AW as per Rachaels availability"
click at [536, 459] on button "Comment" at bounding box center [549, 461] width 37 height 15
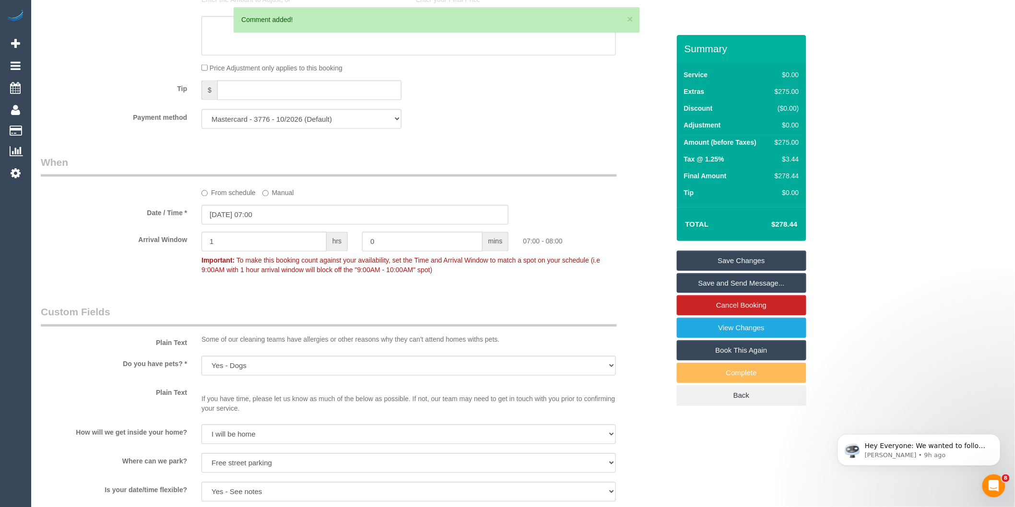
scroll to position [572, 0]
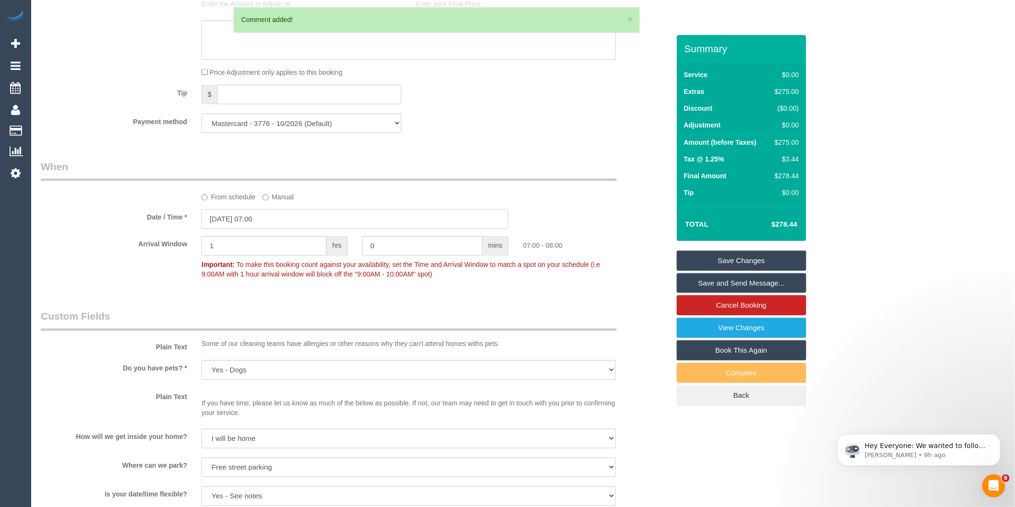
click at [269, 217] on input "[DATE] 07:00" at bounding box center [354, 220] width 307 height 20
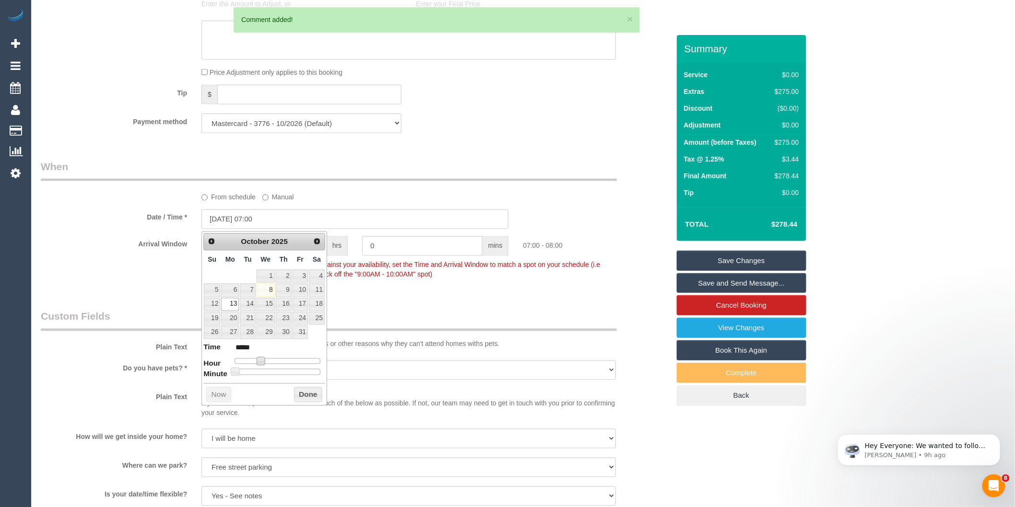
type input "[DATE] 08:00"
type input "*****"
click at [264, 360] on span at bounding box center [264, 361] width 9 height 9
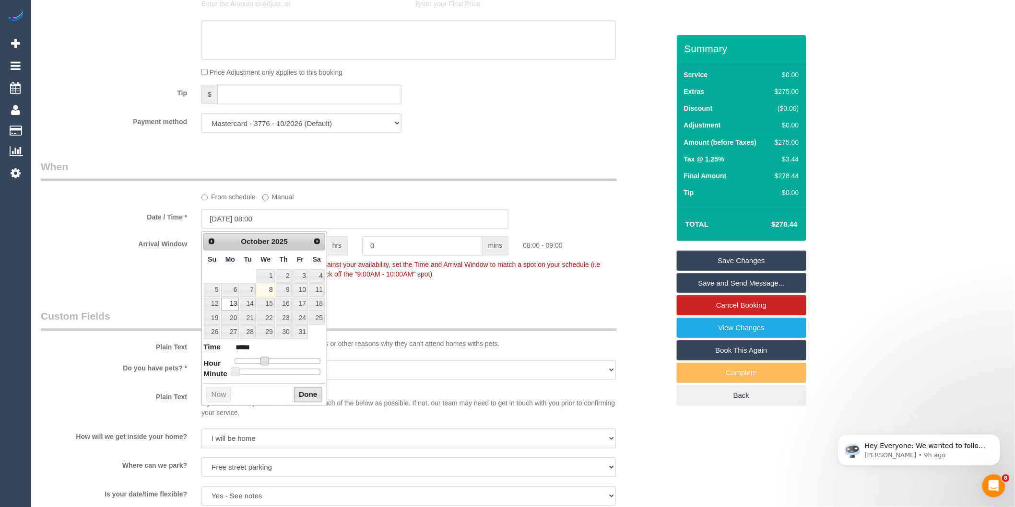
click at [299, 391] on button "Done" at bounding box center [308, 394] width 28 height 15
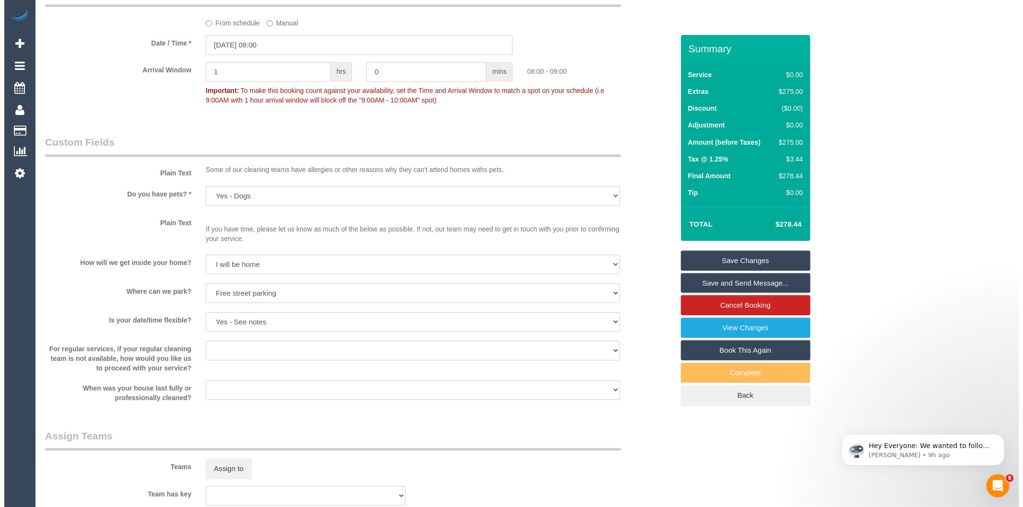
scroll to position [799, 0]
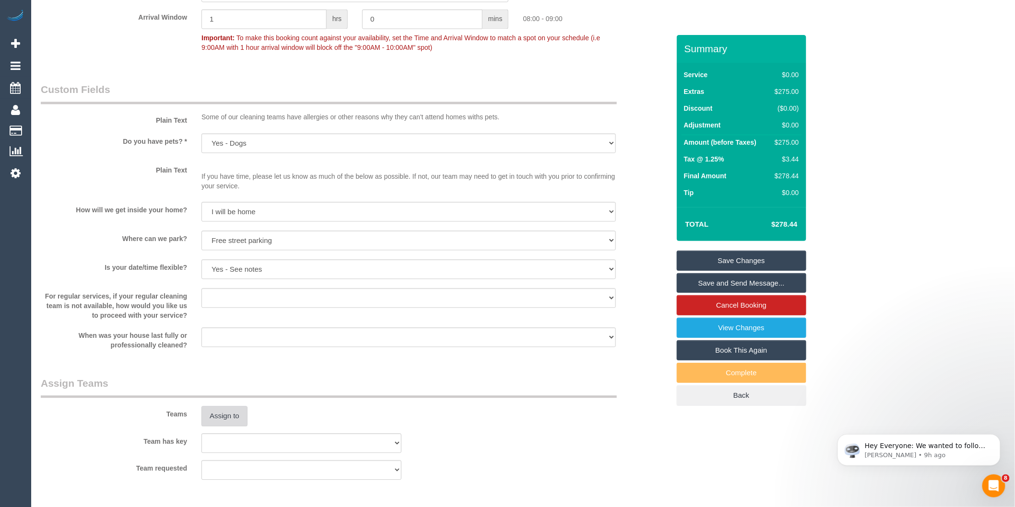
click at [221, 418] on button "Assign to" at bounding box center [224, 416] width 46 height 20
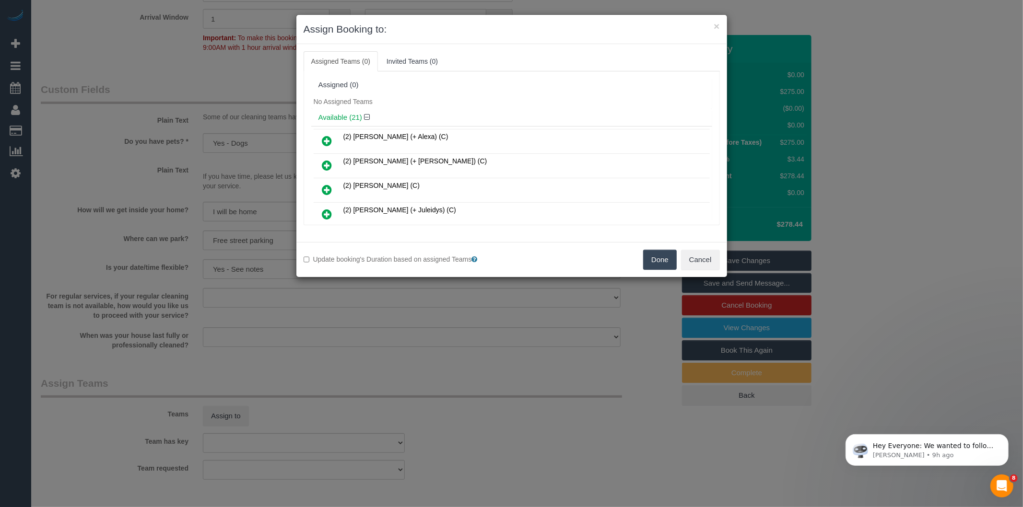
scroll to position [2202, 0]
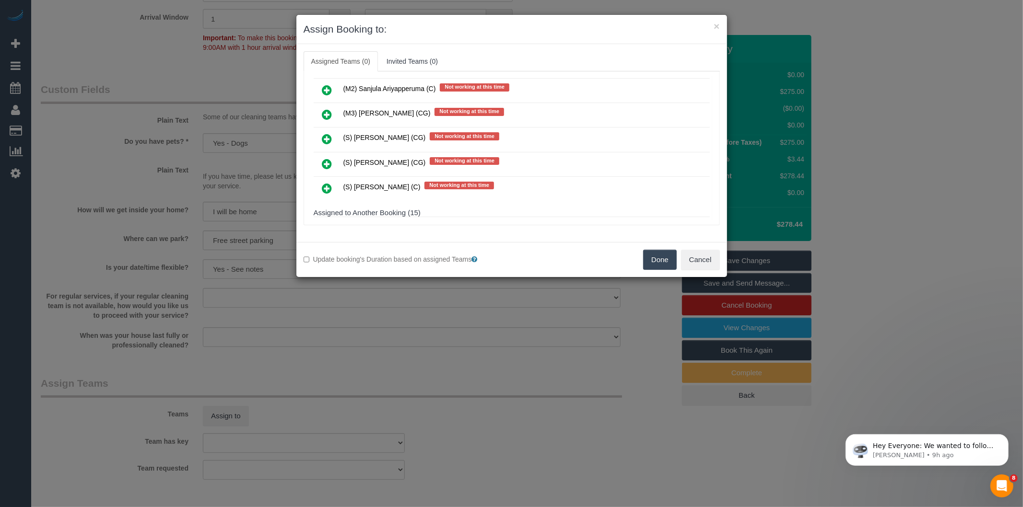
click at [324, 183] on icon at bounding box center [327, 189] width 10 height 12
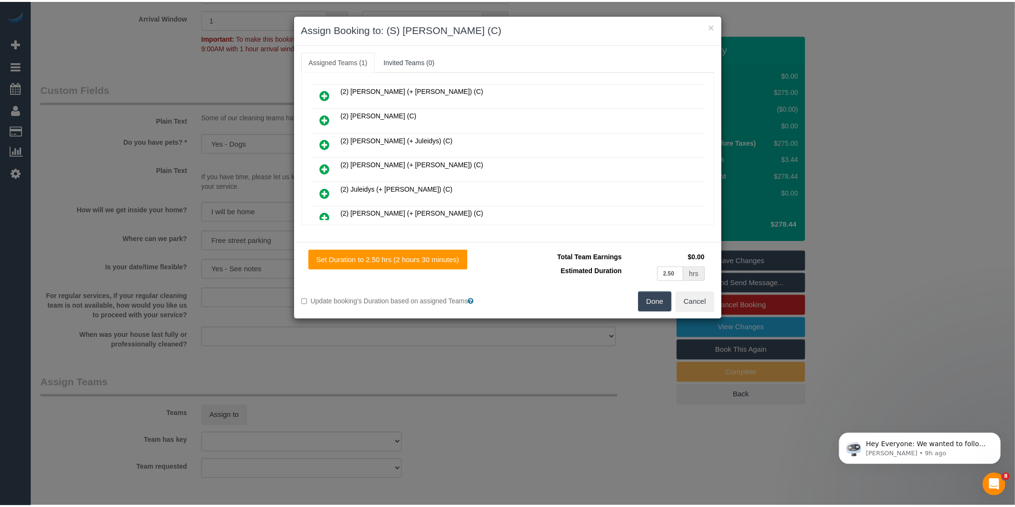
scroll to position [0, 0]
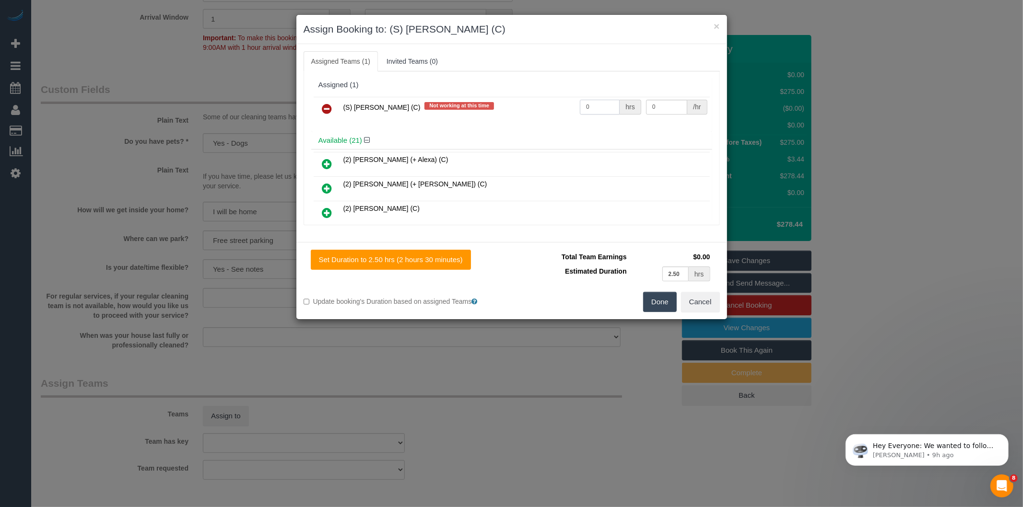
drag, startPoint x: 605, startPoint y: 105, endPoint x: 477, endPoint y: 103, distance: 127.6
click at [481, 107] on tr "(S) [PERSON_NAME] (C) Not working at this time 0 hrs 0 /hr" at bounding box center [512, 109] width 396 height 24
type input "1"
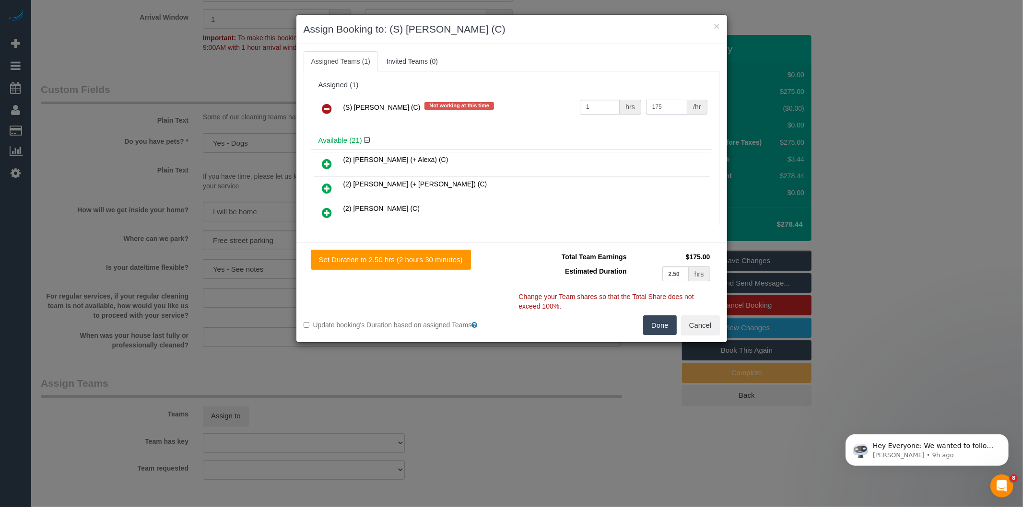
type input "175"
click at [650, 325] on button "Done" at bounding box center [660, 326] width 34 height 20
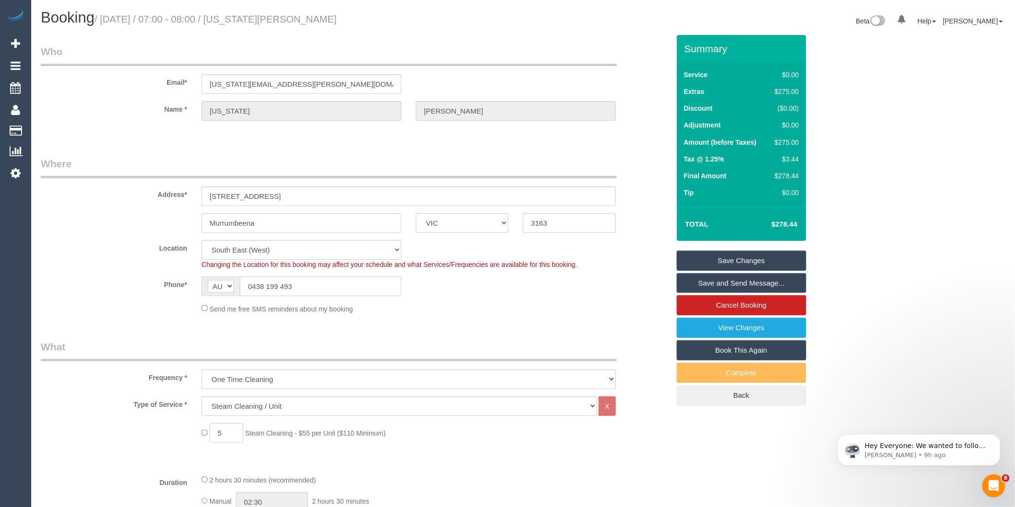
click at [726, 264] on link "Save Changes" at bounding box center [741, 261] width 129 height 20
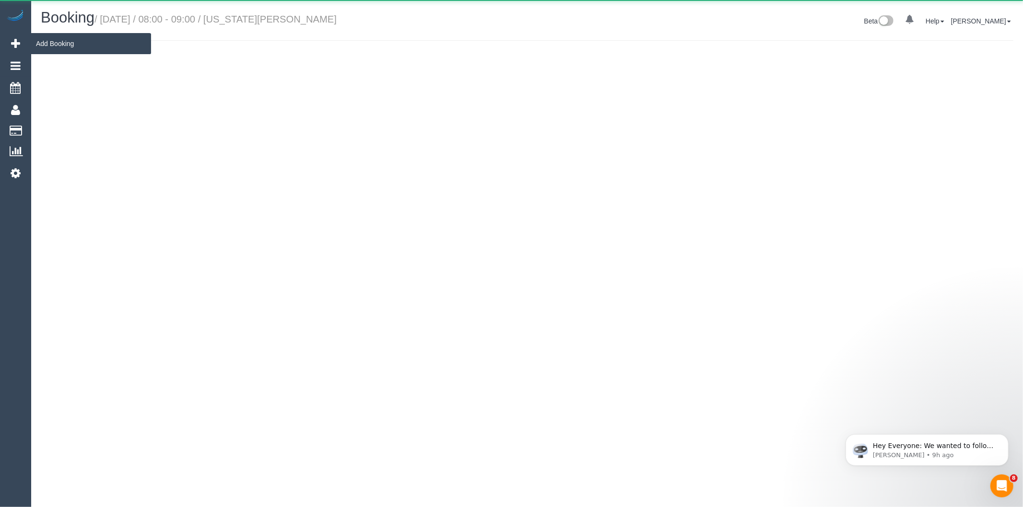
select select "VIC"
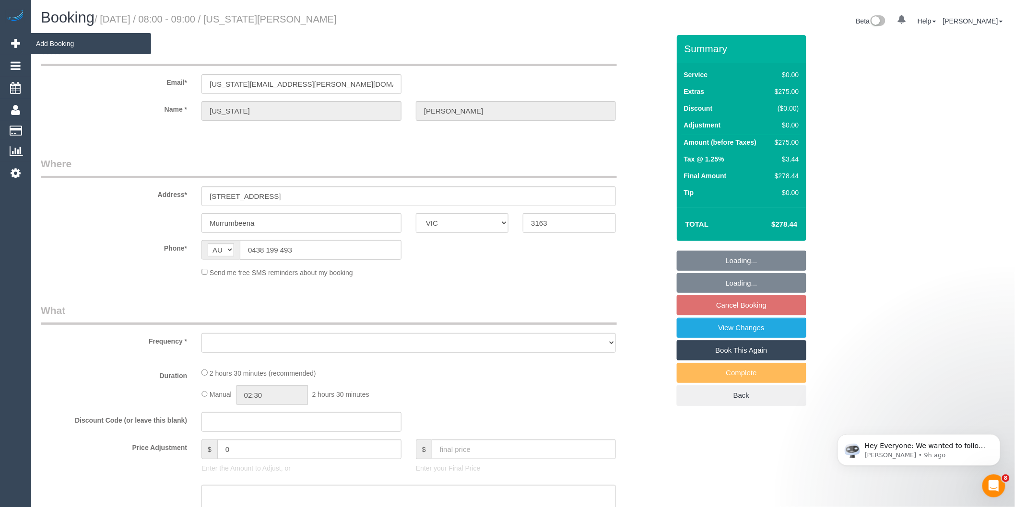
select select "object:5004"
select select "string:stripe-pm_1RNliZ2GScqysDRVkfa5YLTq"
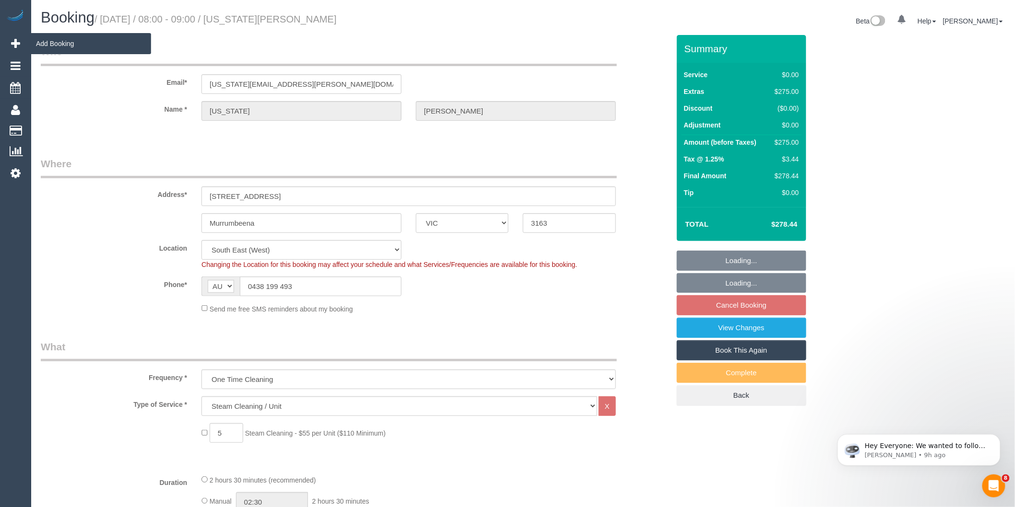
select select "object:5034"
select select "number:27"
select select "number:14"
select select "number:19"
select select "number:36"
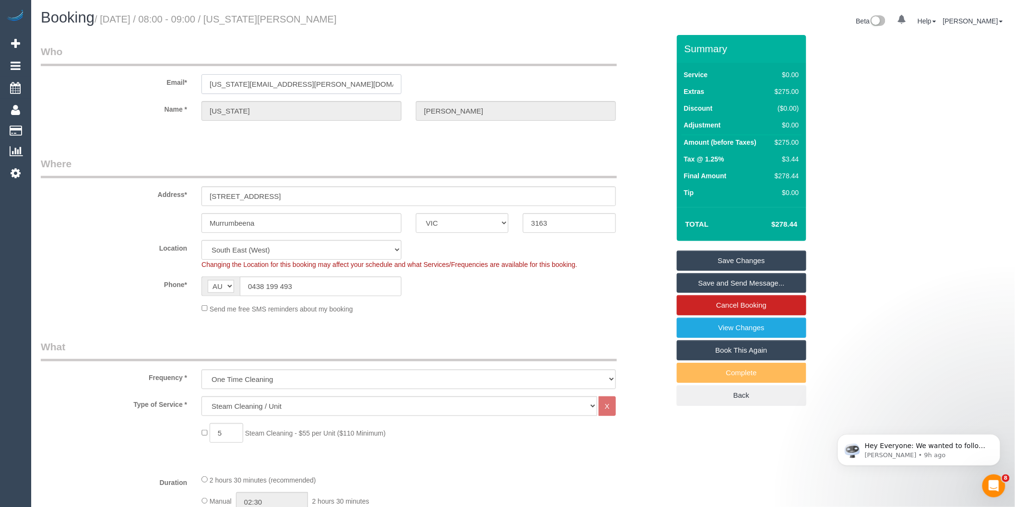
drag, startPoint x: 179, startPoint y: 87, endPoint x: 142, endPoint y: 89, distance: 37.5
click at [142, 89] on div "Email* [US_STATE][EMAIL_ADDRESS][PERSON_NAME][DOMAIN_NAME]" at bounding box center [355, 69] width 643 height 49
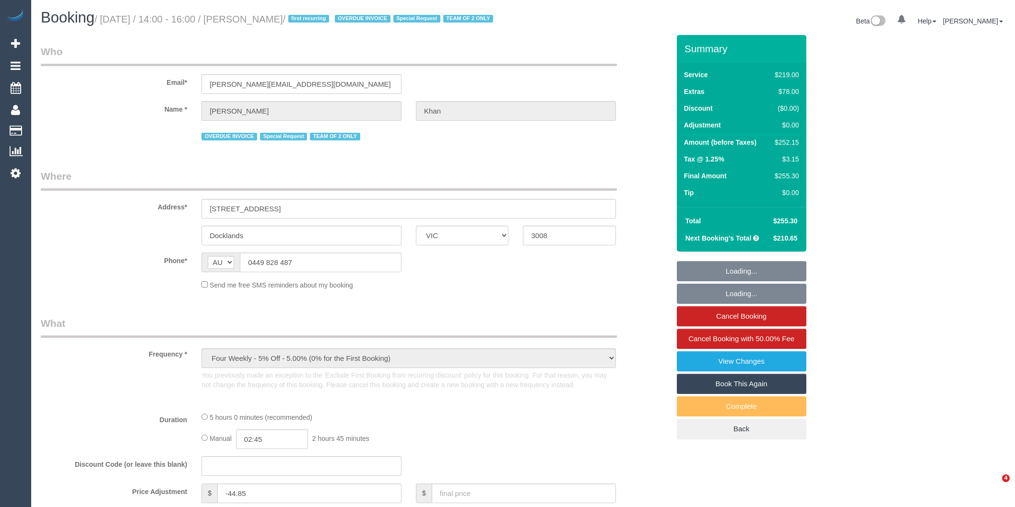
select select "VIC"
select select "string:stripe-pm_1S3trh2GScqysDRV6kx8eRz0"
select select "number:28"
select select "number:14"
select select "number:19"
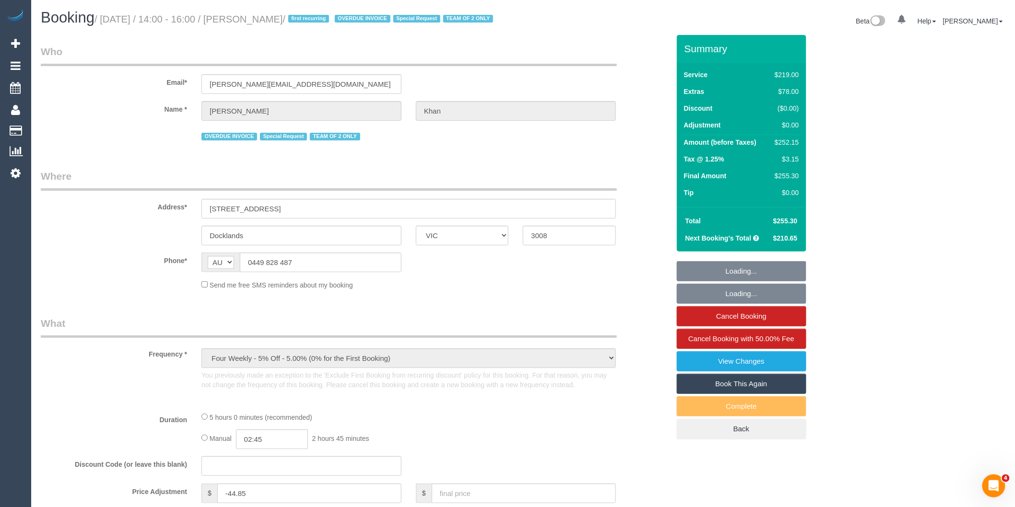
select select "number:23"
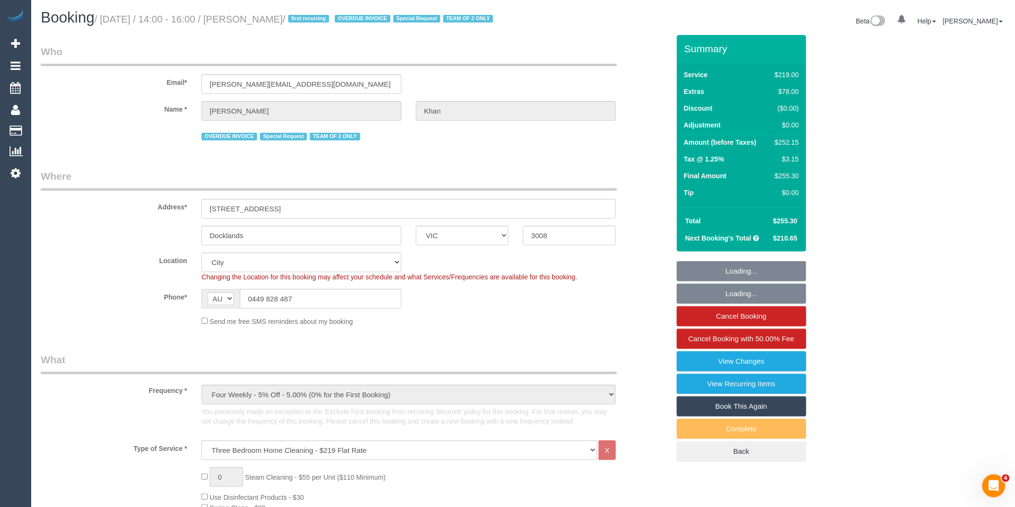
select select "object:831"
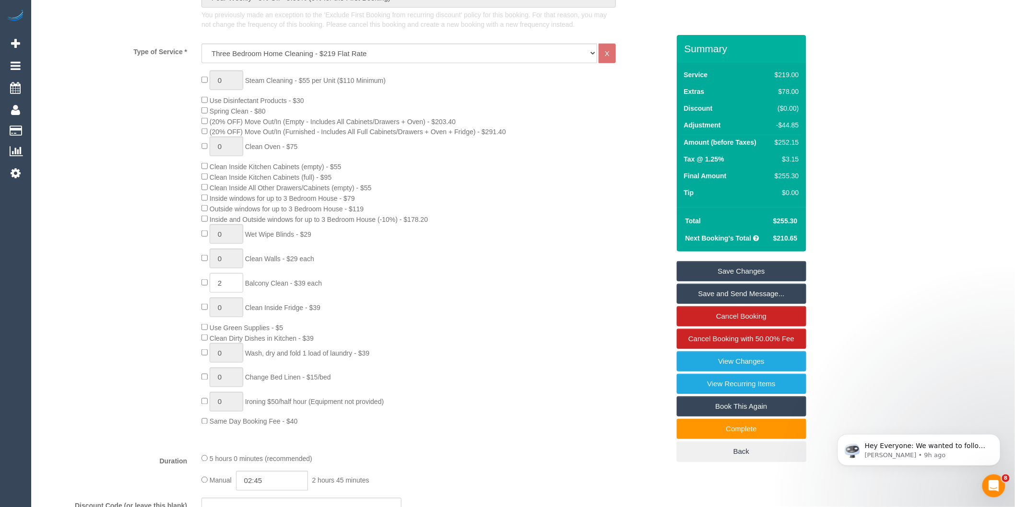
scroll to position [373, 0]
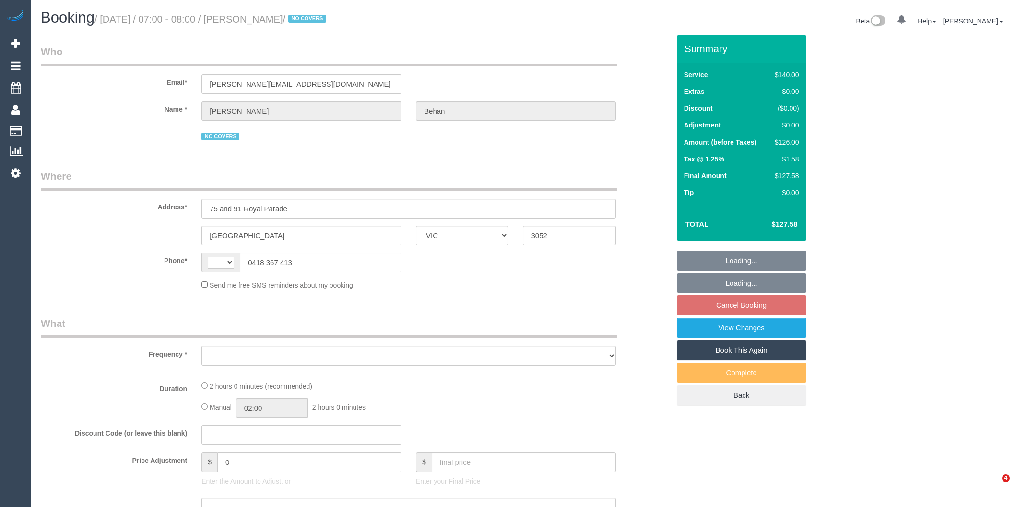
select select "VIC"
select select "string:AU"
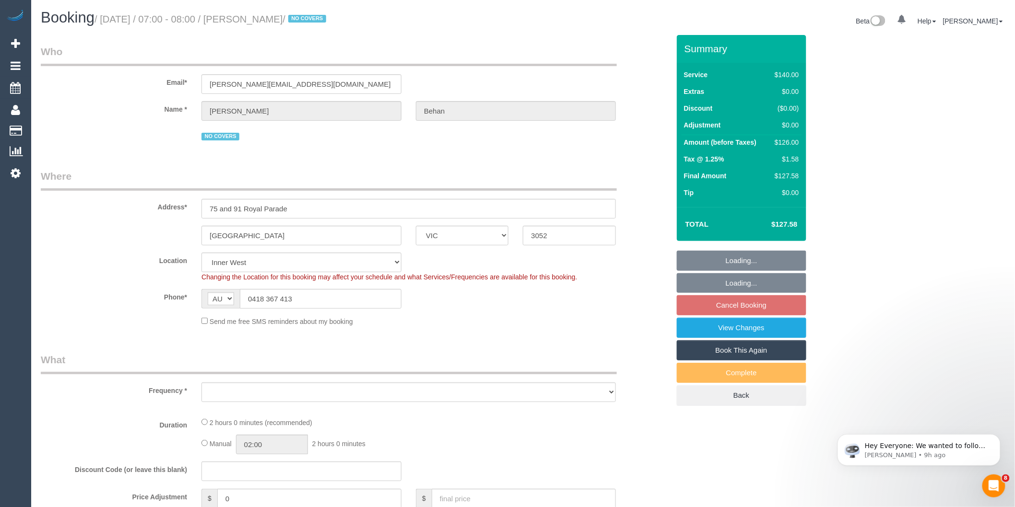
select select "object:757"
select select "string:stripe-pm_1O4AyN2GScqysDRVdVEP6nf1"
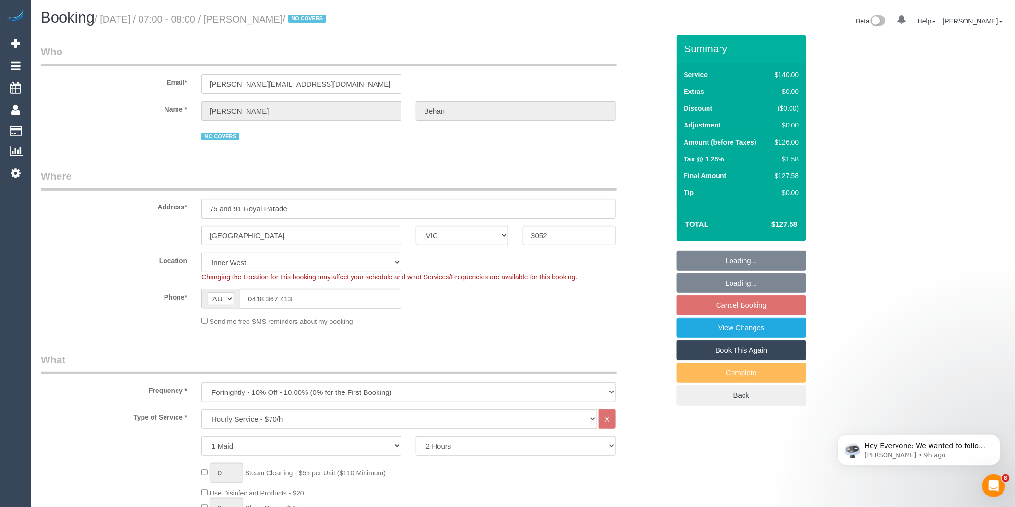
select select "spot1"
select select "number:29"
select select "number:14"
select select "number:19"
select select "number:25"
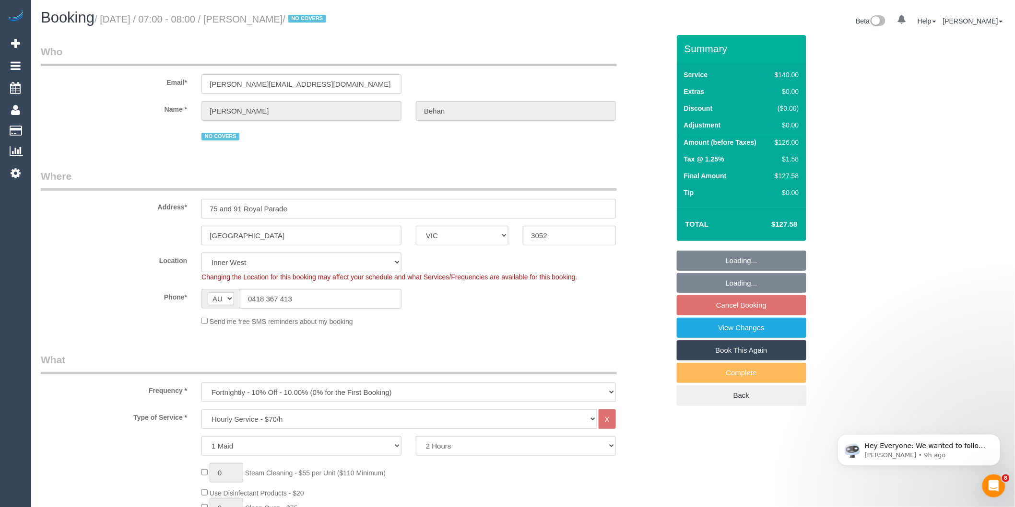
select select "number:34"
select select "number:12"
select select "object:1420"
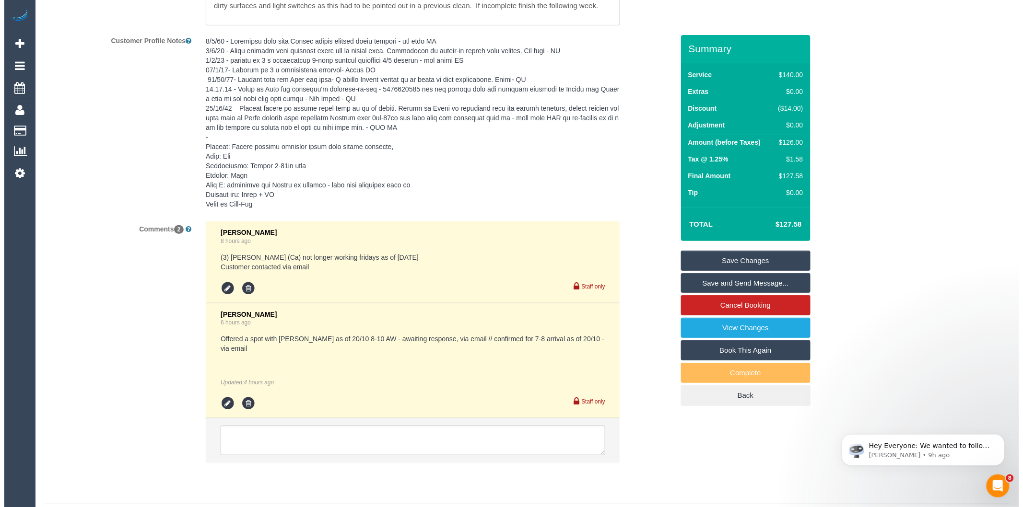
scroll to position [1708, 0]
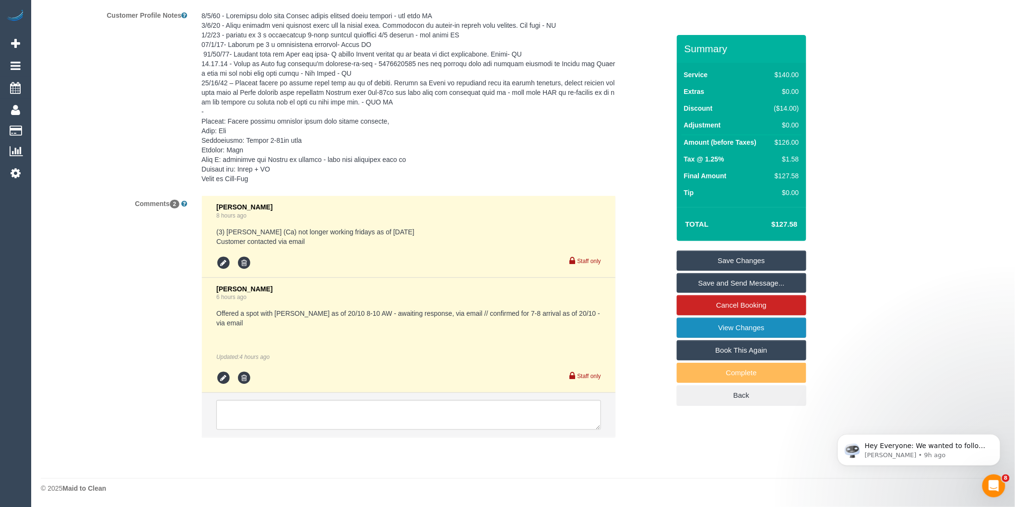
click at [735, 333] on link "View Changes" at bounding box center [741, 328] width 129 height 20
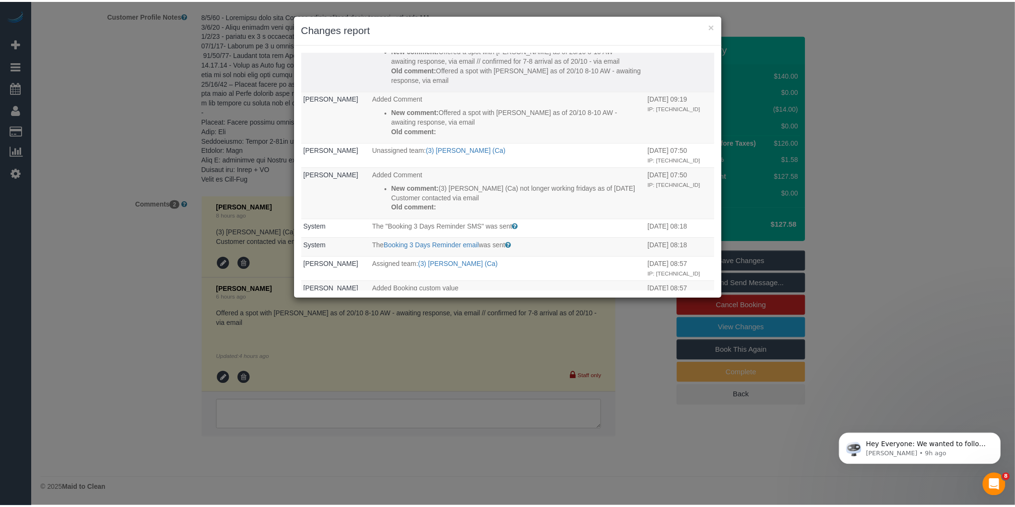
scroll to position [213, 0]
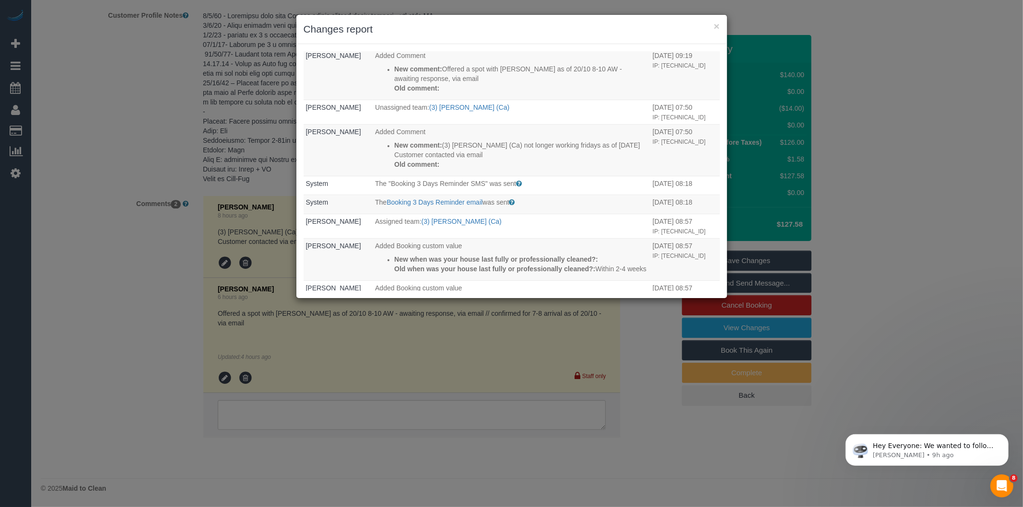
click at [421, 443] on div "× Changes report Who What When [PERSON_NAME] The Booking Confirmation (Manual) …" at bounding box center [511, 253] width 1023 height 507
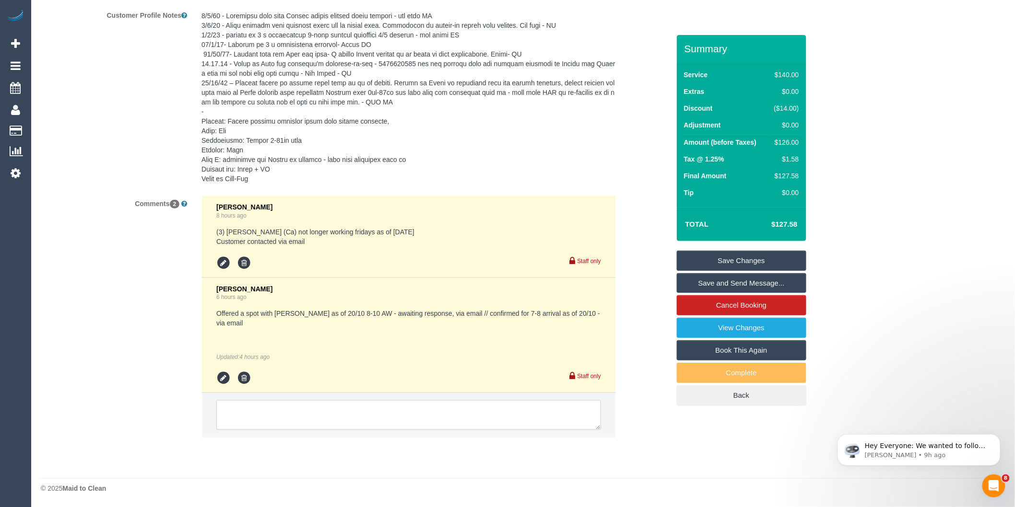
click at [289, 417] on textarea at bounding box center [408, 415] width 385 height 30
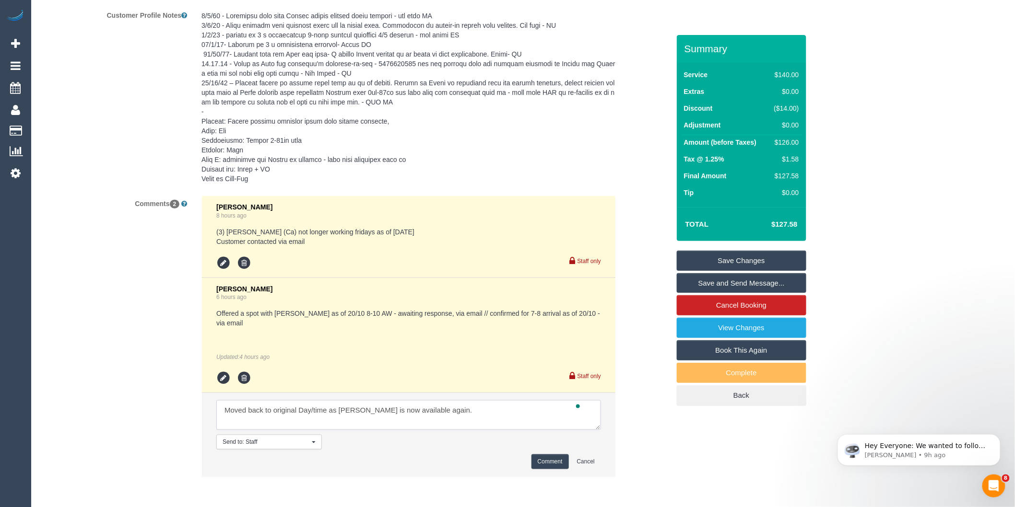
scroll to position [3, 0]
type textarea "Moved back to original Day/time as [PERSON_NAME] is now available again. Conf v…"
click at [545, 462] on button "Comment" at bounding box center [549, 462] width 37 height 15
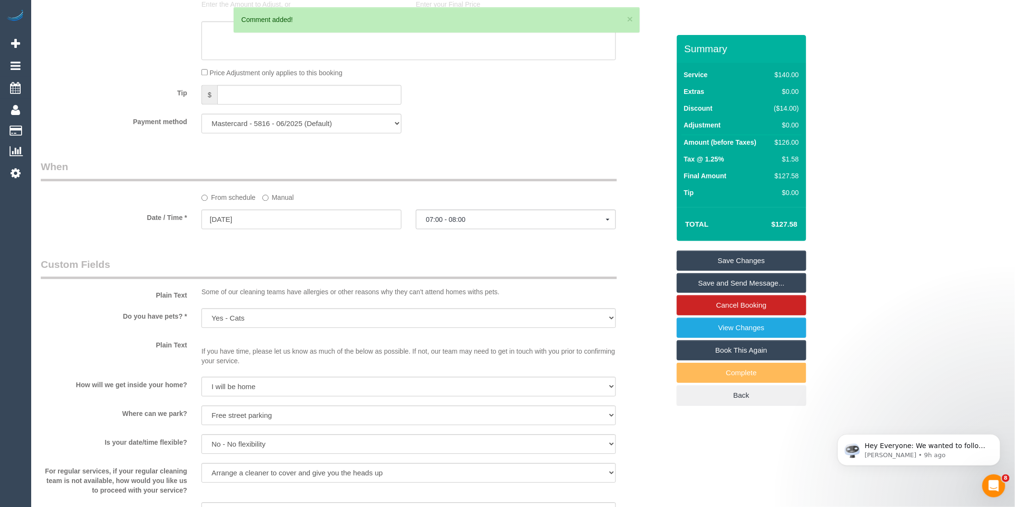
scroll to position [909, 0]
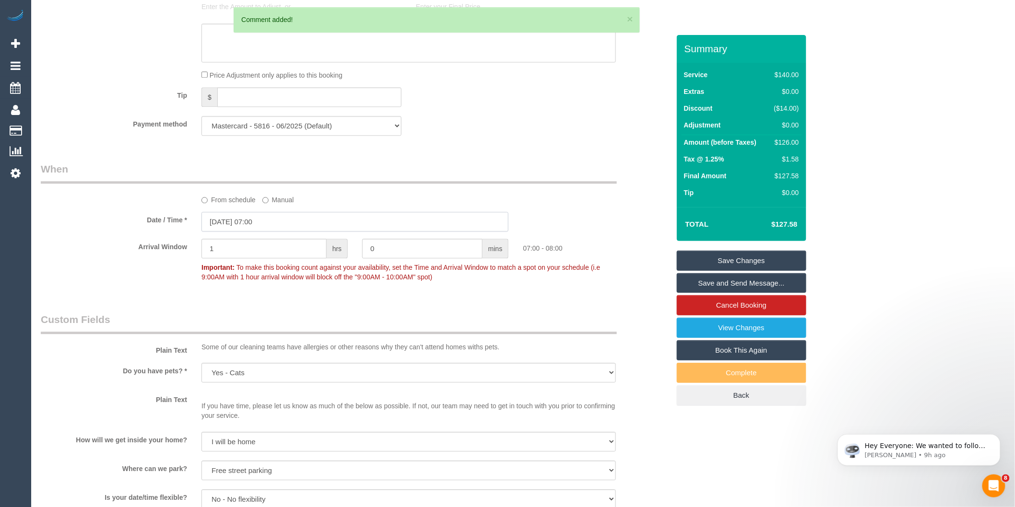
click at [283, 232] on input "[DATE] 07:00" at bounding box center [354, 222] width 307 height 20
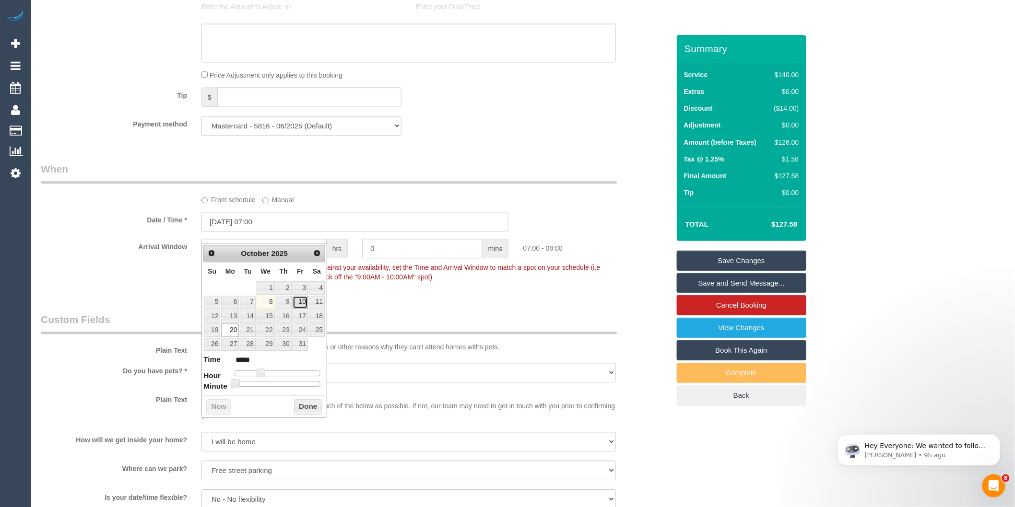
click at [296, 301] on link "10" at bounding box center [299, 302] width 15 height 13
type input "[DATE] 08:00"
type input "*****"
type input "[DATE] 09:00"
type input "*****"
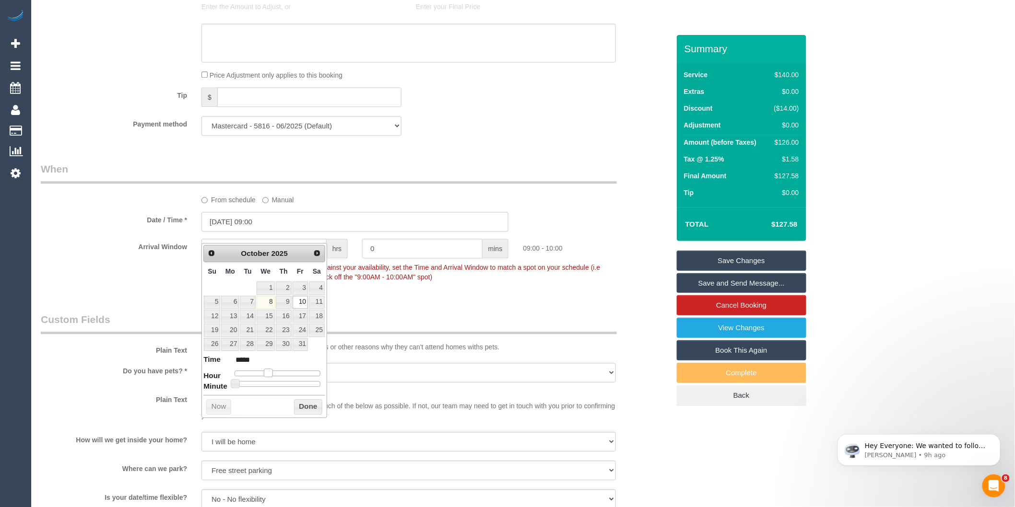
drag, startPoint x: 261, startPoint y: 372, endPoint x: 268, endPoint y: 370, distance: 6.5
click at [268, 370] on span at bounding box center [268, 373] width 9 height 9
click at [303, 405] on button "Done" at bounding box center [308, 406] width 28 height 15
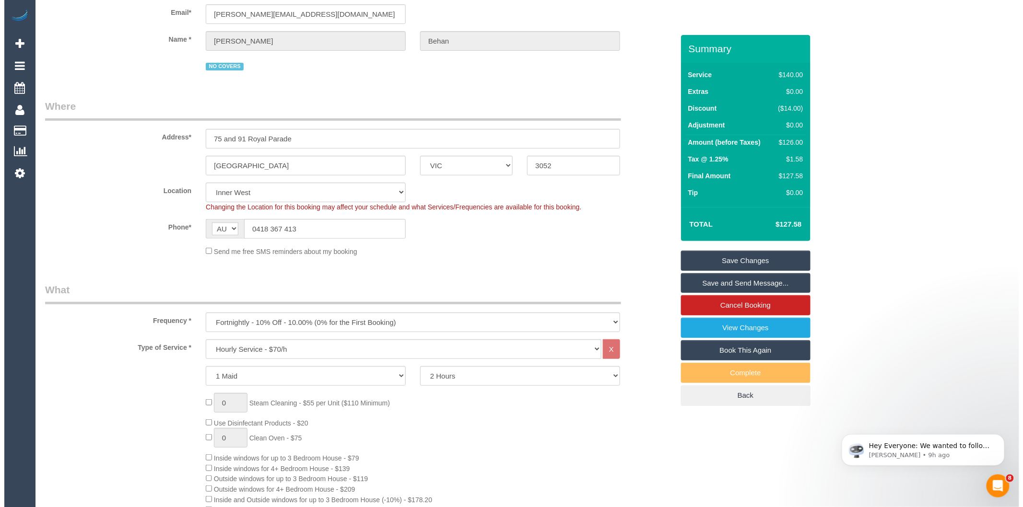
scroll to position [0, 0]
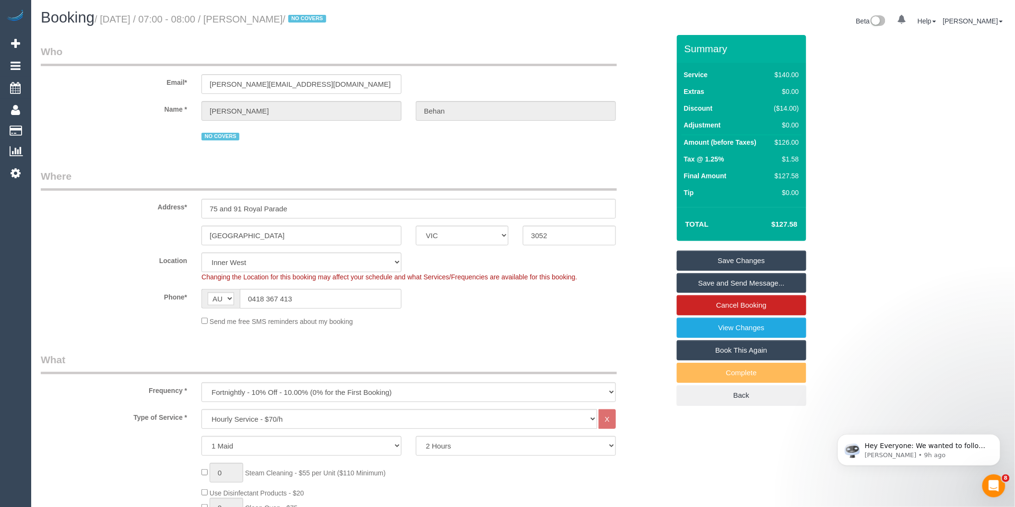
click at [701, 284] on link "Save and Send Message..." at bounding box center [741, 283] width 129 height 20
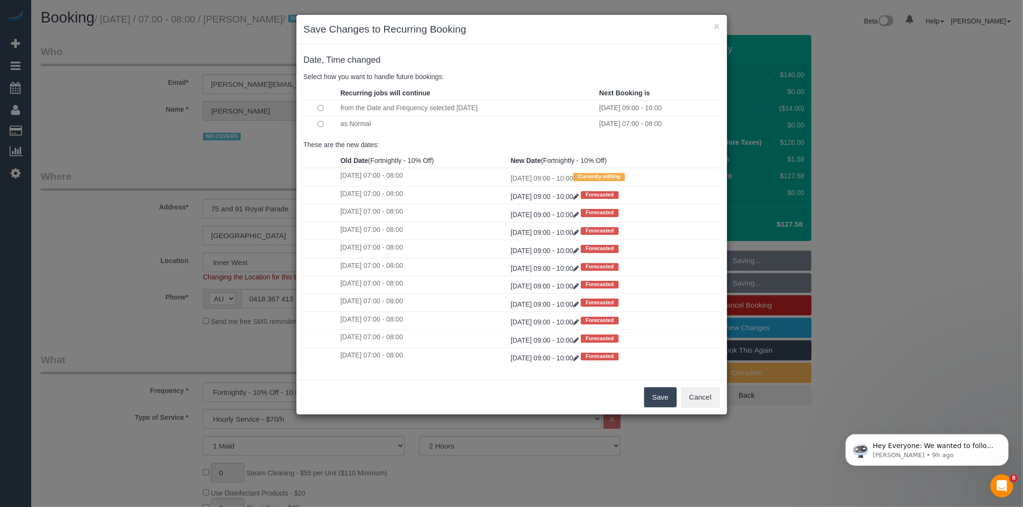
drag, startPoint x: 651, startPoint y: 396, endPoint x: 651, endPoint y: 390, distance: 5.8
click at [651, 396] on button "Save" at bounding box center [660, 397] width 33 height 20
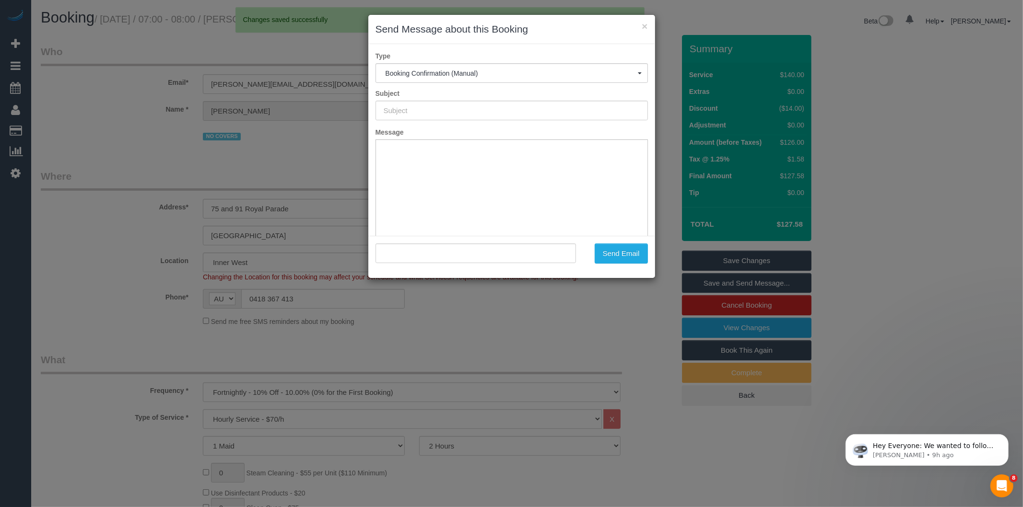
type input "Booking Confirmed"
type input ""[PERSON_NAME]" <[PERSON_NAME][EMAIL_ADDRESS][DOMAIN_NAME]>"
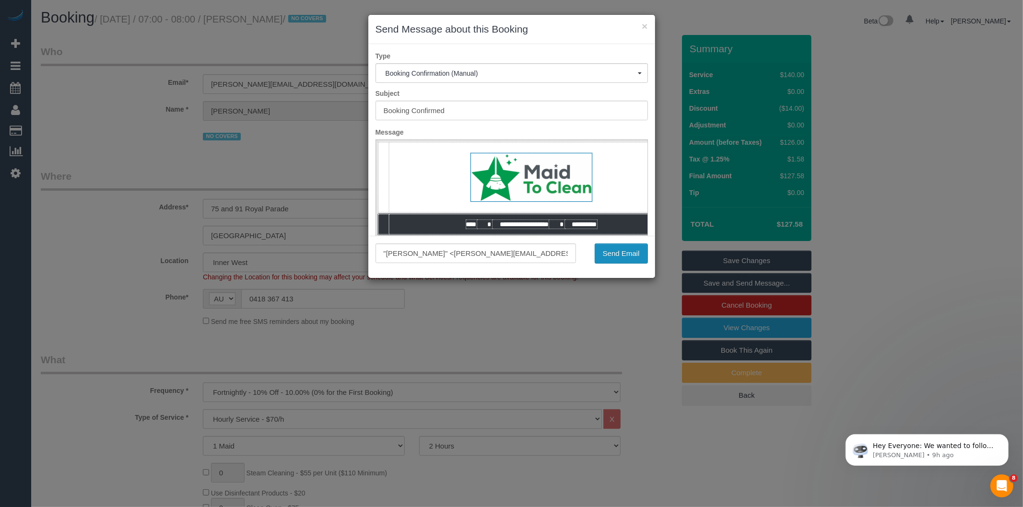
click at [639, 251] on button "Send Email" at bounding box center [621, 254] width 53 height 20
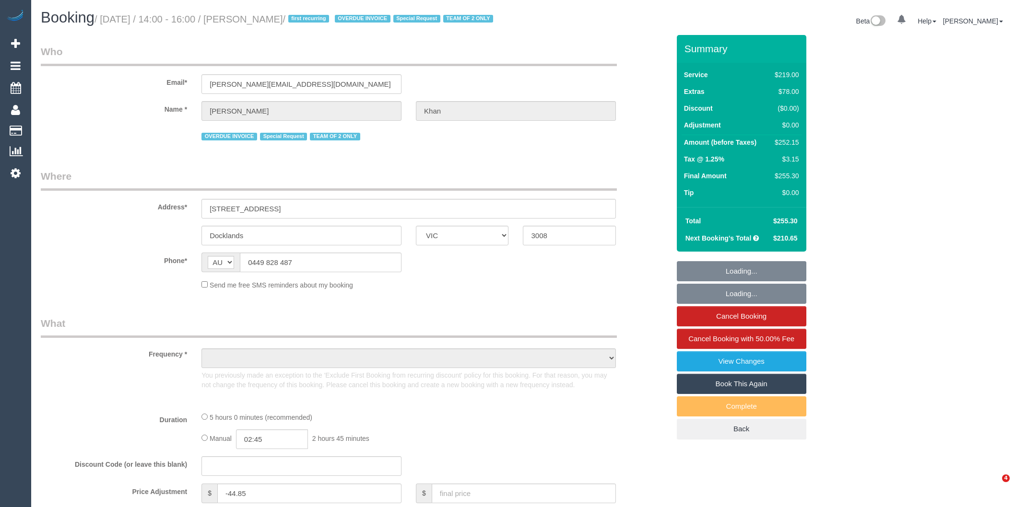
select select "VIC"
select select "object:574"
select select "string:stripe-pm_1S3trh2GScqysDRV6kx8eRz0"
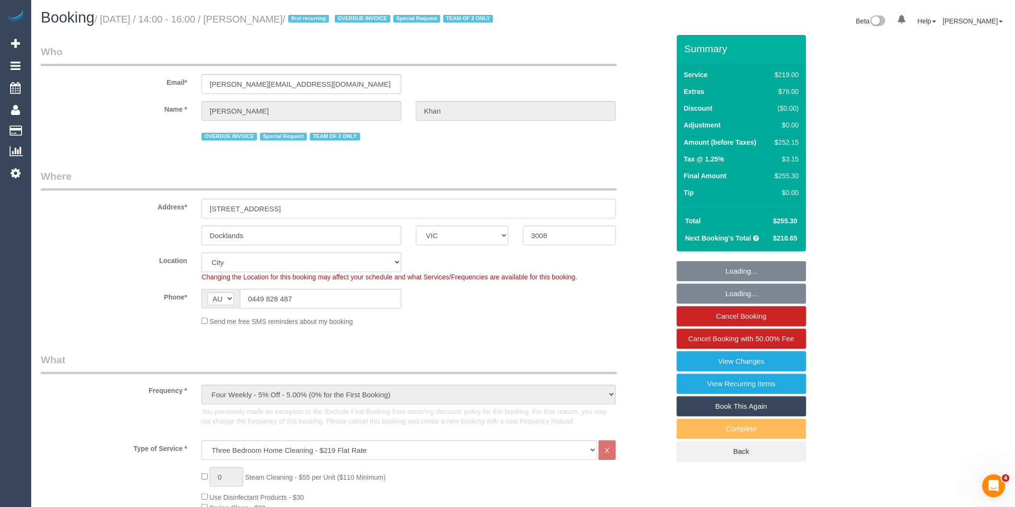
select select "object:831"
select select "number:28"
select select "number:14"
select select "number:19"
select select "number:23"
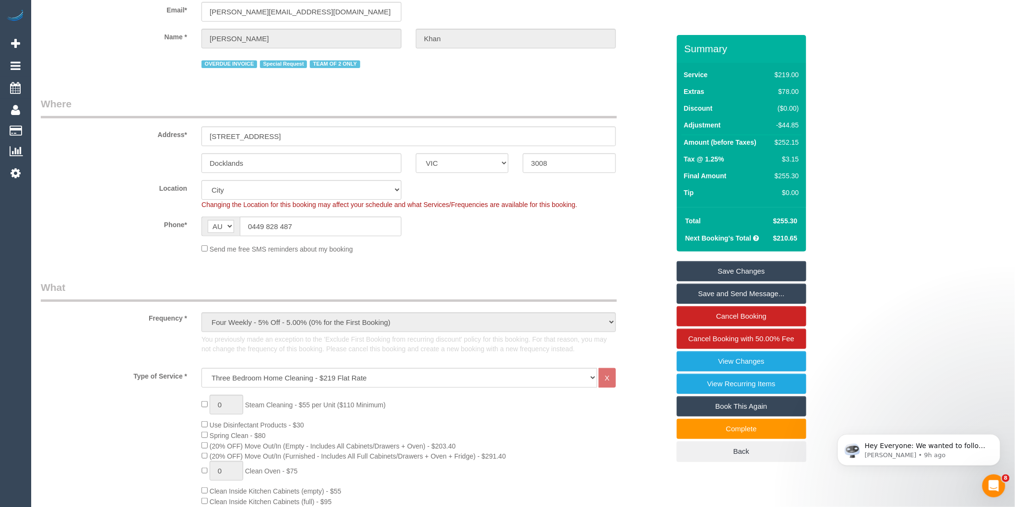
scroll to position [11, 0]
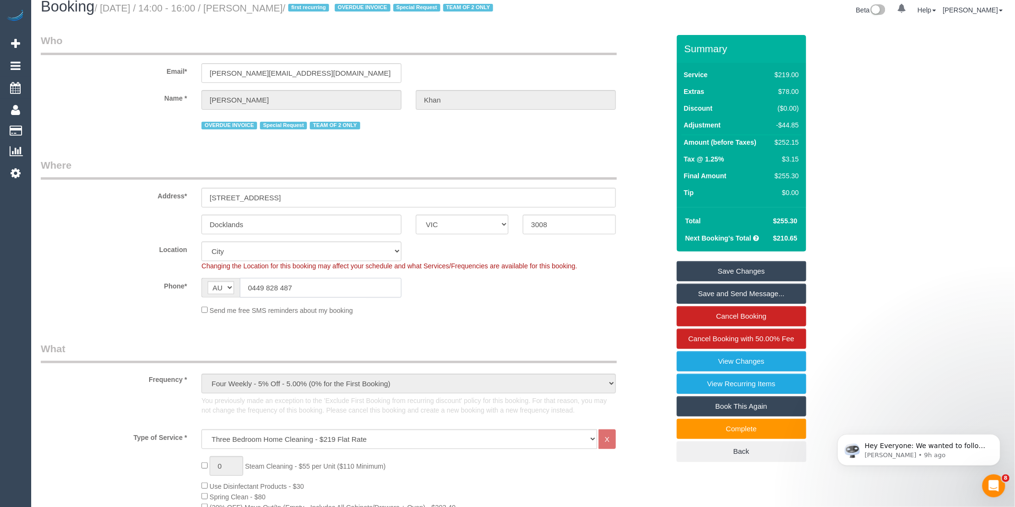
drag, startPoint x: 300, startPoint y: 305, endPoint x: 255, endPoint y: 299, distance: 46.0
click at [252, 298] on input "0449 828 487" at bounding box center [321, 288] width 162 height 20
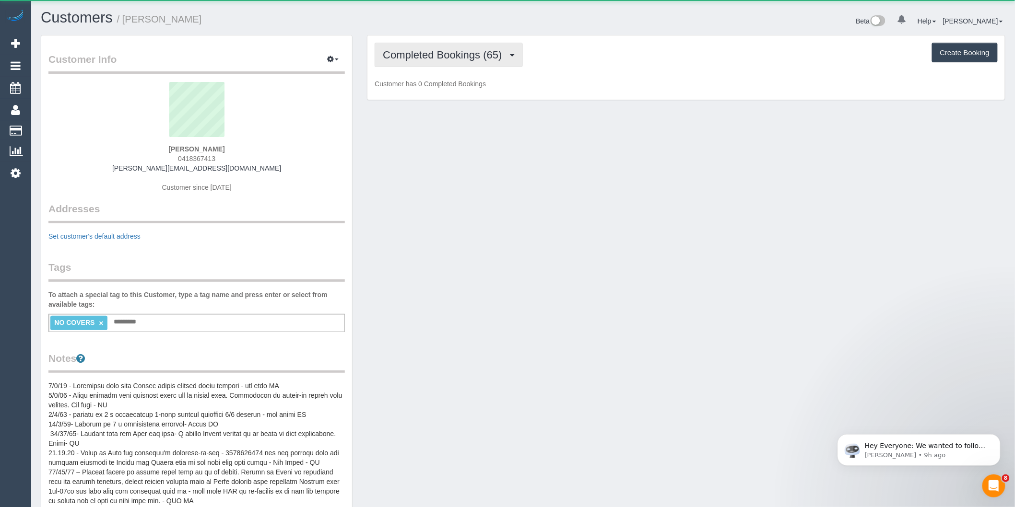
click at [470, 56] on span "Completed Bookings (65)" at bounding box center [445, 55] width 124 height 12
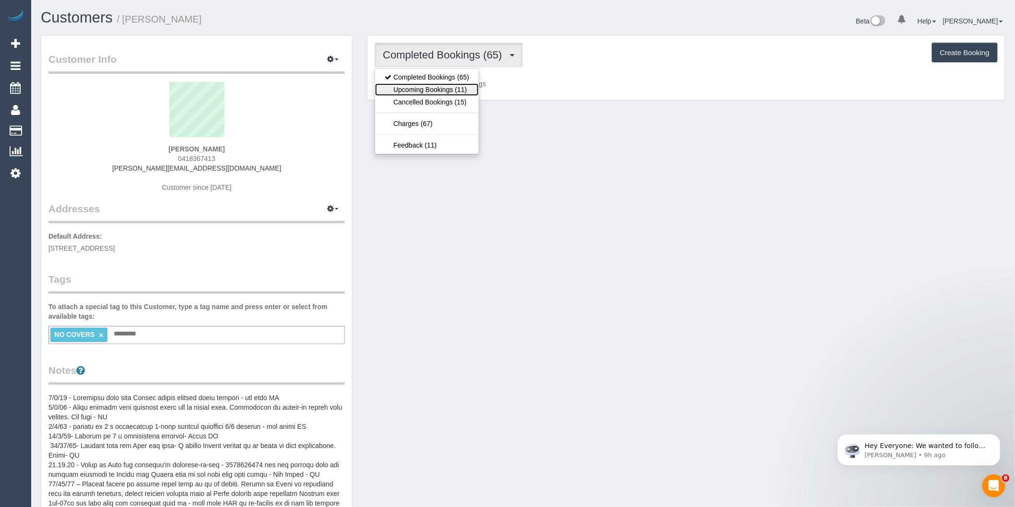
drag, startPoint x: 462, startPoint y: 93, endPoint x: 457, endPoint y: 114, distance: 21.7
click at [462, 93] on link "Upcoming Bookings (11)" at bounding box center [427, 89] width 104 height 12
